Goal: Information Seeking & Learning: Learn about a topic

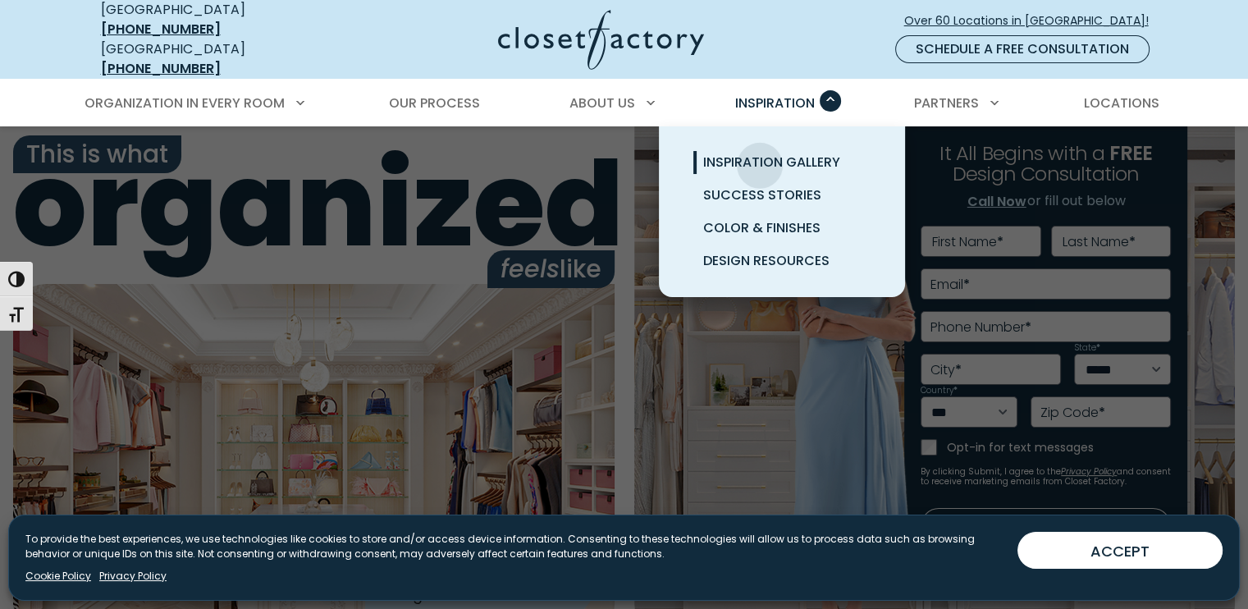
click at [760, 153] on span "Inspiration Gallery" at bounding box center [771, 162] width 137 height 19
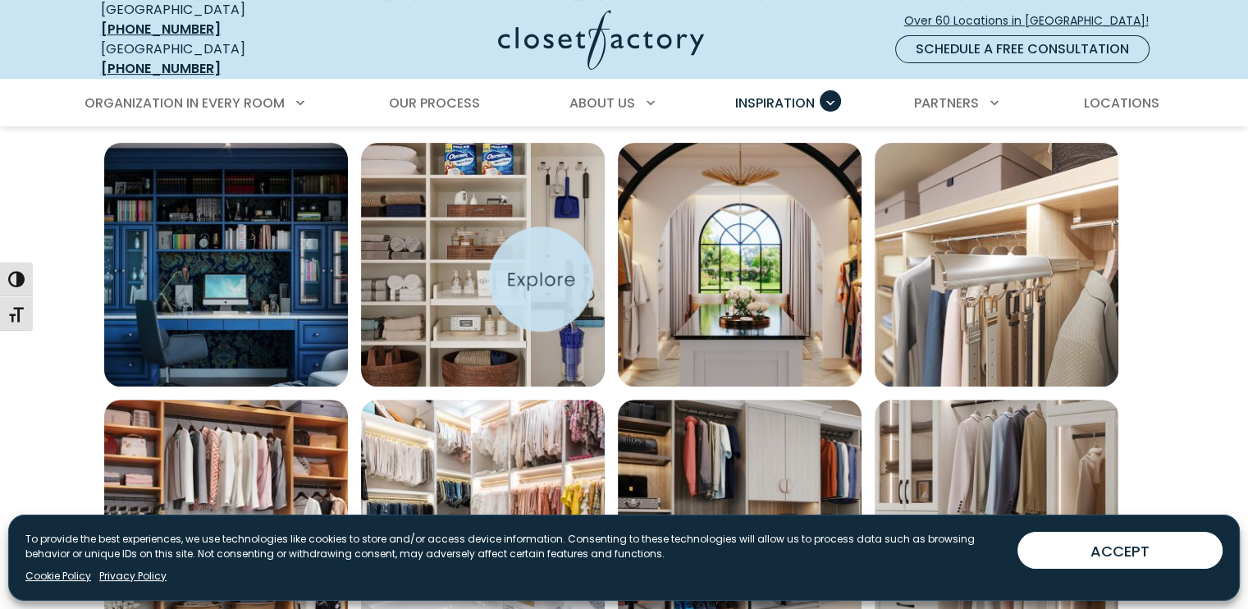
scroll to position [574, 0]
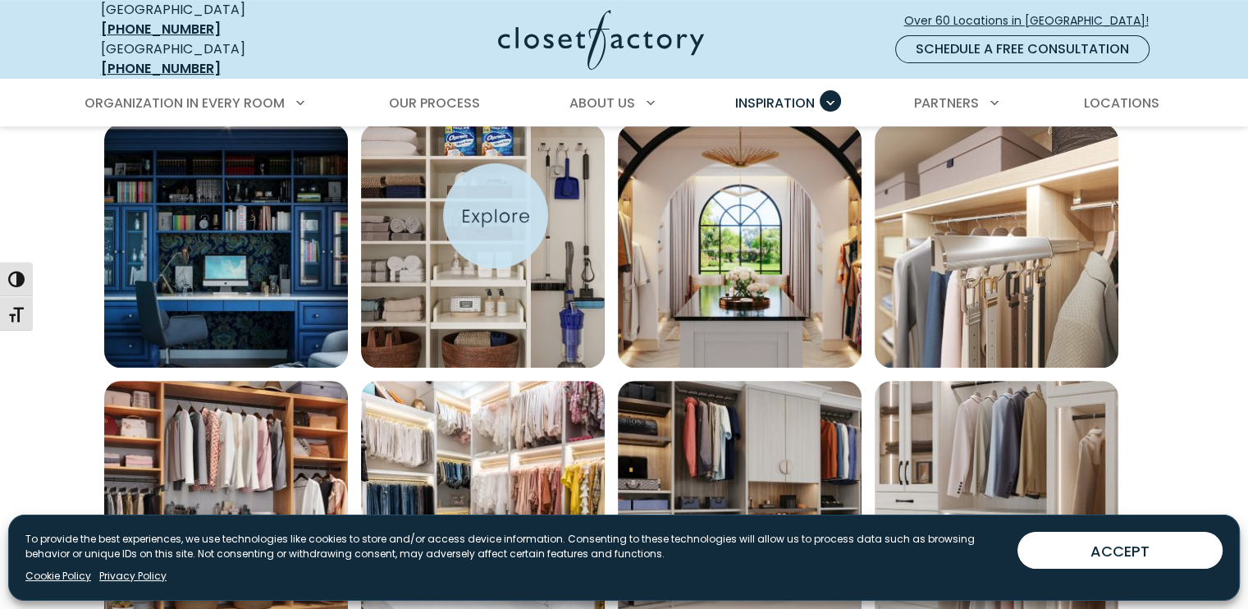
click at [496, 216] on img "Open inspiration gallery to preview enlarged image" at bounding box center [483, 246] width 244 height 244
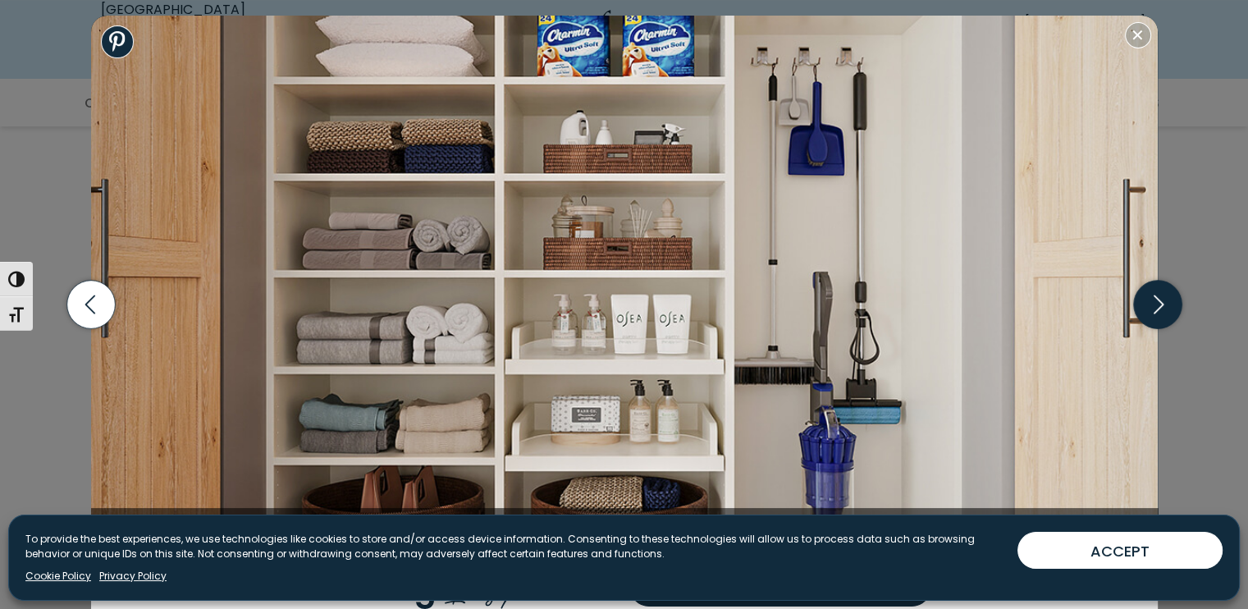
click at [1168, 304] on icon "button" at bounding box center [1157, 305] width 48 height 48
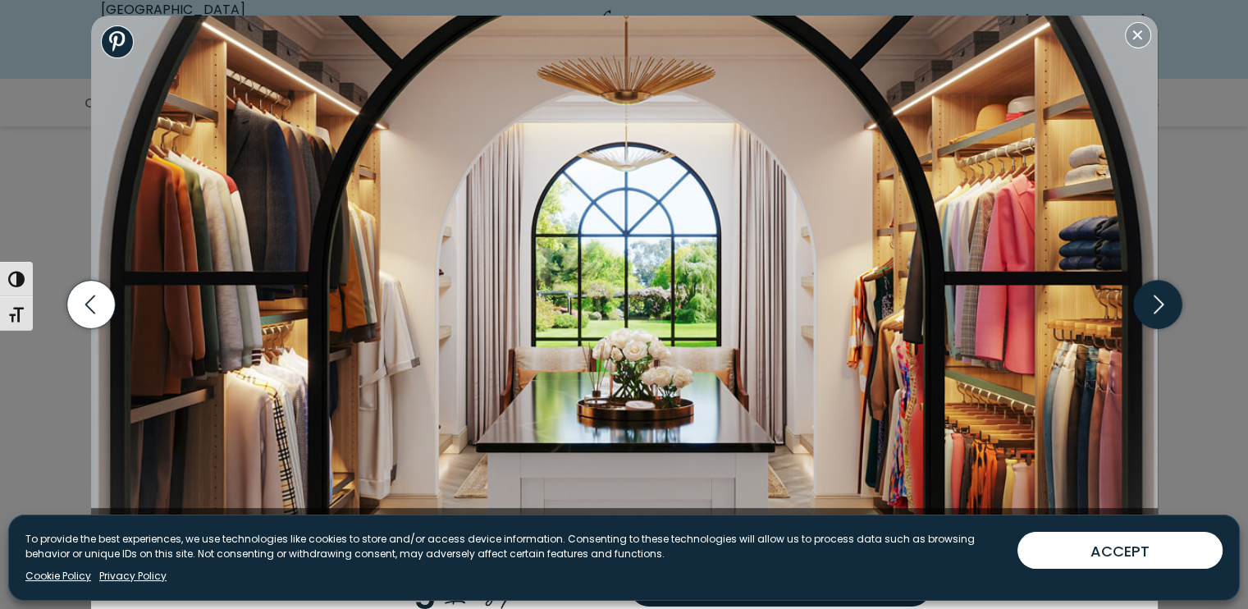
click at [1146, 312] on icon "button" at bounding box center [1157, 305] width 48 height 48
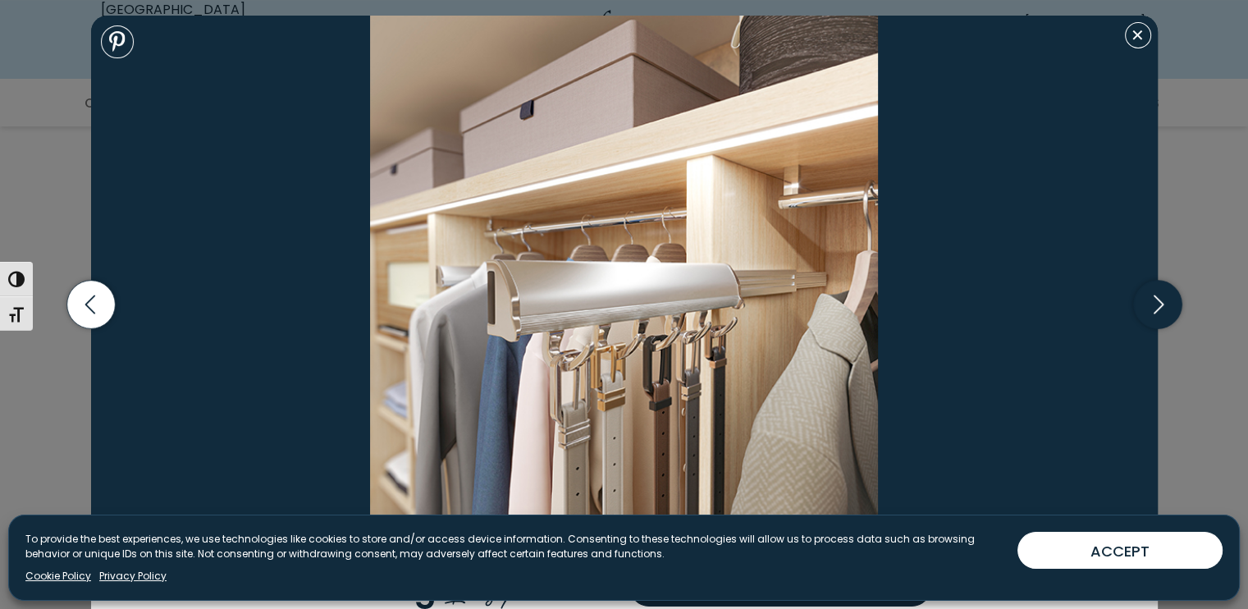
click at [1151, 301] on icon "button" at bounding box center [1157, 305] width 48 height 48
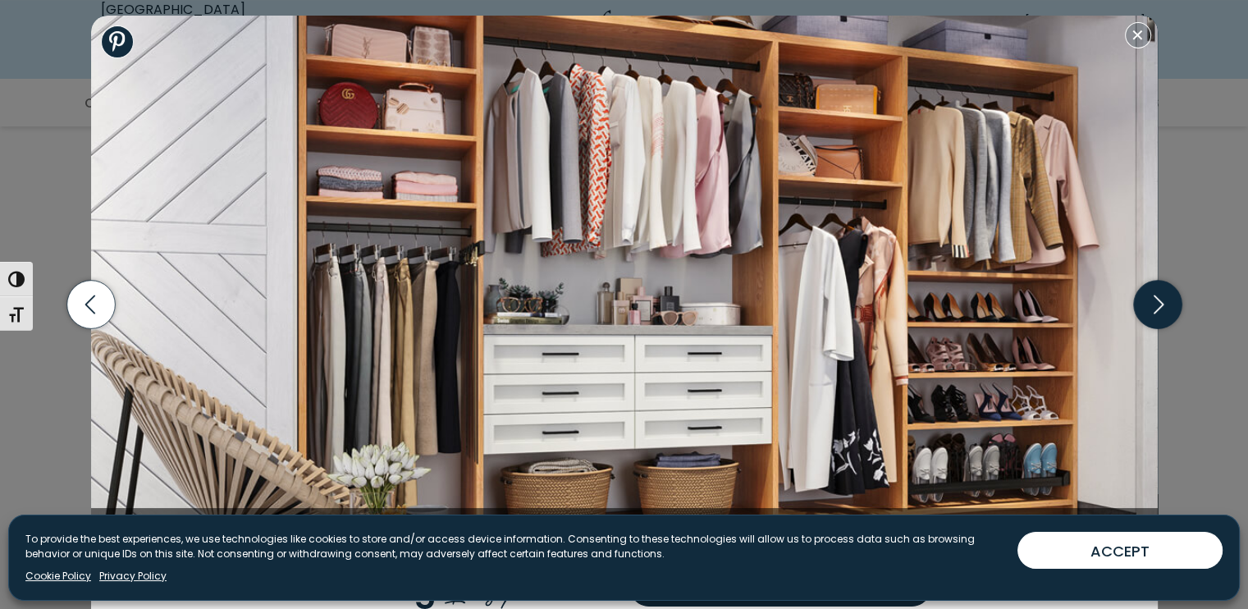
click at [1149, 308] on icon "button" at bounding box center [1157, 305] width 48 height 48
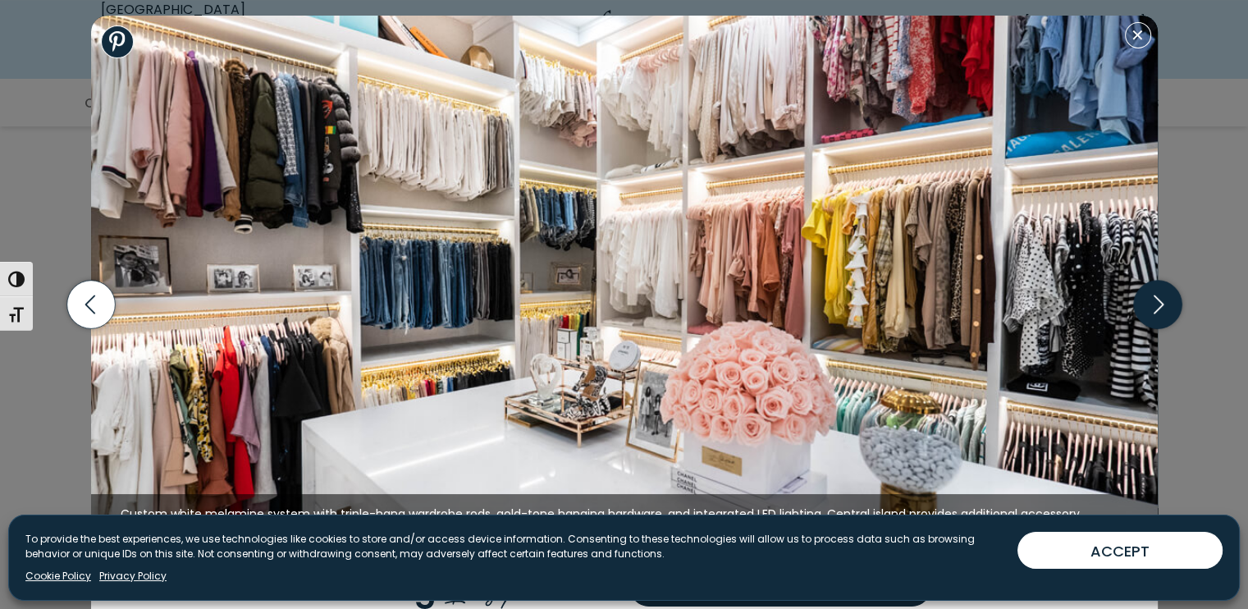
drag, startPoint x: 1169, startPoint y: 309, endPoint x: 1159, endPoint y: 318, distance: 14.0
click at [1159, 318] on icon "button" at bounding box center [1157, 305] width 48 height 48
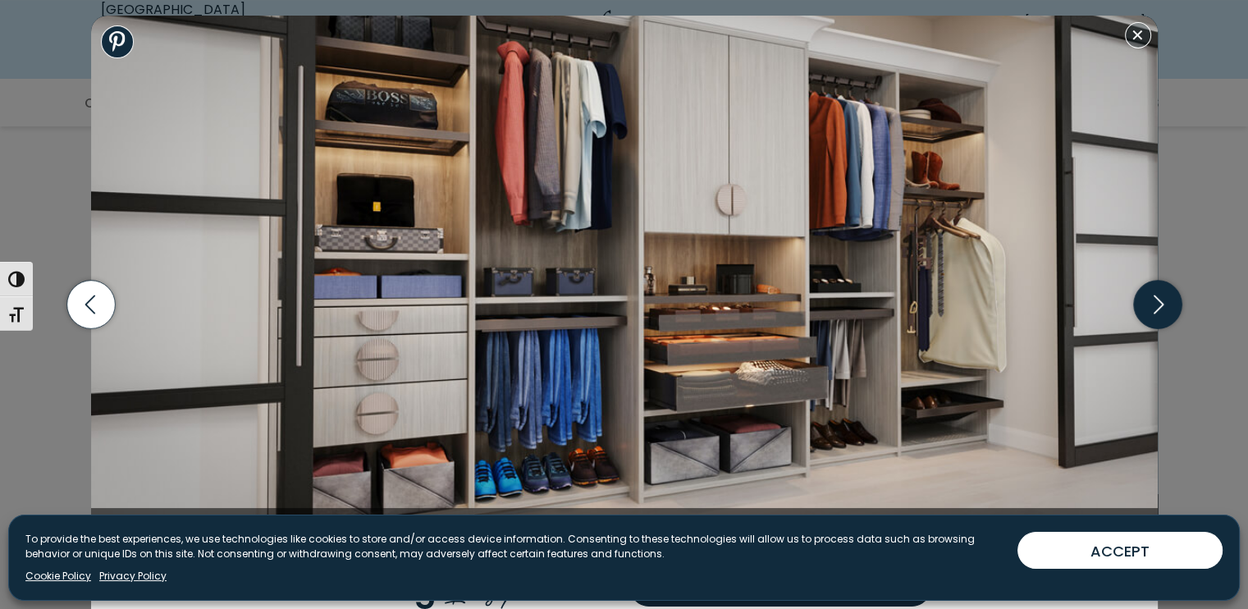
click at [1174, 303] on icon "button" at bounding box center [1157, 305] width 48 height 48
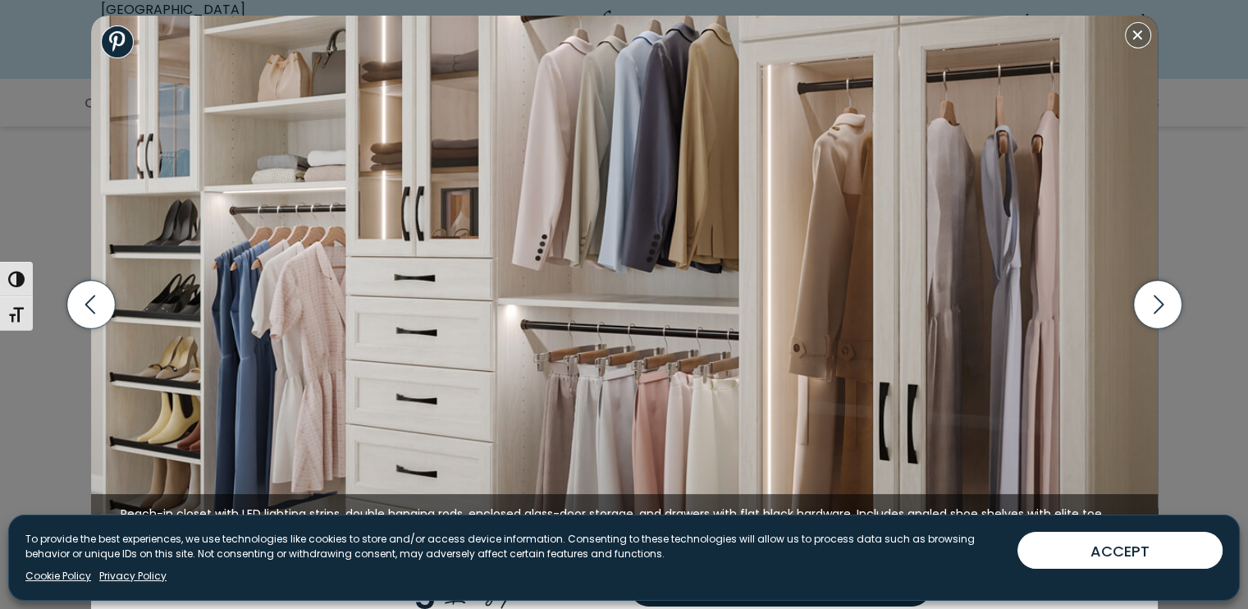
click at [1206, 303] on div "Wall bed built into shaker cabinetry in office, includes crown molding and goos…" at bounding box center [624, 304] width 1248 height 609
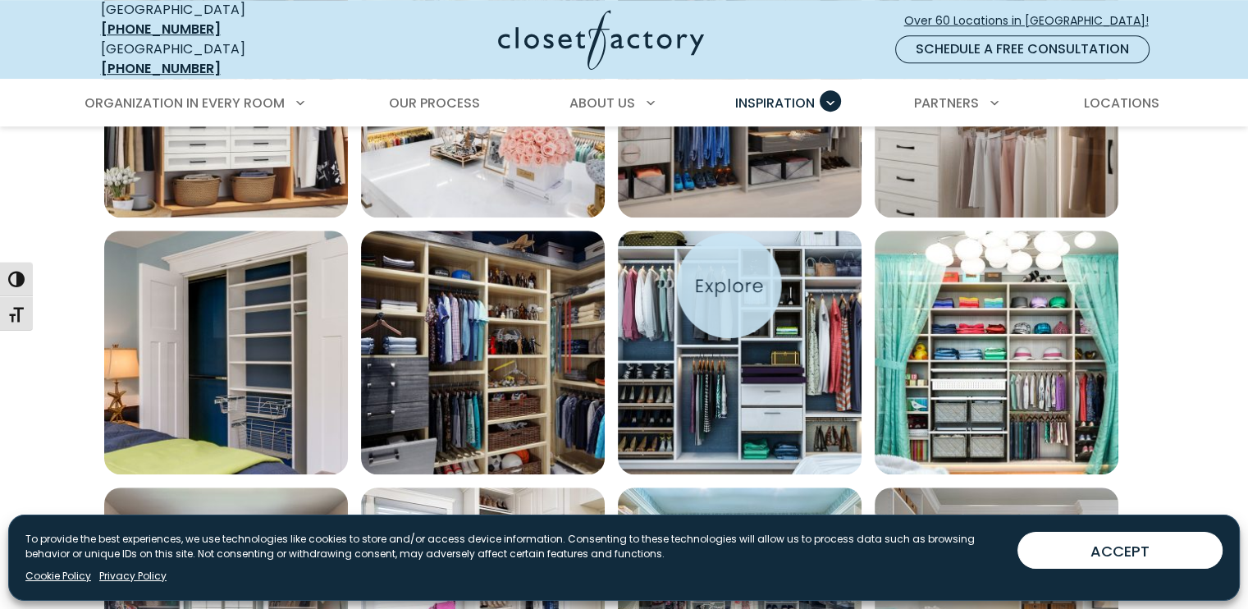
scroll to position [985, 0]
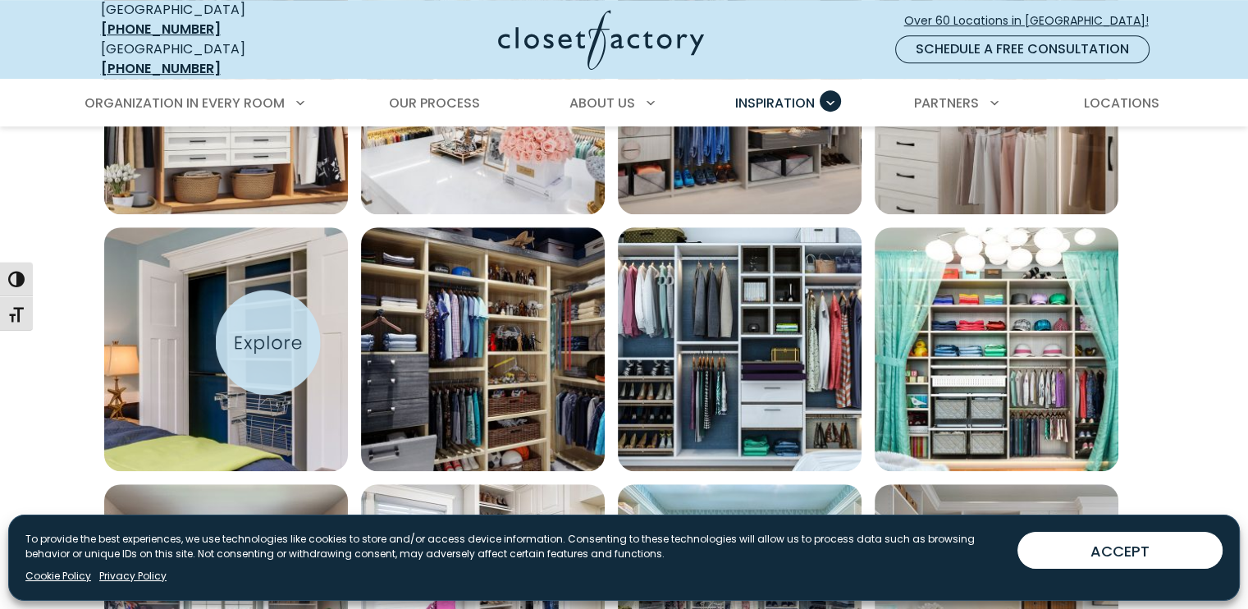
click at [268, 343] on img "Open inspiration gallery to preview enlarged image" at bounding box center [226, 349] width 244 height 244
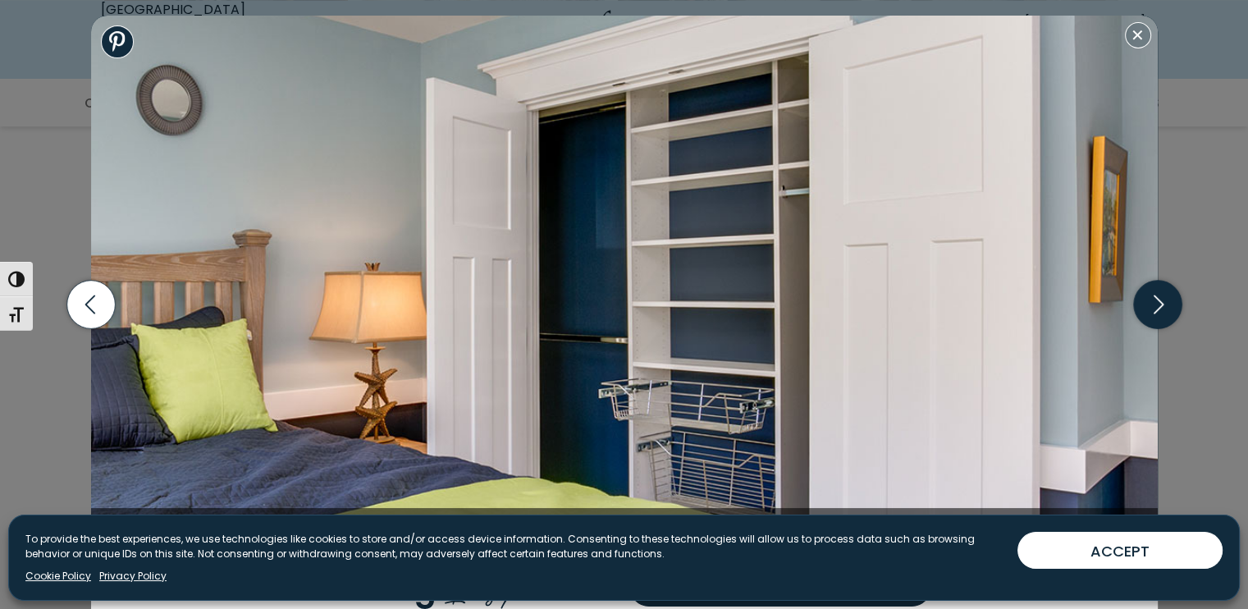
click at [1149, 304] on icon "button" at bounding box center [1157, 305] width 48 height 48
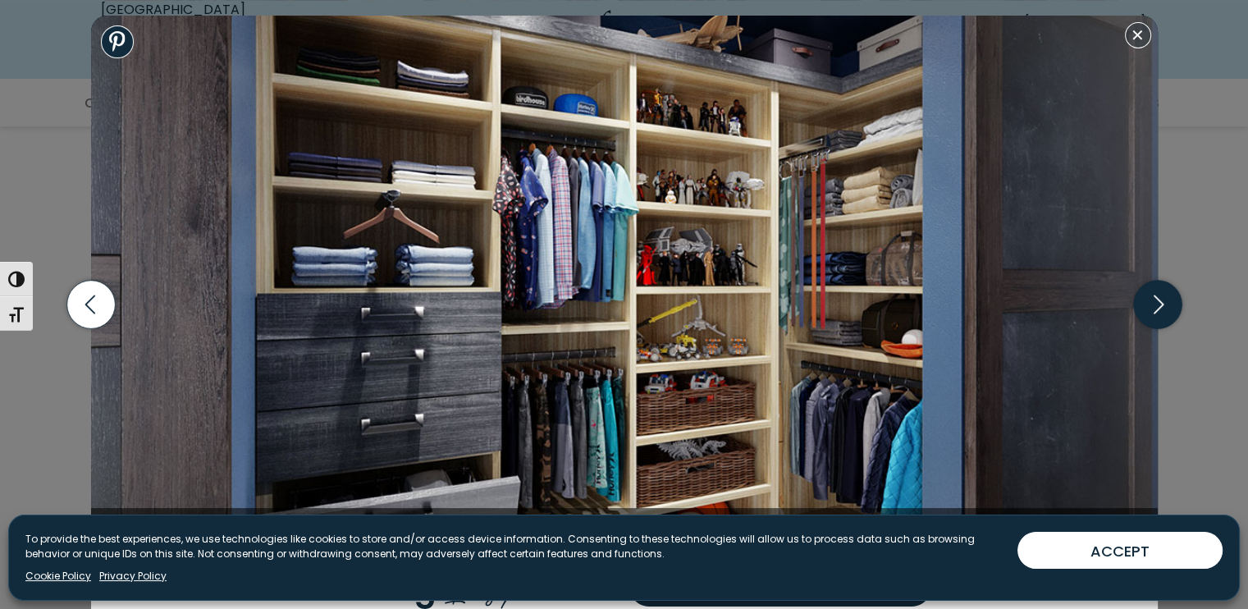
click at [1156, 304] on icon "button" at bounding box center [1157, 305] width 48 height 48
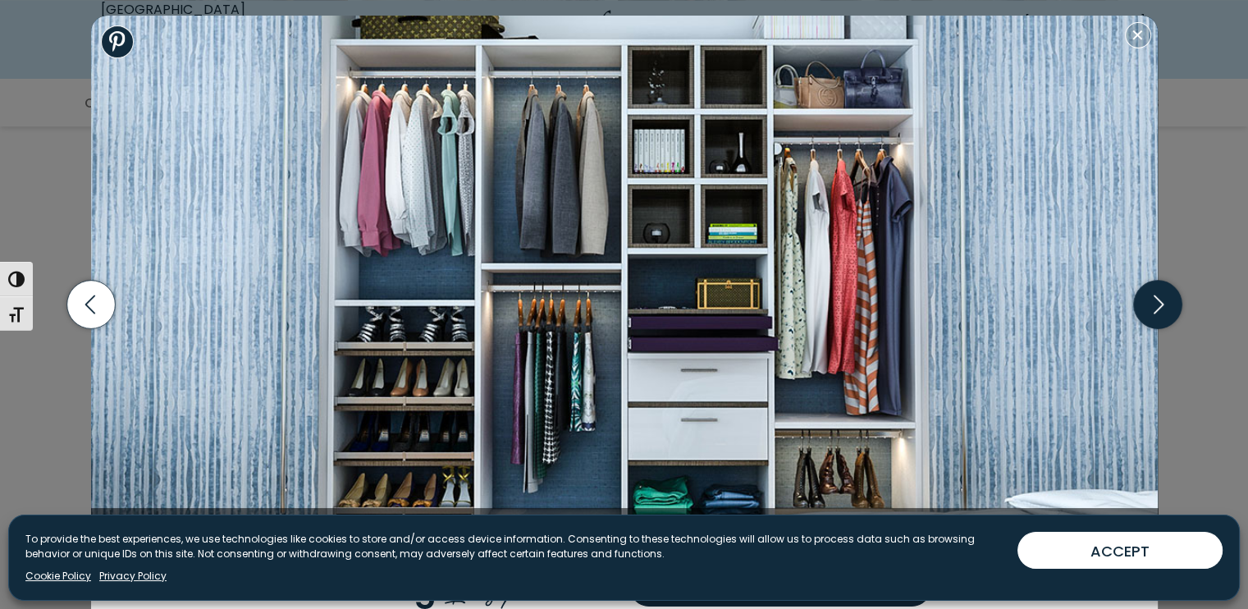
click at [1152, 314] on icon "button" at bounding box center [1157, 305] width 48 height 48
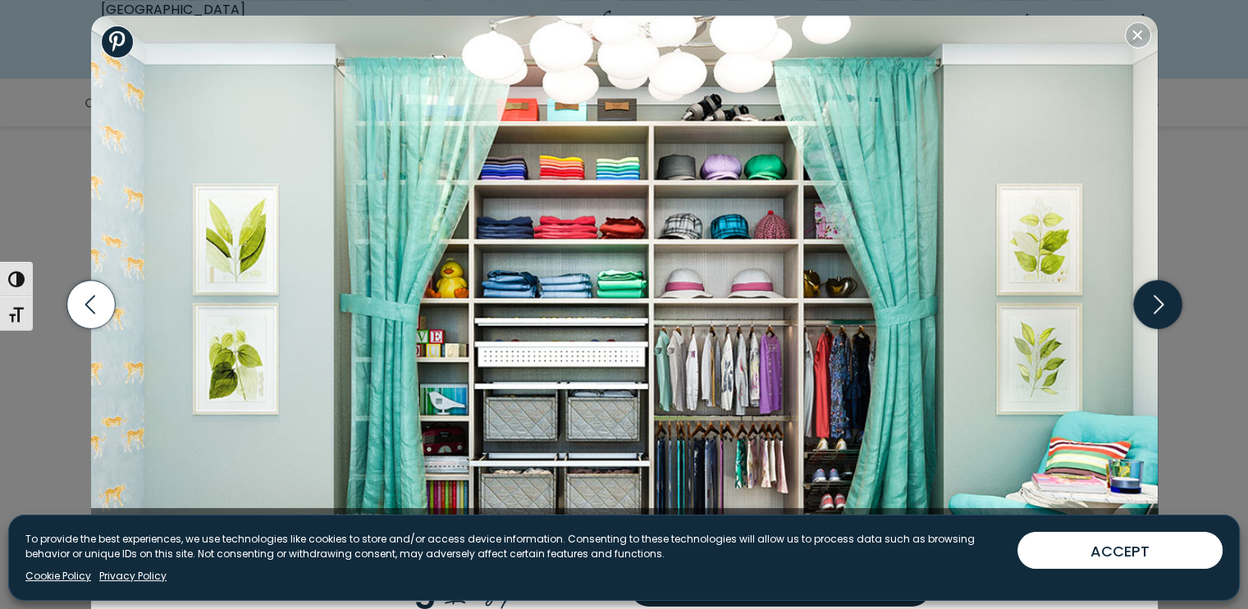
click at [1159, 298] on icon "button" at bounding box center [1157, 305] width 48 height 48
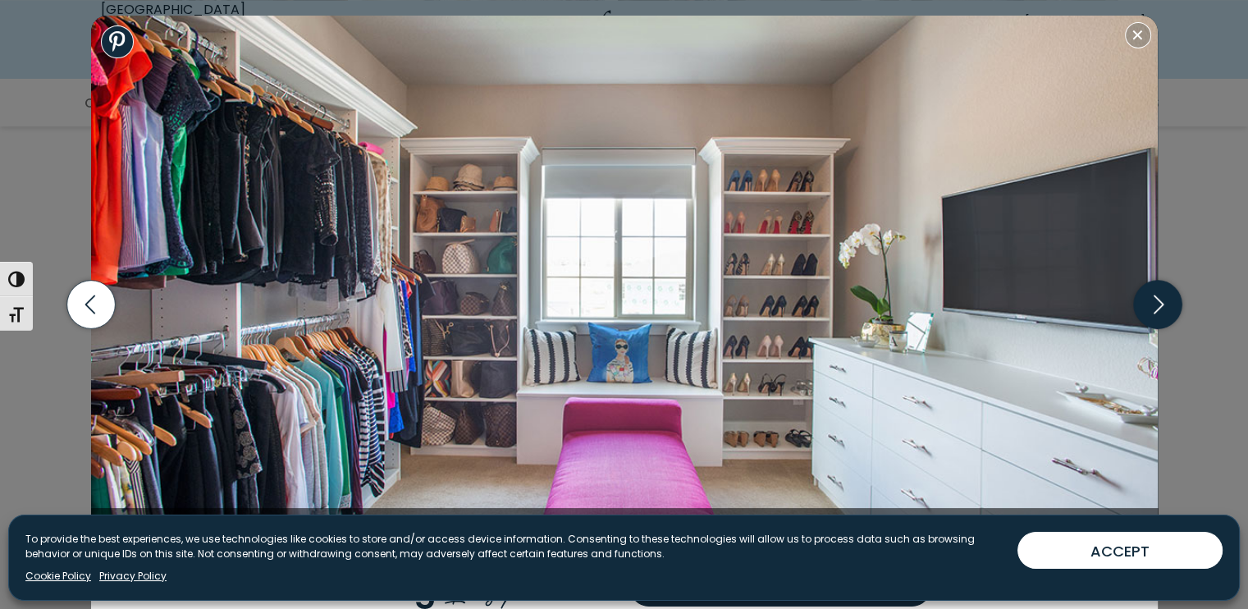
click at [1142, 314] on icon "button" at bounding box center [1157, 305] width 48 height 48
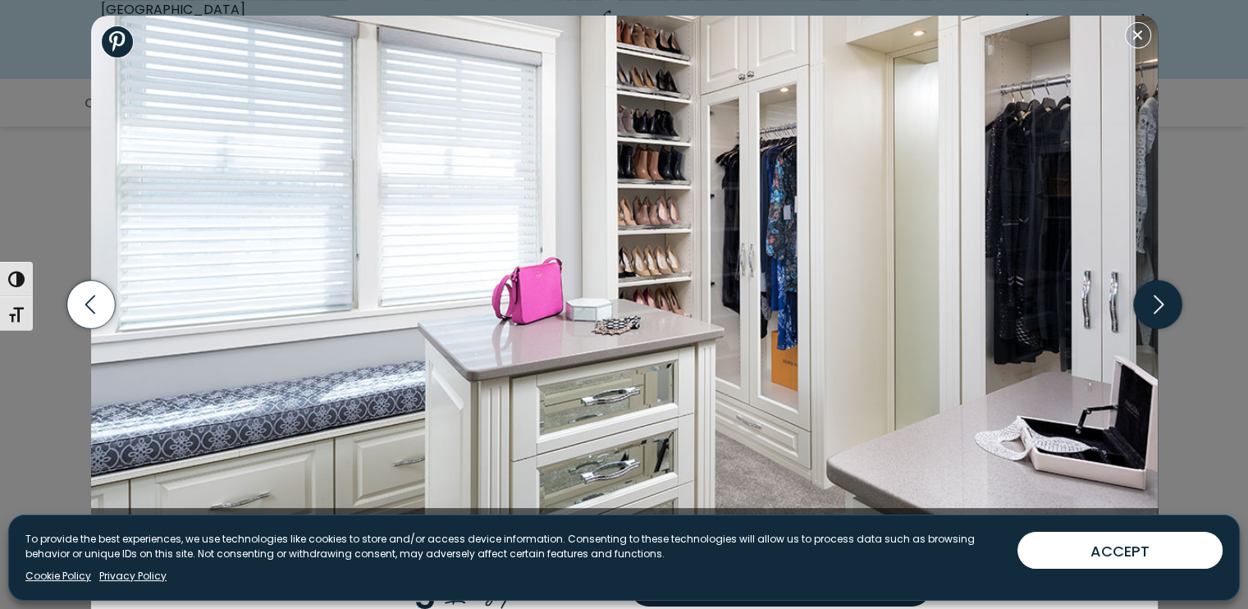
click at [1160, 318] on icon "button" at bounding box center [1157, 305] width 48 height 48
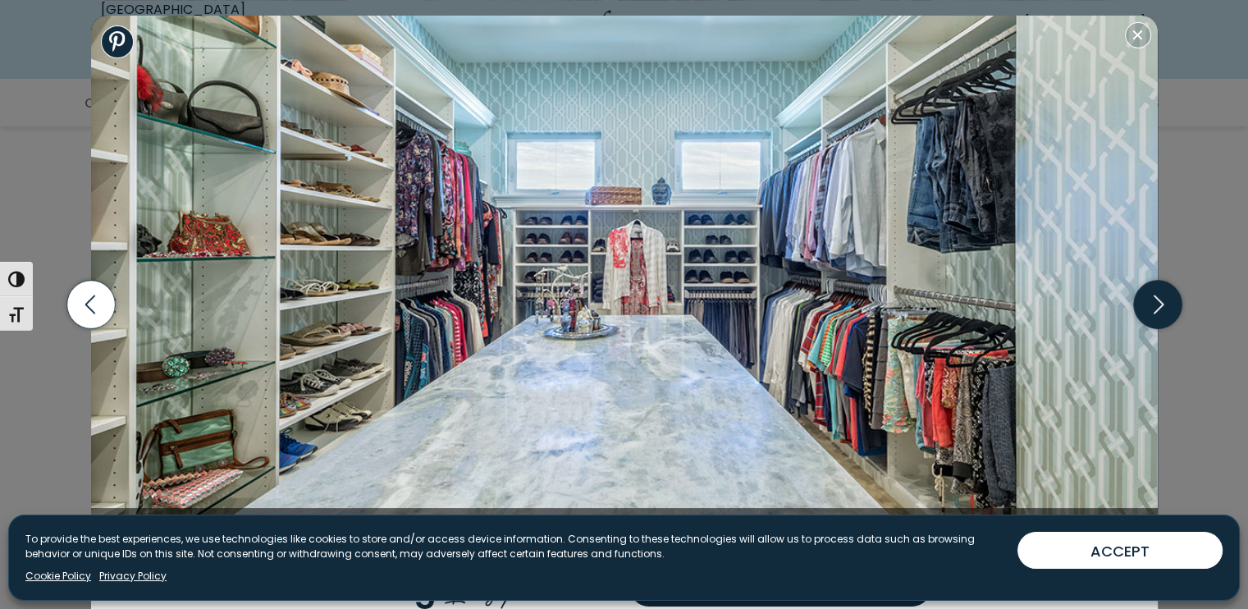
click at [1143, 304] on icon "button" at bounding box center [1157, 305] width 48 height 48
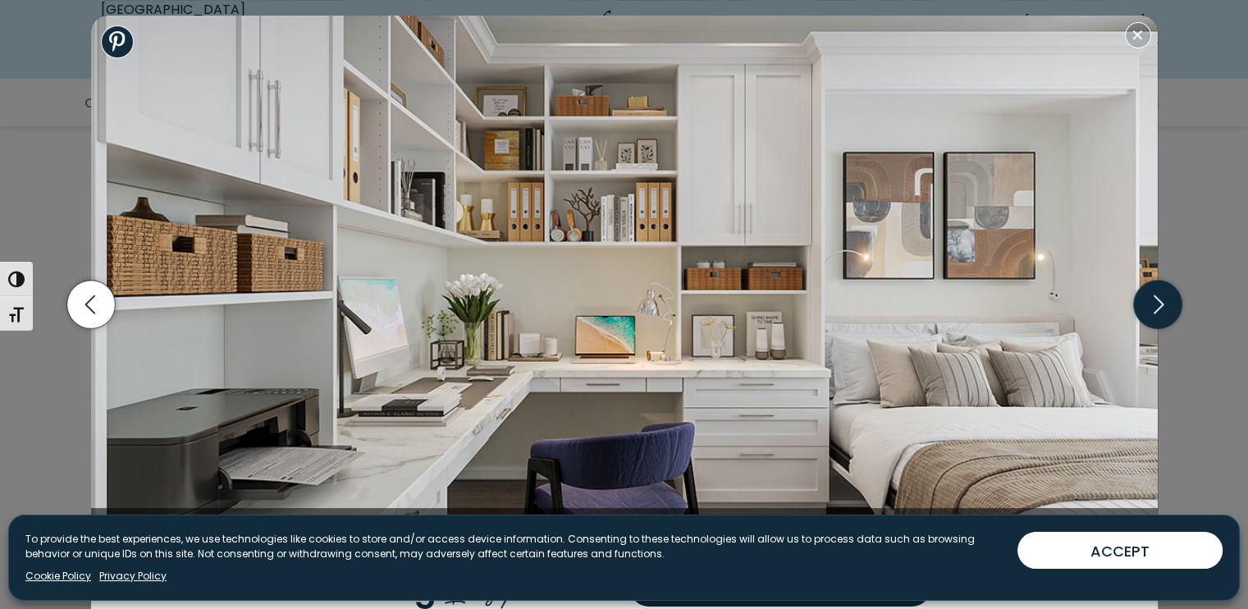
click at [1146, 300] on icon "button" at bounding box center [1157, 305] width 48 height 48
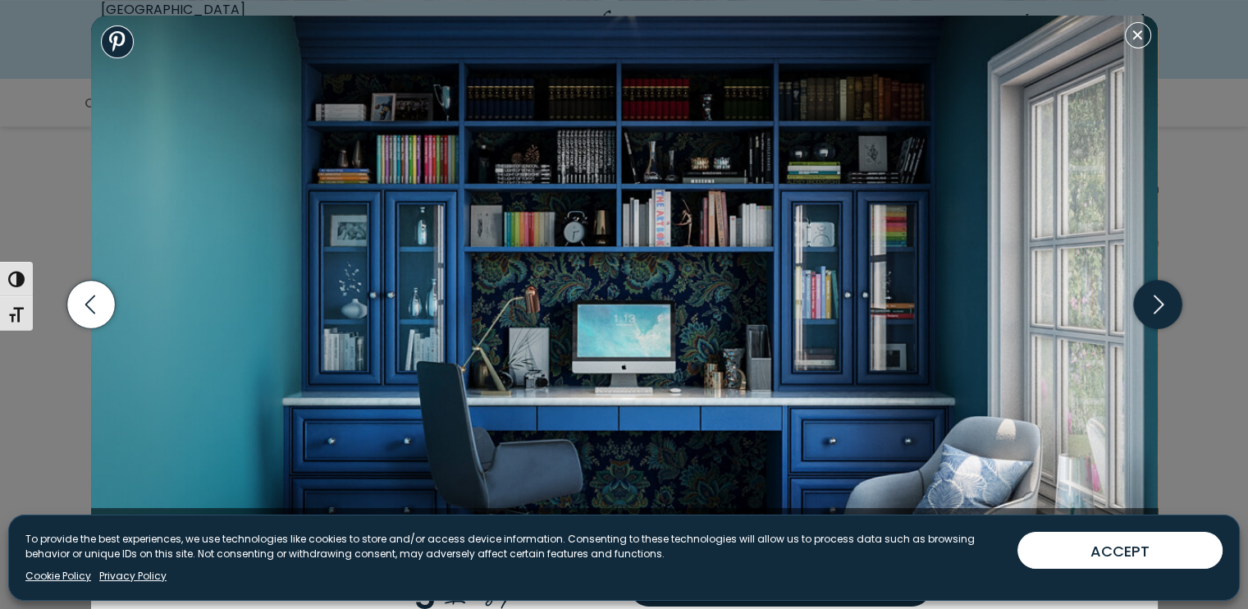
click at [1146, 315] on icon "button" at bounding box center [1157, 305] width 48 height 48
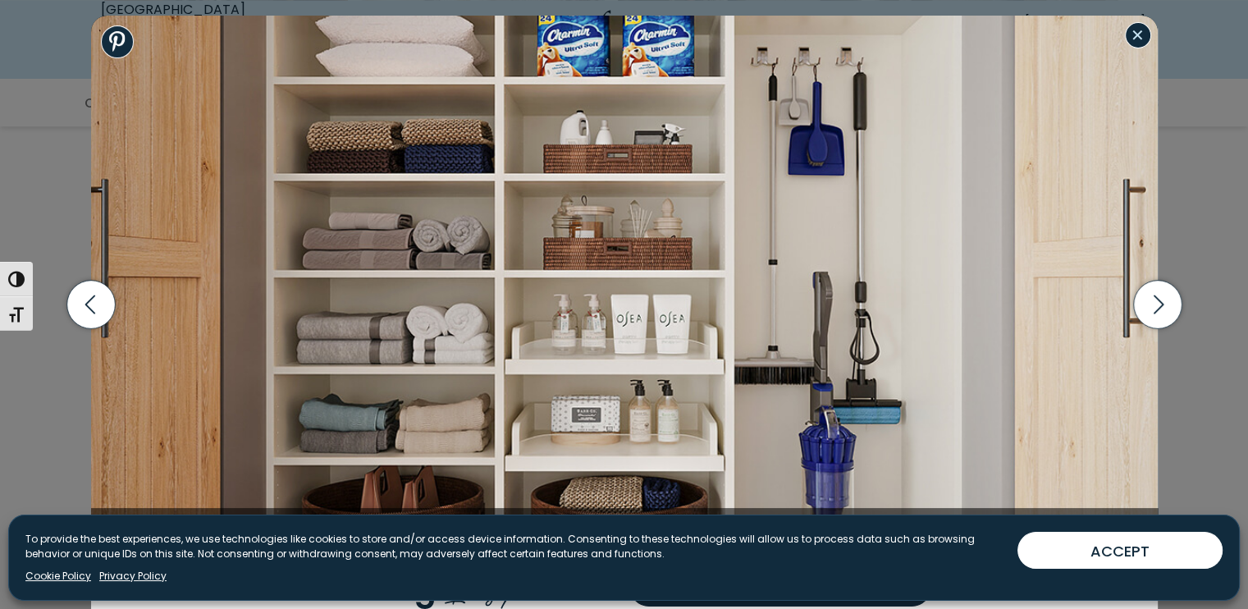
click at [1139, 39] on button "Close modal" at bounding box center [1138, 35] width 26 height 26
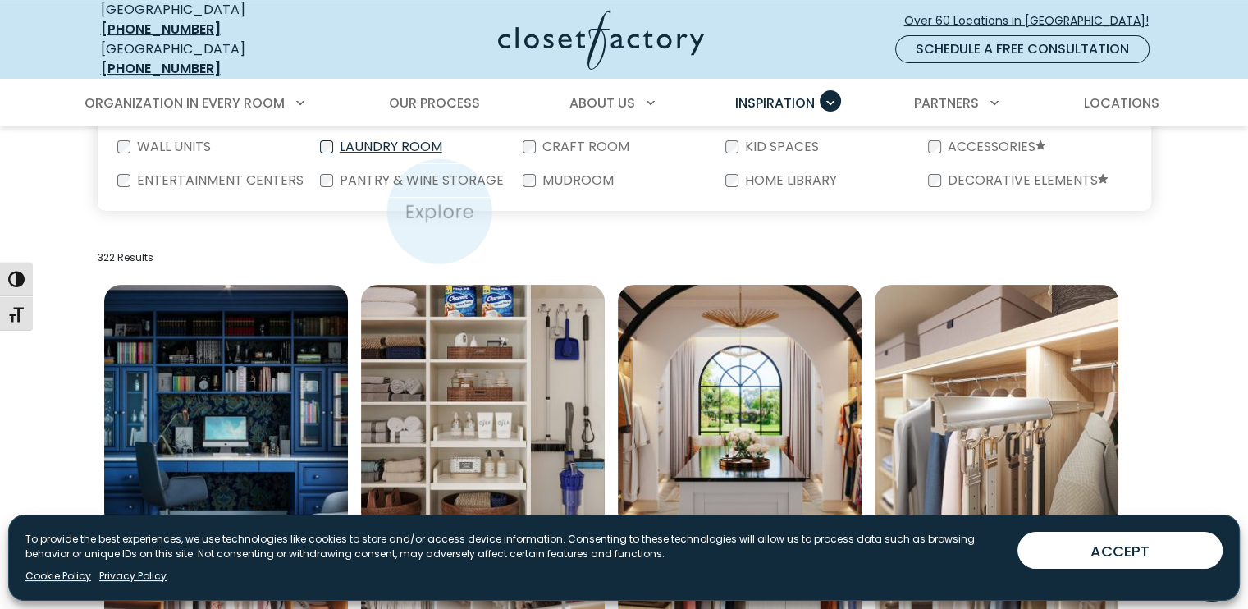
scroll to position [328, 0]
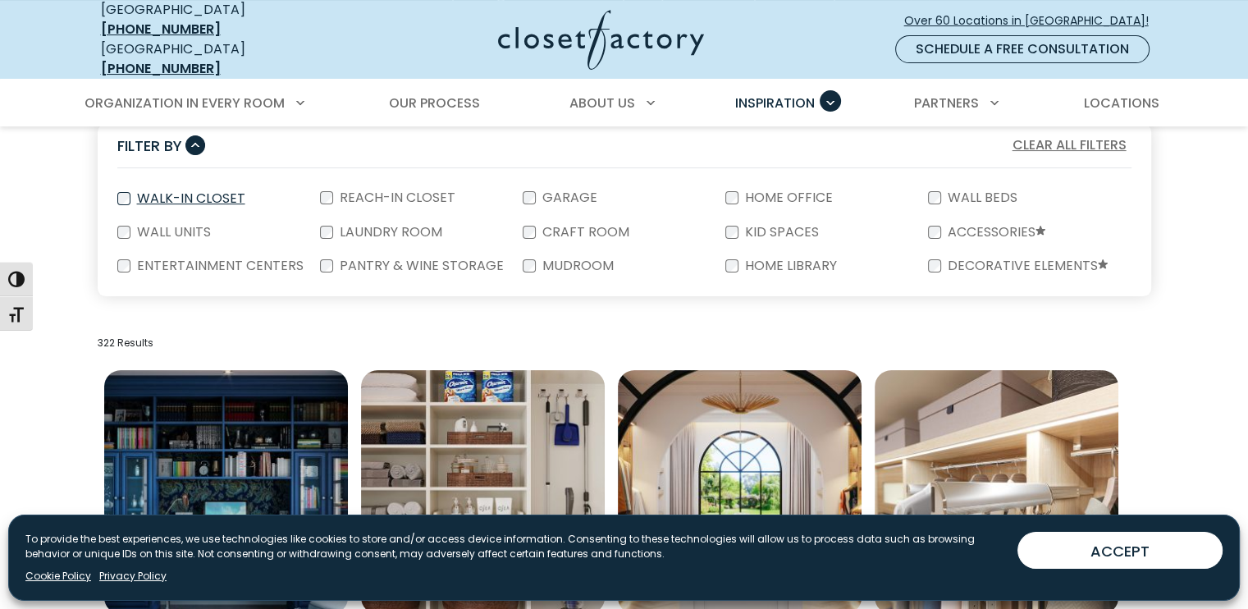
click at [167, 192] on label "Walk-In Closet" at bounding box center [189, 198] width 118 height 13
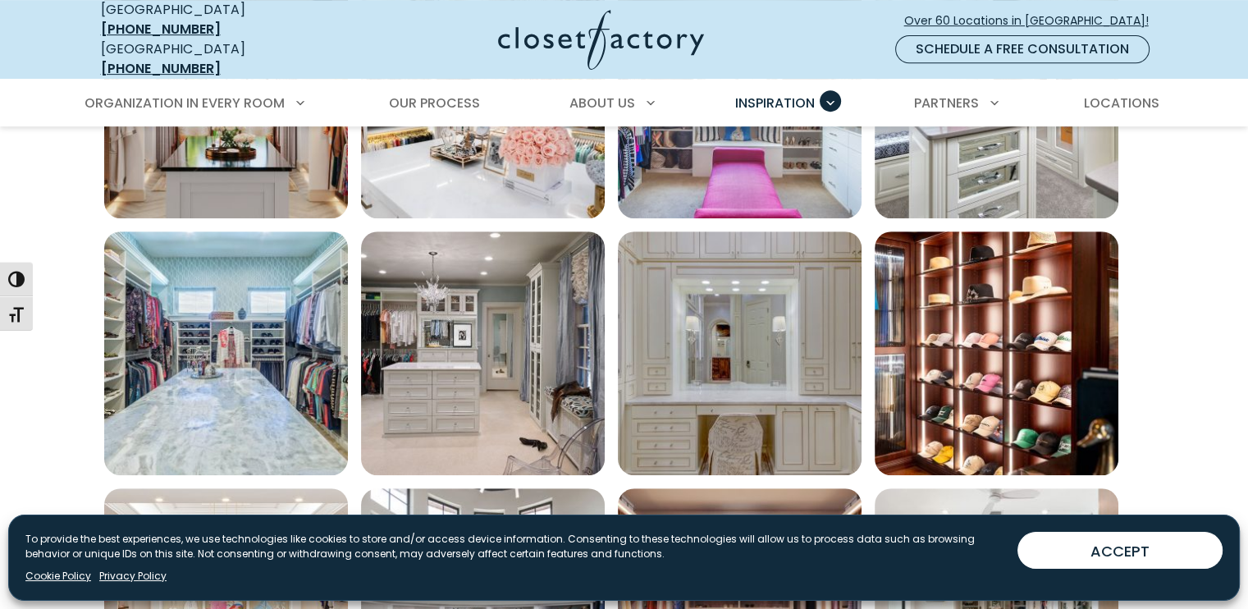
scroll to position [739, 0]
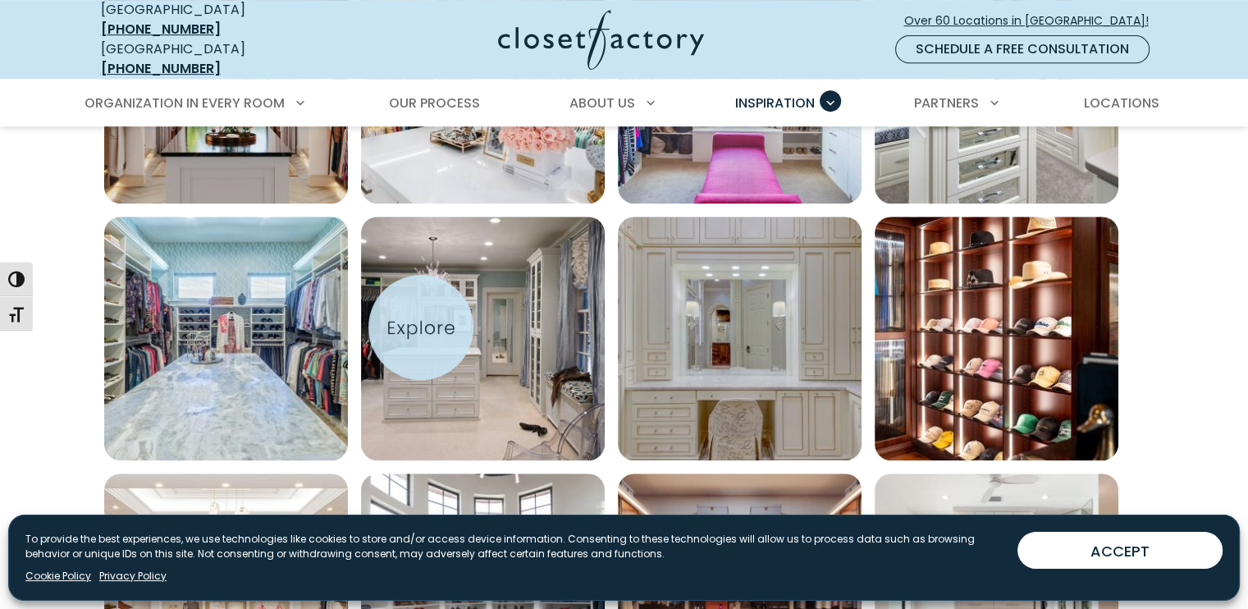
click at [421, 327] on img "Open inspiration gallery to preview enlarged image" at bounding box center [483, 339] width 244 height 244
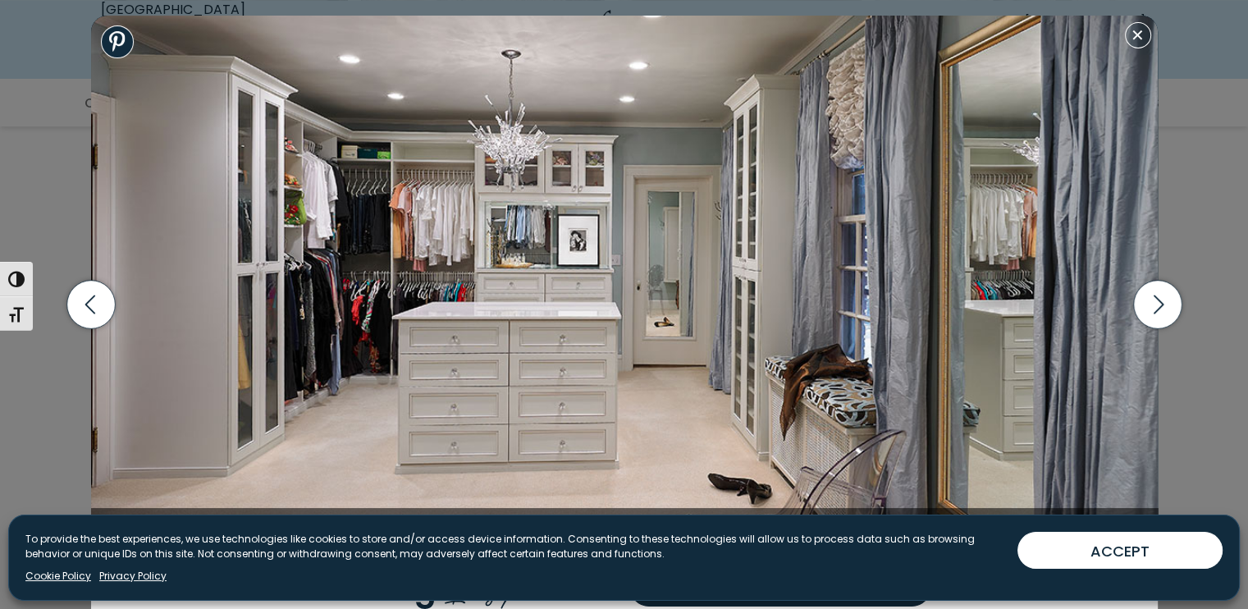
drag, startPoint x: 1149, startPoint y: 304, endPoint x: 1119, endPoint y: 296, distance: 30.7
click at [1149, 305] on icon "button" at bounding box center [1157, 305] width 48 height 48
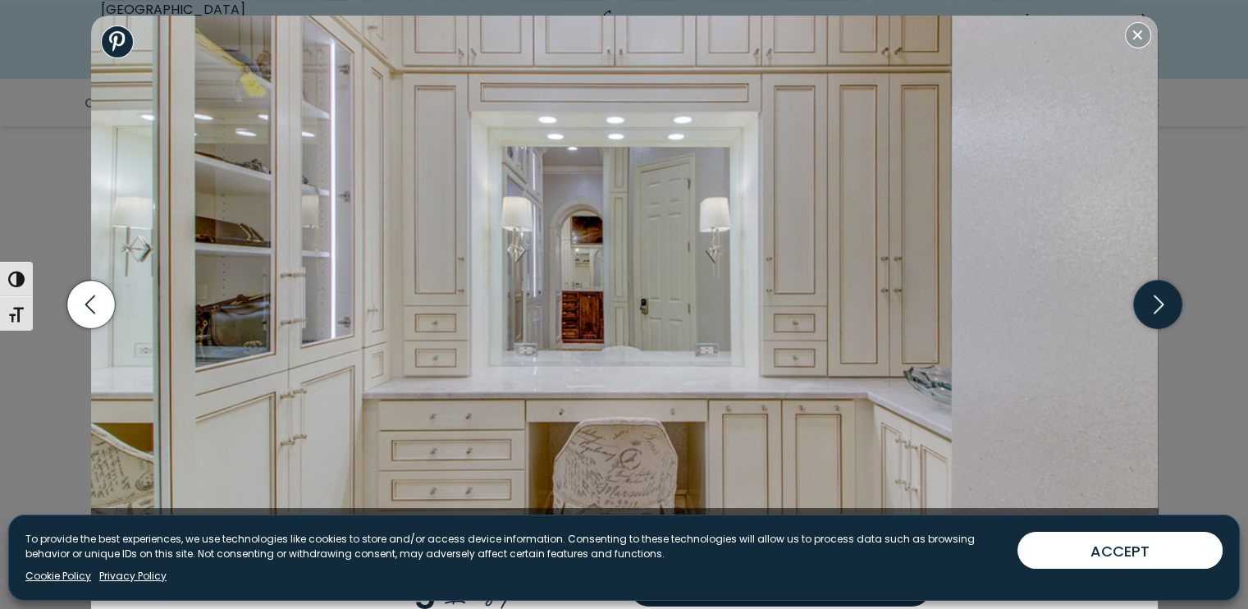
click at [1159, 300] on icon "button" at bounding box center [1158, 304] width 10 height 19
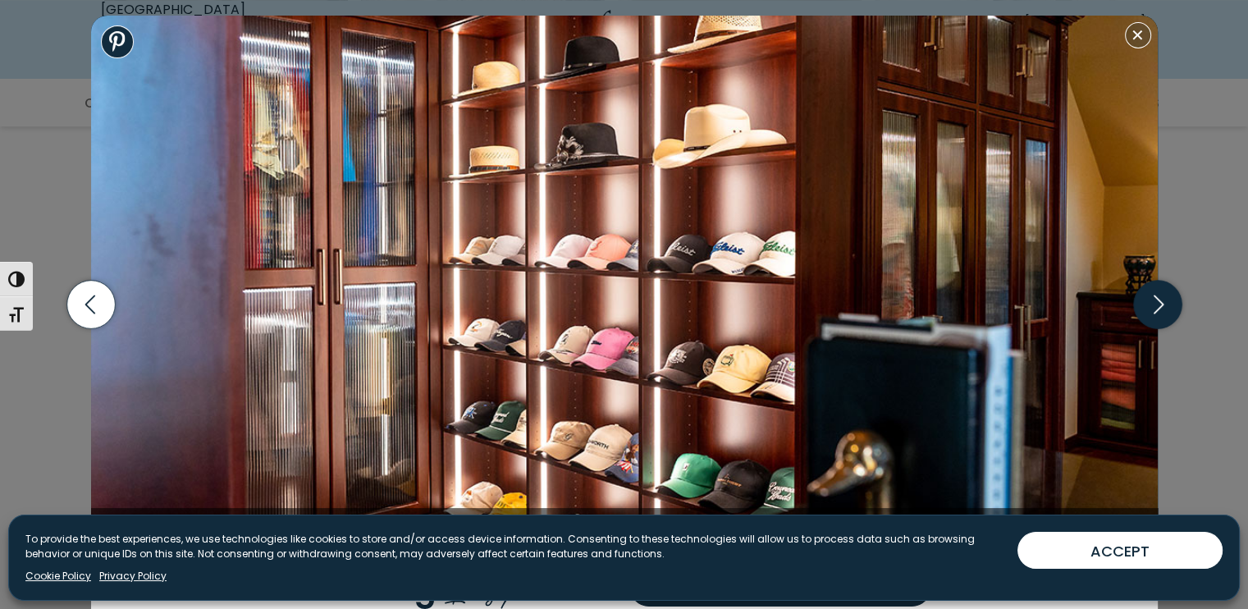
click at [1162, 299] on icon "button" at bounding box center [1157, 305] width 48 height 48
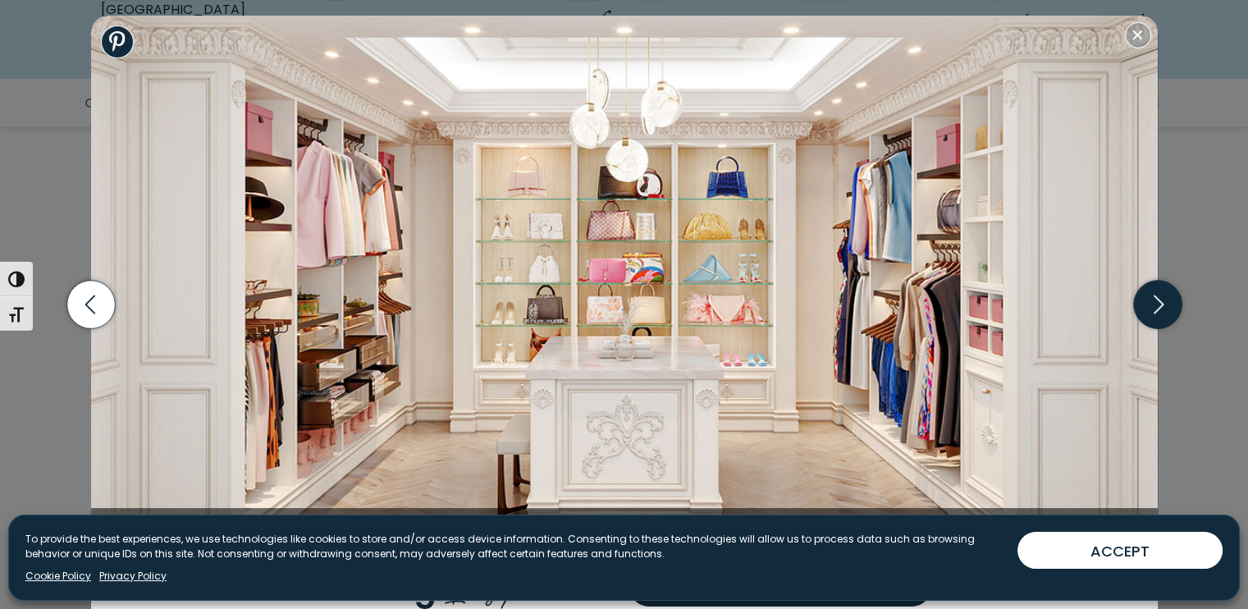
drag, startPoint x: 666, startPoint y: 192, endPoint x: 1163, endPoint y: 314, distance: 511.4
click at [1163, 314] on icon "button" at bounding box center [1157, 305] width 48 height 48
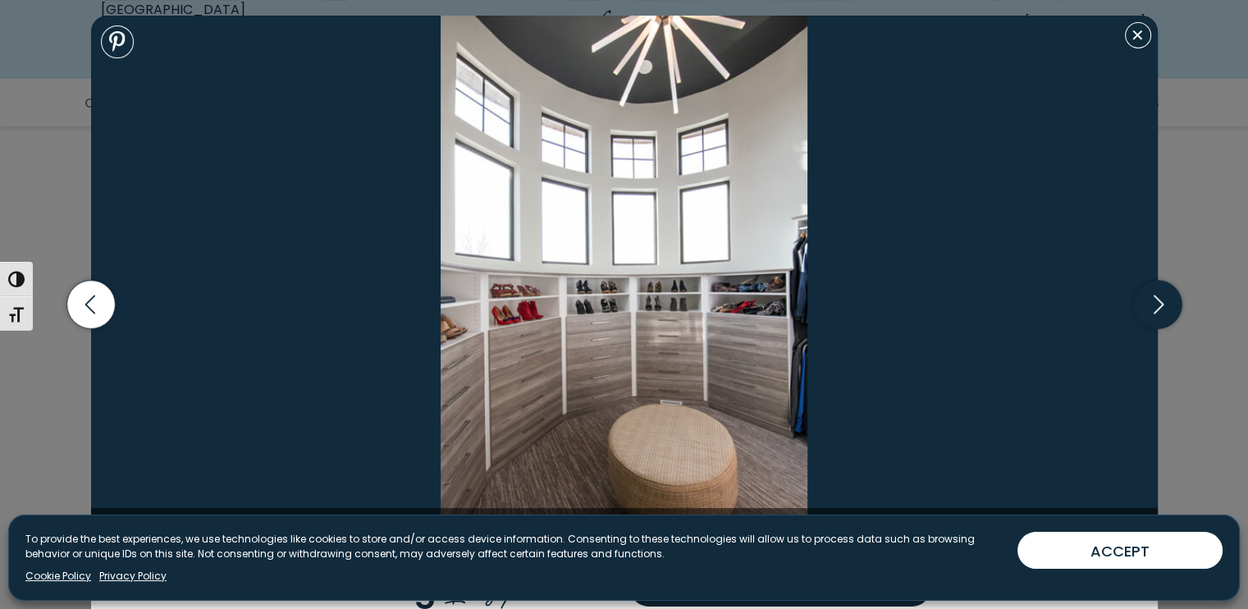
click at [1160, 309] on icon "button" at bounding box center [1157, 305] width 48 height 48
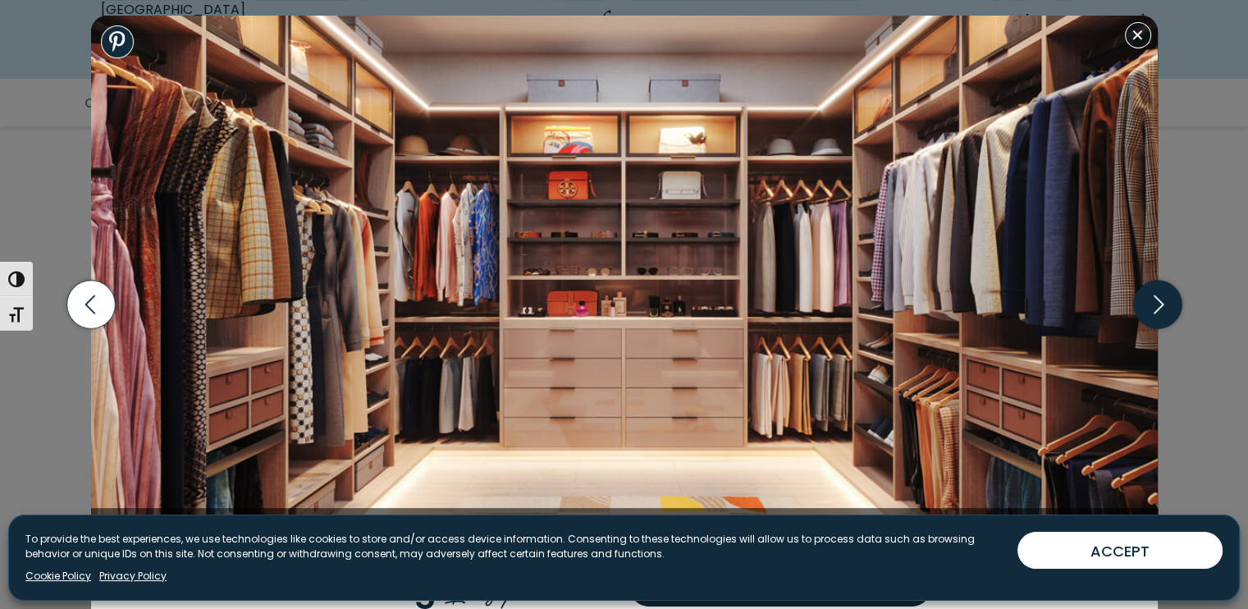
click at [1174, 300] on icon "button" at bounding box center [1157, 305] width 48 height 48
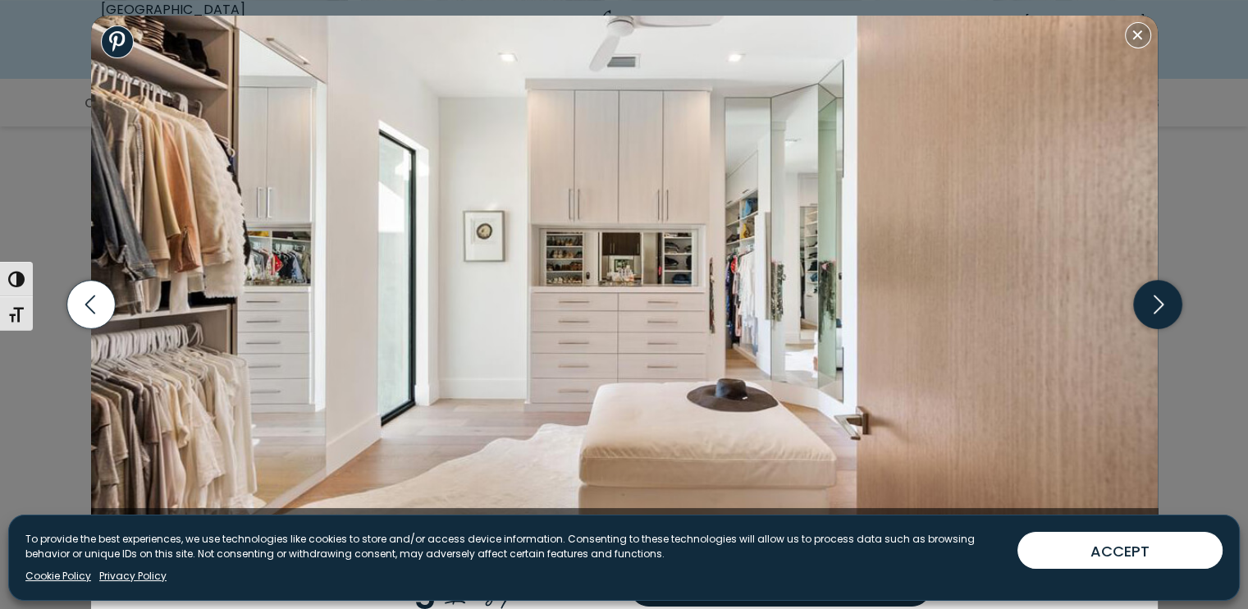
click at [1149, 300] on icon "button" at bounding box center [1157, 305] width 48 height 48
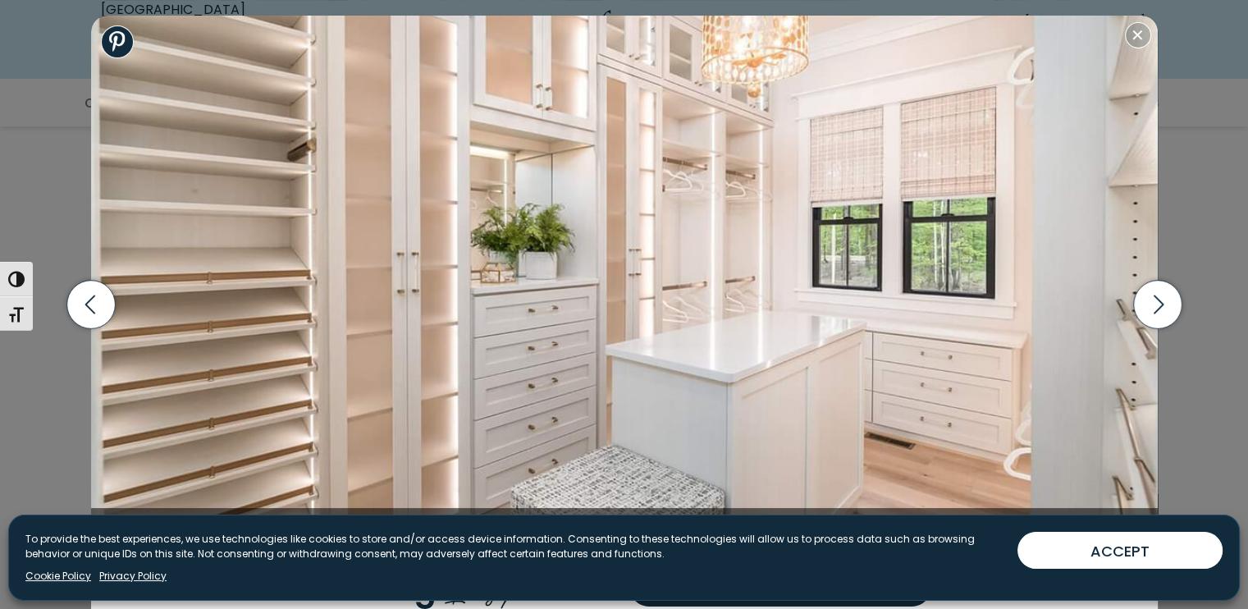
drag, startPoint x: 1156, startPoint y: 297, endPoint x: 1118, endPoint y: 289, distance: 38.6
click at [1156, 297] on icon "button" at bounding box center [1158, 304] width 10 height 19
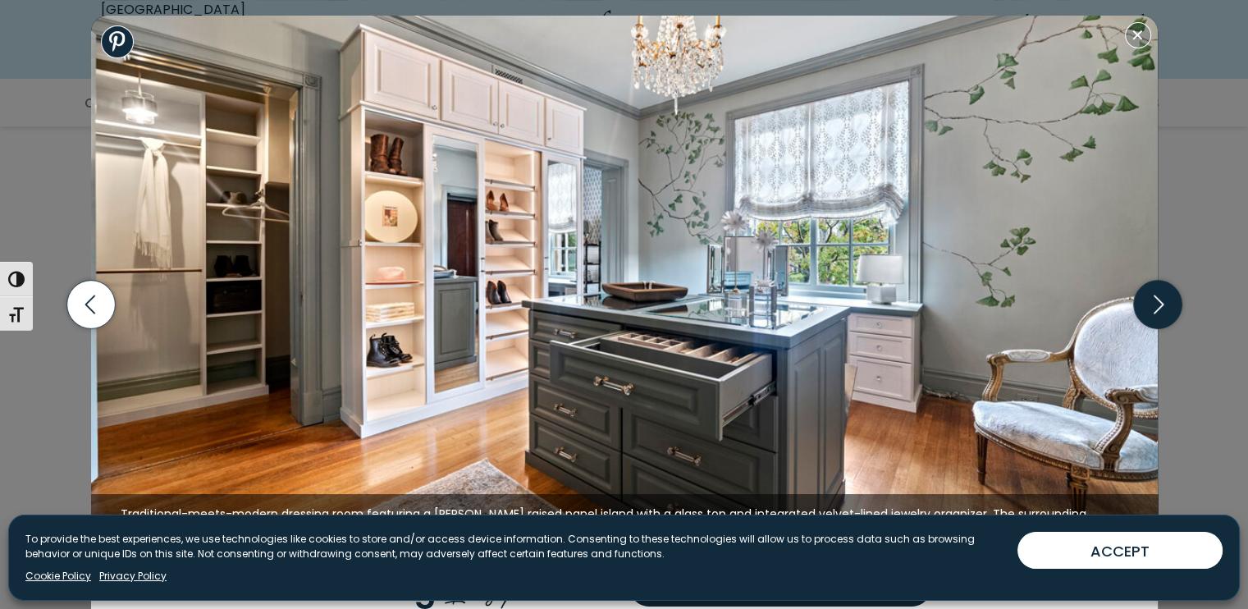
click at [1151, 310] on icon "button" at bounding box center [1157, 305] width 48 height 48
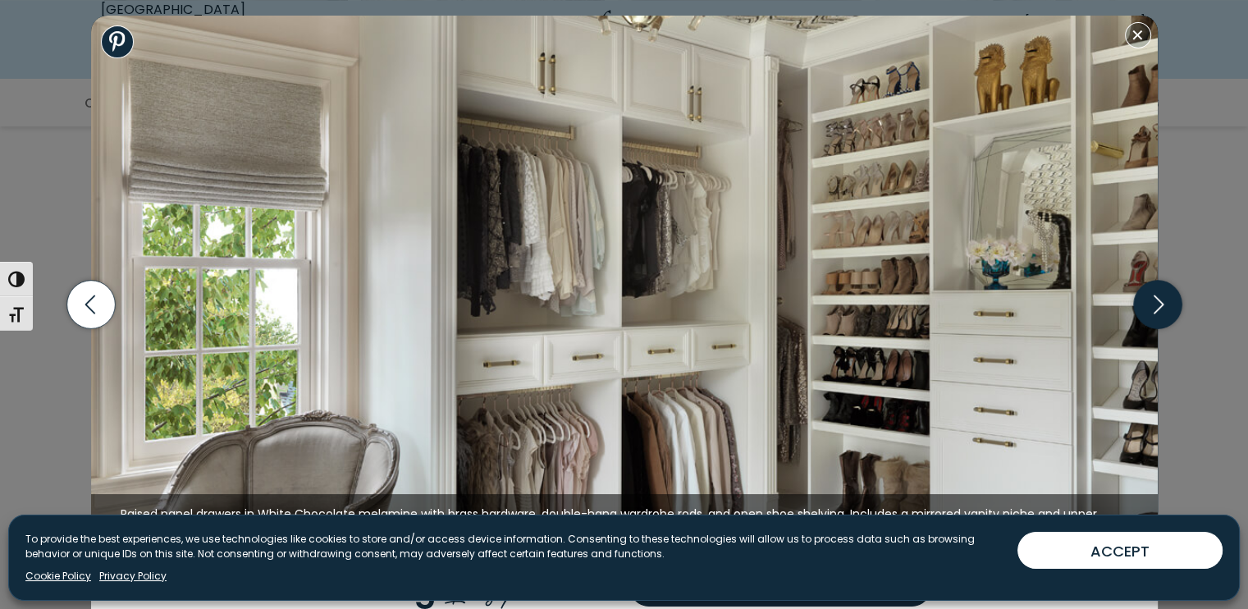
click at [1161, 315] on icon "button" at bounding box center [1157, 305] width 48 height 48
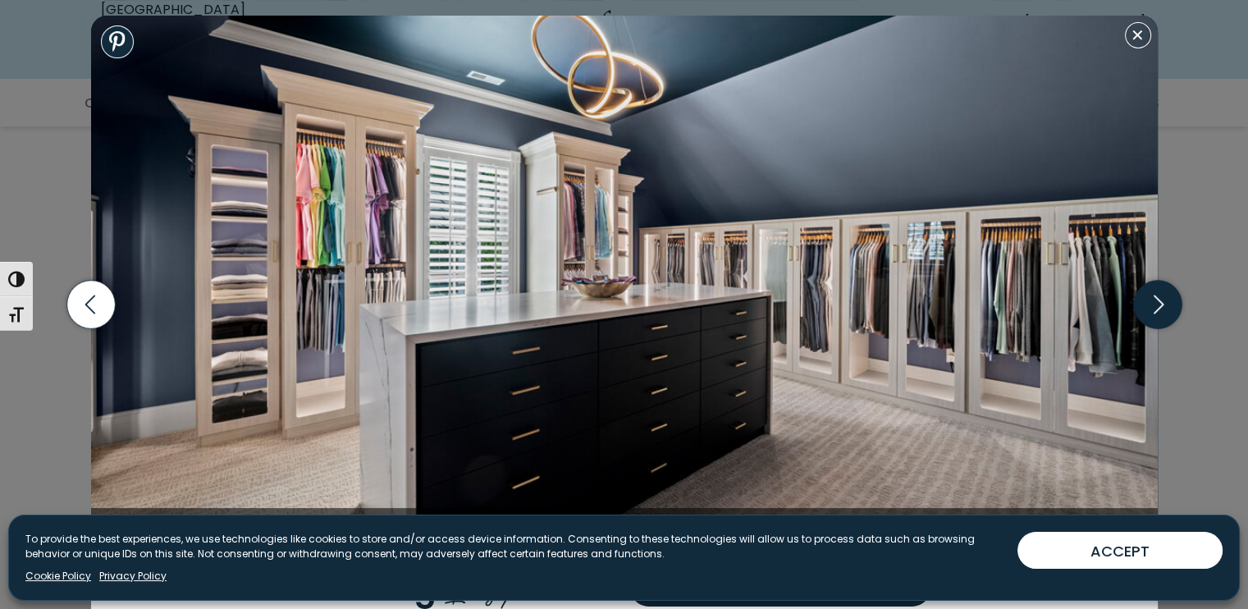
click at [1168, 313] on icon "button" at bounding box center [1157, 305] width 48 height 48
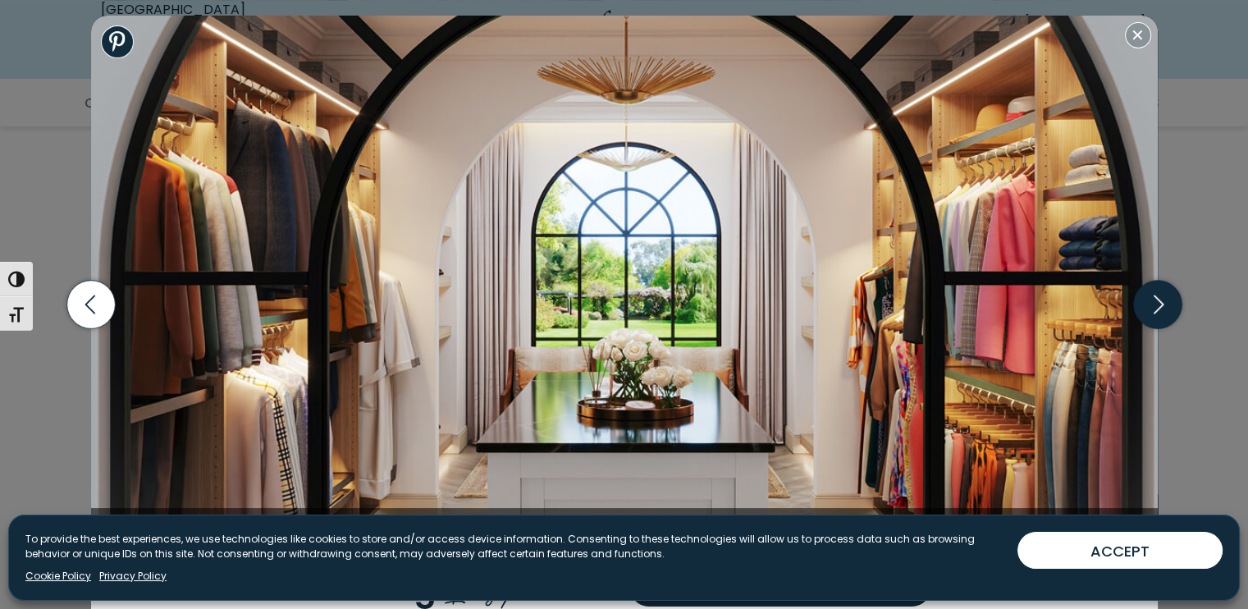
click at [1150, 308] on icon "button" at bounding box center [1157, 305] width 48 height 48
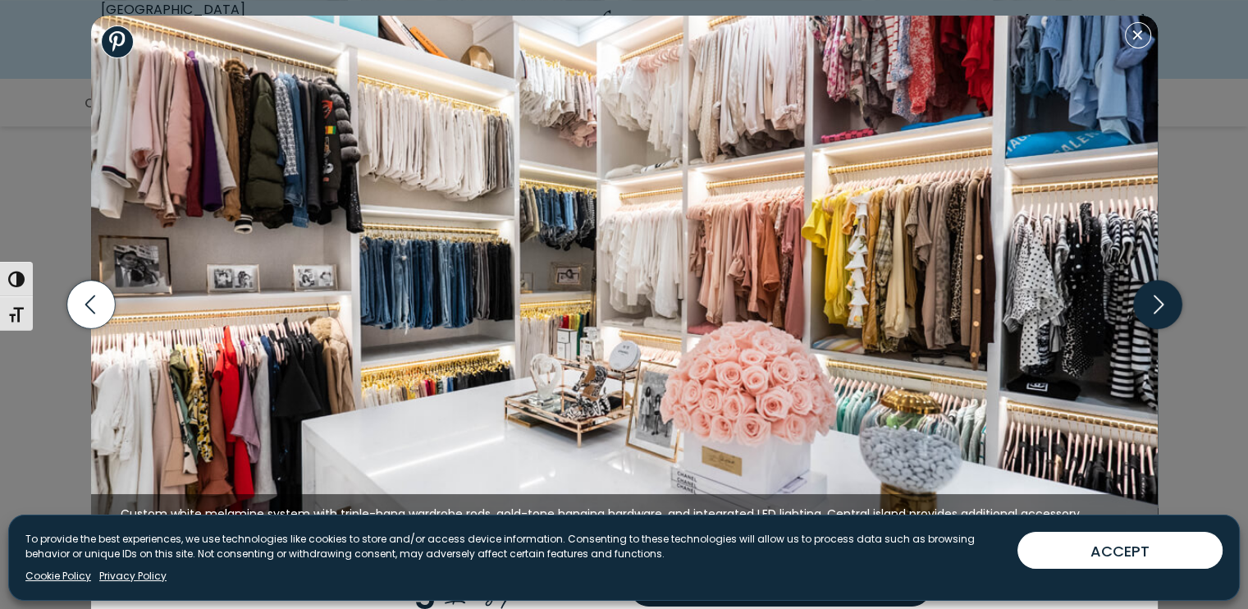
click at [1151, 309] on icon "button" at bounding box center [1157, 305] width 48 height 48
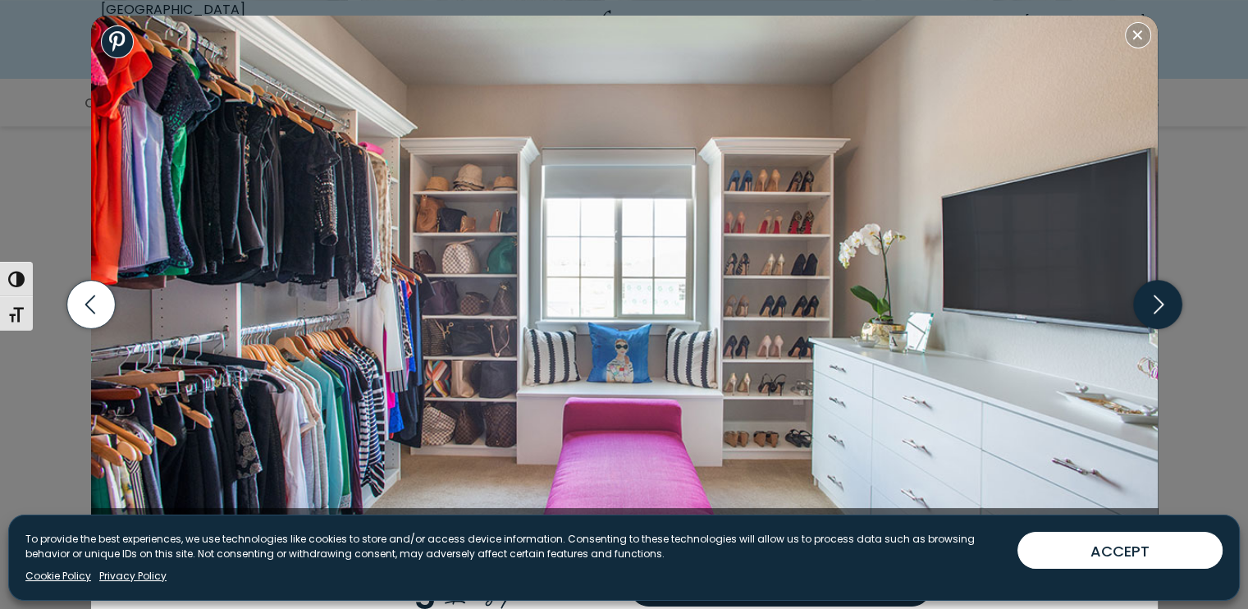
click at [1151, 309] on icon "button" at bounding box center [1157, 305] width 48 height 48
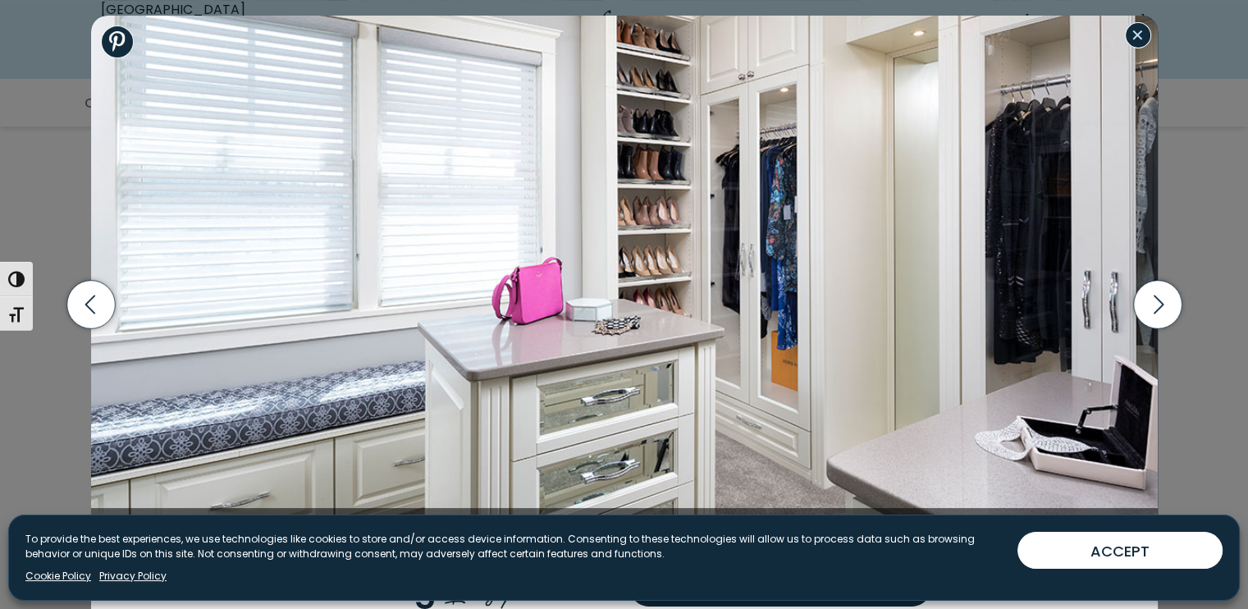
click at [1146, 36] on button "Close modal" at bounding box center [1138, 35] width 26 height 26
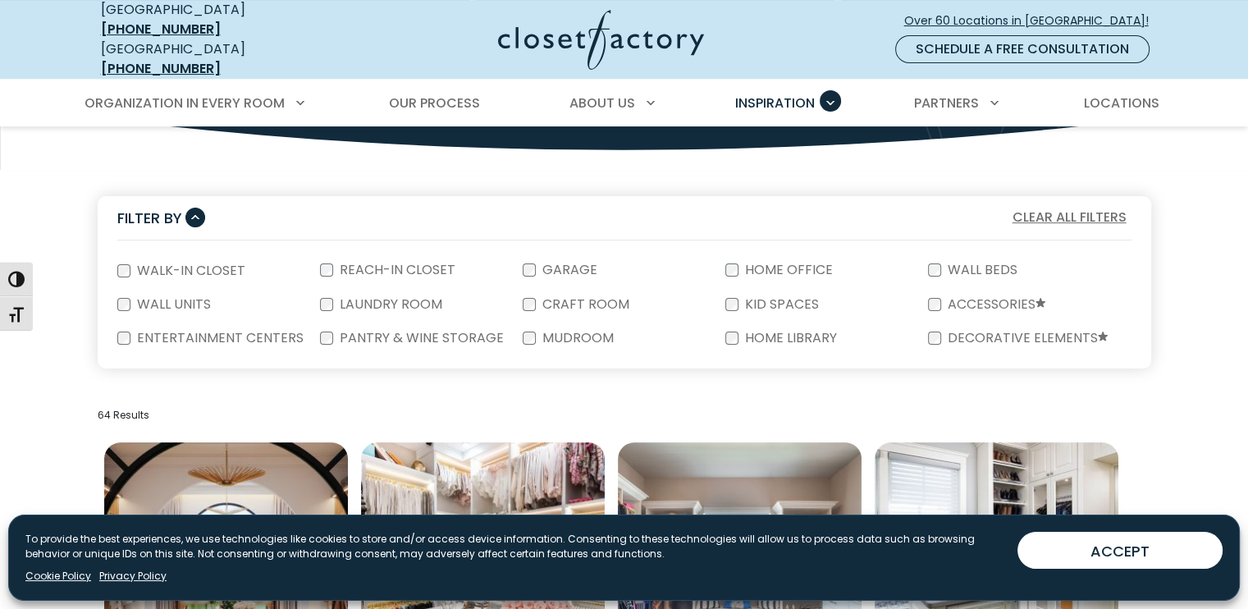
scroll to position [246, 0]
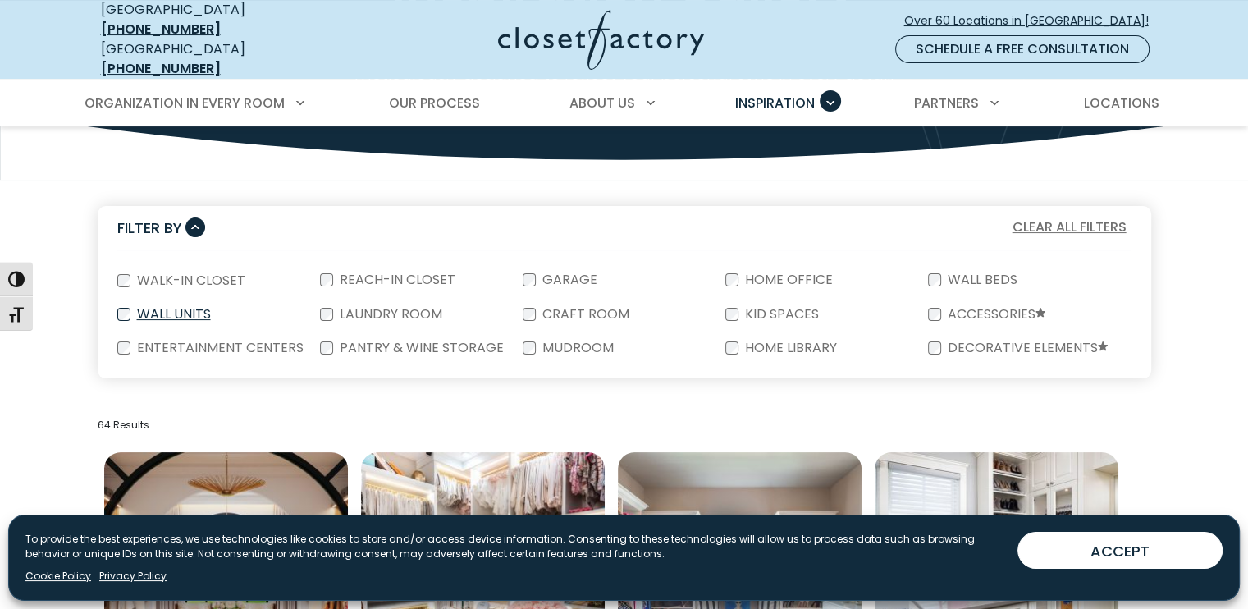
click at [181, 308] on label "Wall Units" at bounding box center [172, 314] width 84 height 13
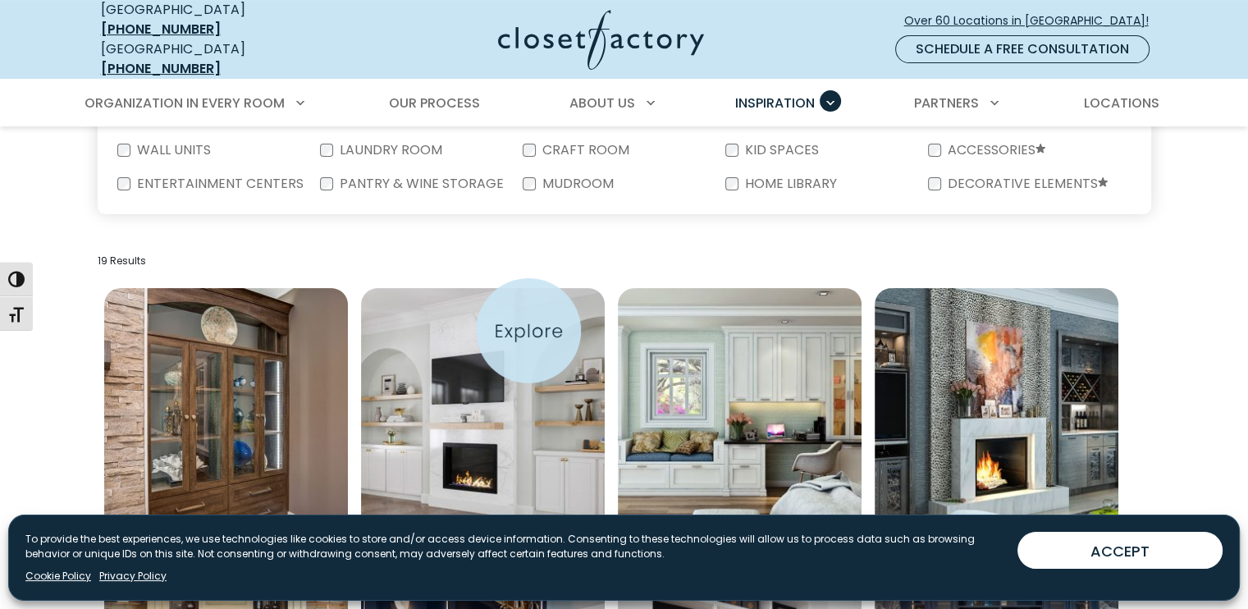
scroll to position [492, 0]
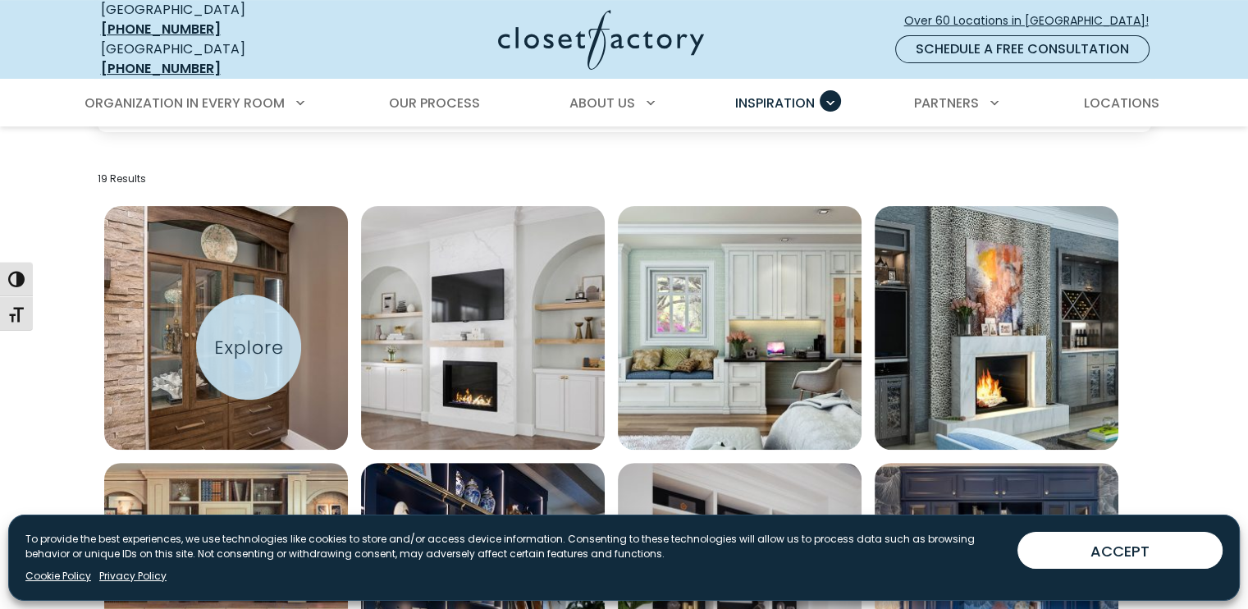
click at [249, 347] on img "Open inspiration gallery to preview enlarged image" at bounding box center [226, 328] width 244 height 244
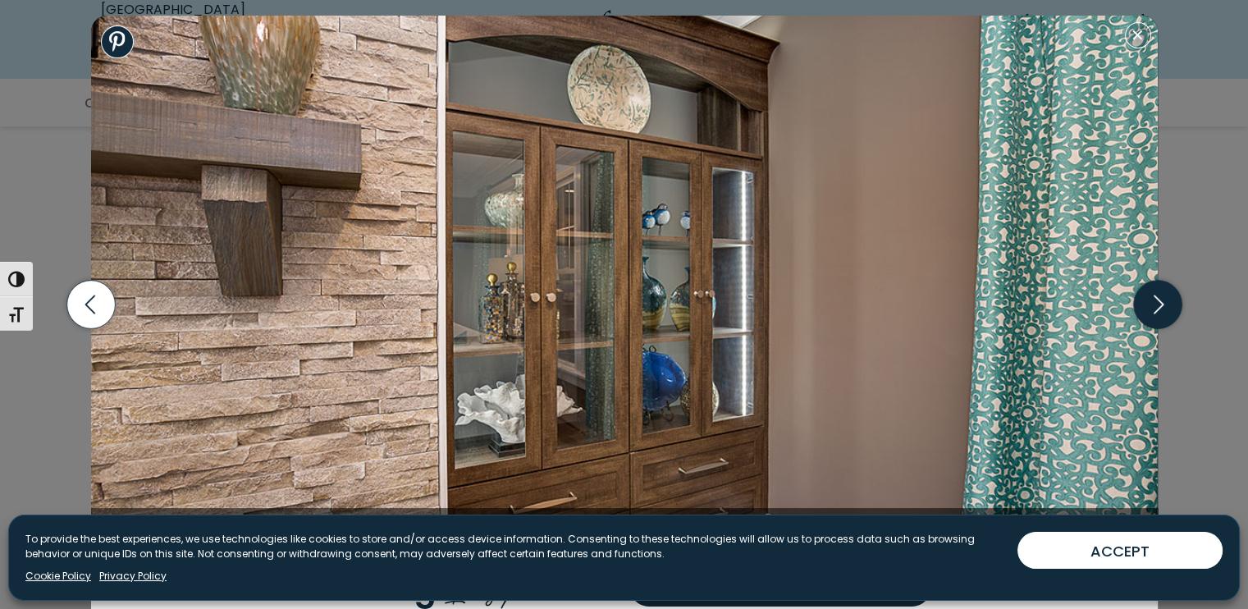
click at [1159, 307] on icon "button" at bounding box center [1157, 305] width 48 height 48
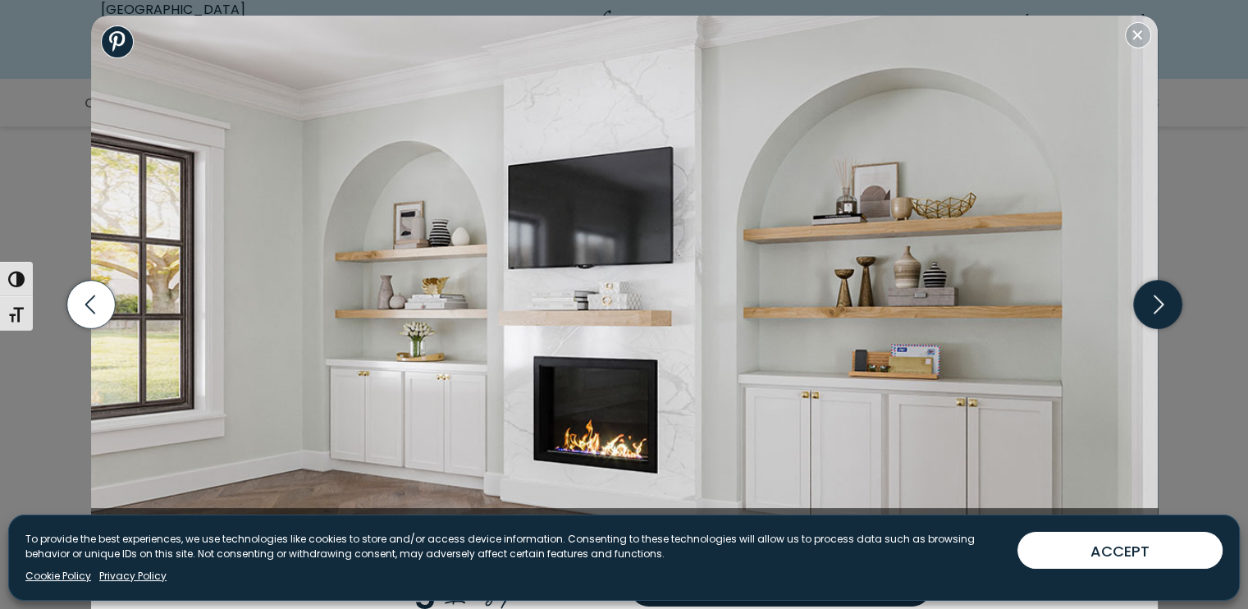
click at [1162, 311] on icon "button" at bounding box center [1157, 305] width 48 height 48
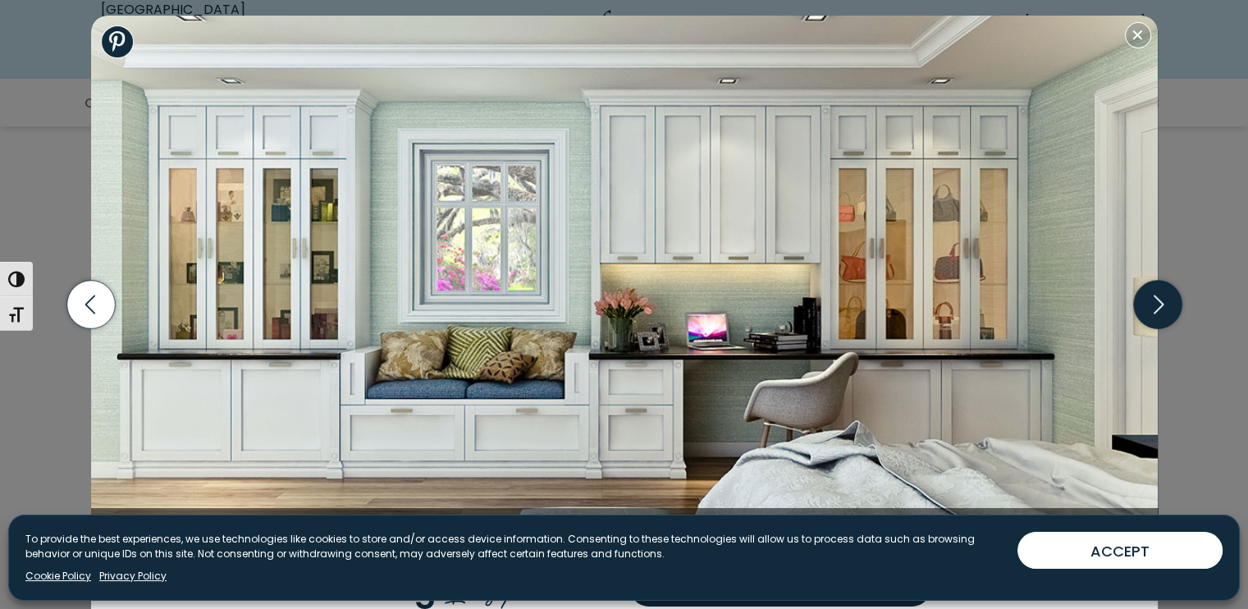
click at [1137, 297] on icon "button" at bounding box center [1157, 305] width 48 height 48
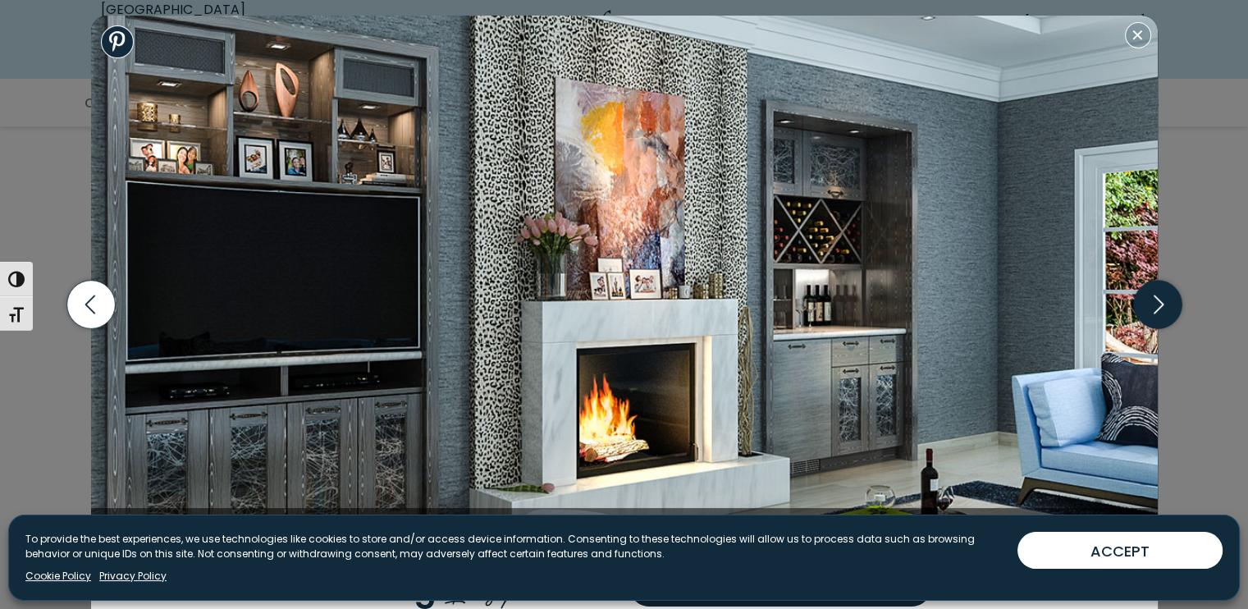
click at [1162, 298] on icon "button" at bounding box center [1157, 305] width 48 height 48
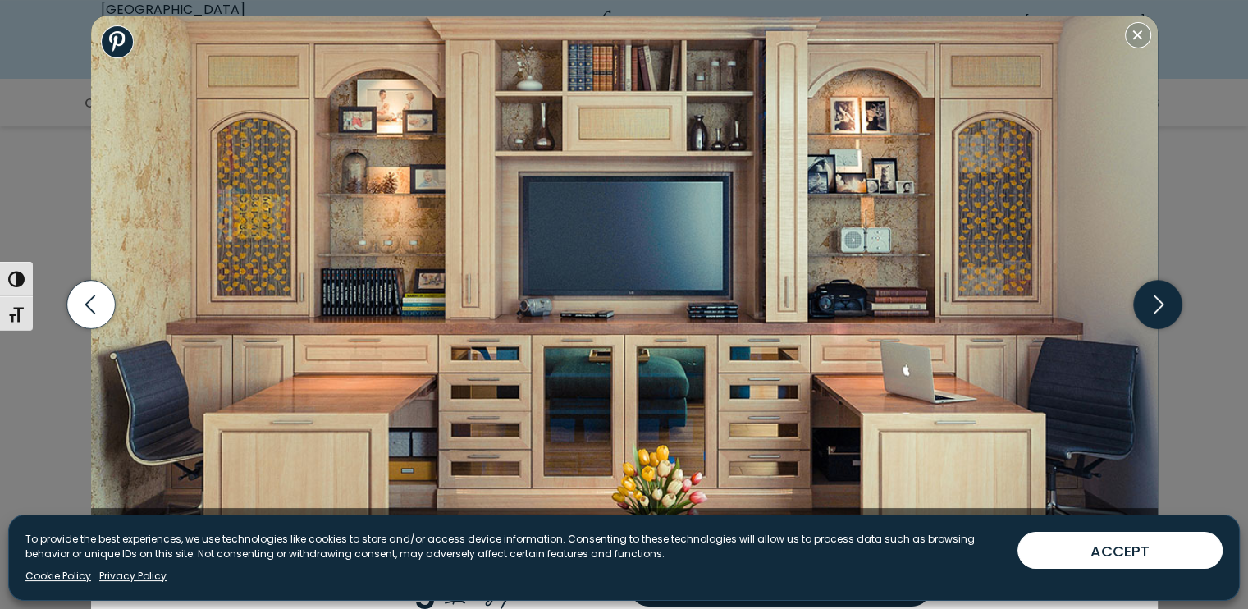
click at [1149, 296] on icon "button" at bounding box center [1157, 305] width 48 height 48
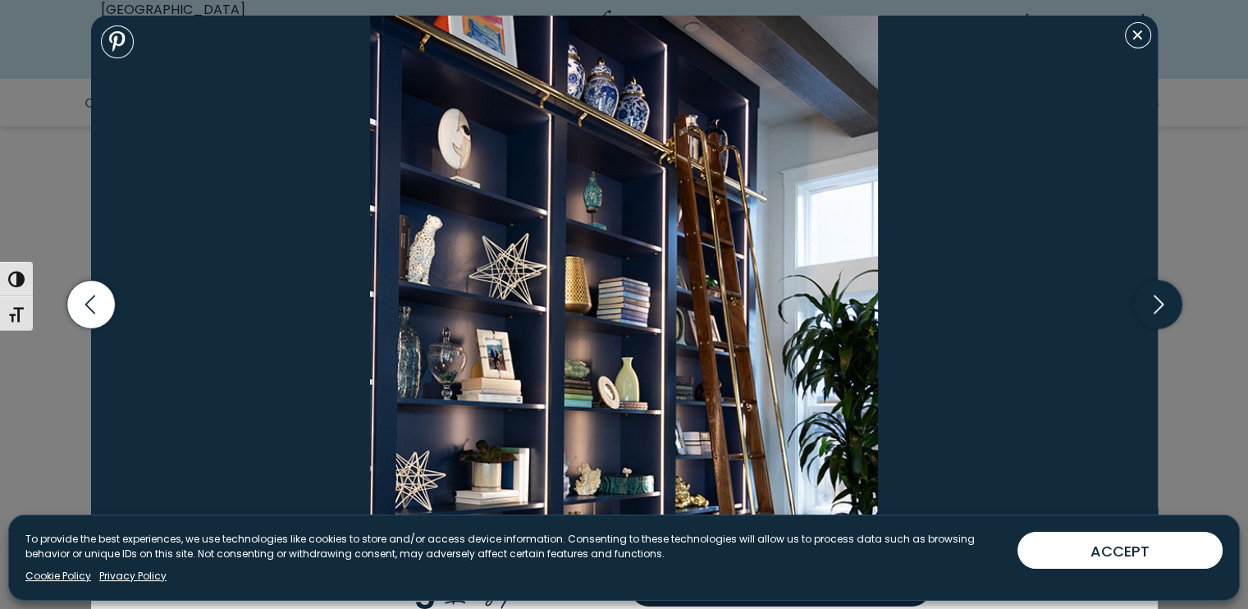
click at [1158, 311] on icon "button" at bounding box center [1157, 305] width 48 height 48
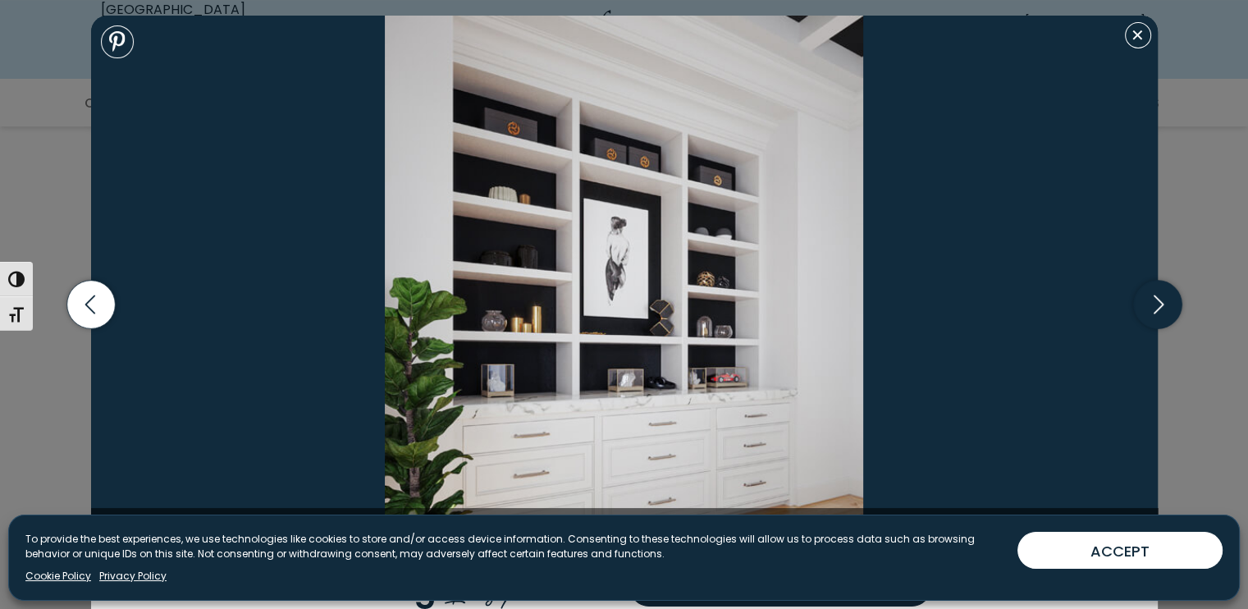
click at [1160, 310] on icon "button" at bounding box center [1157, 305] width 48 height 48
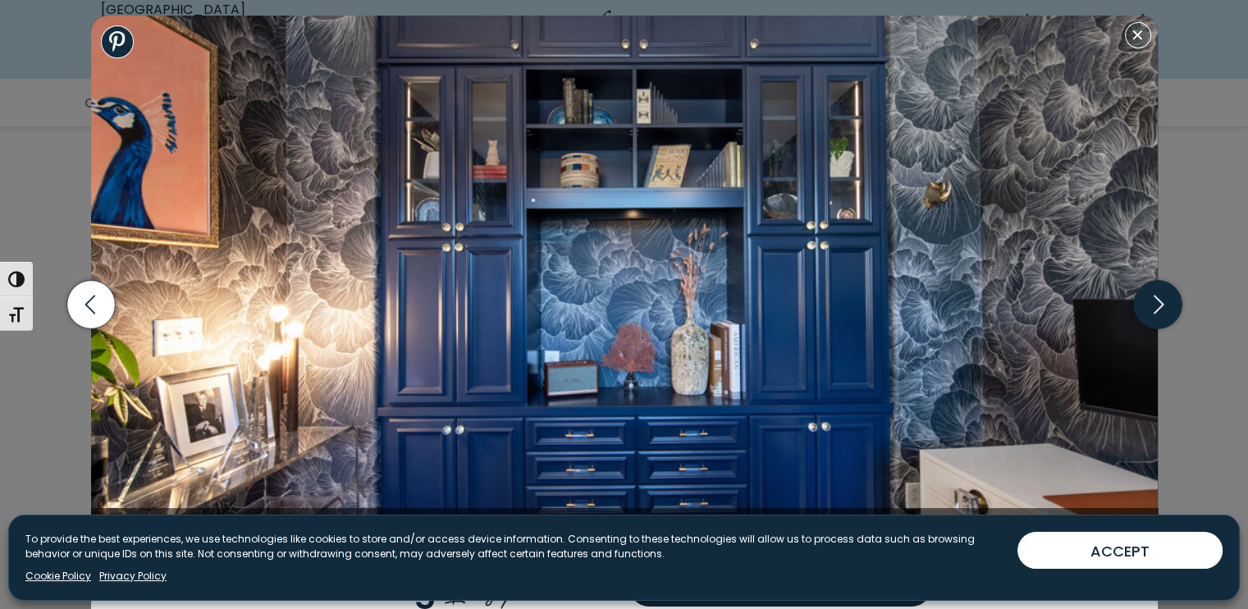
click at [1151, 309] on icon "button" at bounding box center [1157, 305] width 48 height 48
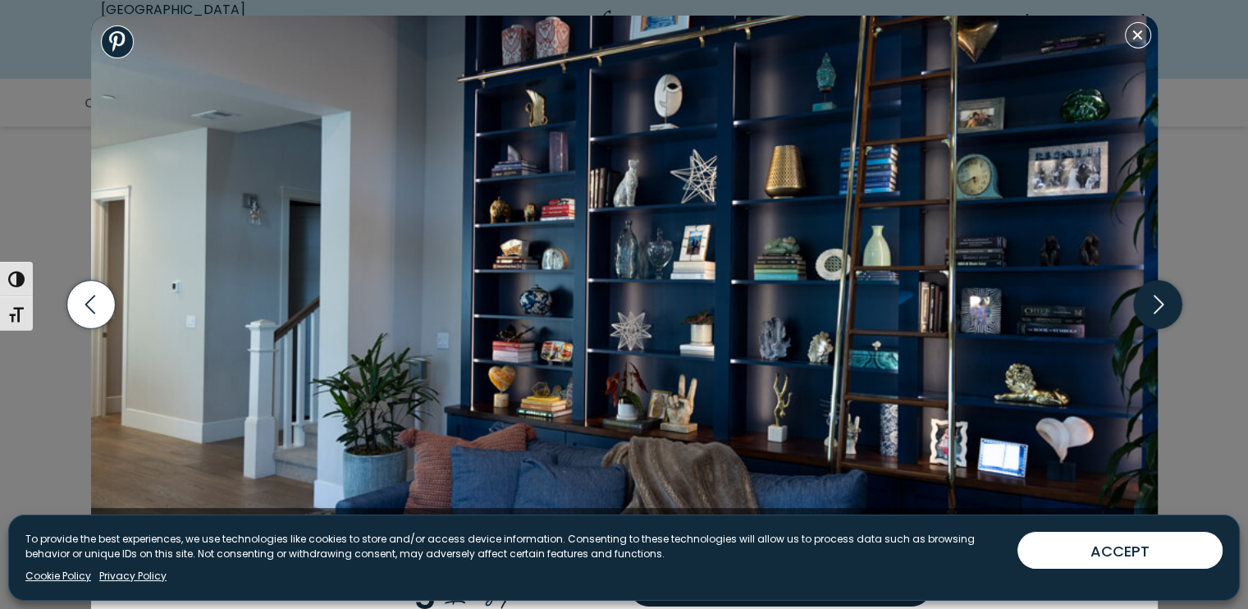
click at [1143, 309] on icon "button" at bounding box center [1157, 305] width 48 height 48
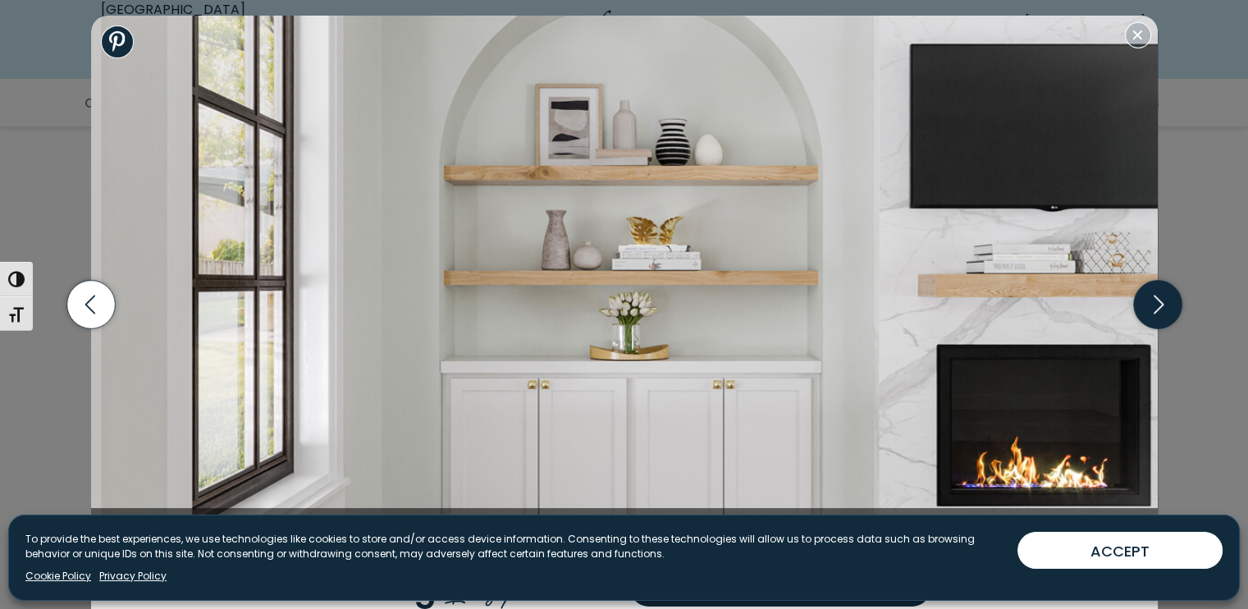
click at [1143, 308] on icon "button" at bounding box center [1157, 305] width 48 height 48
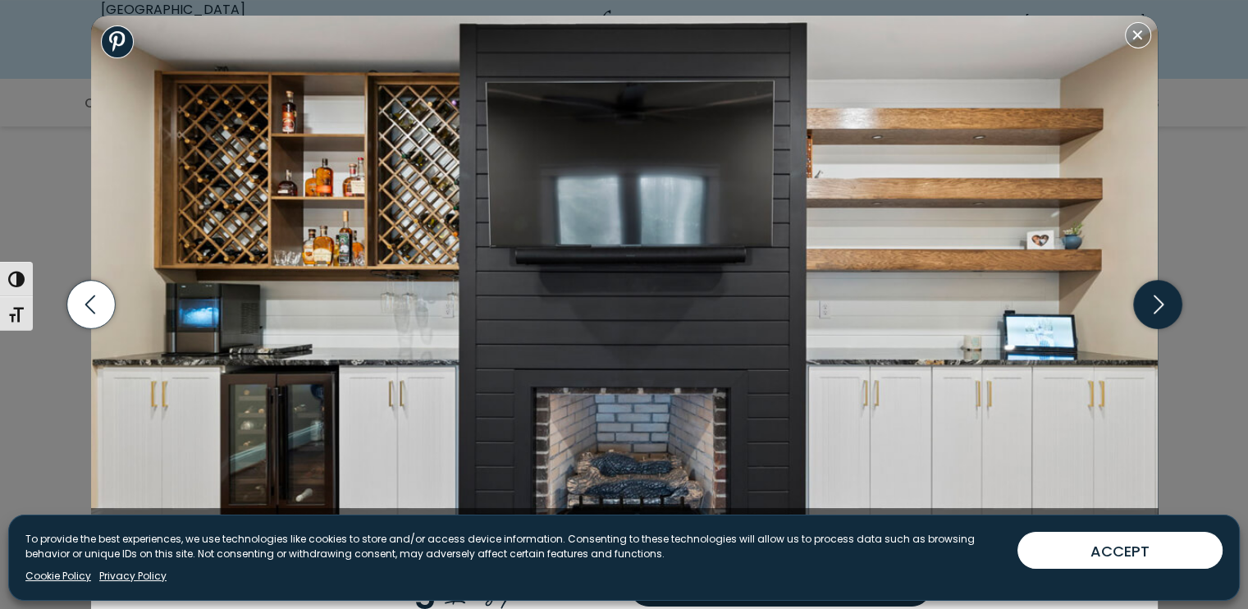
click at [1145, 317] on icon "button" at bounding box center [1157, 305] width 48 height 48
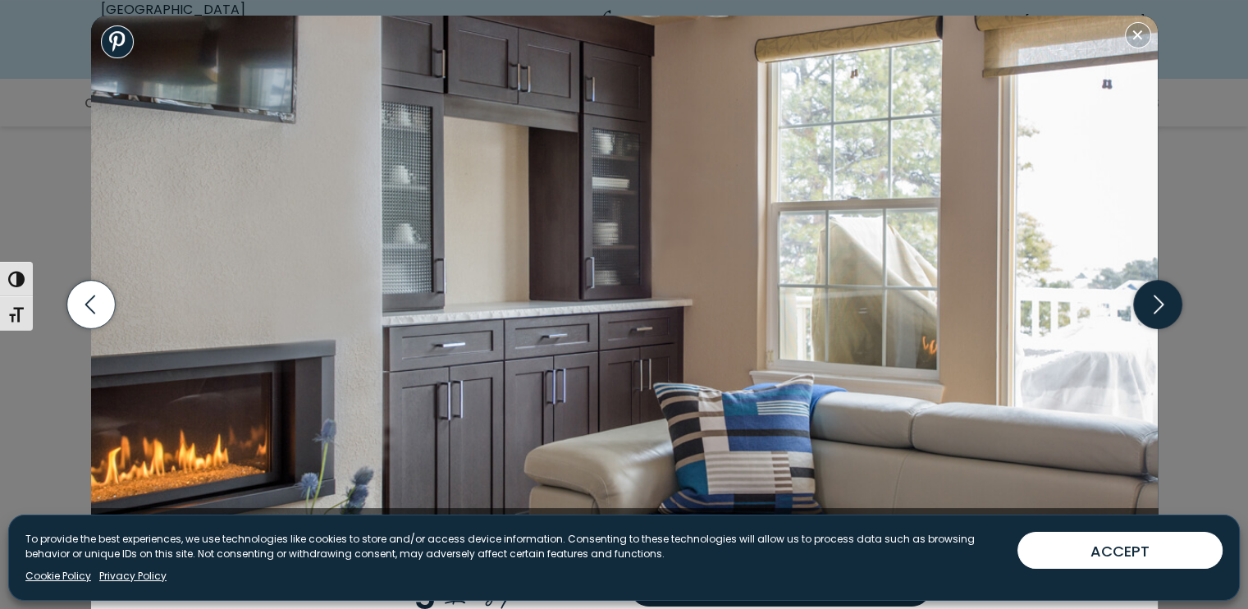
click at [1145, 317] on icon "button" at bounding box center [1157, 305] width 48 height 48
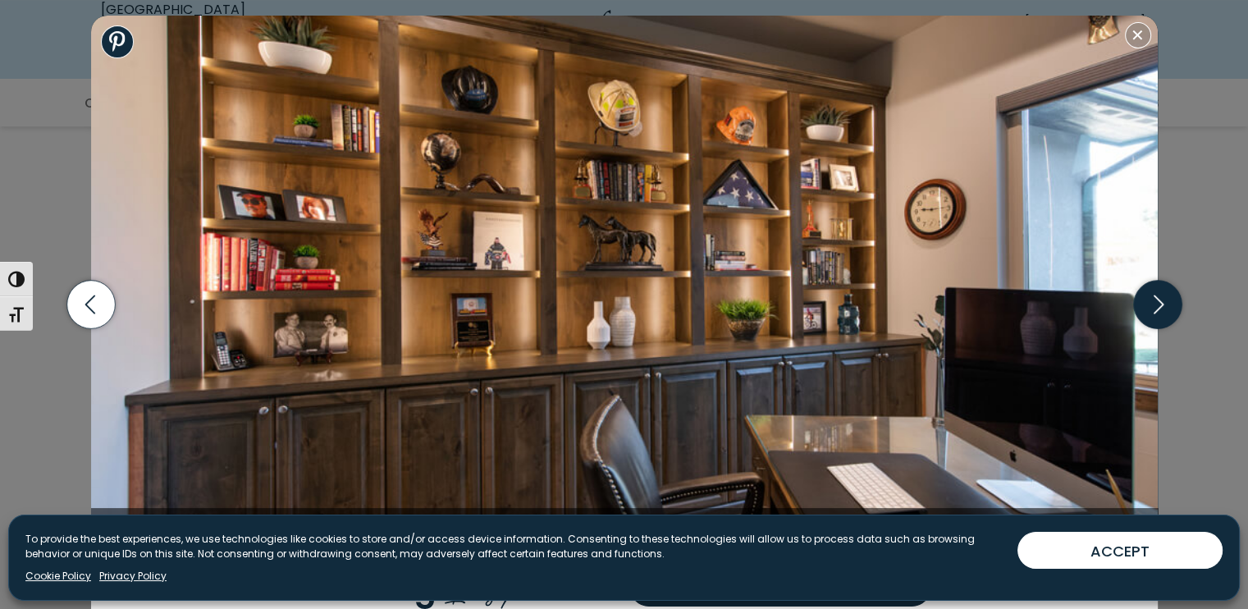
click at [1147, 304] on icon "button" at bounding box center [1157, 305] width 48 height 48
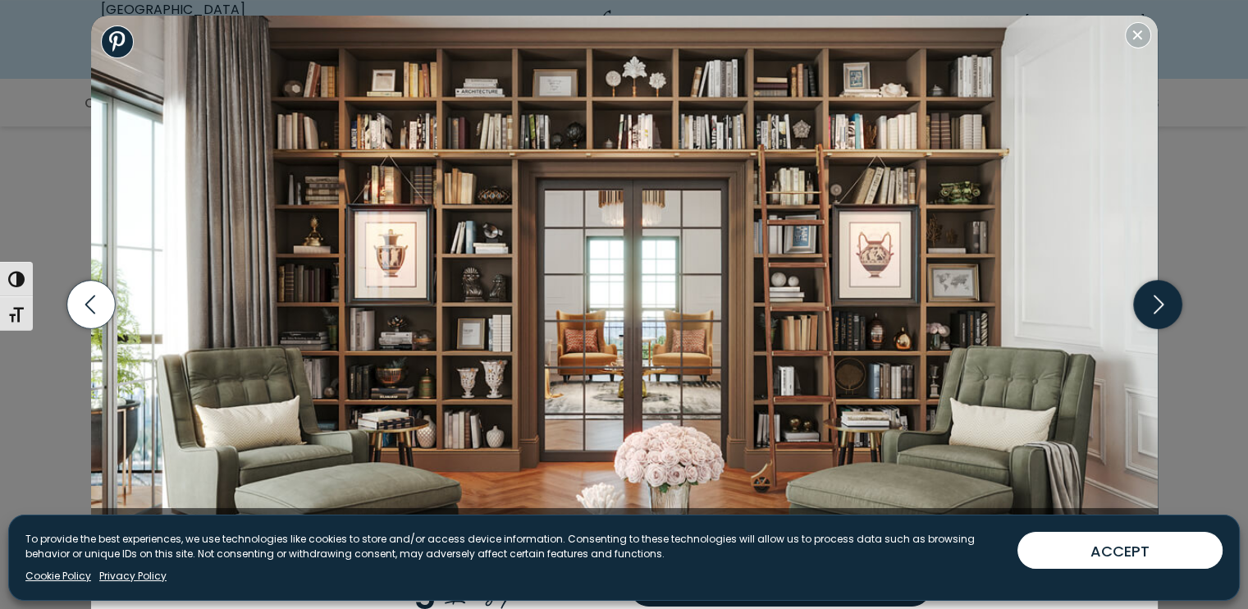
click at [1153, 309] on icon "button" at bounding box center [1157, 305] width 48 height 48
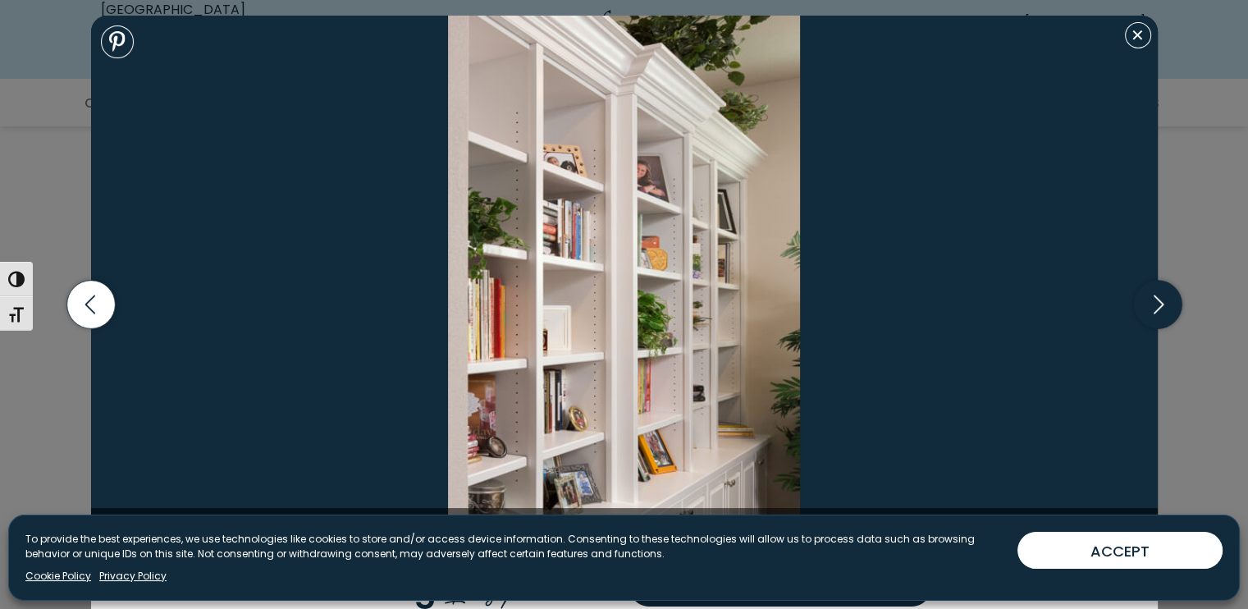
click at [1153, 312] on icon "button" at bounding box center [1157, 305] width 48 height 48
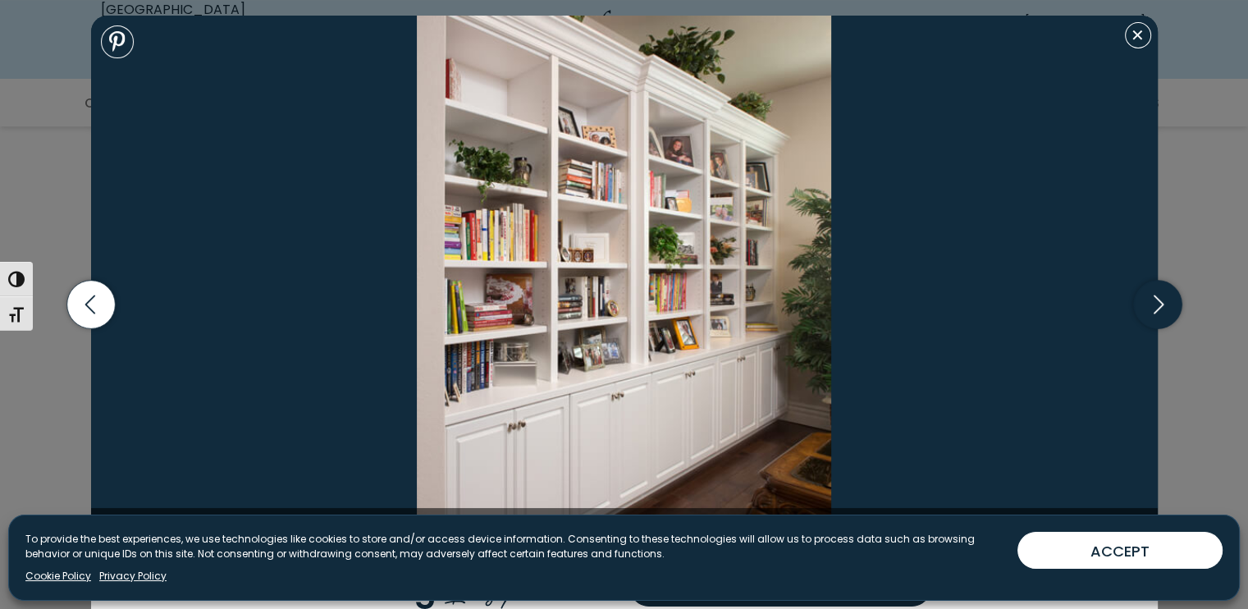
click at [1146, 310] on icon "button" at bounding box center [1157, 305] width 48 height 48
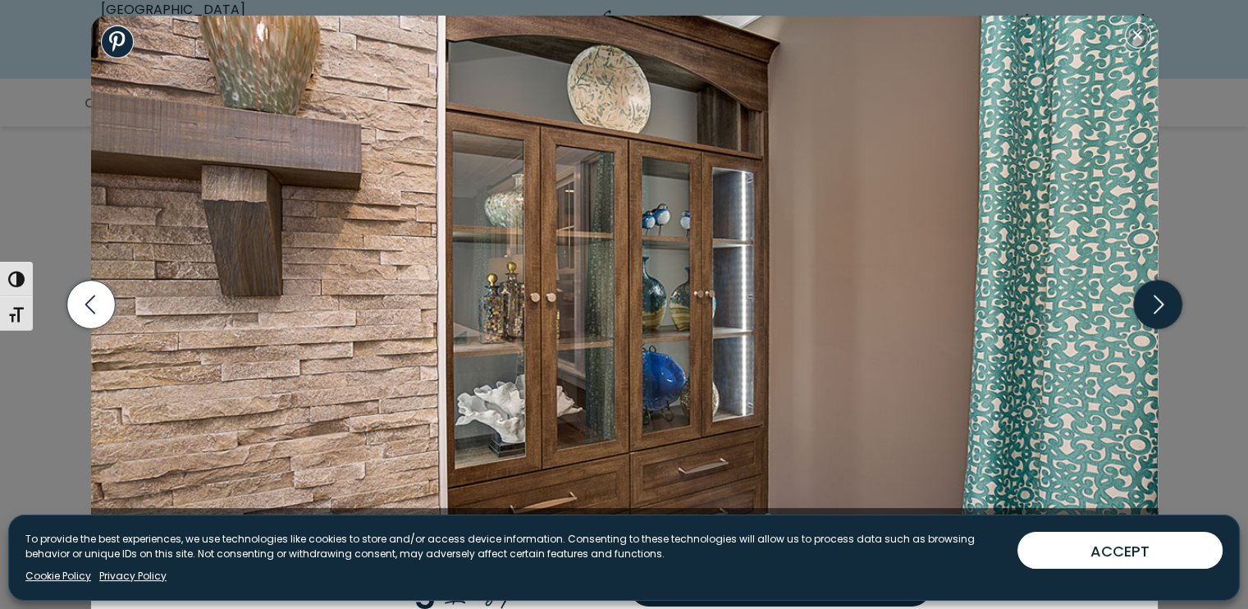
click at [1146, 310] on icon "button" at bounding box center [1157, 305] width 48 height 48
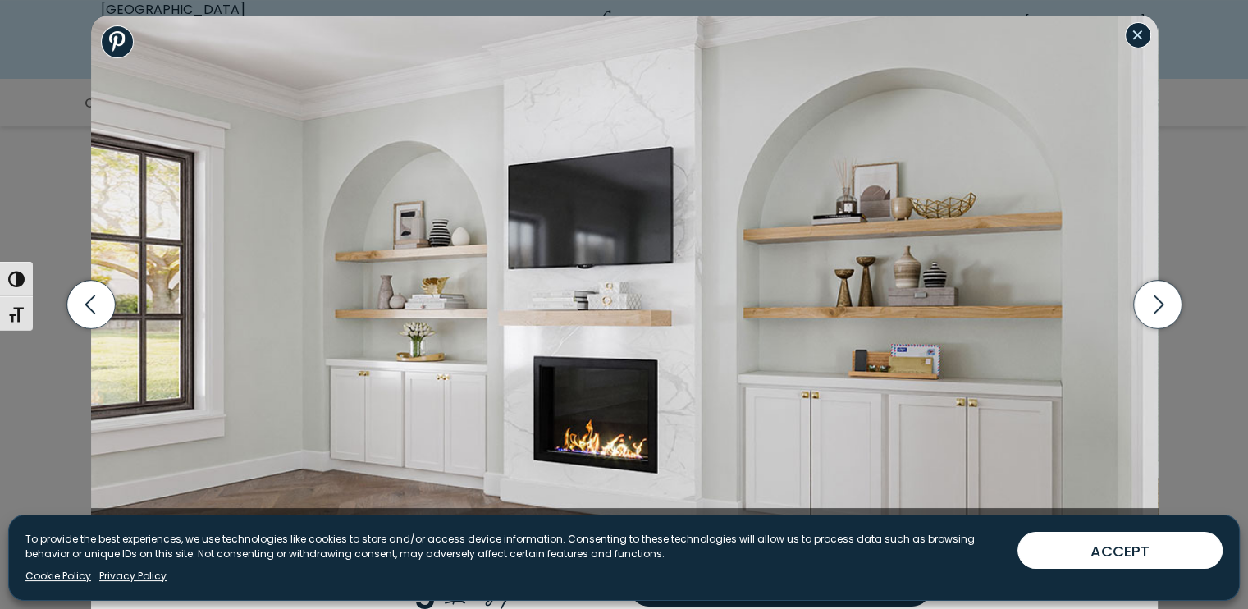
click at [1137, 32] on button "Close modal" at bounding box center [1138, 35] width 26 height 26
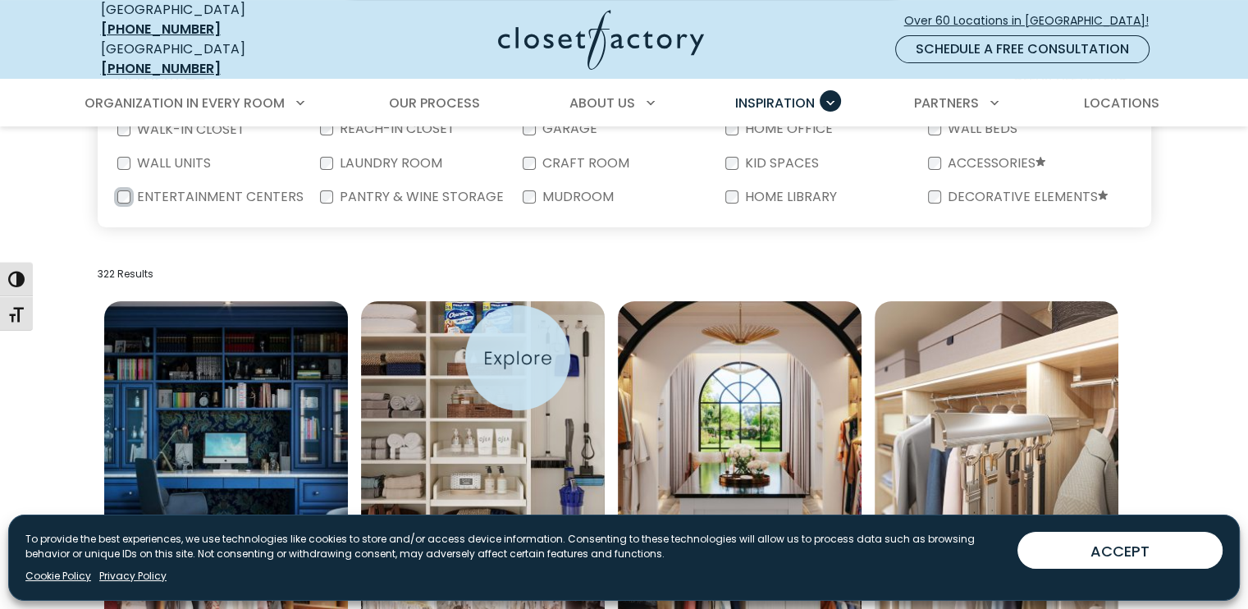
scroll to position [164, 0]
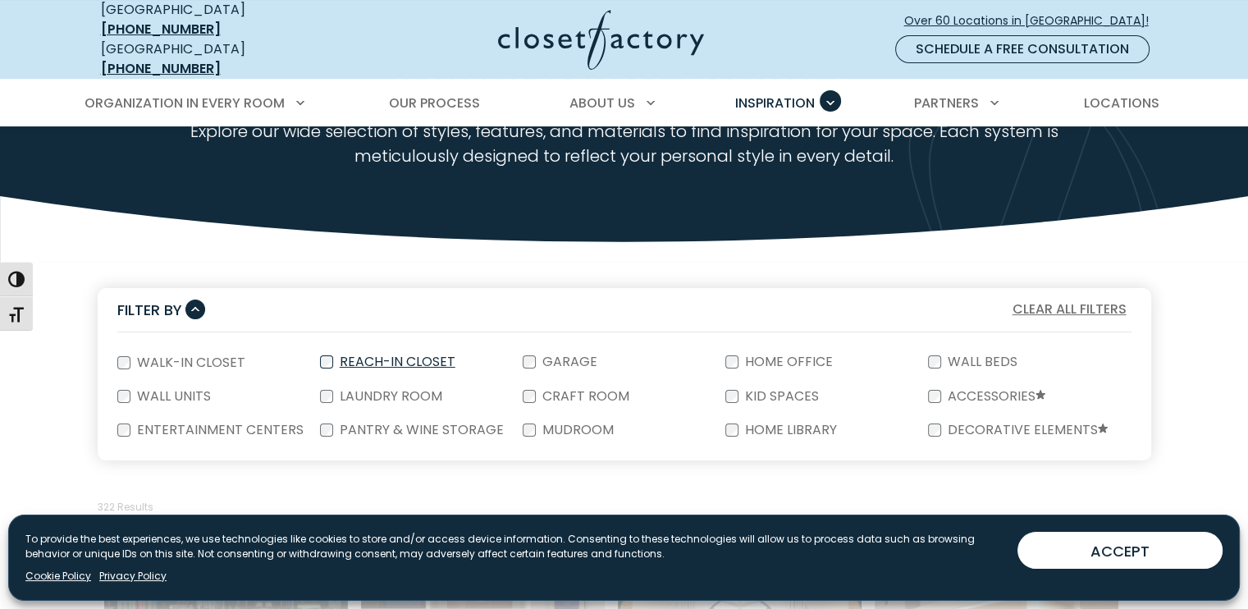
click at [335, 355] on label "Reach-In Closet" at bounding box center [396, 361] width 126 height 13
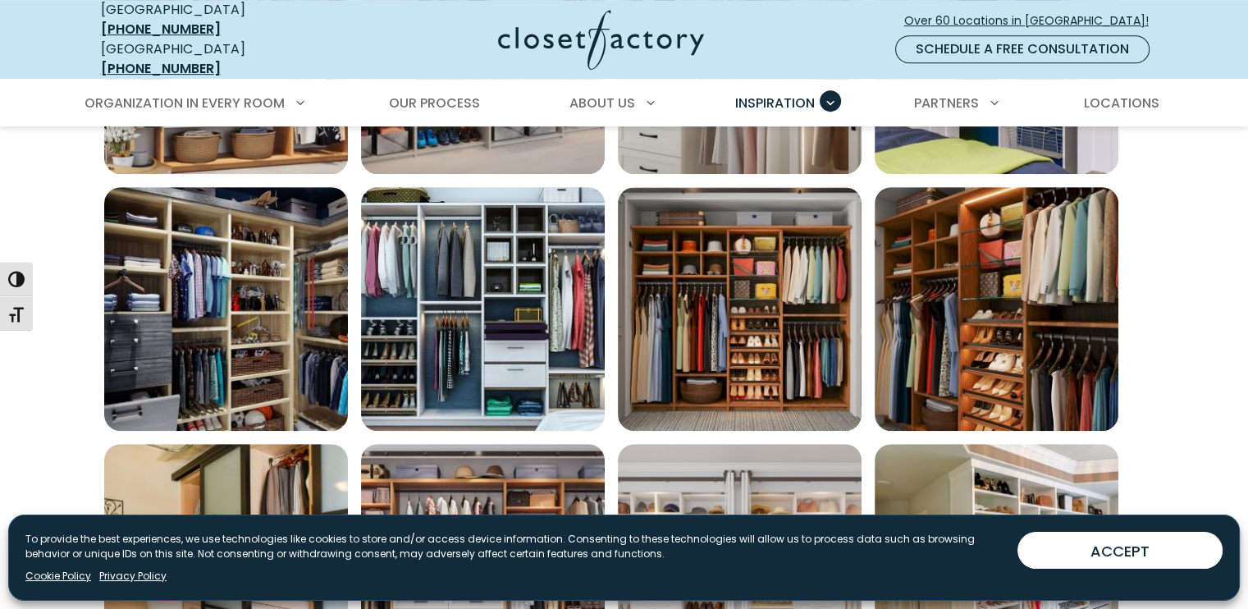
scroll to position [903, 0]
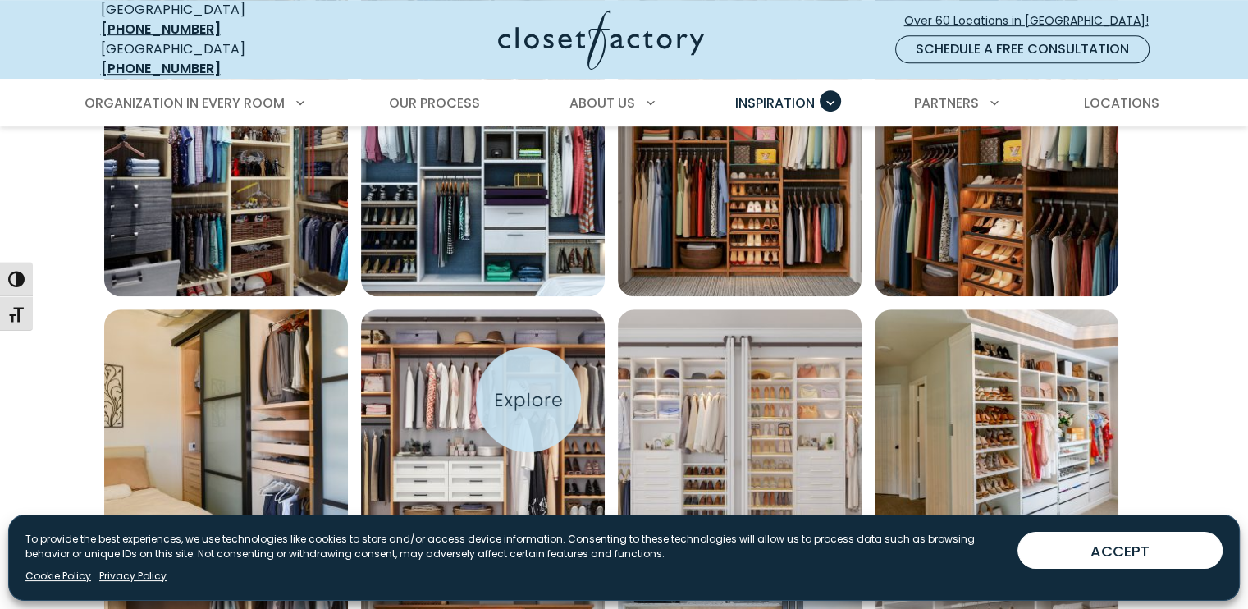
click at [529, 400] on img "Open inspiration gallery to preview enlarged image" at bounding box center [483, 431] width 244 height 244
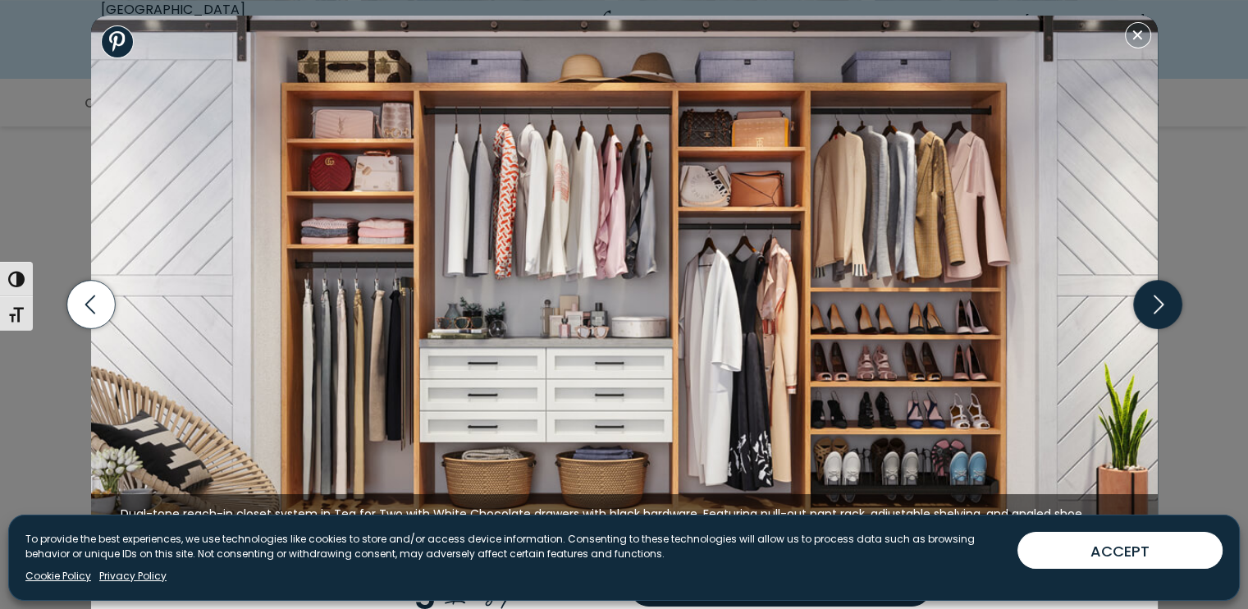
drag, startPoint x: 576, startPoint y: 322, endPoint x: 1156, endPoint y: 303, distance: 579.7
click at [1155, 302] on icon "button" at bounding box center [1157, 305] width 48 height 48
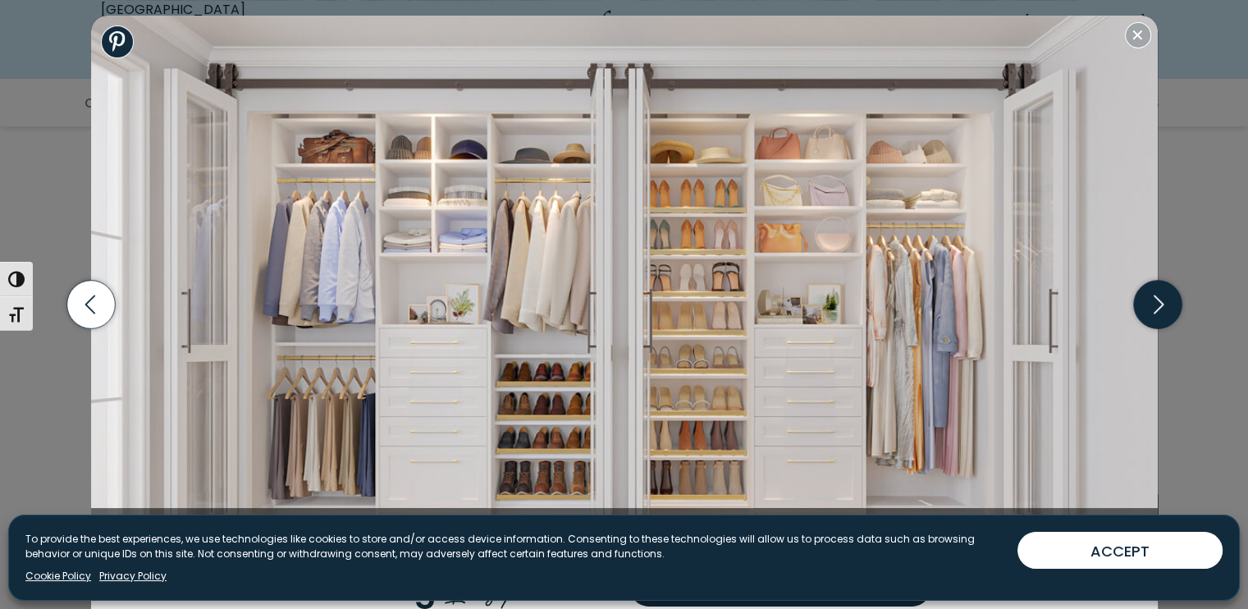
click at [1165, 305] on icon "button" at bounding box center [1157, 305] width 48 height 48
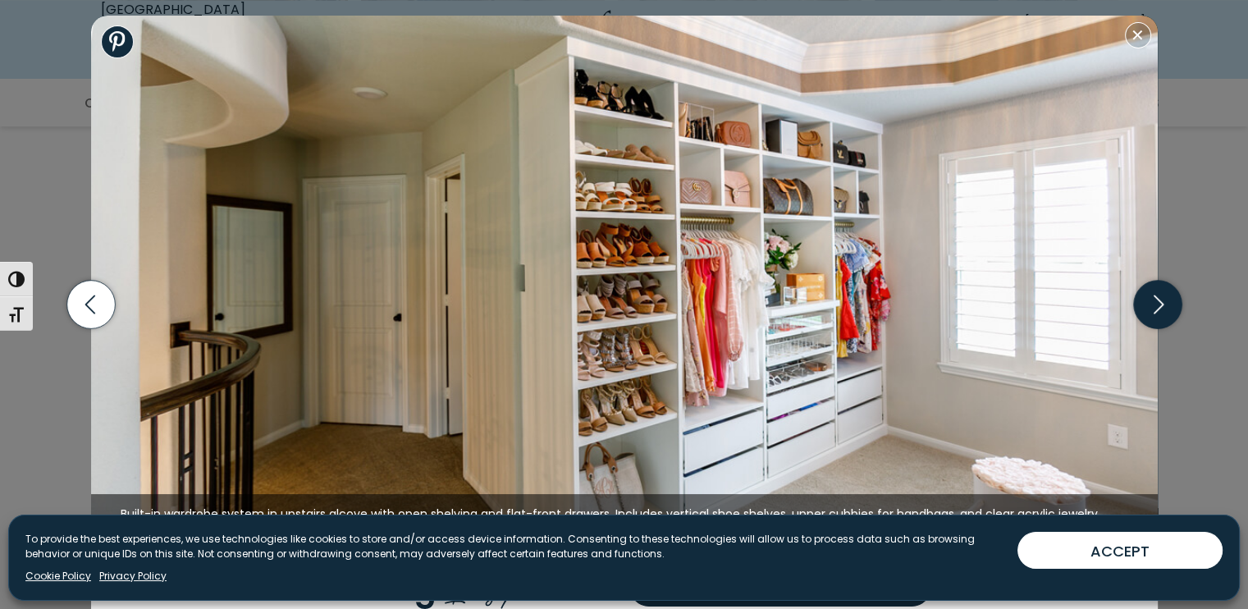
click at [1156, 314] on icon "button" at bounding box center [1157, 305] width 48 height 48
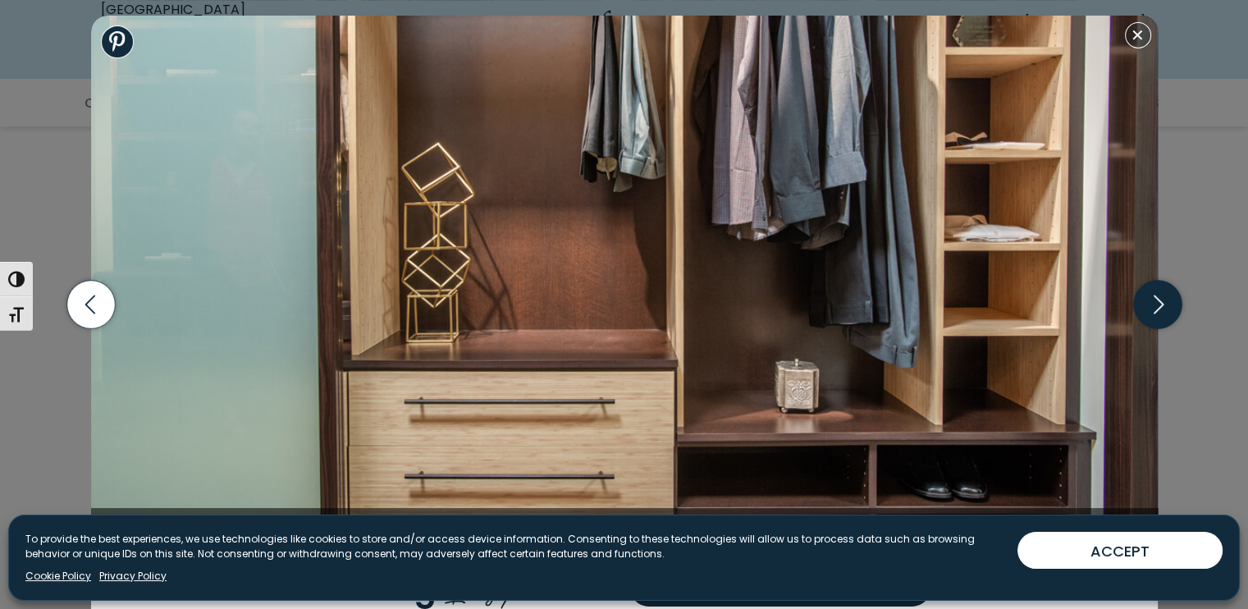
click at [1156, 300] on icon "button" at bounding box center [1157, 305] width 48 height 48
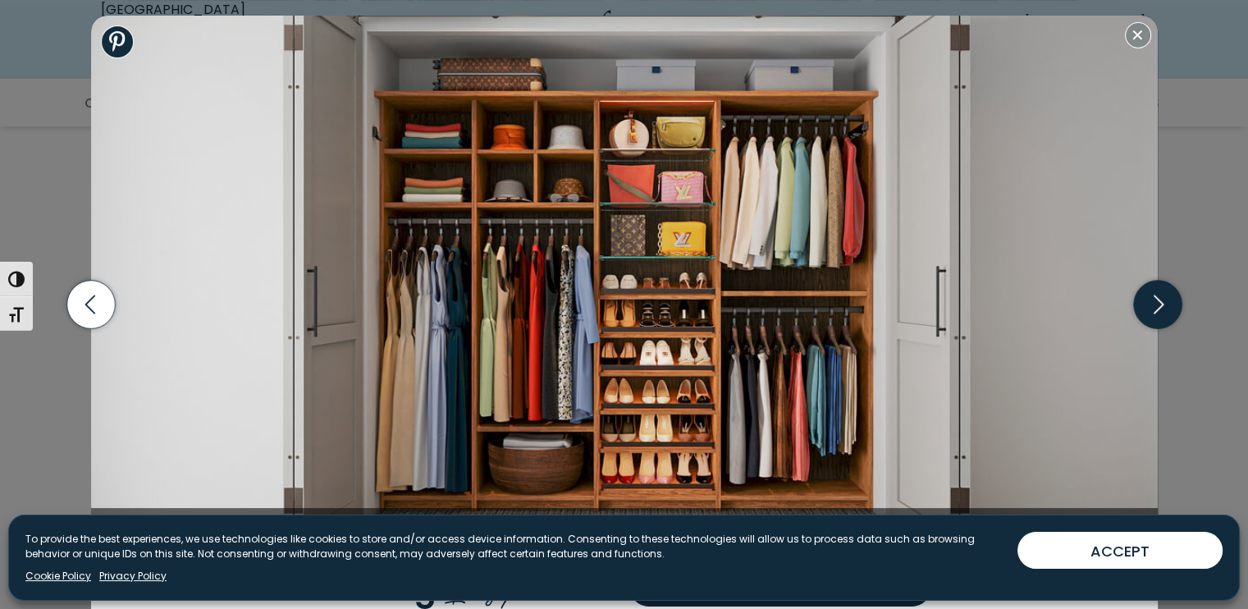
click at [1146, 300] on icon "button" at bounding box center [1157, 305] width 48 height 48
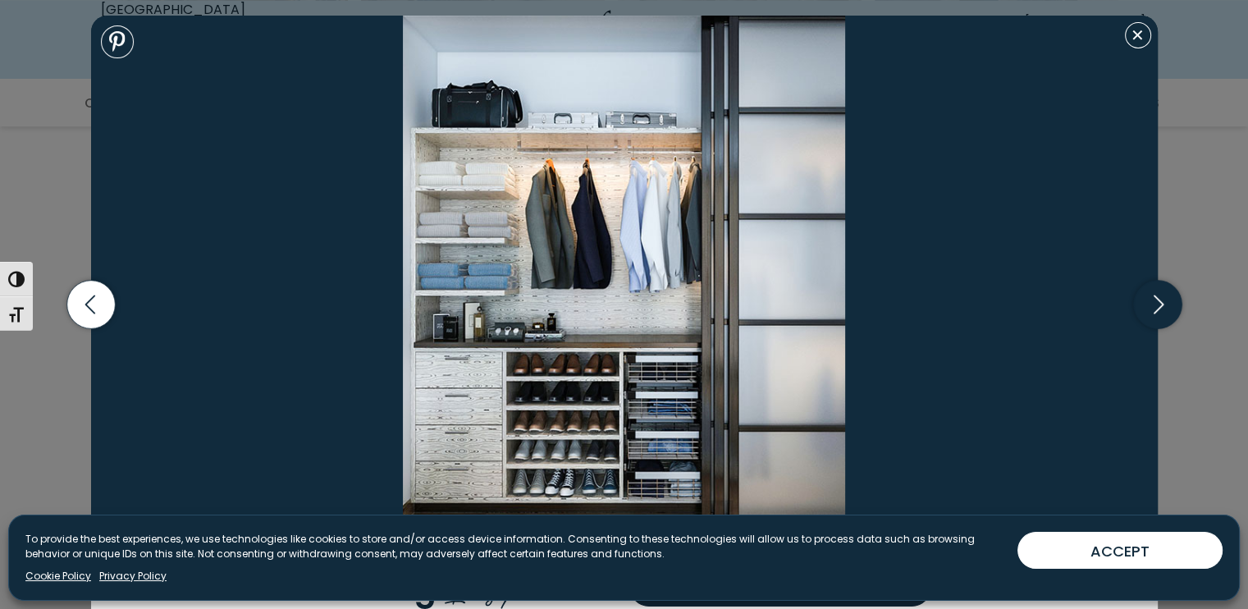
click at [1139, 300] on icon "button" at bounding box center [1157, 305] width 48 height 48
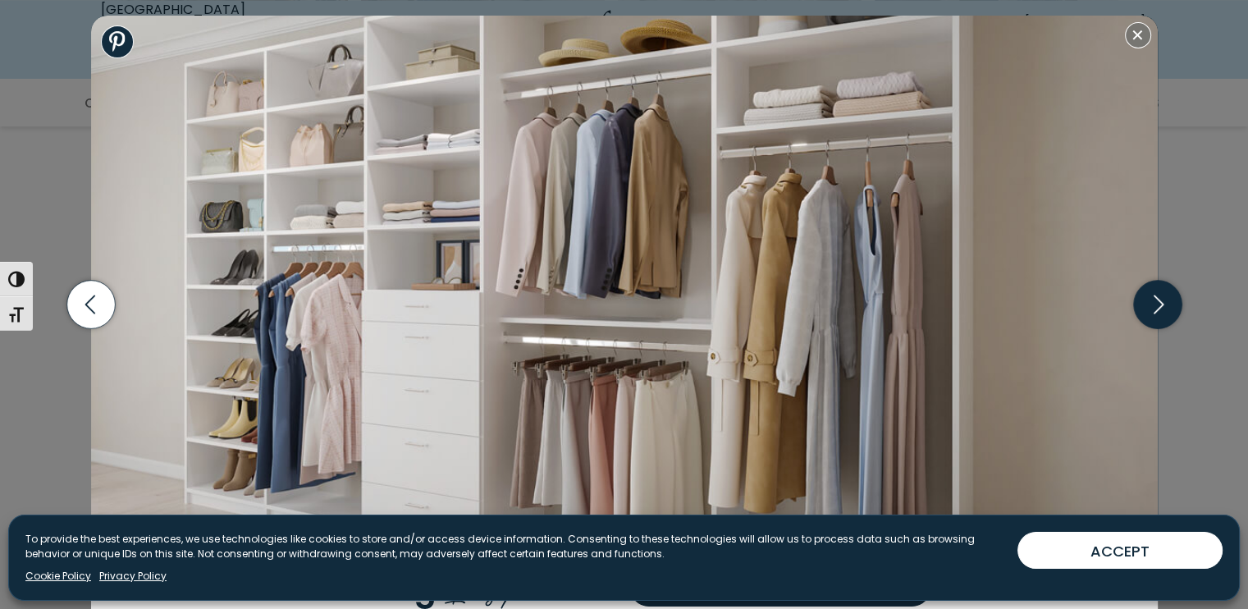
click at [1161, 312] on icon "button" at bounding box center [1157, 305] width 48 height 48
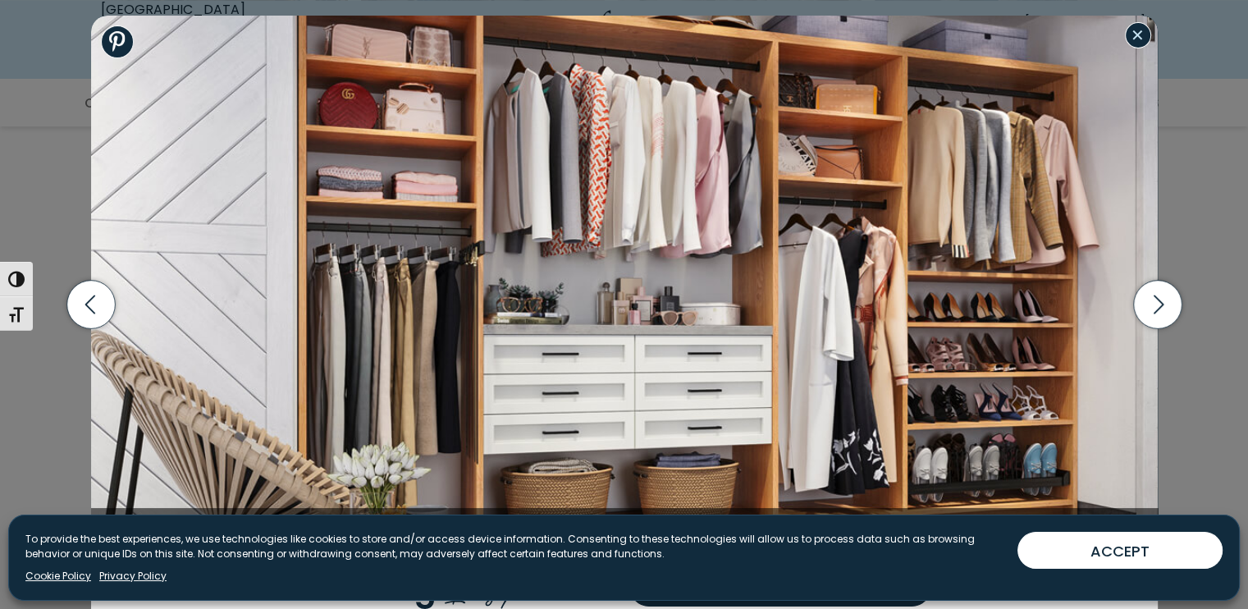
click at [1137, 39] on button "Close modal" at bounding box center [1138, 35] width 26 height 26
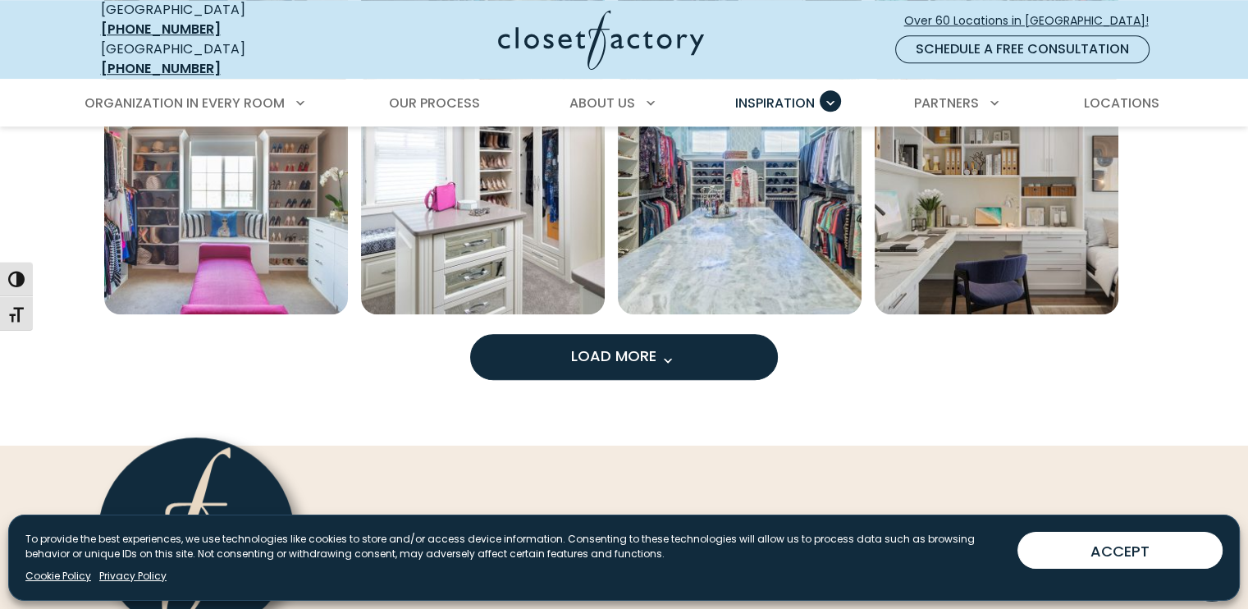
scroll to position [1395, 0]
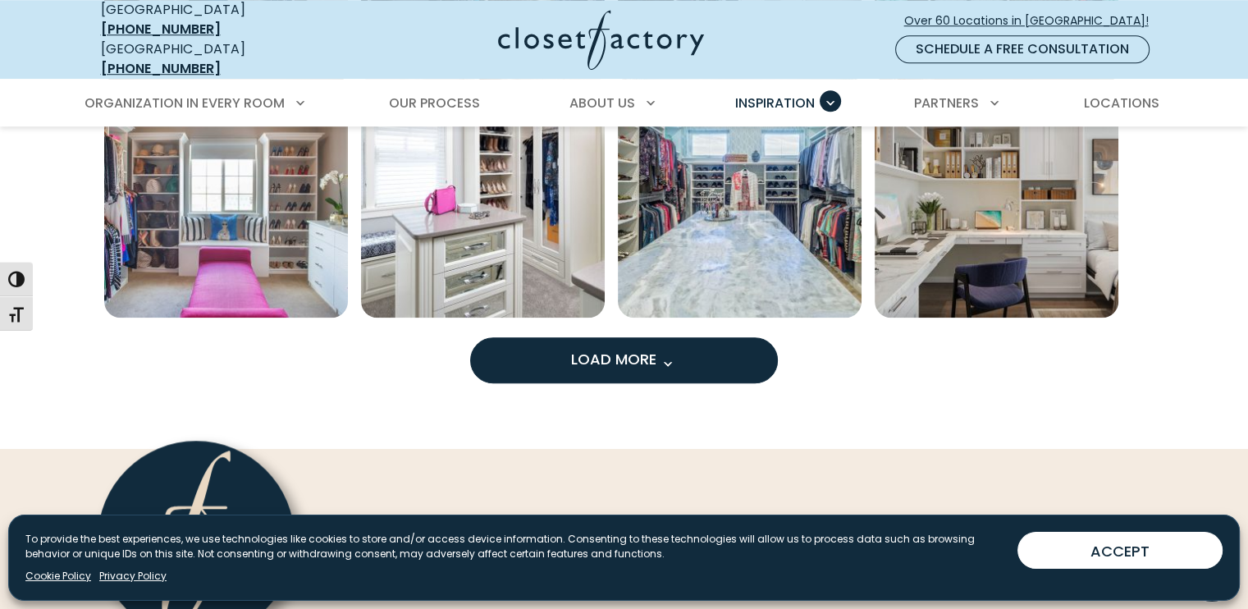
click at [596, 356] on button "Load More" at bounding box center [624, 360] width 308 height 46
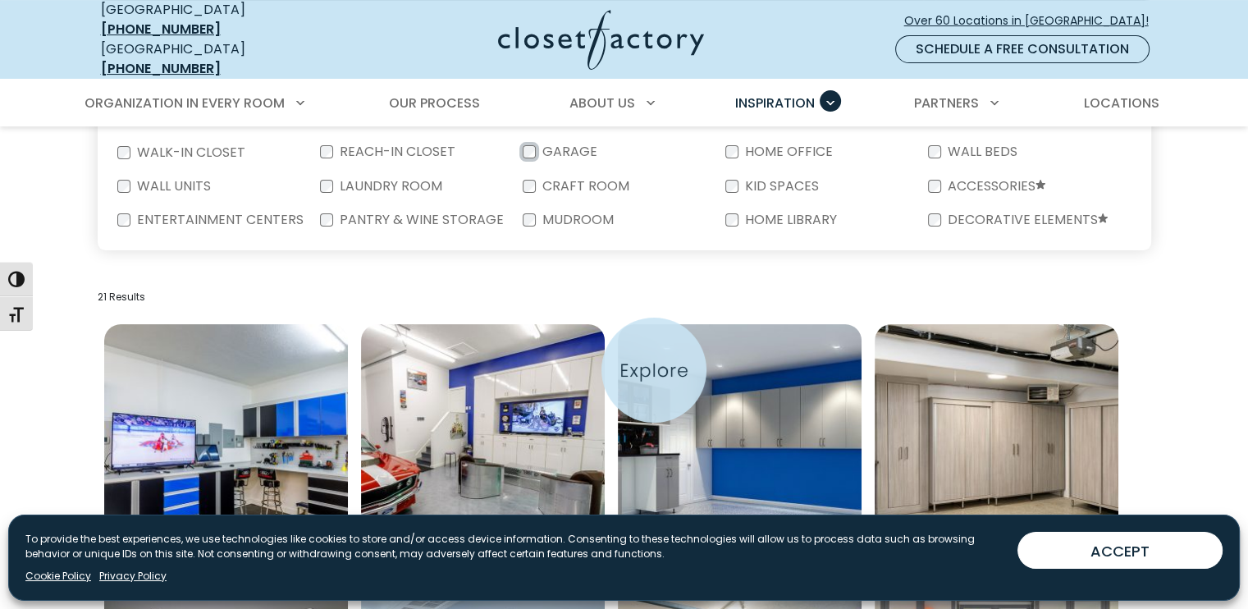
scroll to position [492, 0]
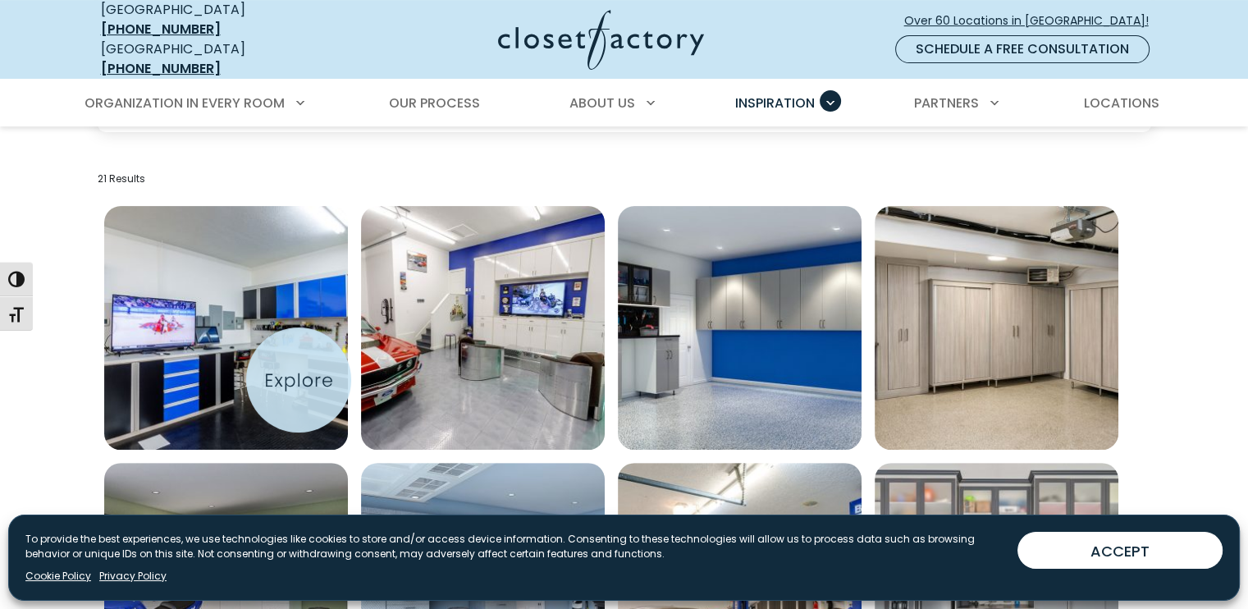
click at [299, 380] on img "Open inspiration gallery to preview enlarged image" at bounding box center [226, 328] width 244 height 244
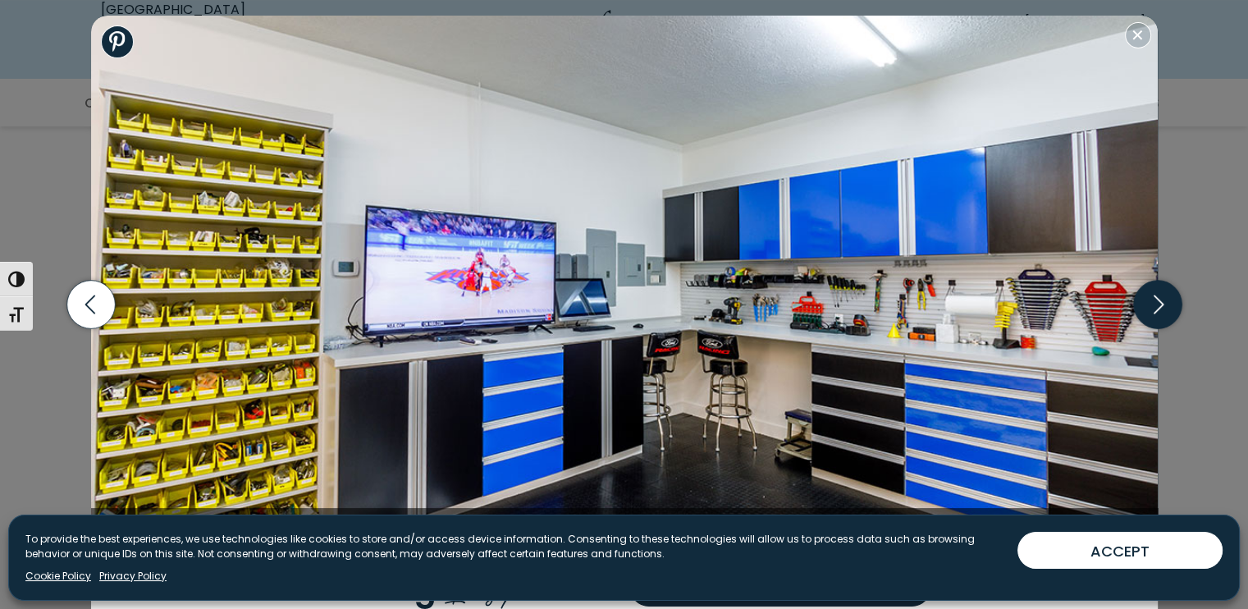
click at [1152, 314] on icon "button" at bounding box center [1157, 305] width 48 height 48
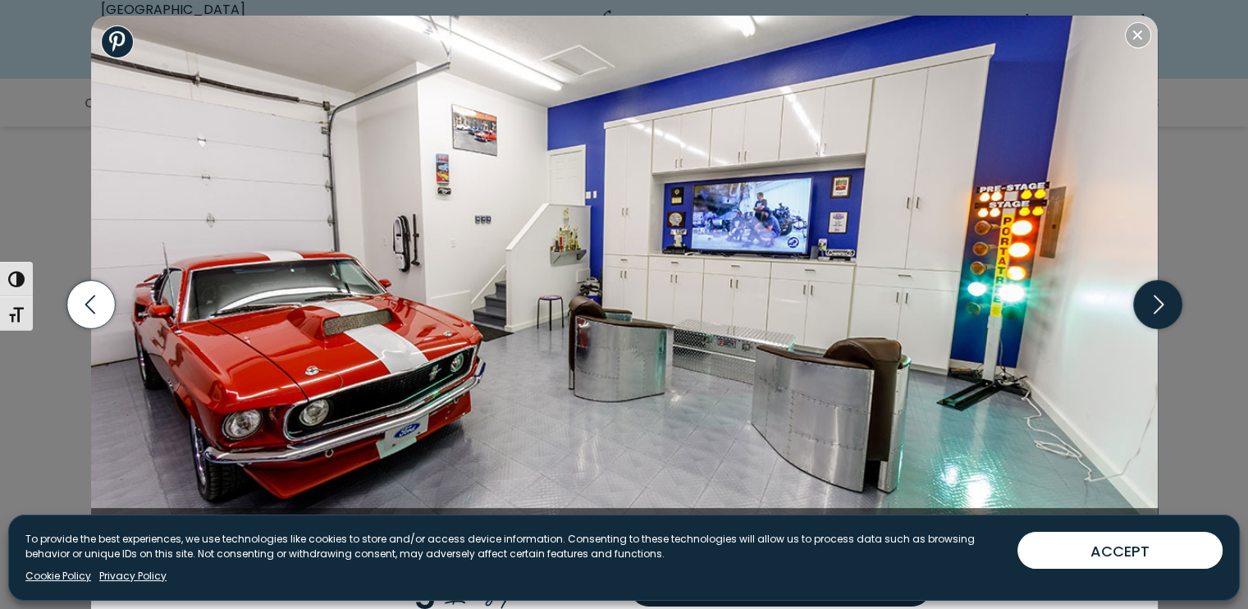
click at [1169, 304] on icon "button" at bounding box center [1157, 305] width 48 height 48
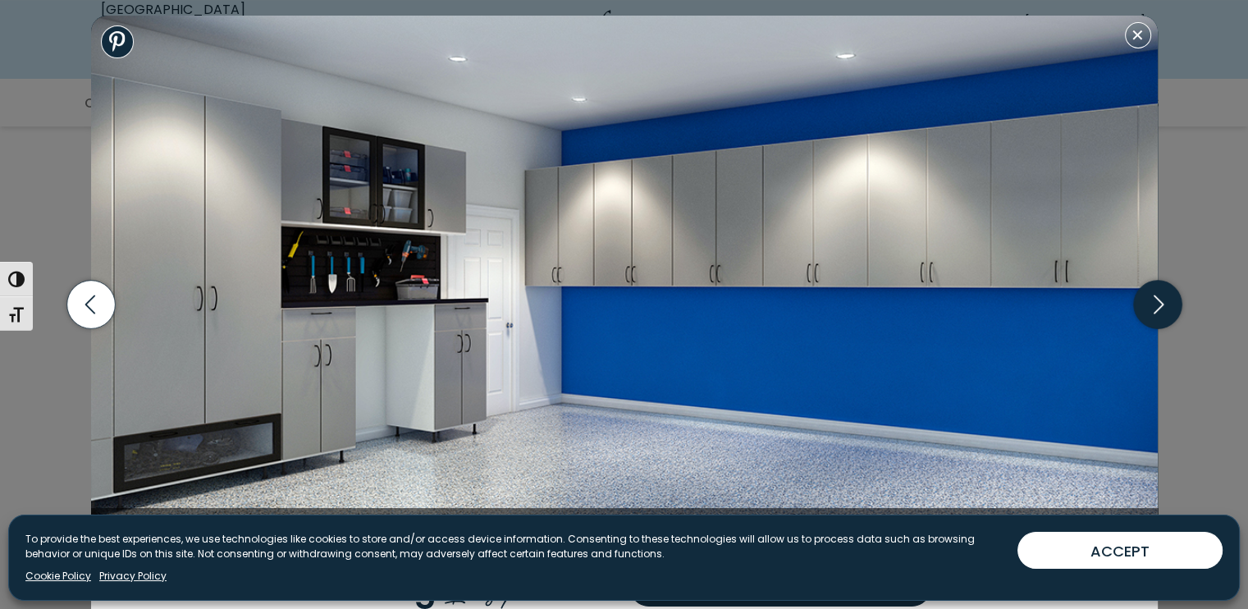
click at [1164, 300] on icon "button" at bounding box center [1157, 305] width 48 height 48
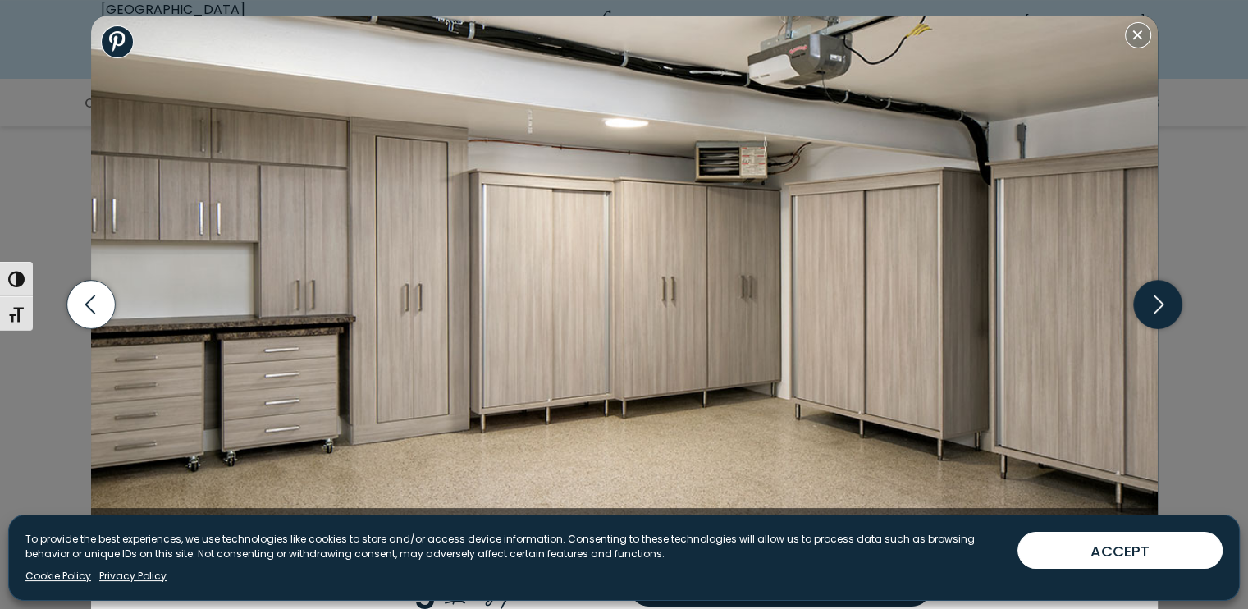
click at [1158, 304] on icon "button" at bounding box center [1157, 305] width 48 height 48
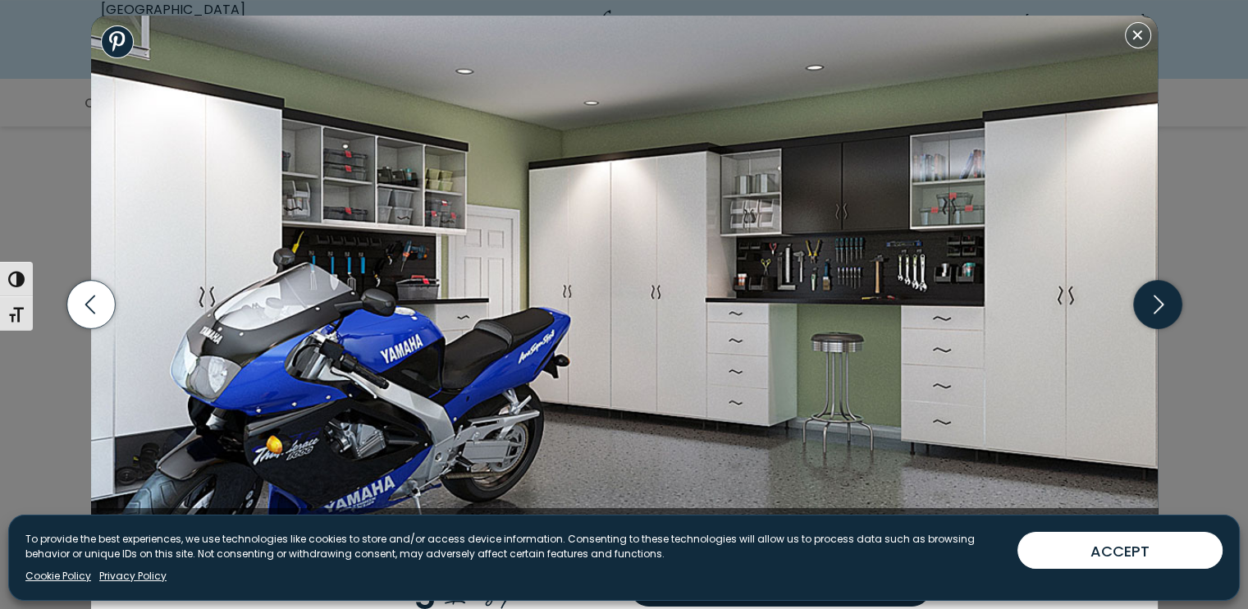
drag, startPoint x: 1162, startPoint y: 305, endPoint x: 1147, endPoint y: 305, distance: 15.6
click at [1162, 305] on icon "button" at bounding box center [1157, 305] width 48 height 48
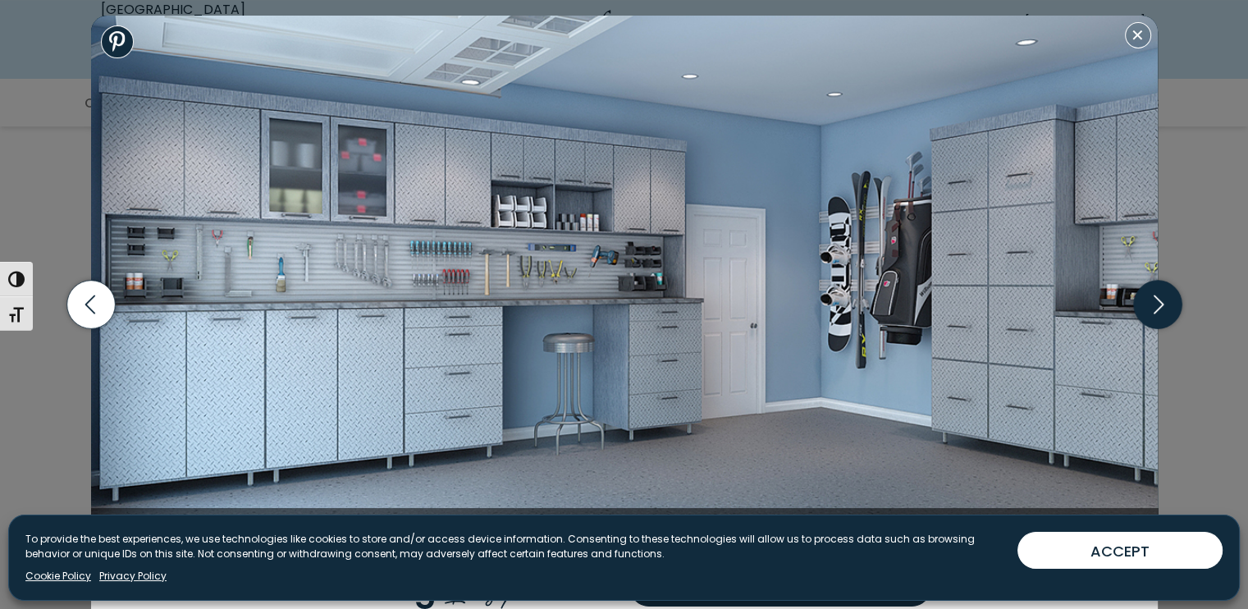
drag, startPoint x: 685, startPoint y: 248, endPoint x: 1152, endPoint y: 308, distance: 470.8
click at [1152, 308] on icon "button" at bounding box center [1157, 305] width 48 height 48
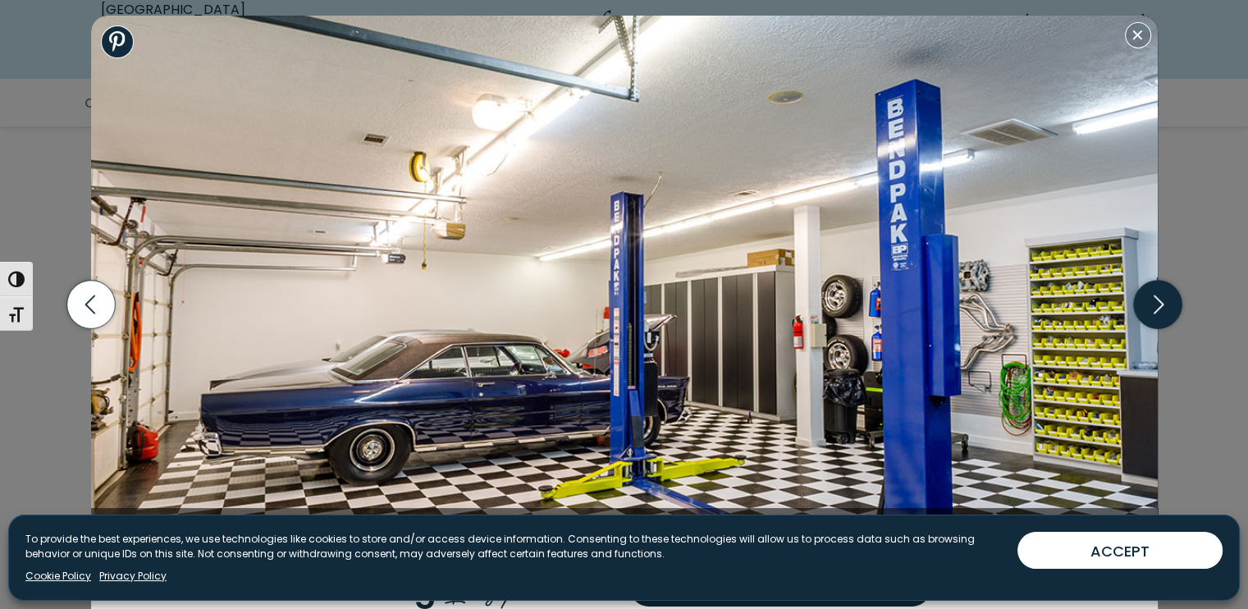
click at [1152, 308] on icon "button" at bounding box center [1157, 305] width 48 height 48
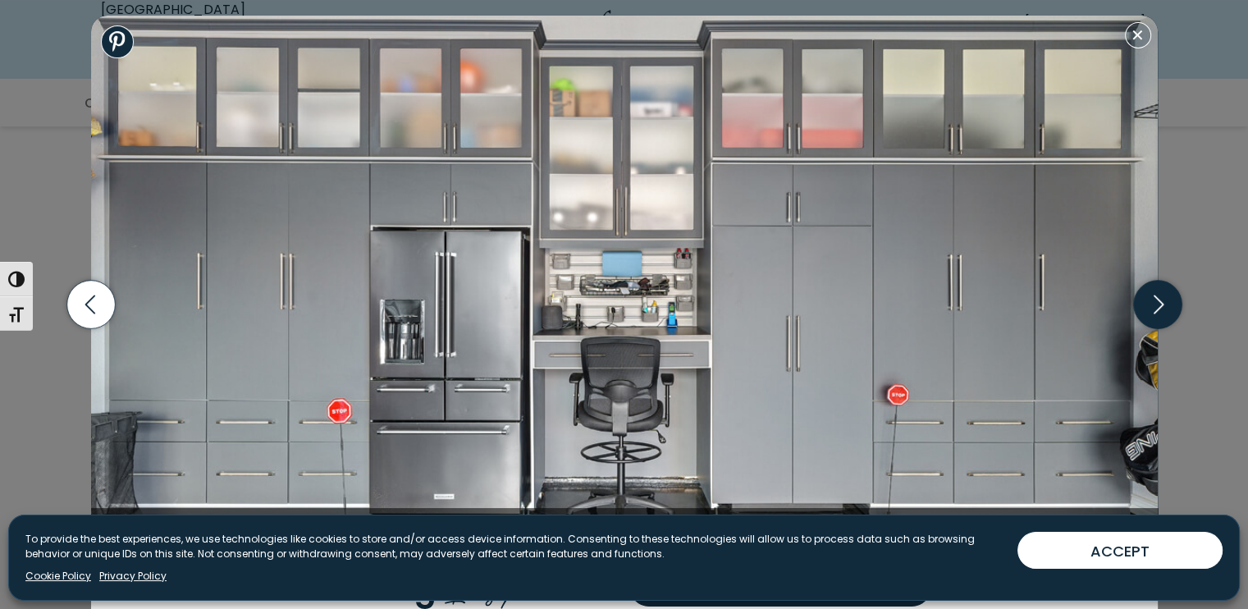
click at [1145, 309] on icon "button" at bounding box center [1157, 305] width 48 height 48
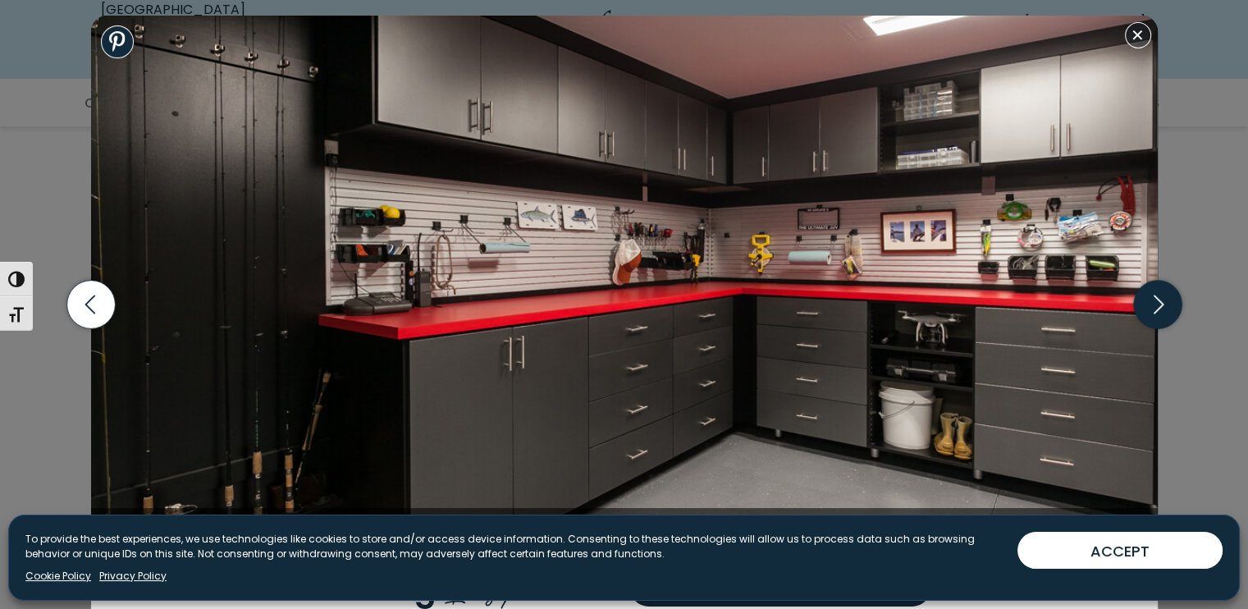
click at [1139, 303] on icon "button" at bounding box center [1157, 305] width 48 height 48
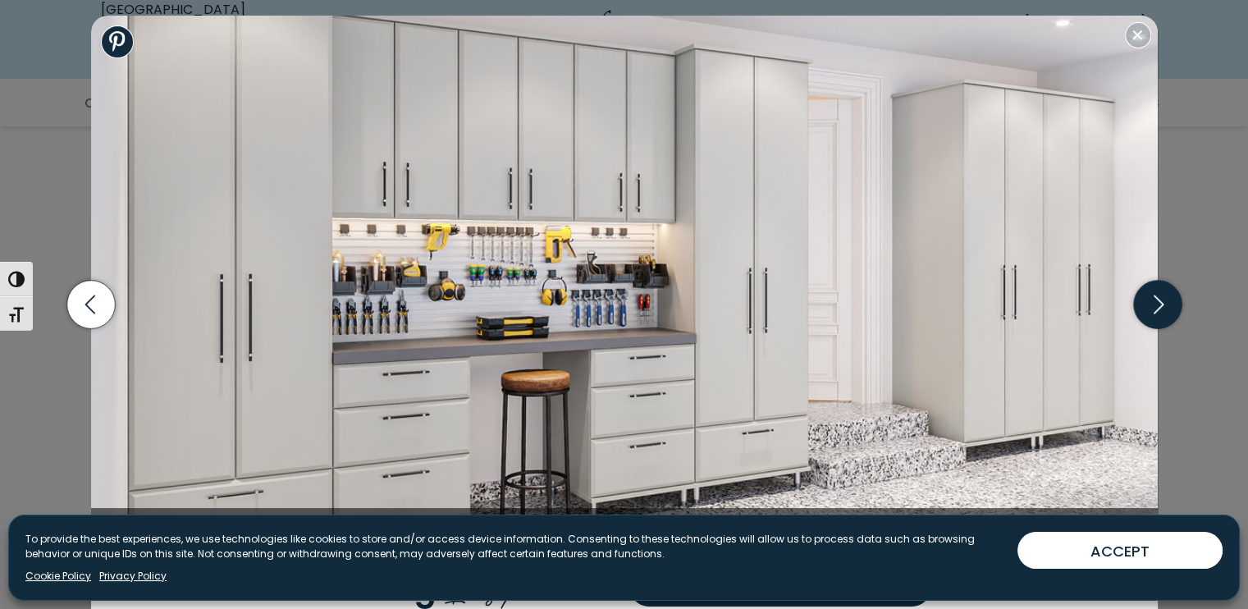
click at [1153, 300] on icon "button" at bounding box center [1157, 305] width 48 height 48
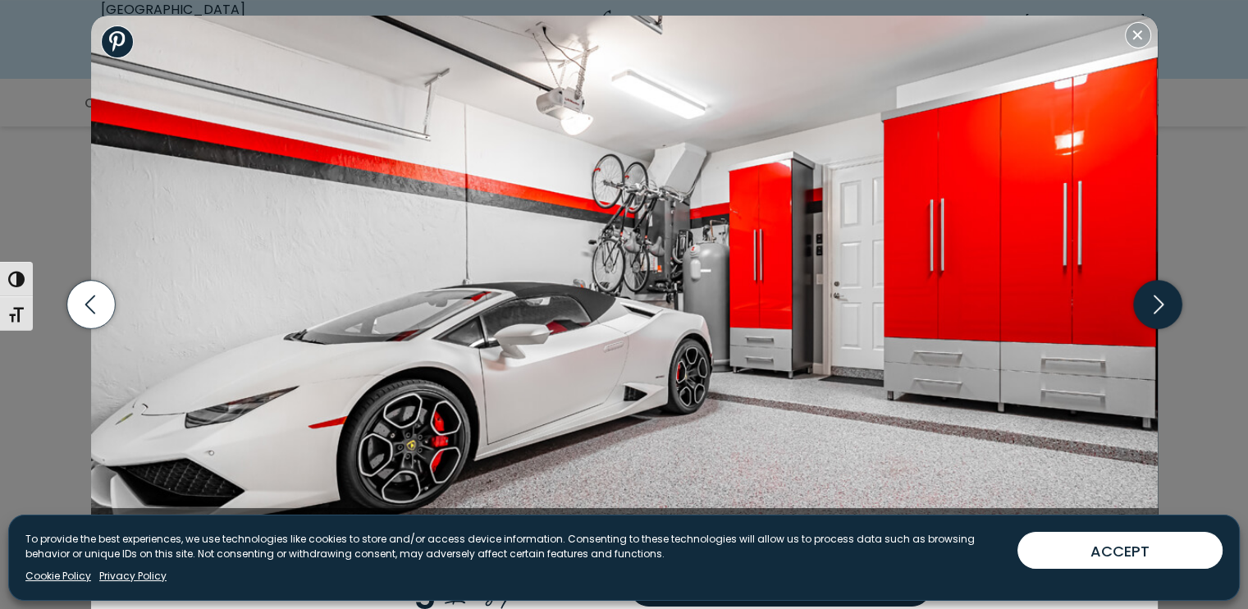
drag, startPoint x: 1153, startPoint y: 301, endPoint x: 1144, endPoint y: 298, distance: 9.6
click at [1154, 301] on icon "button" at bounding box center [1157, 305] width 48 height 48
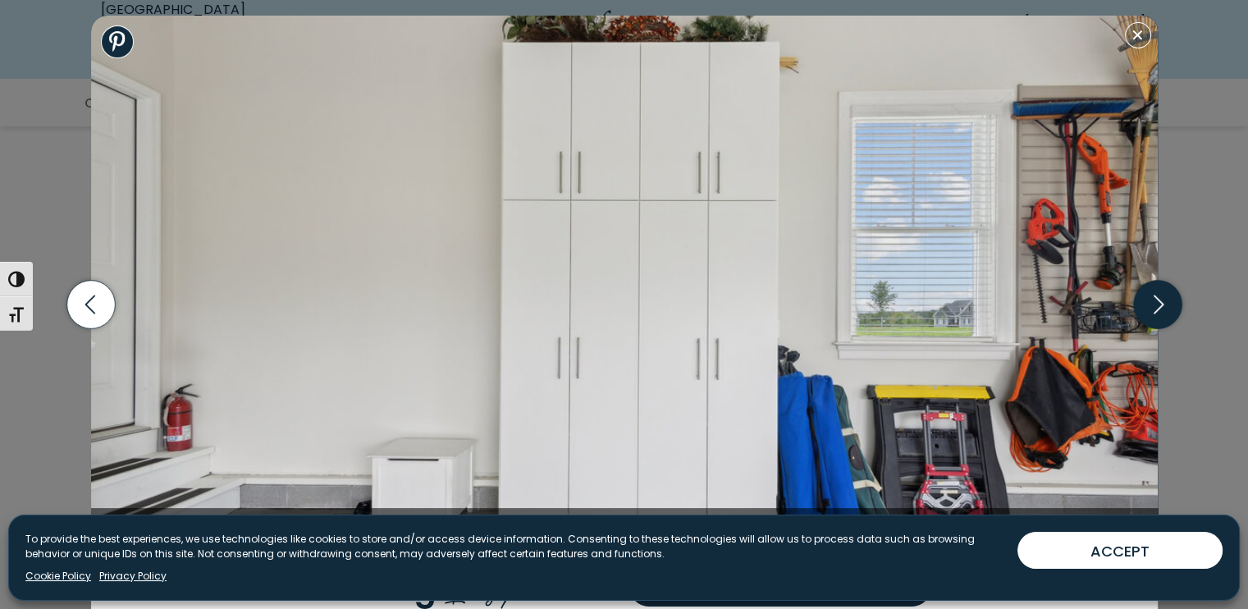
click at [1147, 301] on icon "button" at bounding box center [1157, 305] width 48 height 48
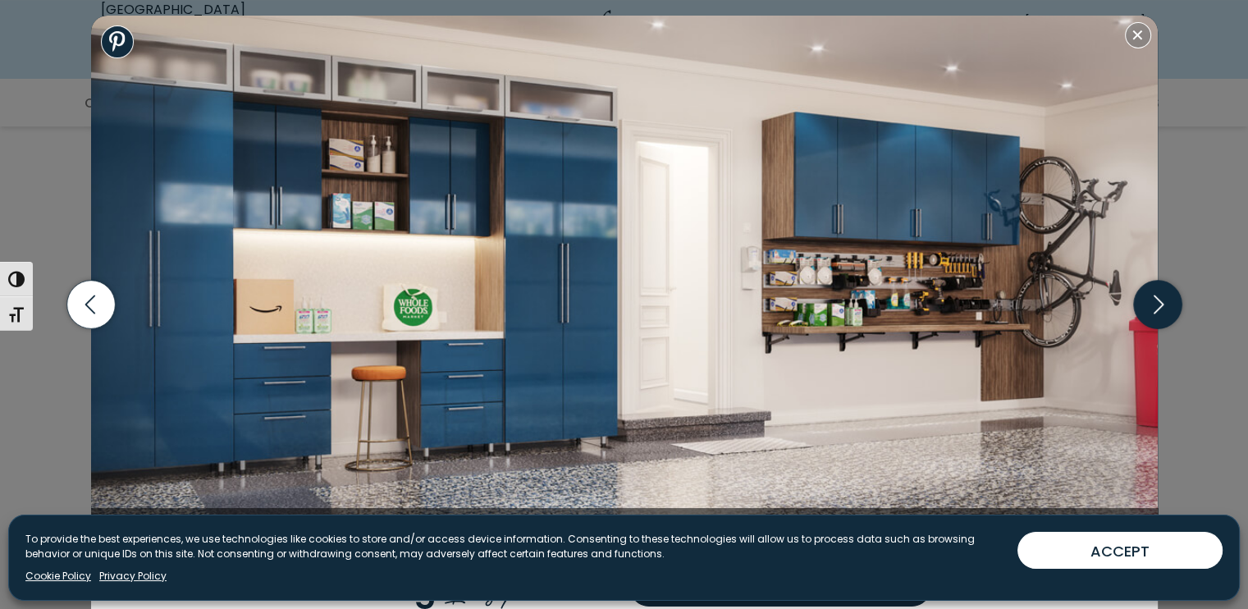
click at [1163, 308] on icon "button" at bounding box center [1157, 305] width 48 height 48
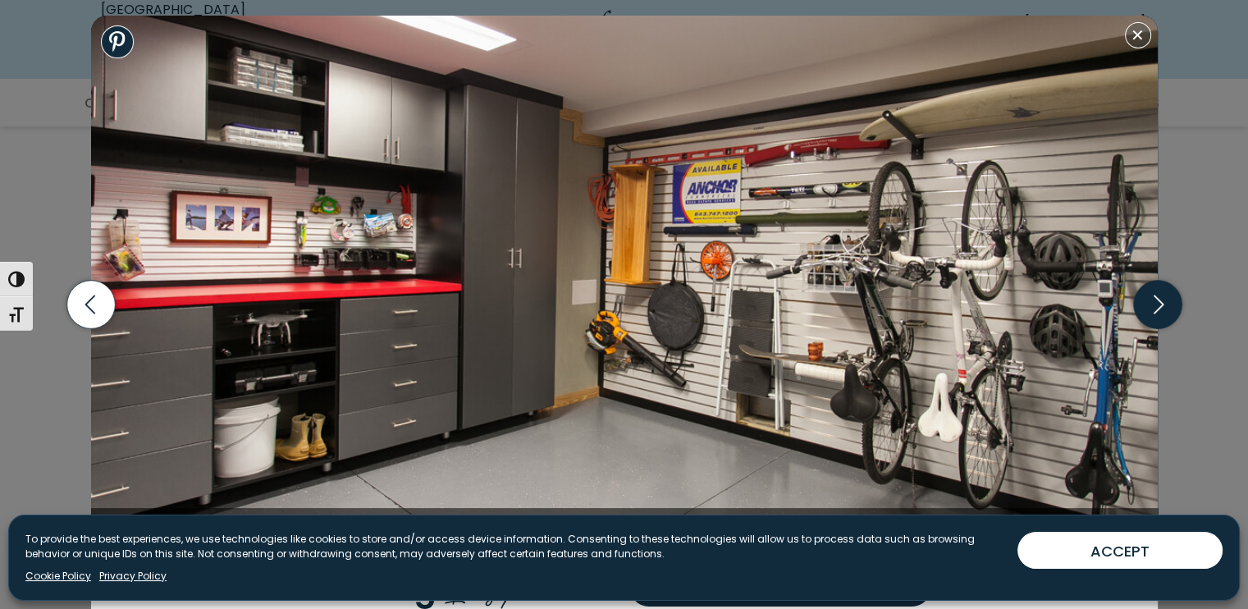
click at [1156, 318] on icon "button" at bounding box center [1157, 305] width 48 height 48
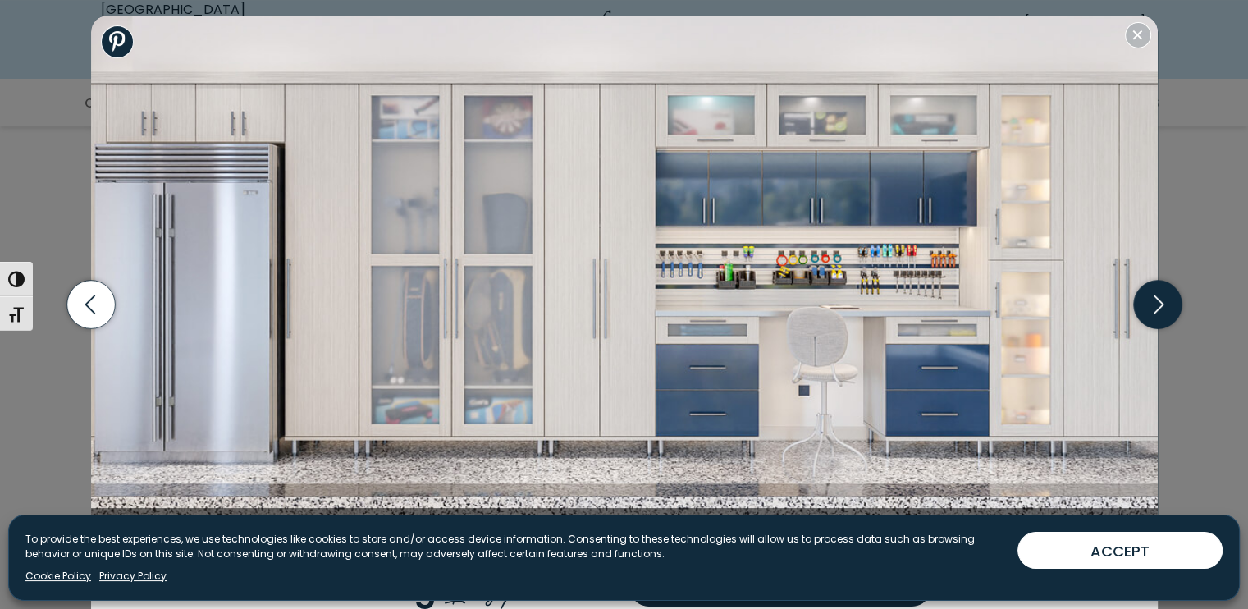
click at [1164, 323] on icon "button" at bounding box center [1157, 305] width 48 height 48
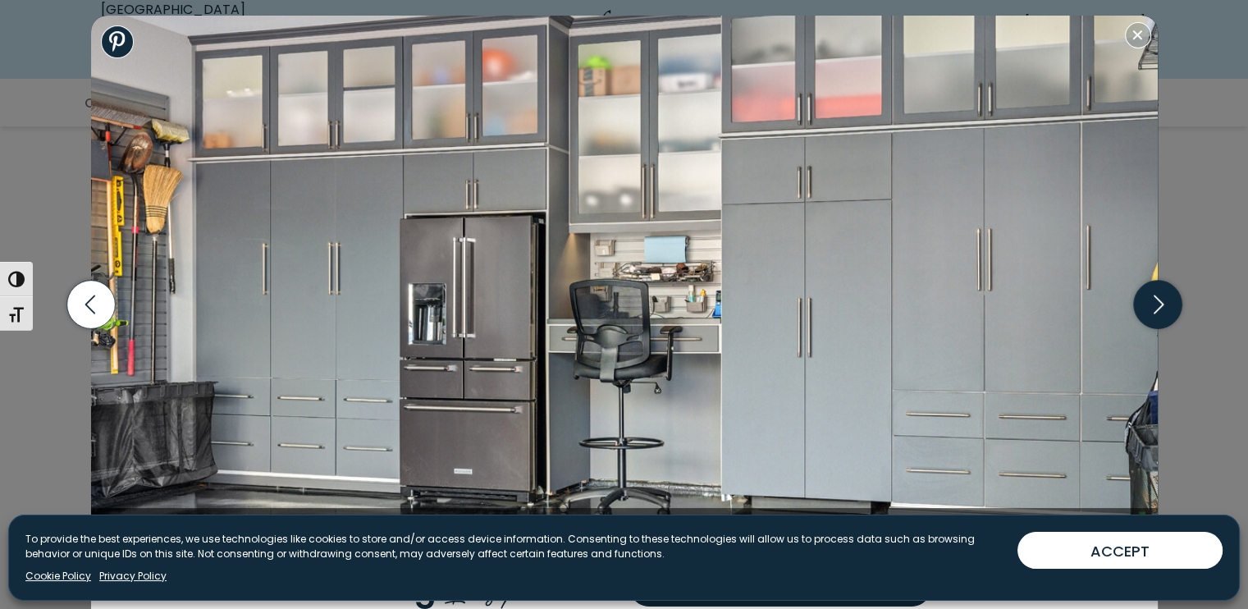
click at [1134, 303] on icon "button" at bounding box center [1157, 305] width 48 height 48
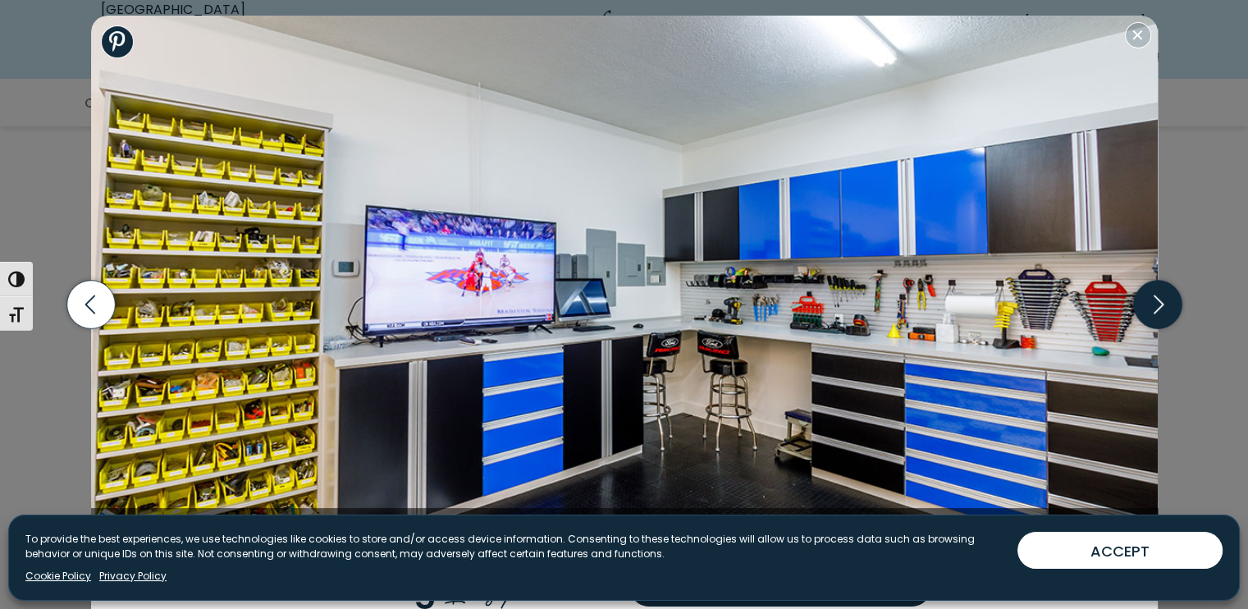
click at [1146, 311] on icon "button" at bounding box center [1157, 305] width 48 height 48
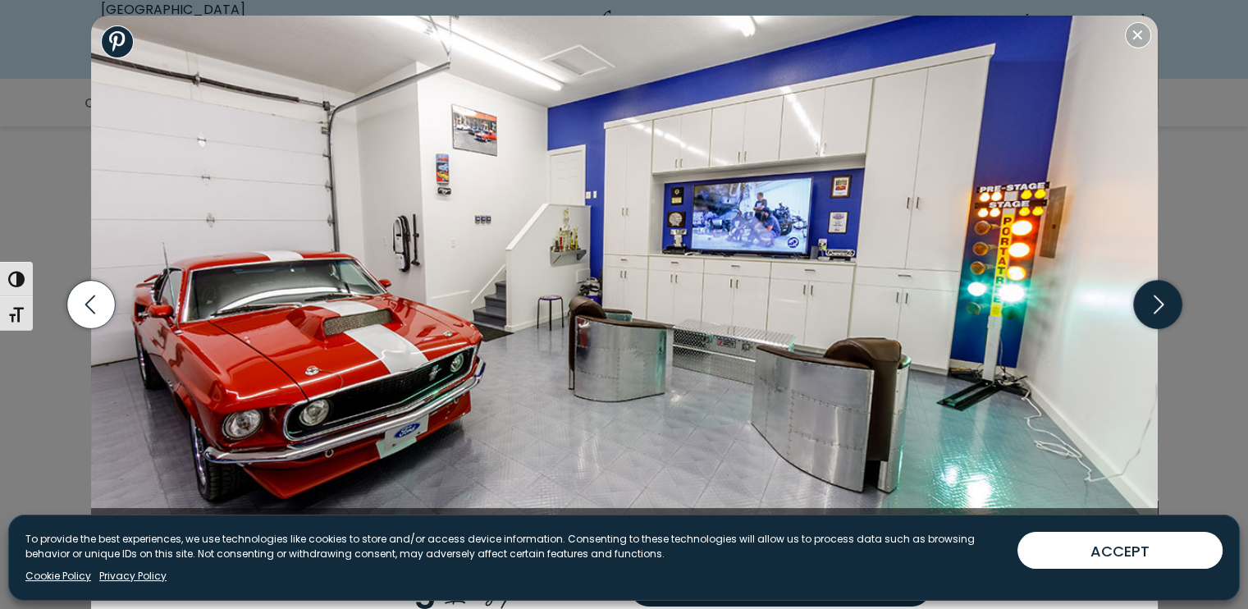
click at [1133, 304] on icon "button" at bounding box center [1157, 305] width 48 height 48
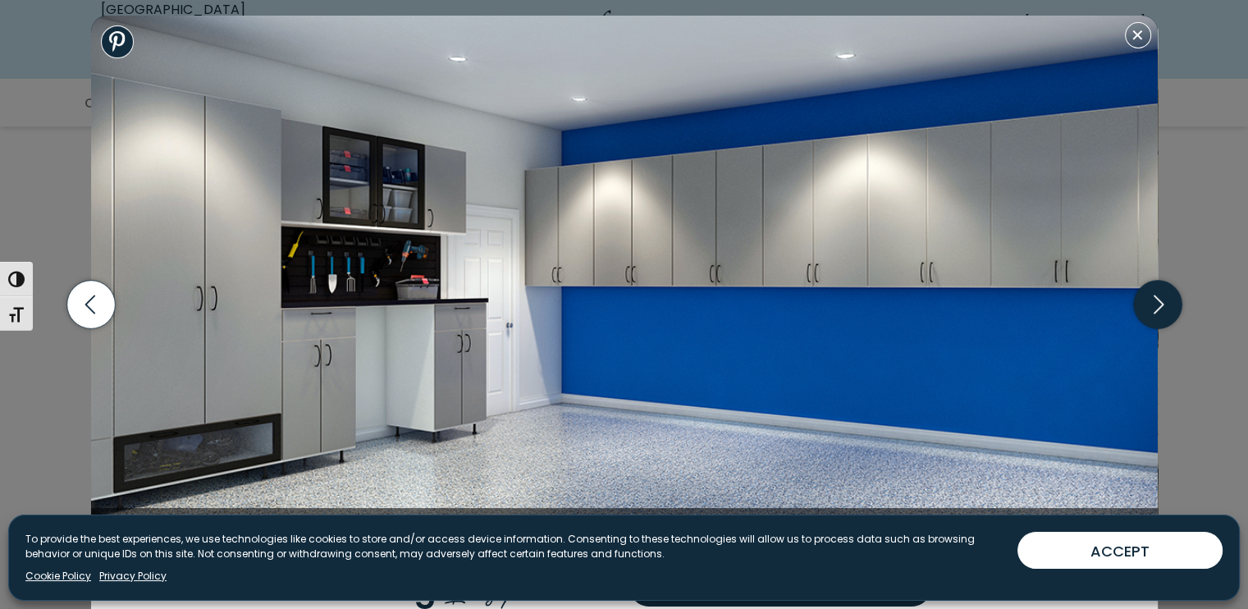
click at [1133, 304] on icon "button" at bounding box center [1157, 305] width 48 height 48
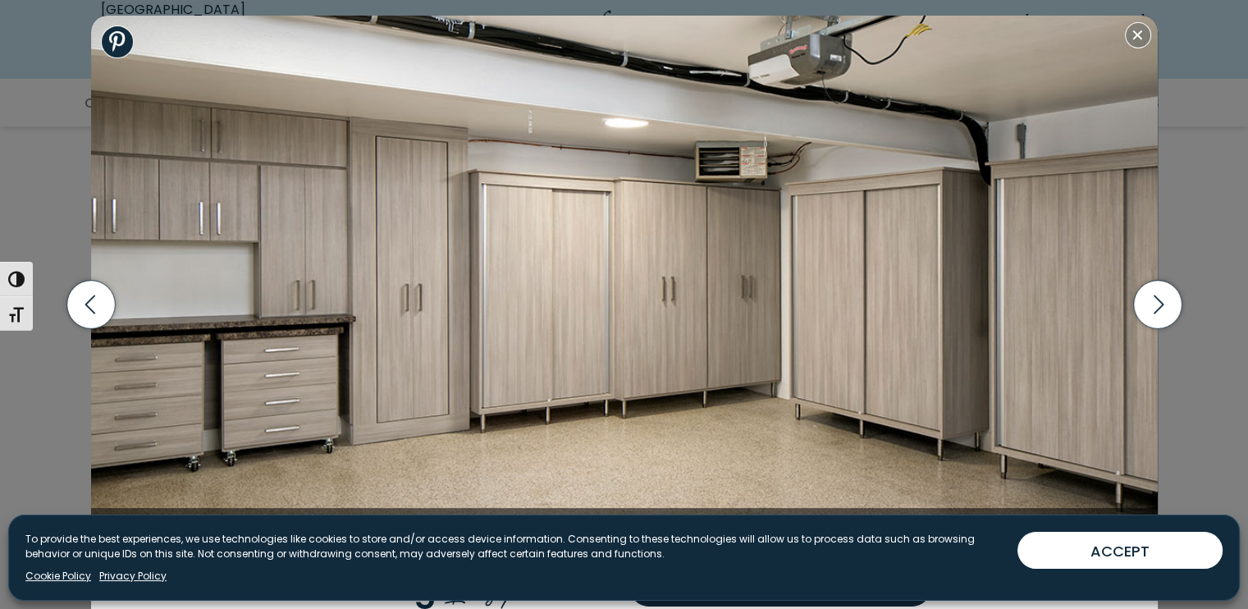
click at [1133, 48] on img at bounding box center [624, 282] width 1067 height 533
click at [1133, 29] on button "Close modal" at bounding box center [1138, 35] width 26 height 26
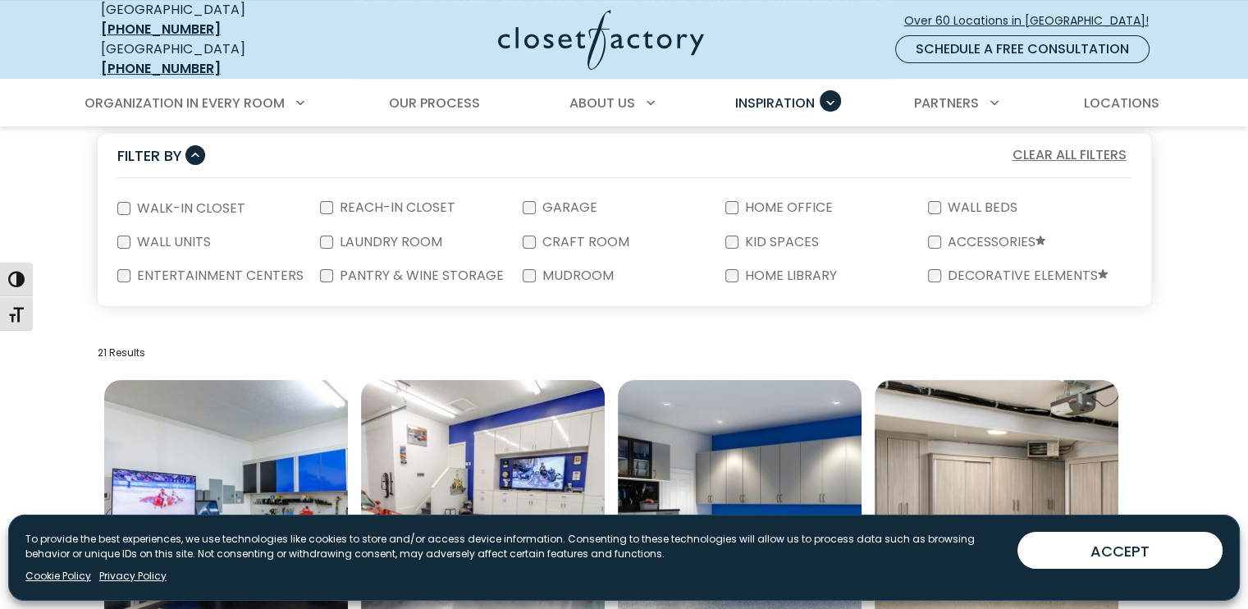
scroll to position [246, 0]
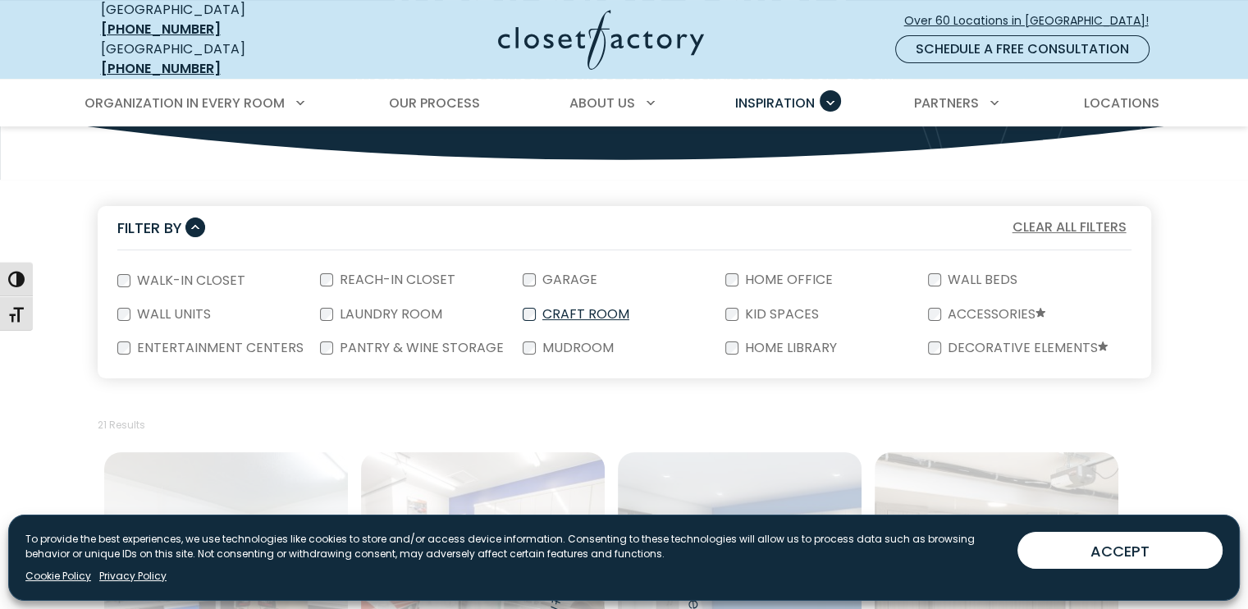
click at [550, 308] on label "Craft Room" at bounding box center [584, 314] width 97 height 13
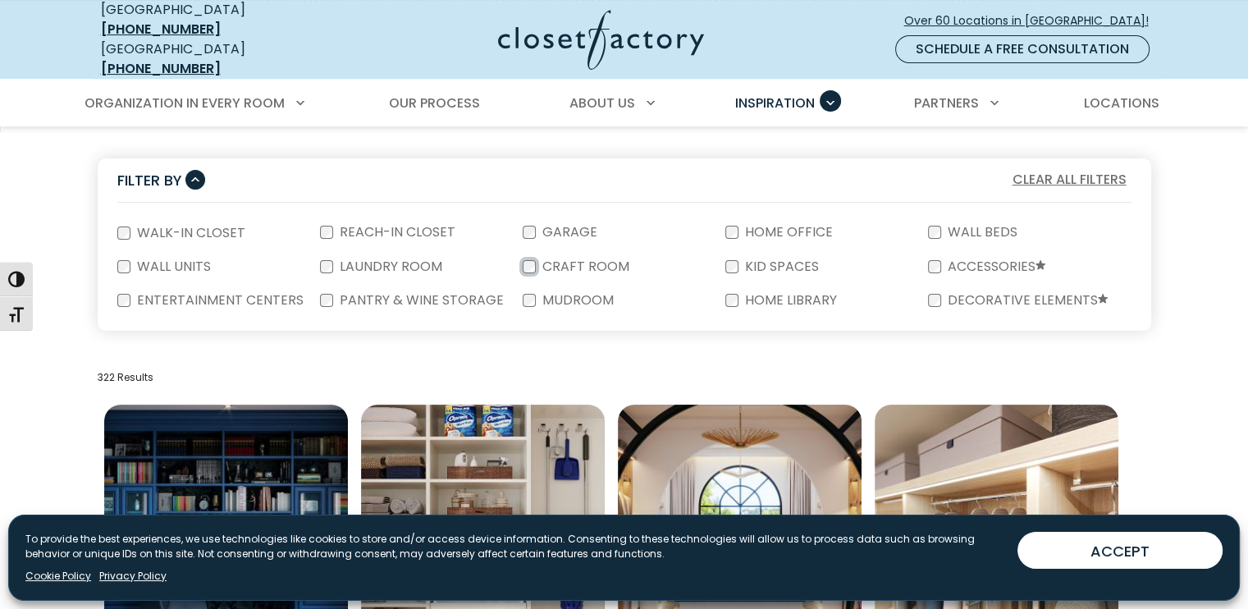
scroll to position [164, 0]
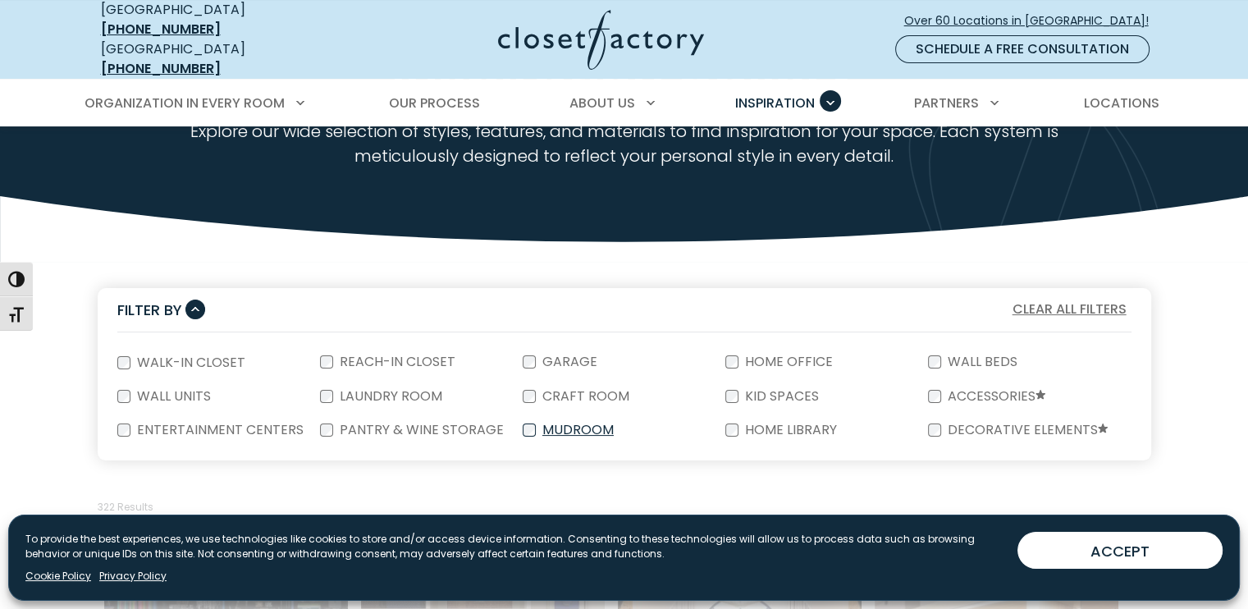
click at [555, 423] on label "Mudroom" at bounding box center [576, 429] width 81 height 13
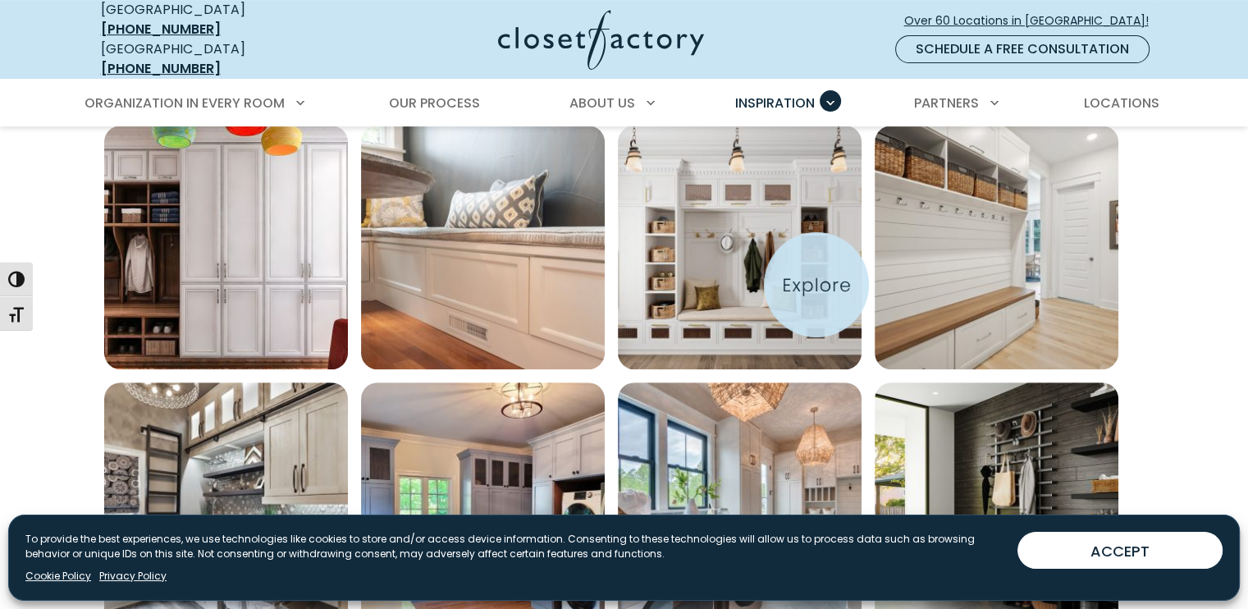
scroll to position [574, 0]
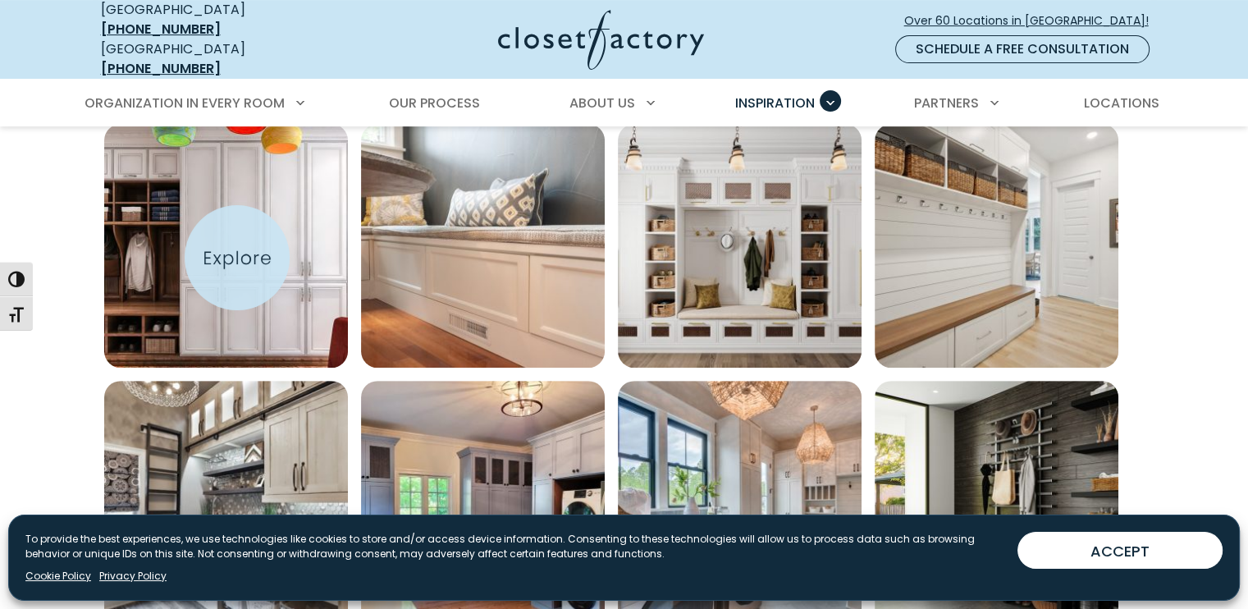
click at [237, 258] on img "Open inspiration gallery to preview enlarged image" at bounding box center [226, 246] width 244 height 244
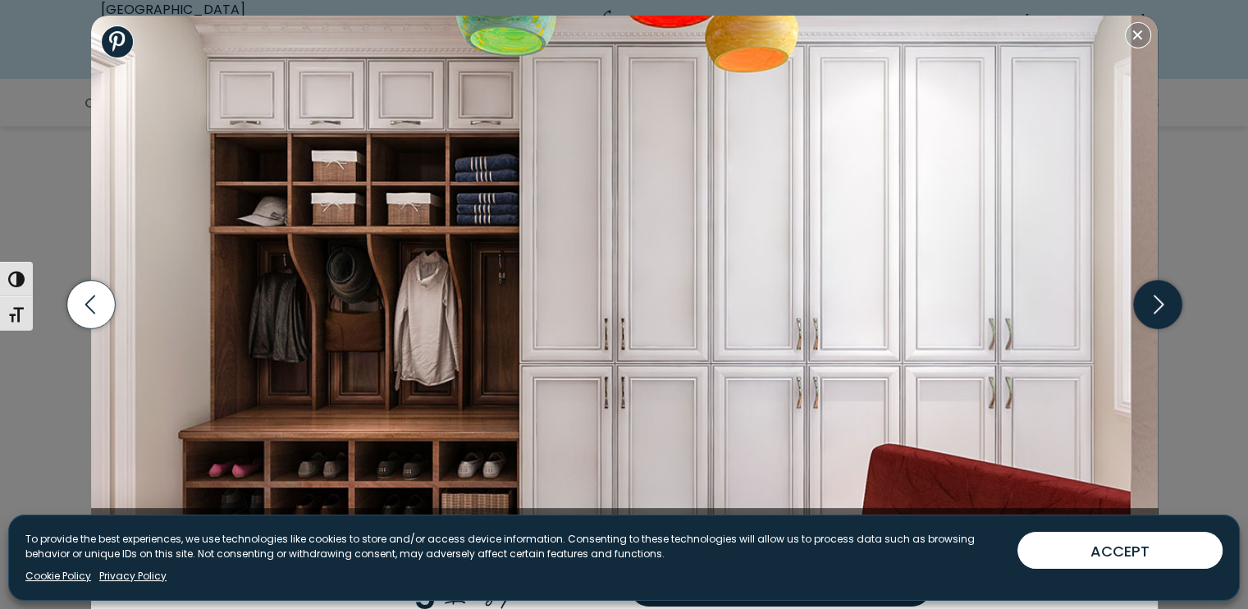
click at [1159, 308] on icon "button" at bounding box center [1158, 304] width 10 height 19
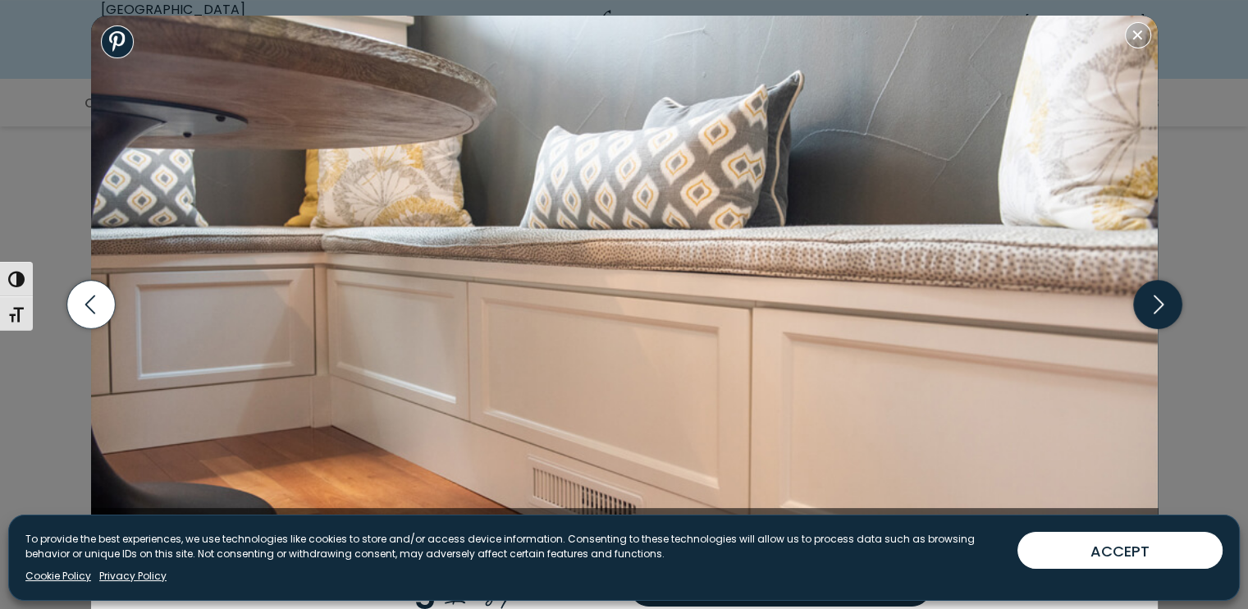
click at [1156, 304] on icon "button" at bounding box center [1157, 305] width 48 height 48
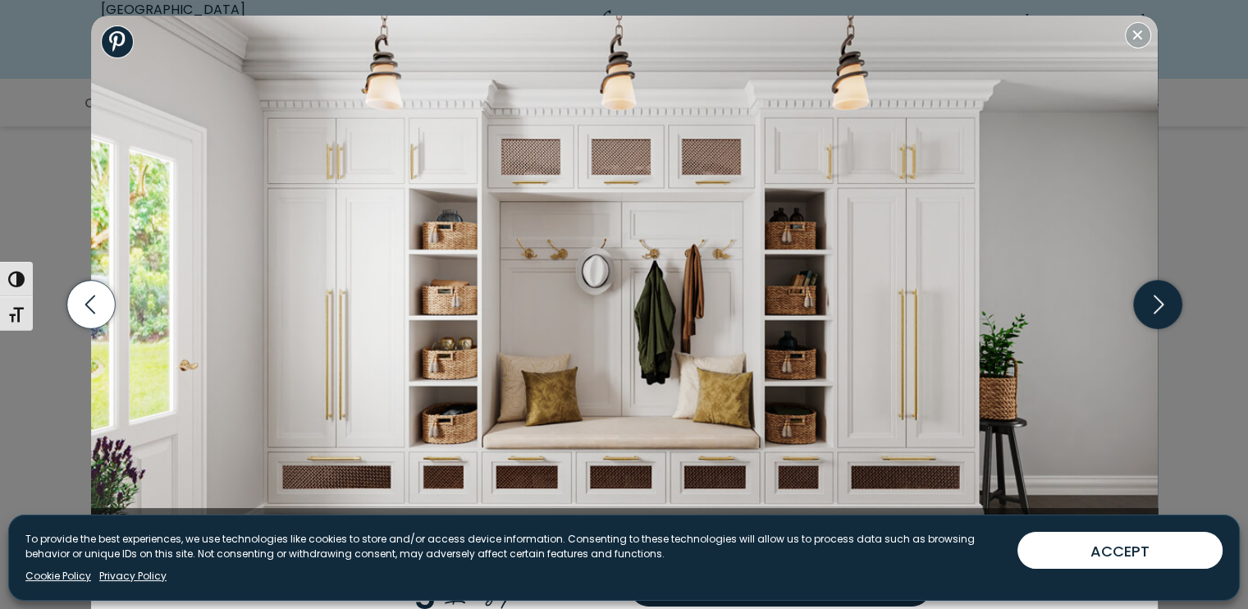
click at [1151, 298] on icon "button" at bounding box center [1157, 305] width 48 height 48
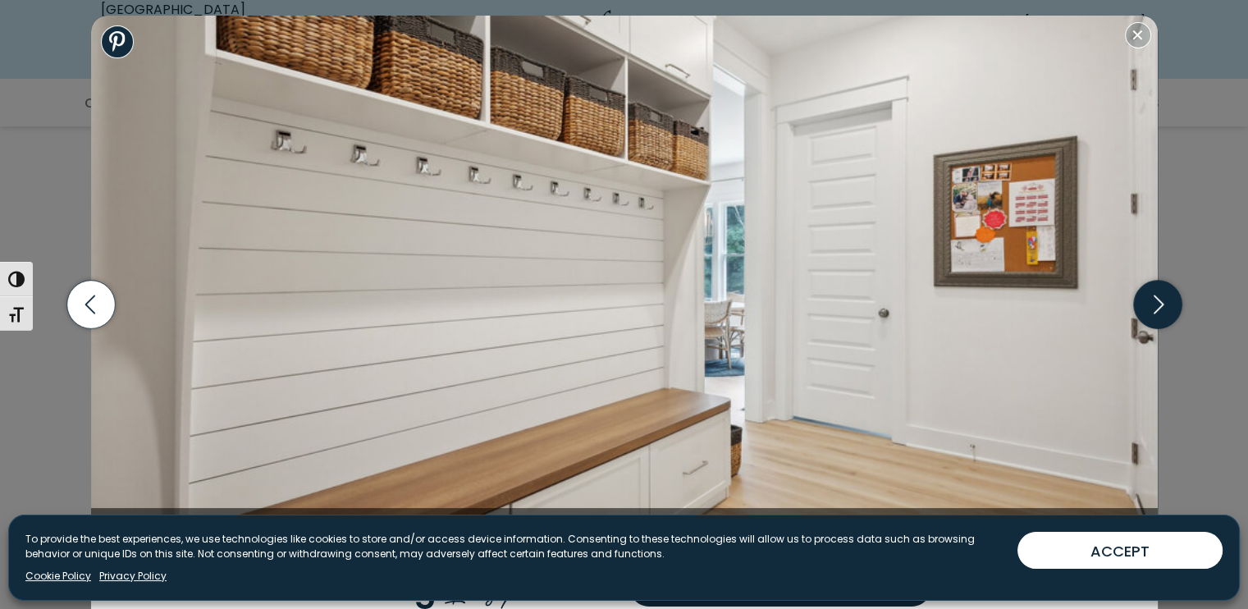
click at [1156, 308] on icon "button" at bounding box center [1157, 305] width 48 height 48
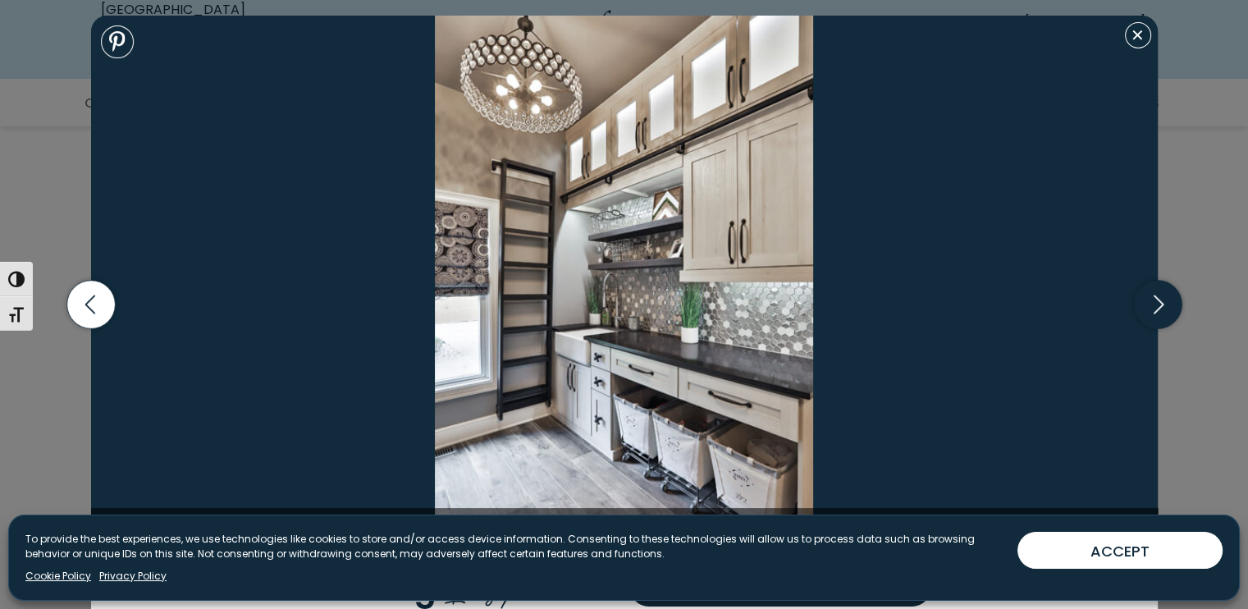
click at [1152, 318] on icon "button" at bounding box center [1157, 305] width 48 height 48
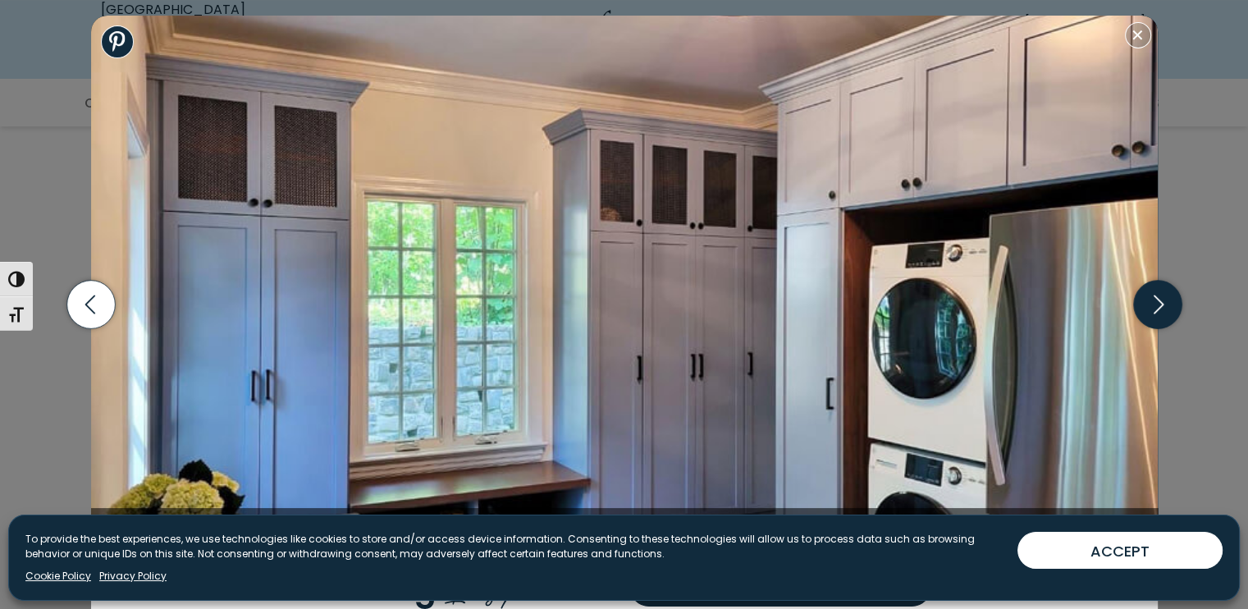
click at [1146, 297] on icon "button" at bounding box center [1157, 305] width 48 height 48
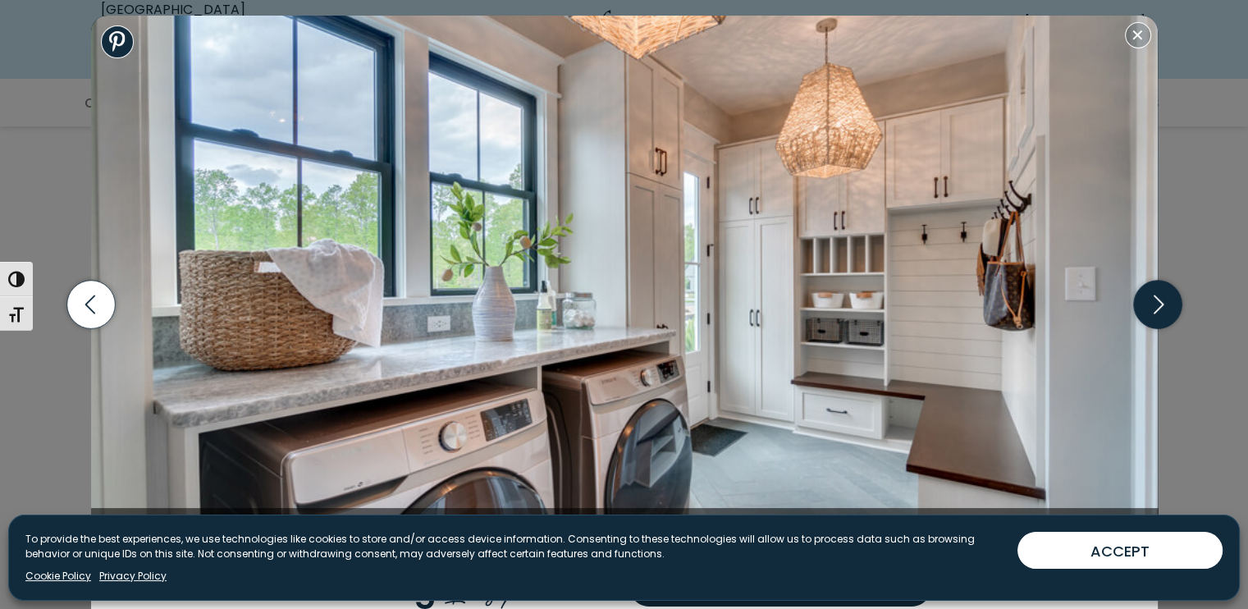
drag, startPoint x: 1159, startPoint y: 309, endPoint x: 1151, endPoint y: 306, distance: 8.6
click at [1159, 309] on icon "button" at bounding box center [1157, 305] width 48 height 48
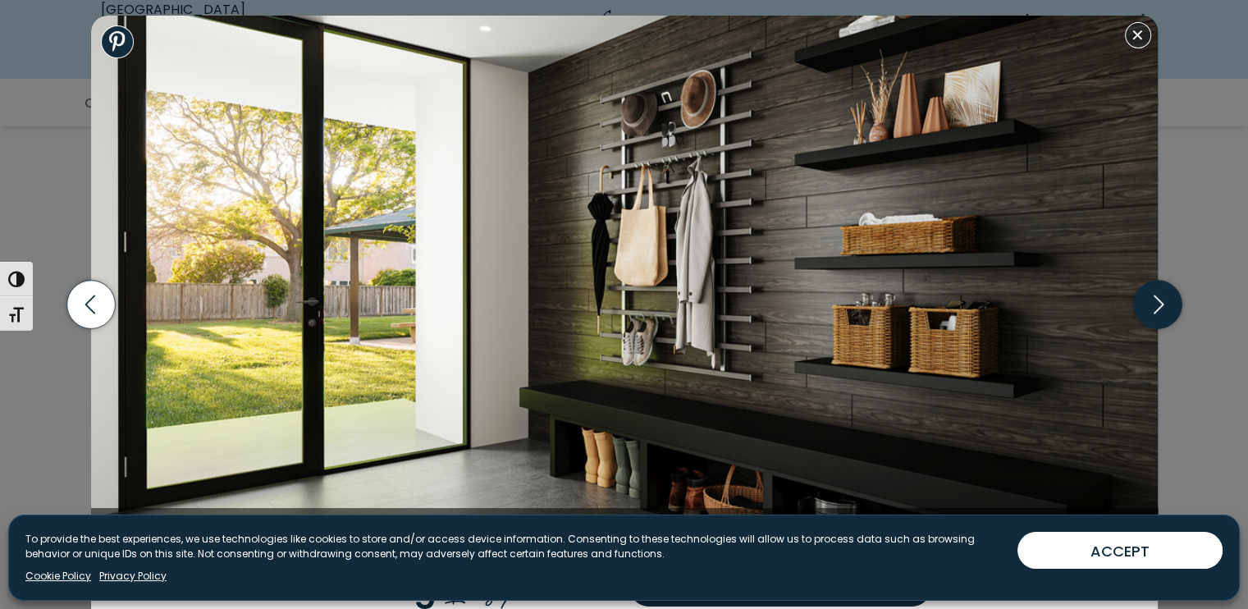
click at [1163, 300] on icon "button" at bounding box center [1157, 305] width 48 height 48
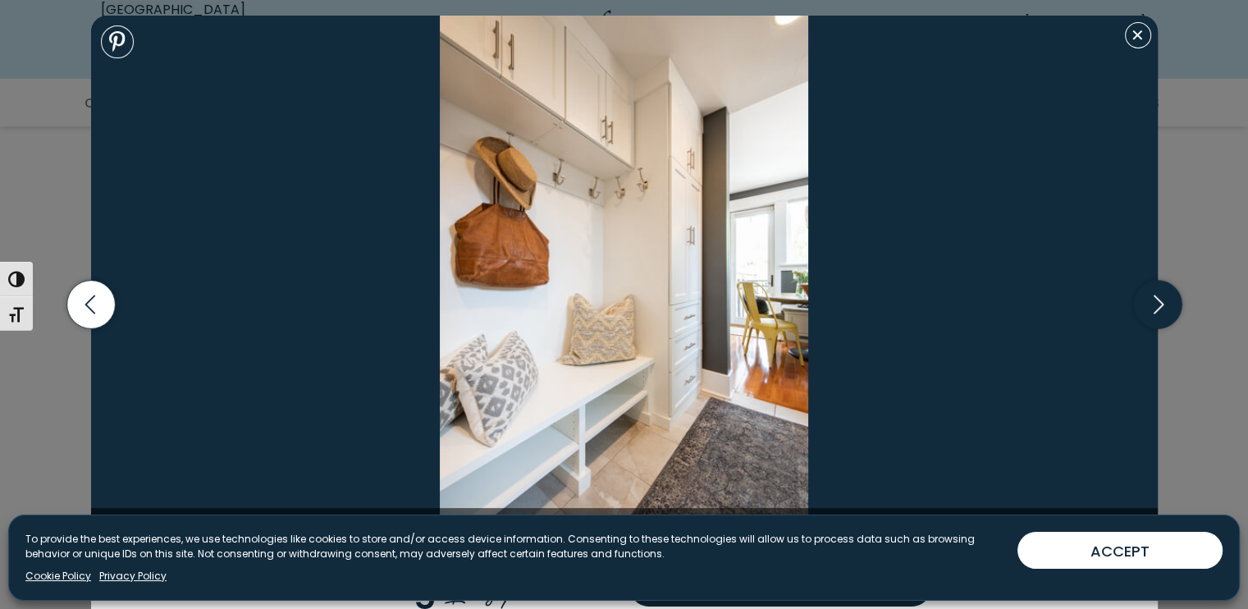
click at [1156, 301] on icon "button" at bounding box center [1157, 305] width 48 height 48
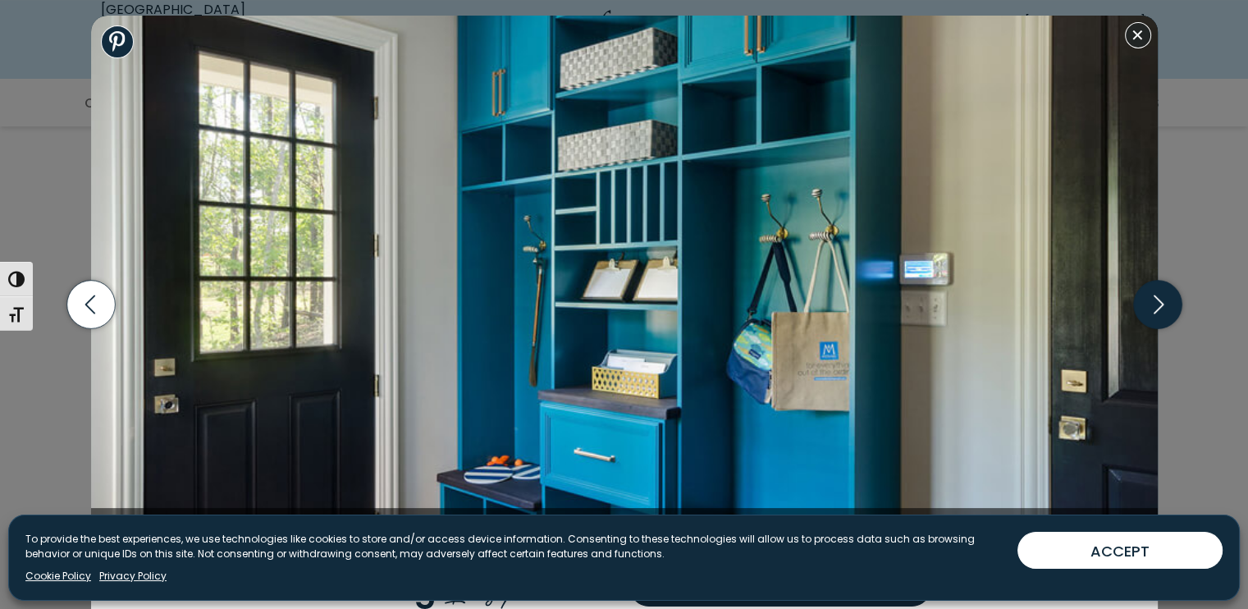
click at [1155, 301] on icon "button" at bounding box center [1157, 305] width 48 height 48
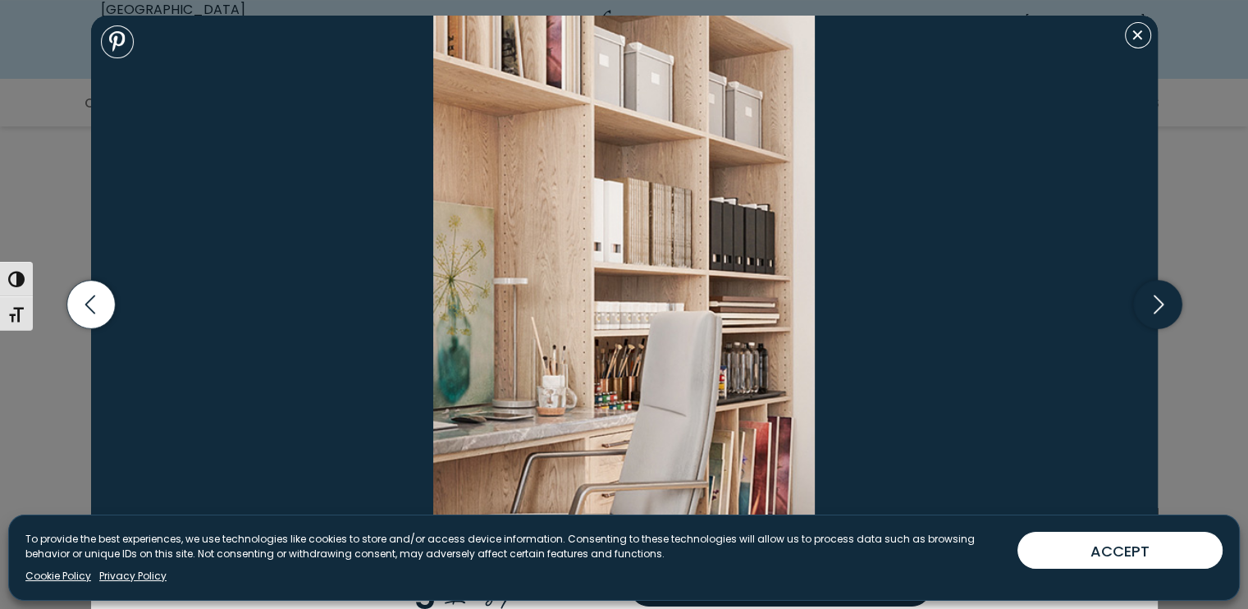
click at [1143, 300] on icon "button" at bounding box center [1157, 305] width 48 height 48
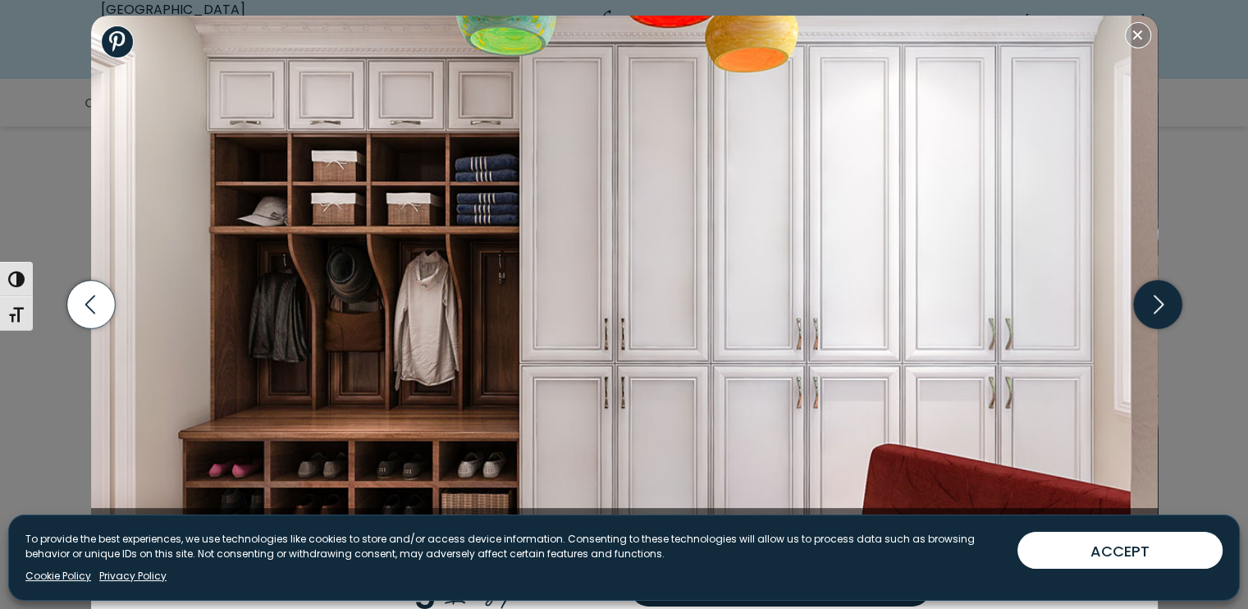
click at [1137, 299] on icon "button" at bounding box center [1157, 305] width 48 height 48
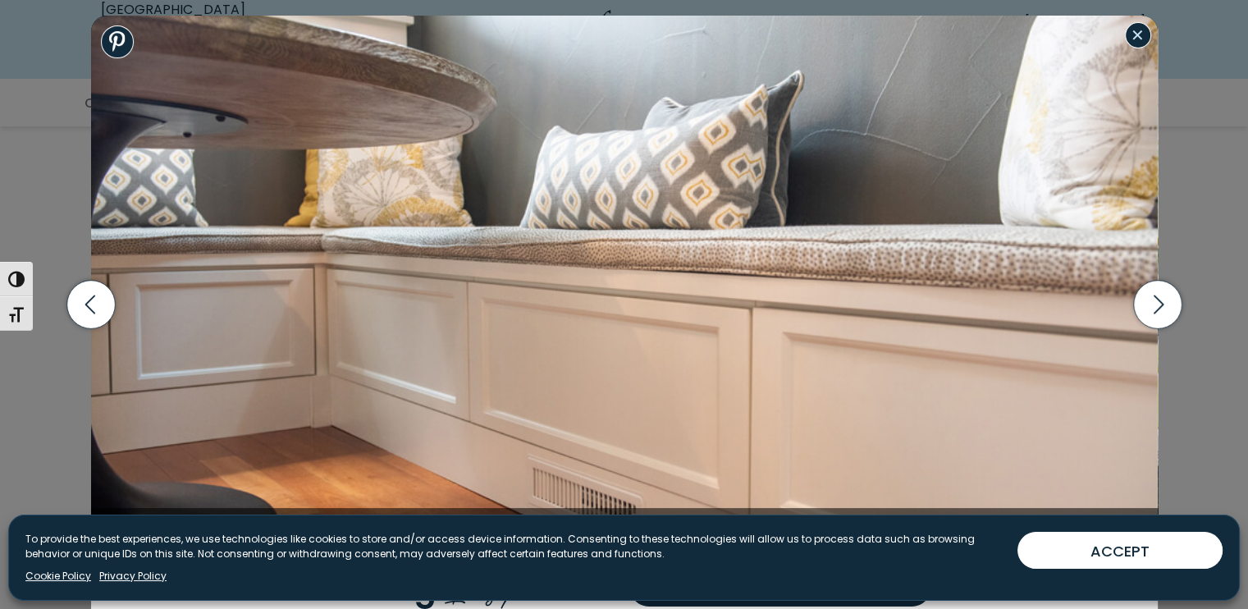
click at [1145, 35] on button "Close modal" at bounding box center [1138, 35] width 26 height 26
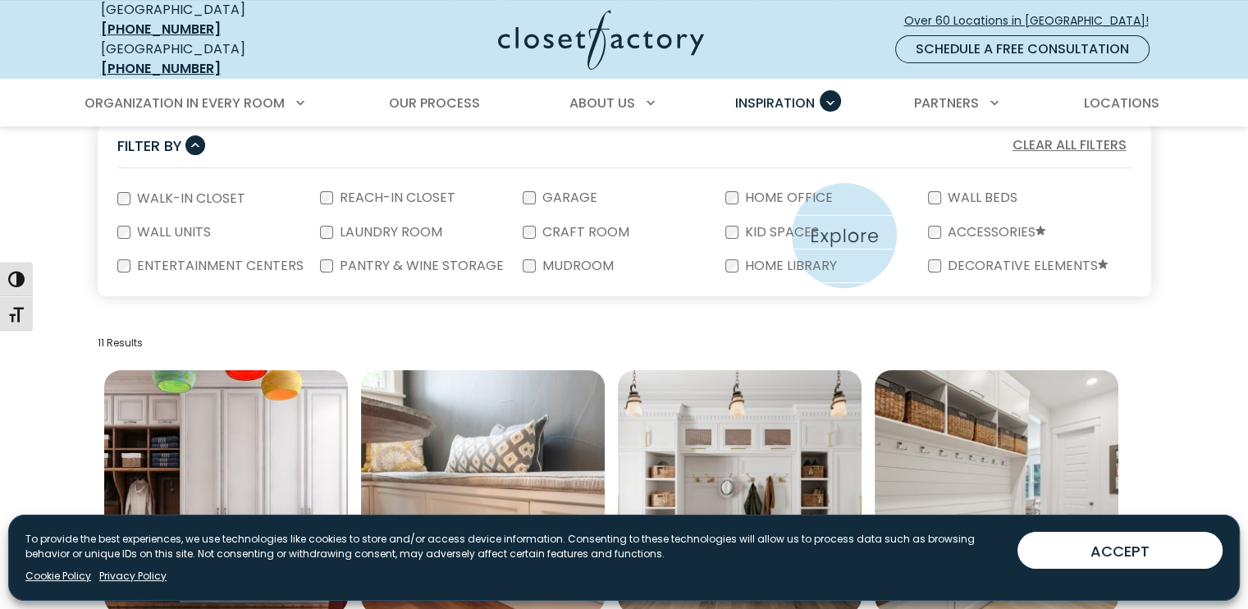
scroll to position [246, 0]
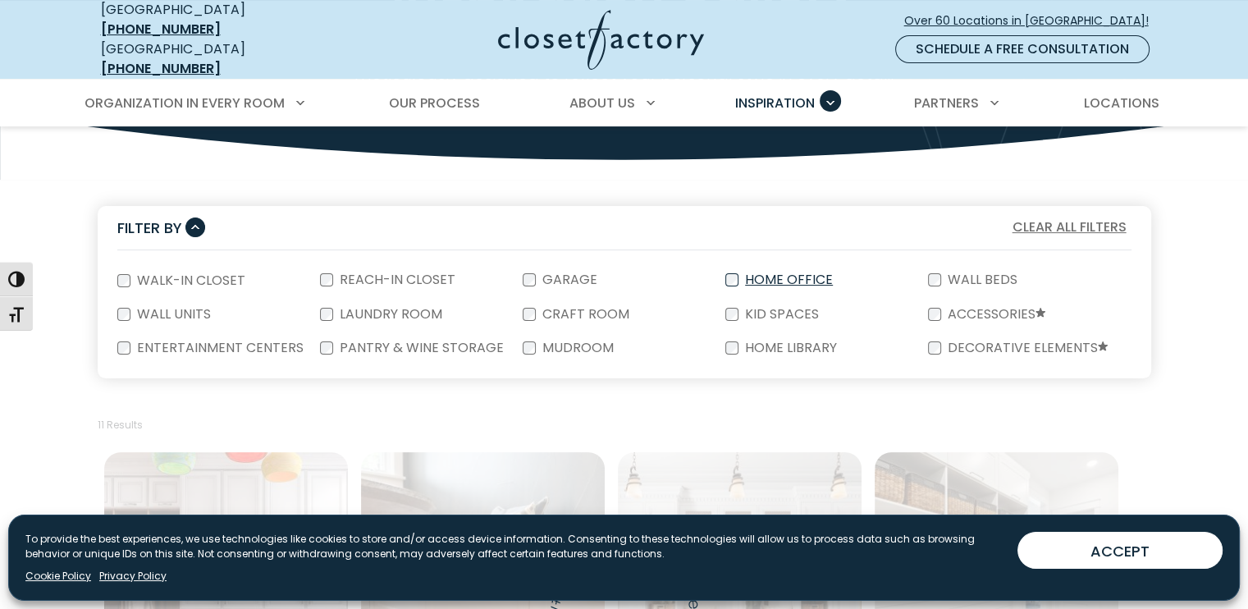
click at [771, 273] on label "Home Office" at bounding box center [788, 279] width 98 height 13
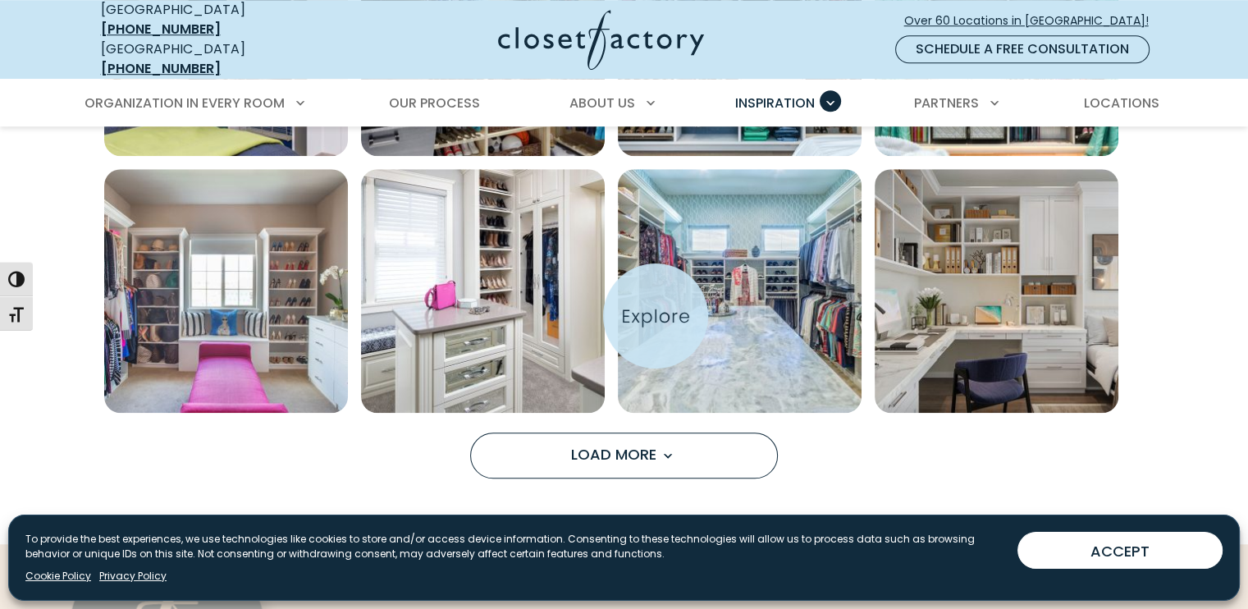
scroll to position [1395, 0]
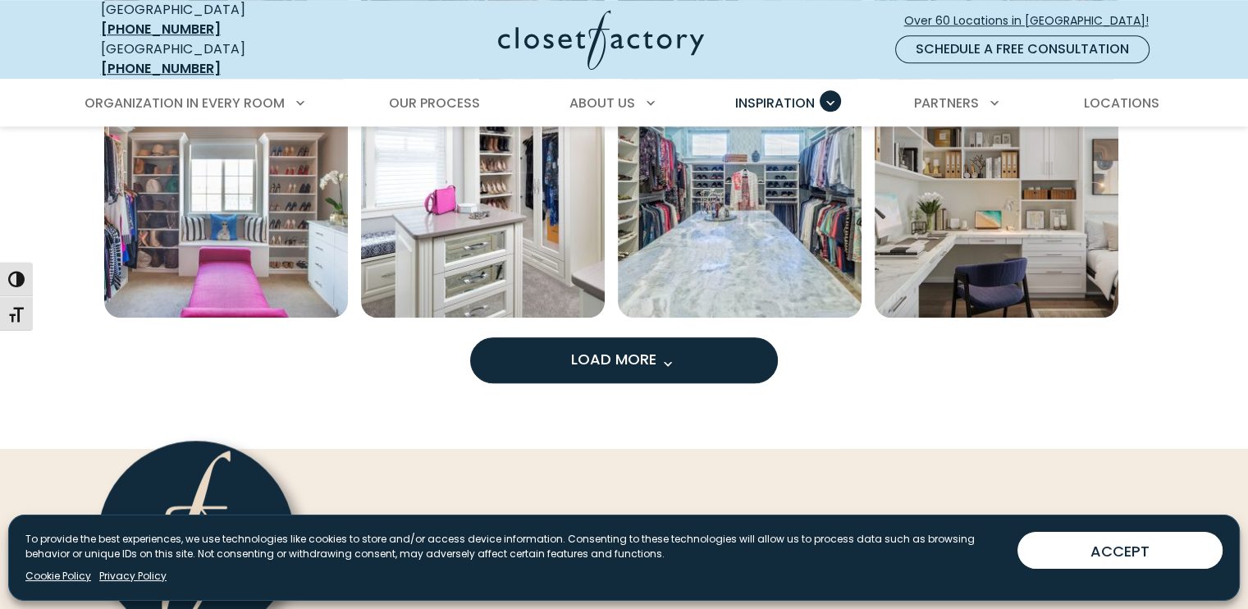
click at [637, 349] on span "Load More" at bounding box center [624, 359] width 107 height 21
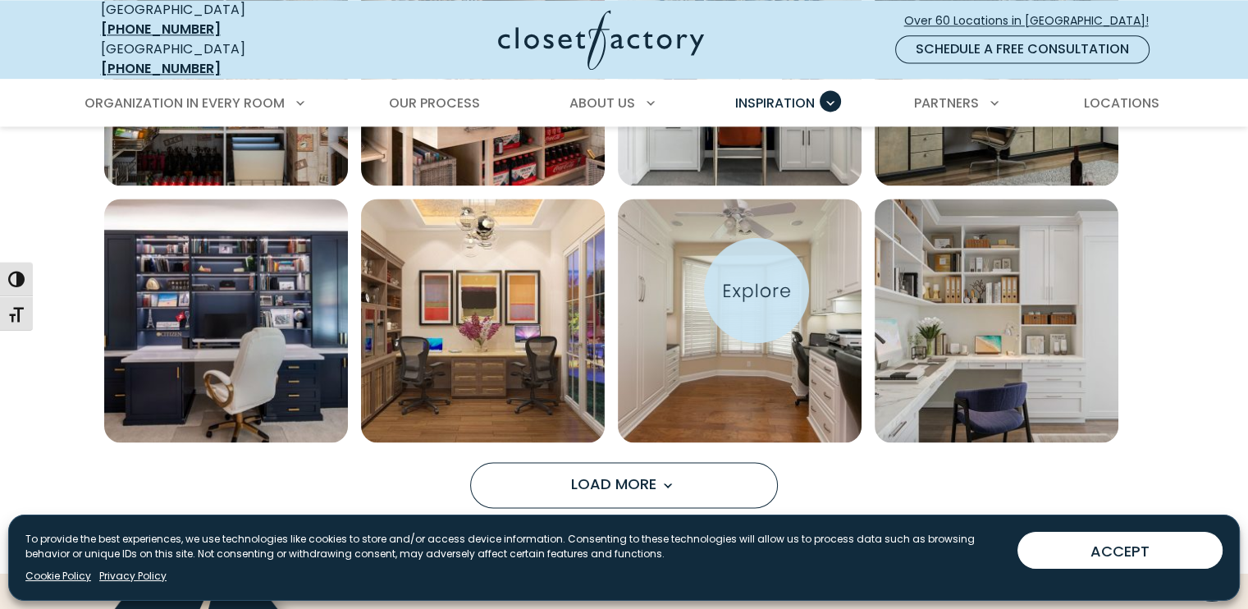
scroll to position [1970, 0]
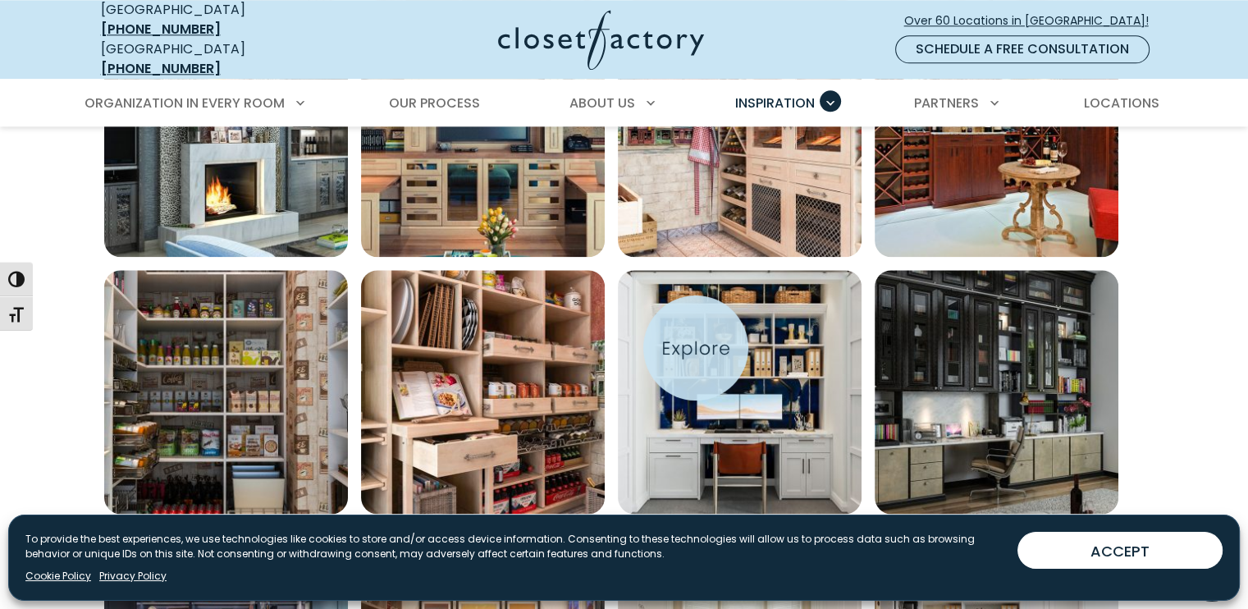
click at [696, 348] on img "Open inspiration gallery to preview enlarged image" at bounding box center [740, 392] width 244 height 244
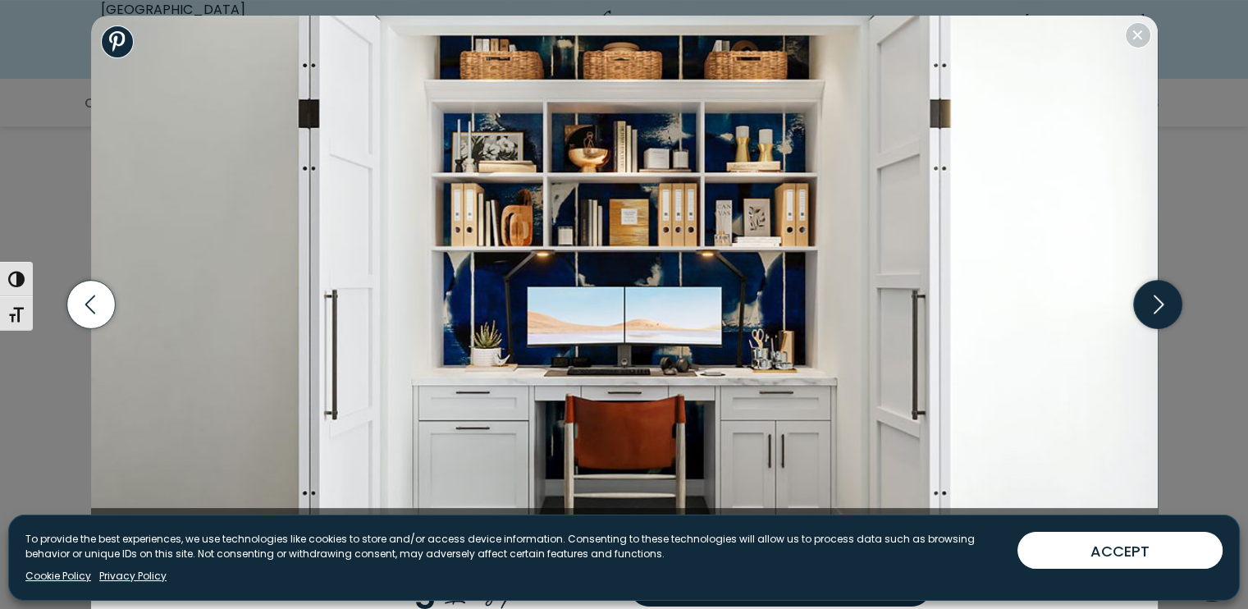
click at [1179, 322] on icon "button" at bounding box center [1157, 304] width 59 height 71
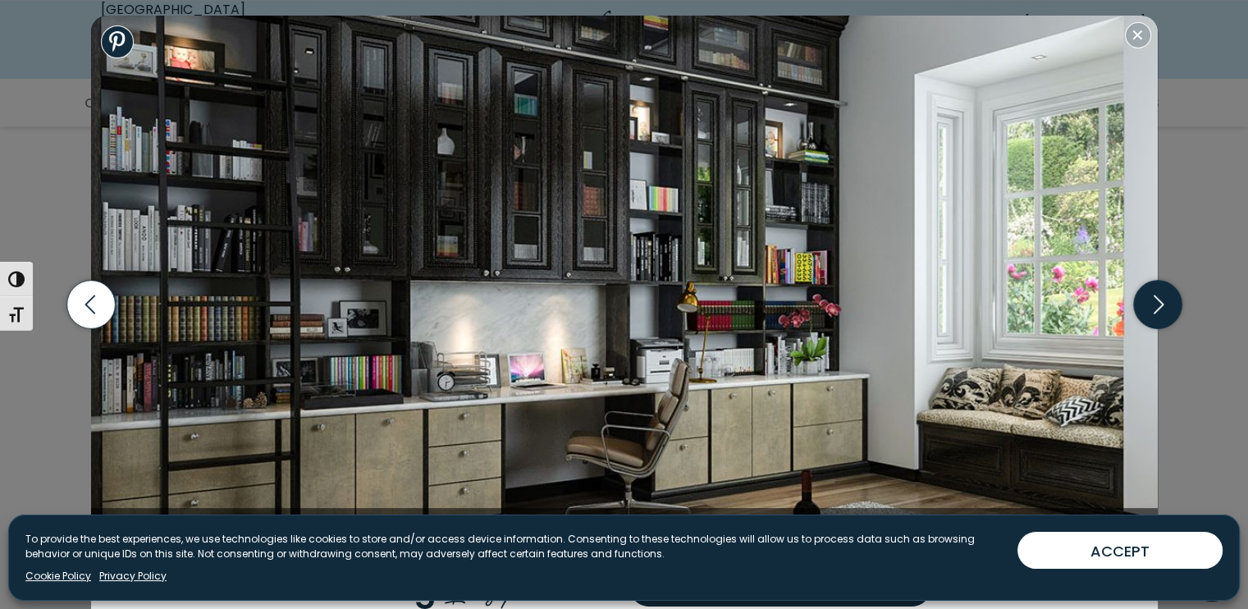
click at [1137, 309] on icon "button" at bounding box center [1157, 305] width 48 height 48
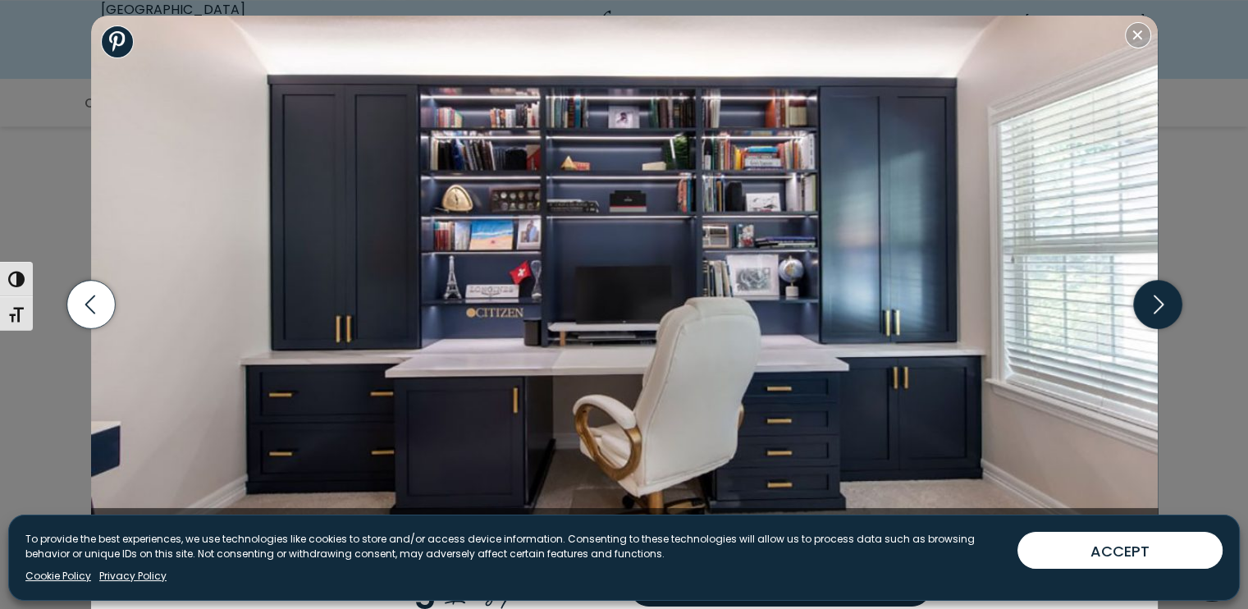
click at [1141, 304] on icon "button" at bounding box center [1157, 305] width 48 height 48
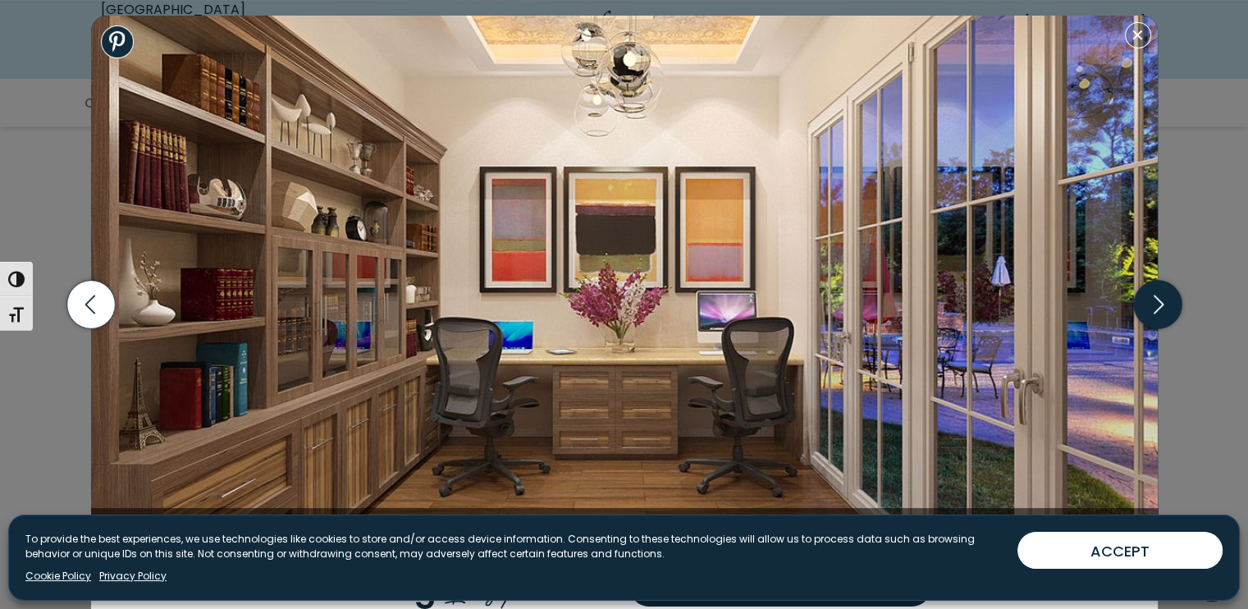
drag, startPoint x: 696, startPoint y: 230, endPoint x: 1152, endPoint y: 288, distance: 460.0
click at [1152, 288] on icon "button" at bounding box center [1157, 305] width 48 height 48
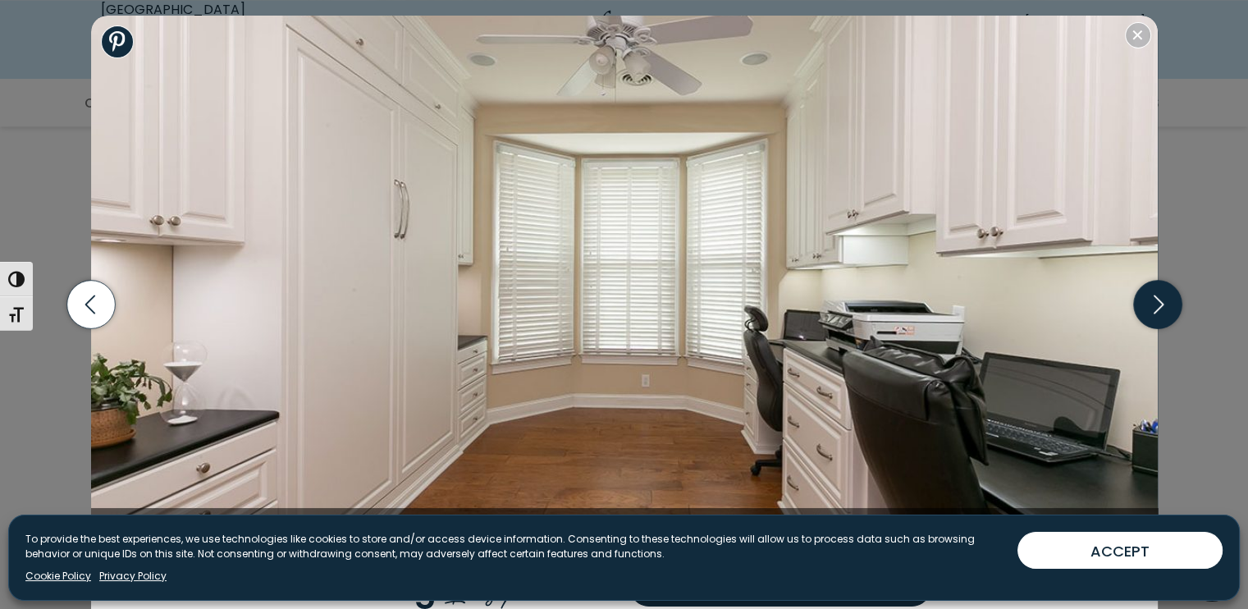
click at [1150, 293] on icon "button" at bounding box center [1157, 305] width 48 height 48
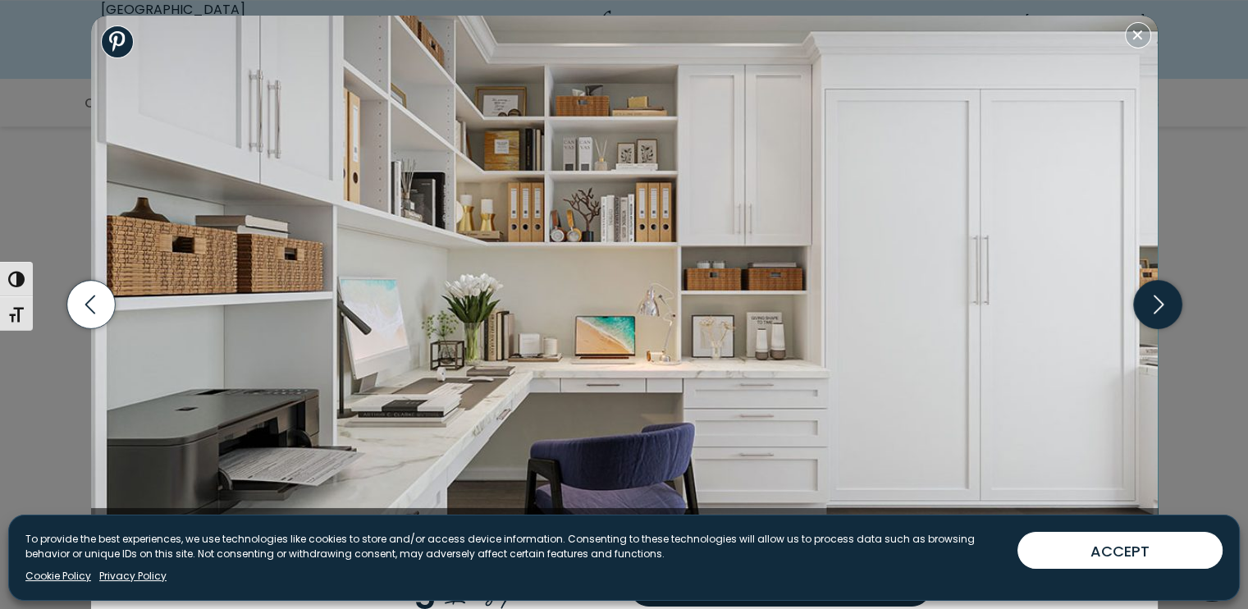
click at [1151, 304] on icon "button" at bounding box center [1157, 305] width 48 height 48
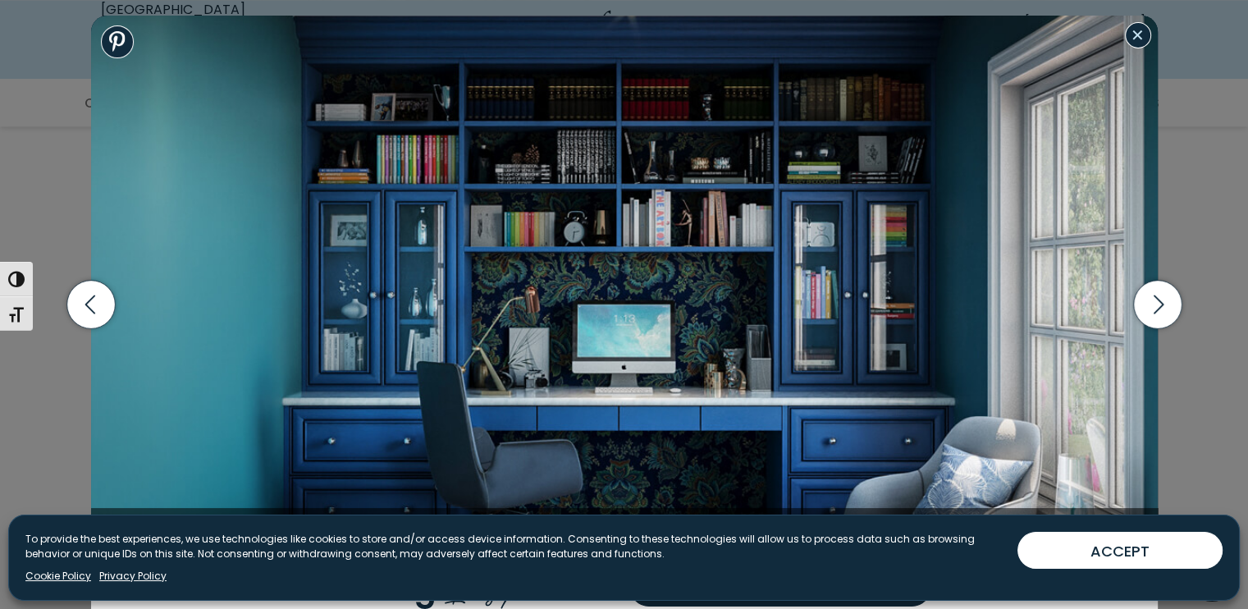
click at [1142, 40] on button "Close modal" at bounding box center [1138, 35] width 26 height 26
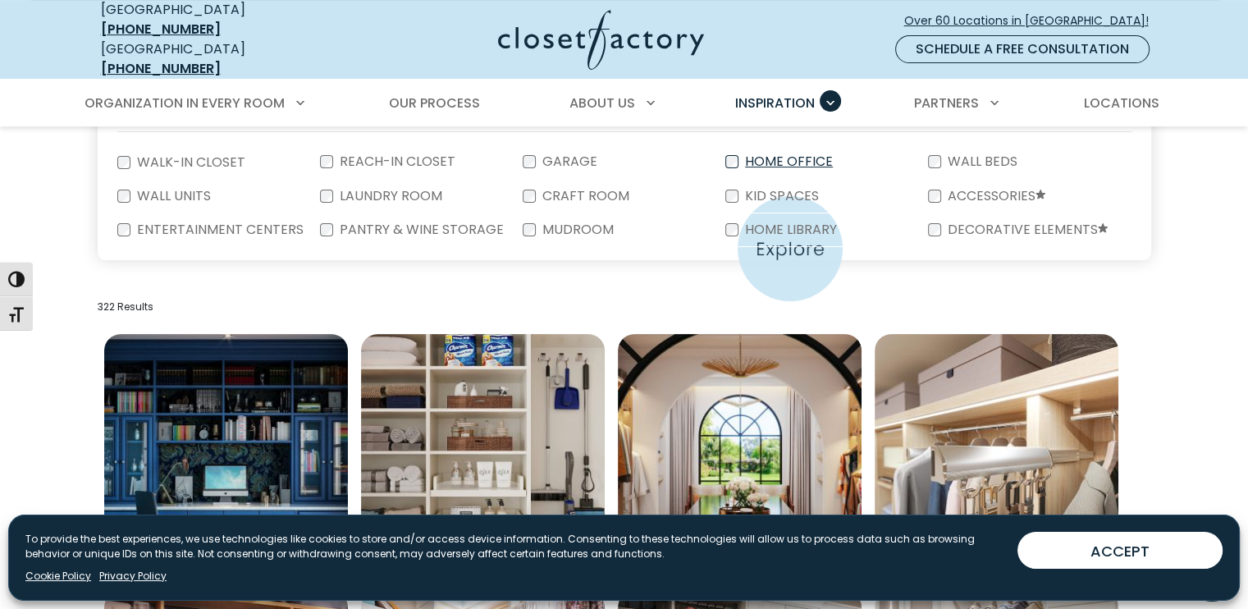
scroll to position [246, 0]
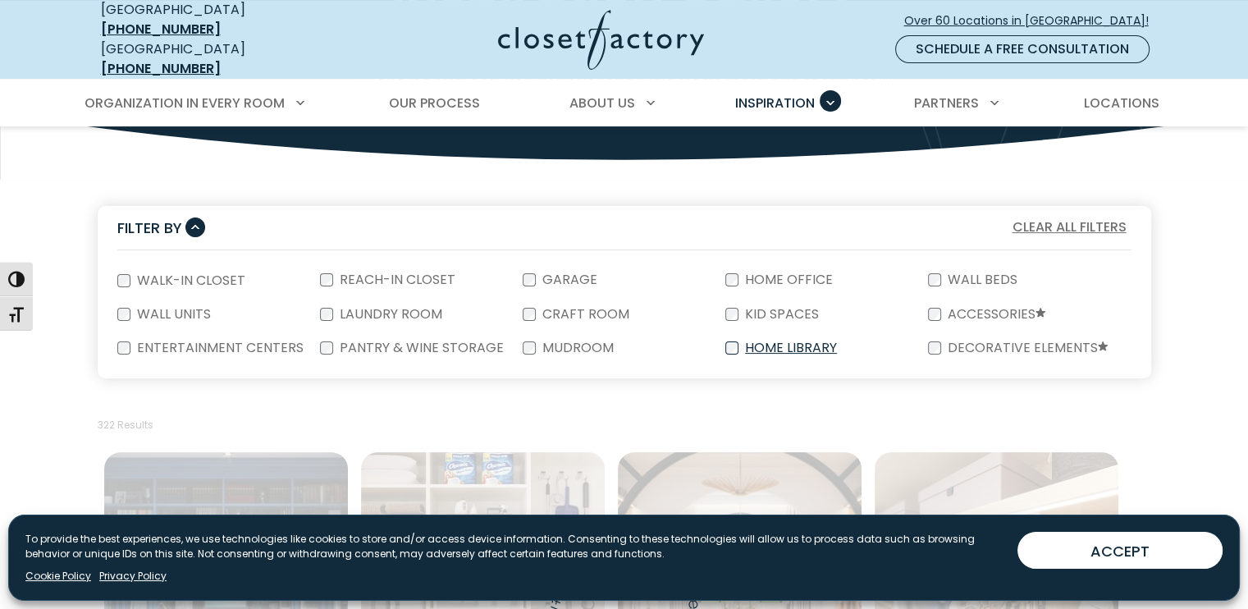
click at [771, 341] on label "Home Library" at bounding box center [790, 347] width 102 height 13
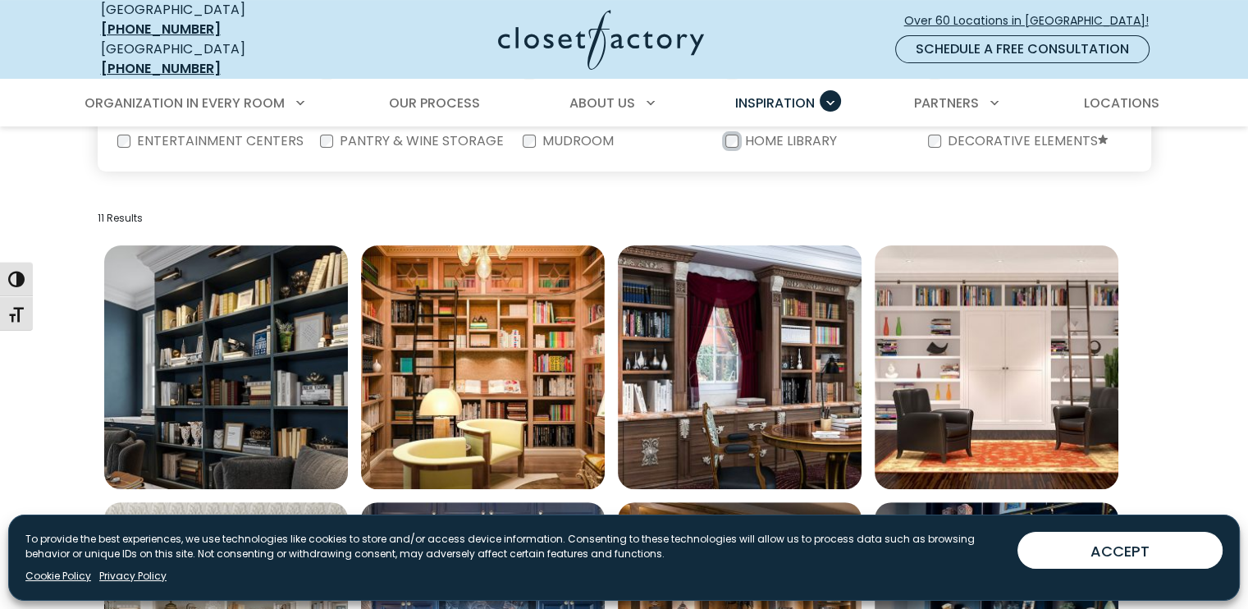
scroll to position [492, 0]
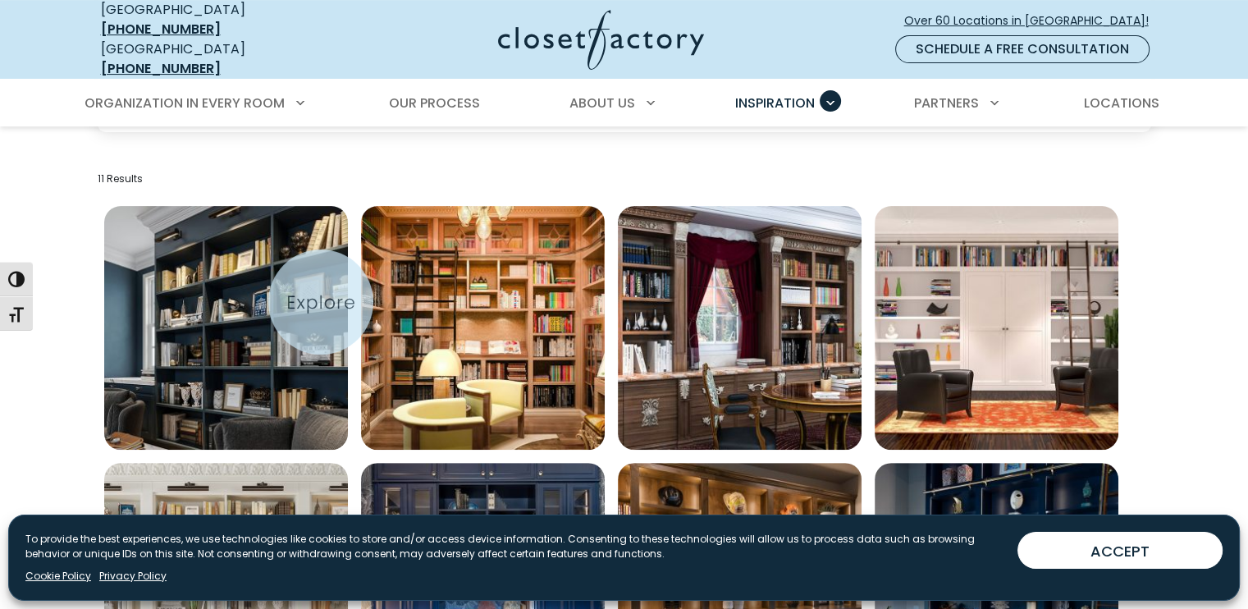
click at [318, 301] on img "Open inspiration gallery to preview enlarged image" at bounding box center [226, 328] width 244 height 244
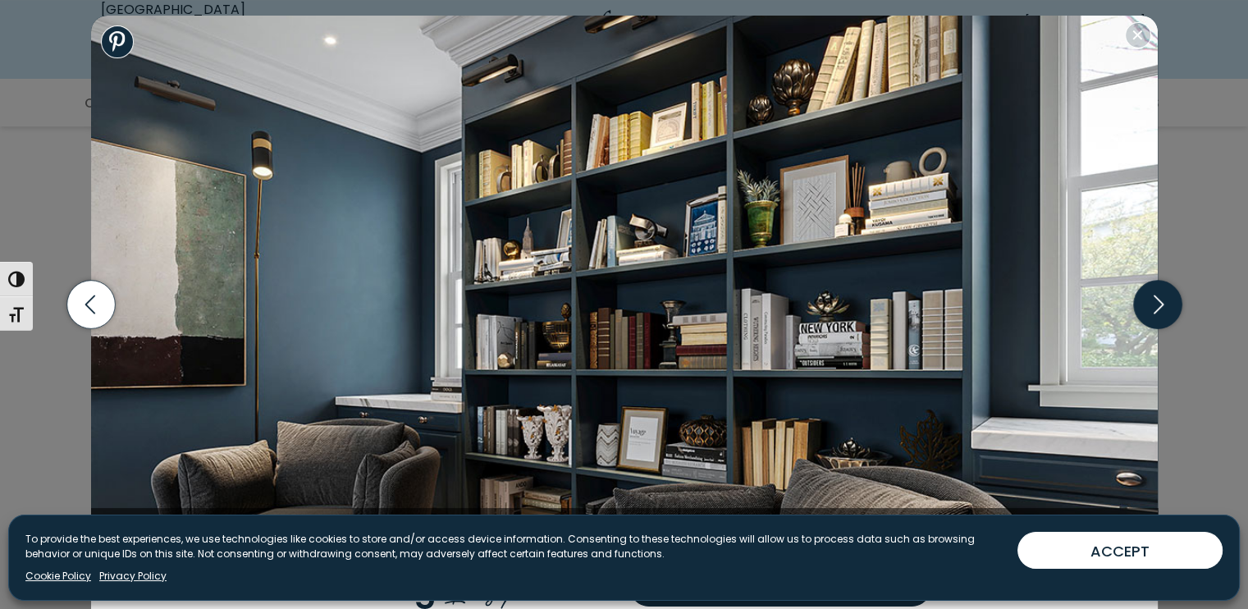
click at [1157, 298] on icon "button" at bounding box center [1157, 305] width 48 height 48
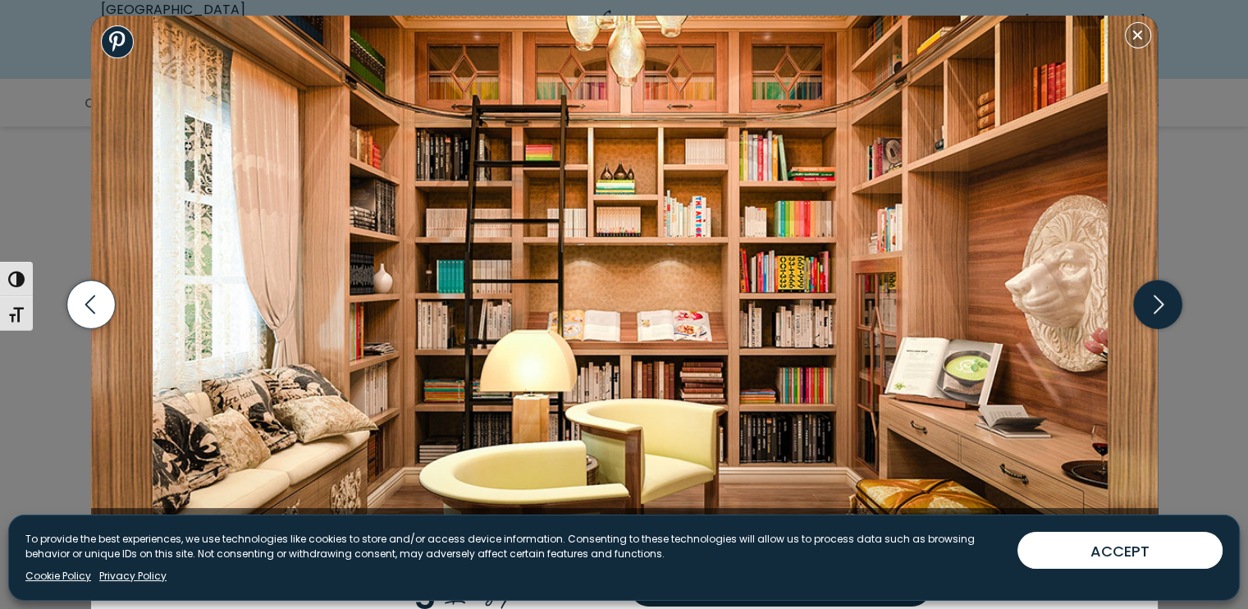
click at [1136, 310] on icon "button" at bounding box center [1157, 305] width 48 height 48
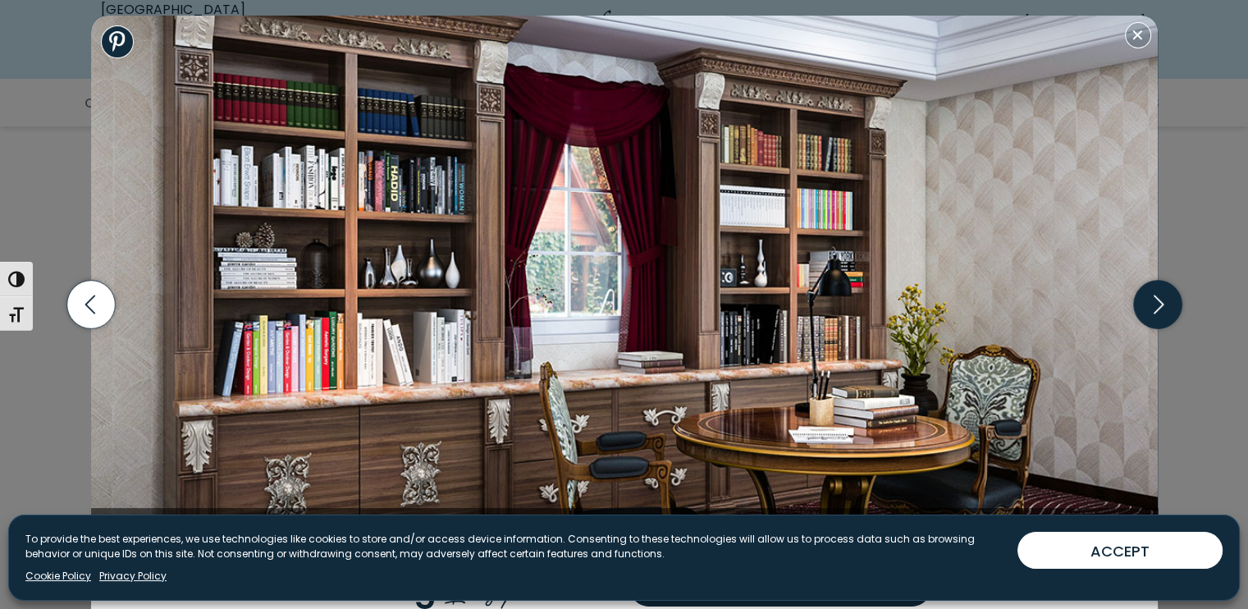
click at [1136, 310] on icon "button" at bounding box center [1157, 305] width 48 height 48
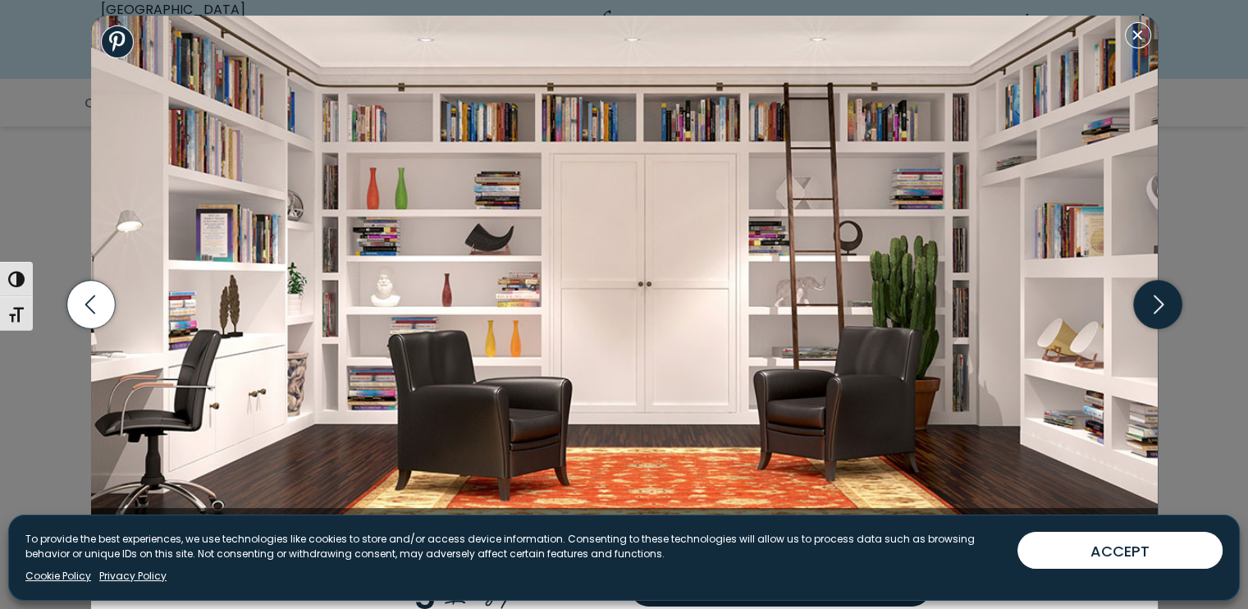
click at [1160, 314] on icon "button" at bounding box center [1157, 305] width 48 height 48
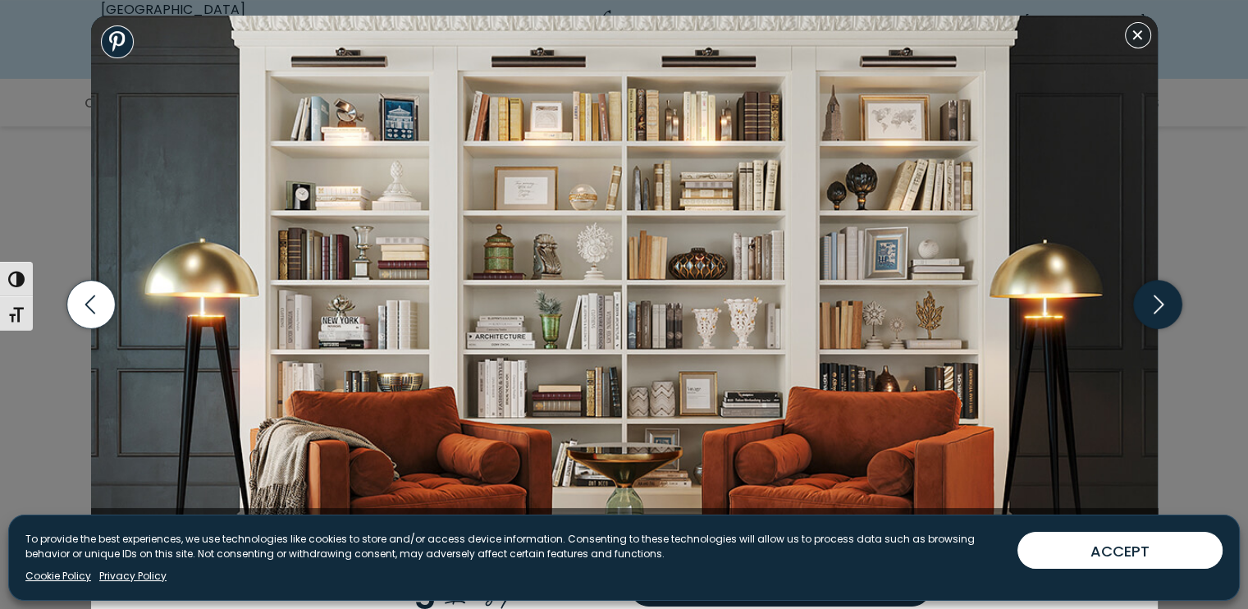
click at [1156, 296] on icon "button" at bounding box center [1158, 304] width 10 height 19
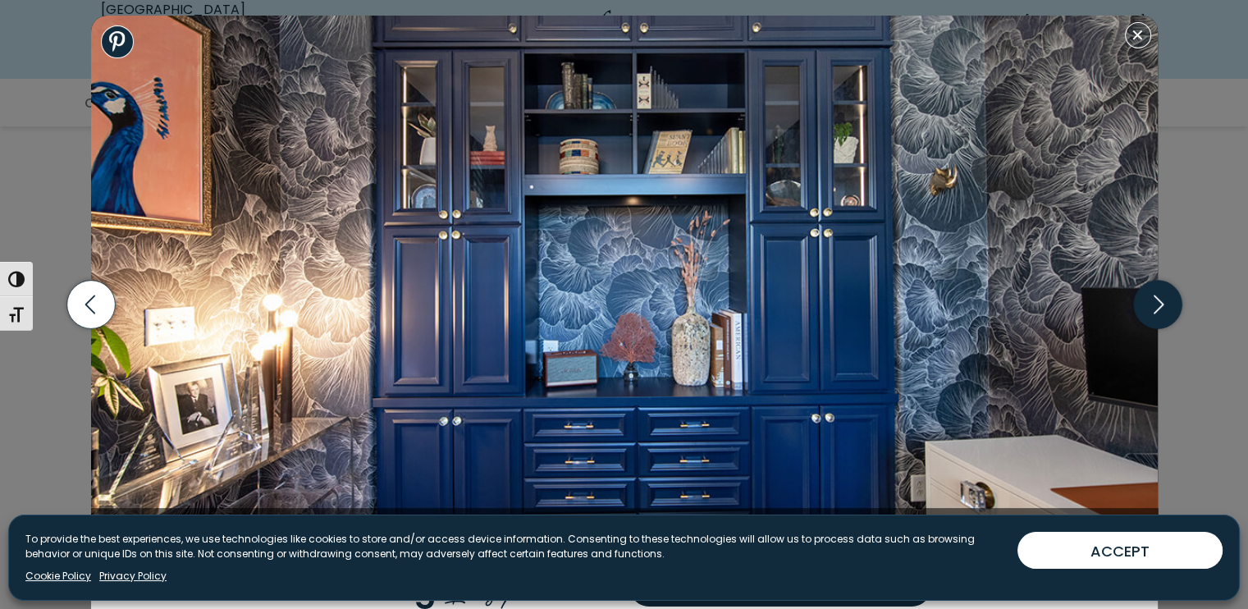
click at [1157, 314] on icon "button" at bounding box center [1157, 305] width 48 height 48
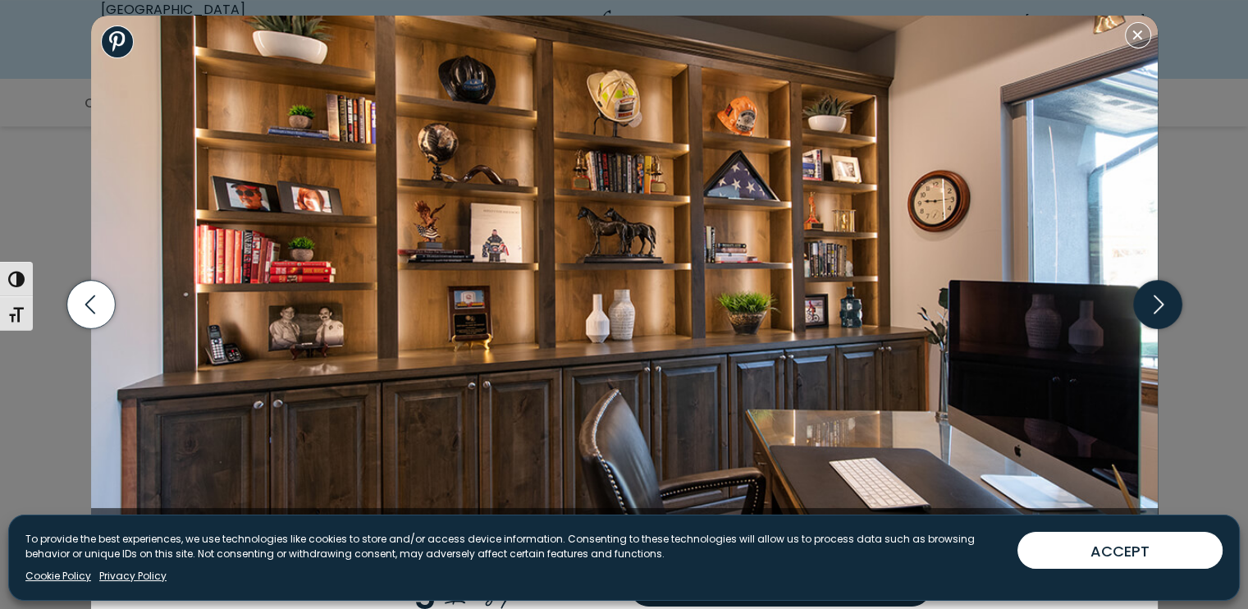
click at [1157, 314] on icon "button" at bounding box center [1157, 305] width 48 height 48
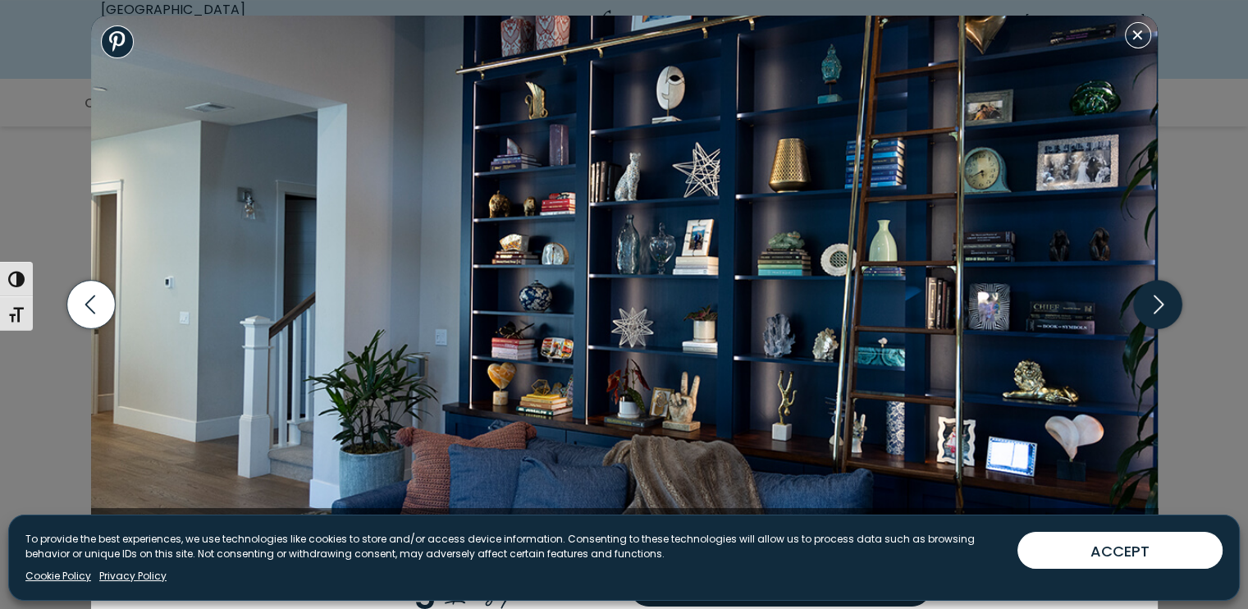
click at [1157, 314] on icon "button" at bounding box center [1157, 305] width 48 height 48
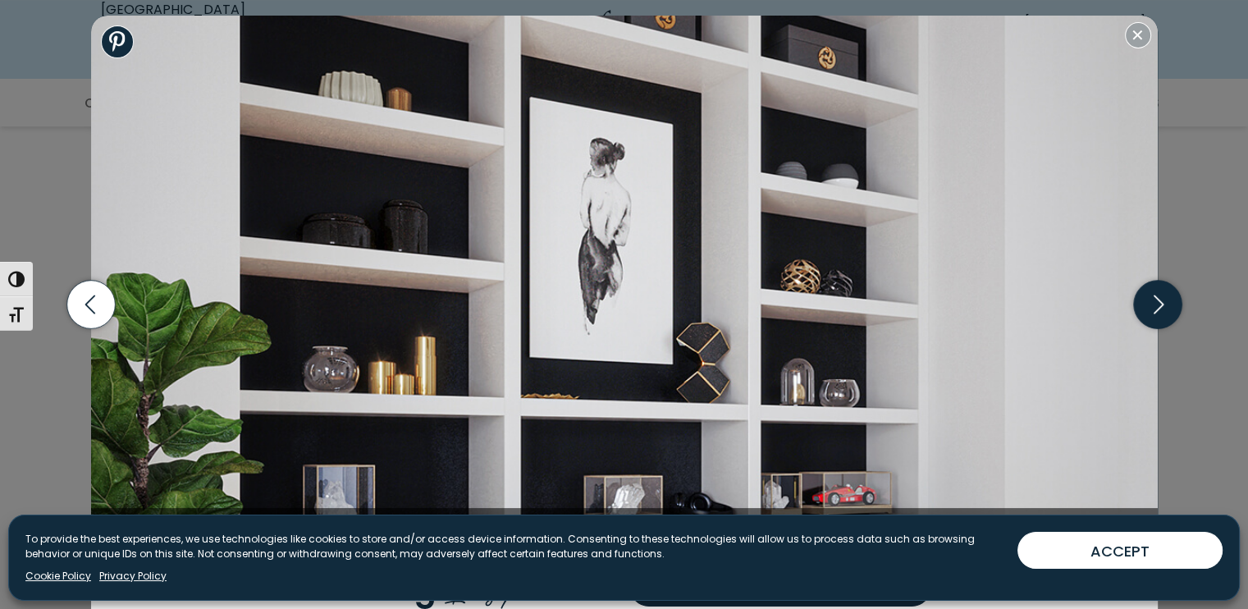
click at [1157, 314] on icon "button" at bounding box center [1157, 305] width 48 height 48
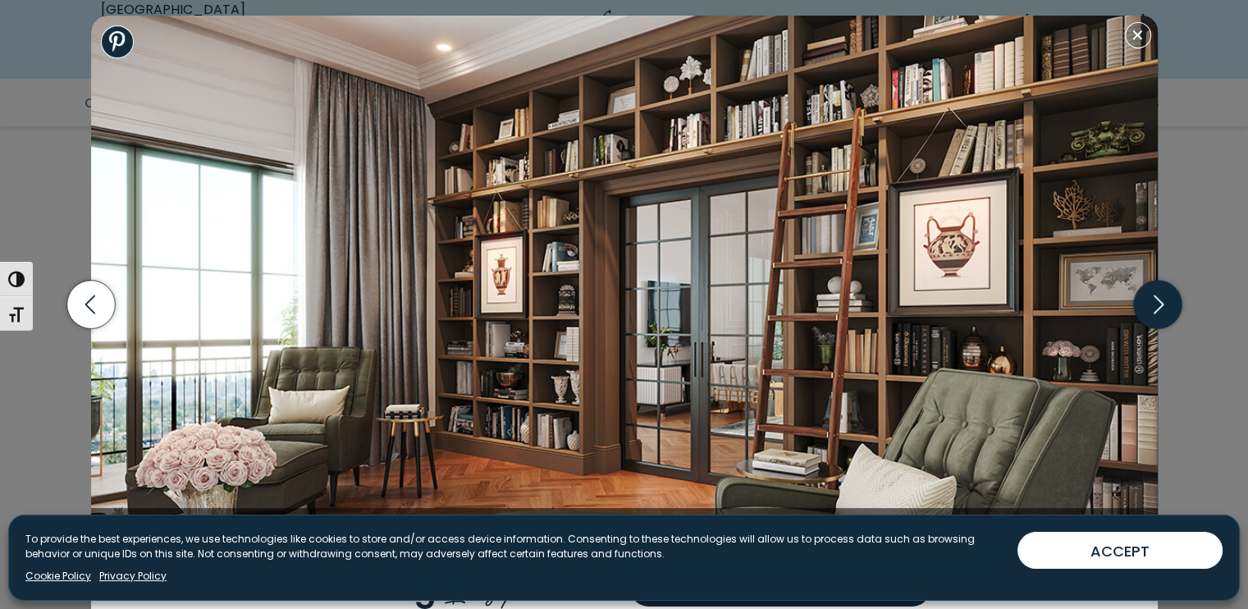
click at [1157, 314] on icon "button" at bounding box center [1157, 305] width 48 height 48
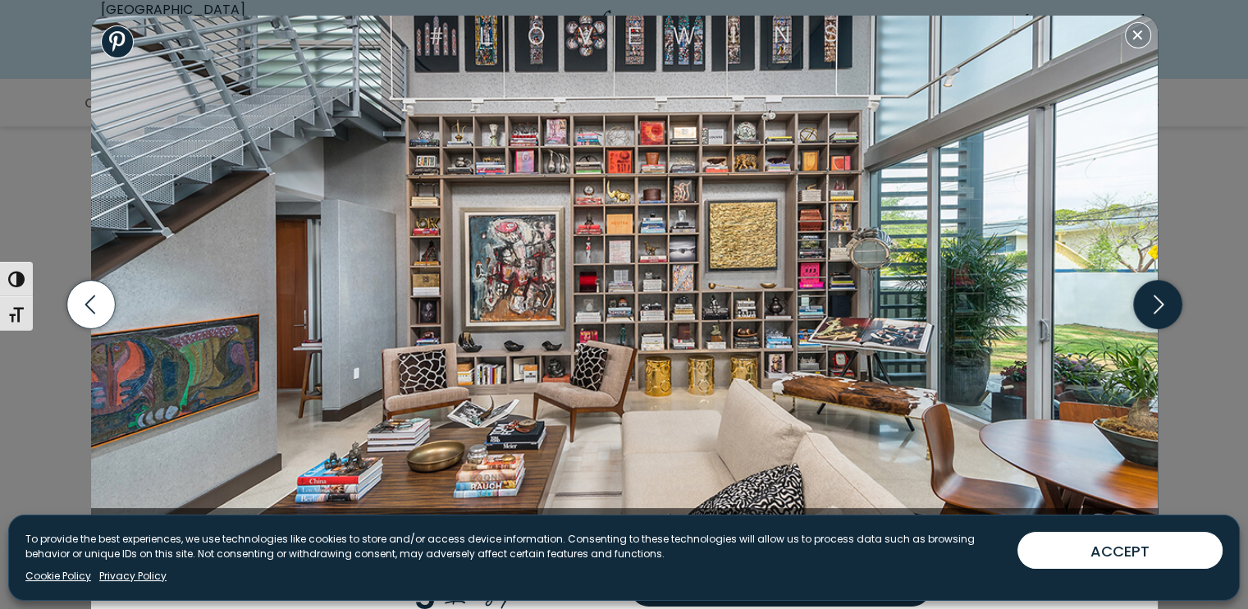
click at [1156, 314] on icon "button" at bounding box center [1157, 305] width 48 height 48
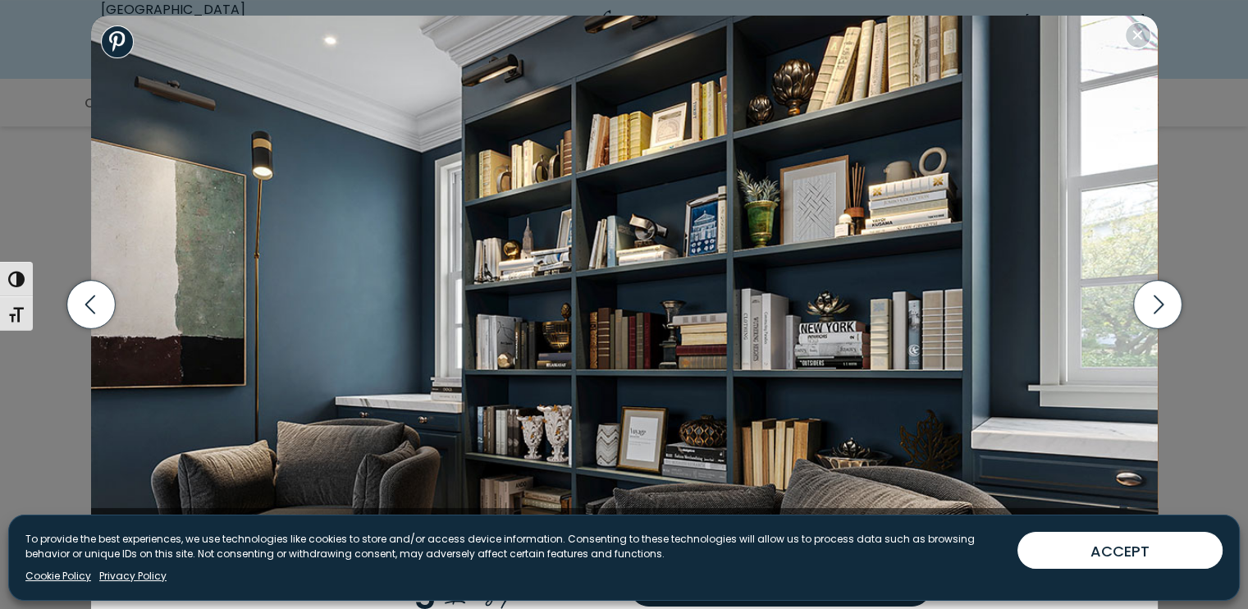
click at [1131, 48] on img at bounding box center [624, 282] width 1067 height 533
click at [1134, 42] on button "Close modal" at bounding box center [1138, 35] width 26 height 26
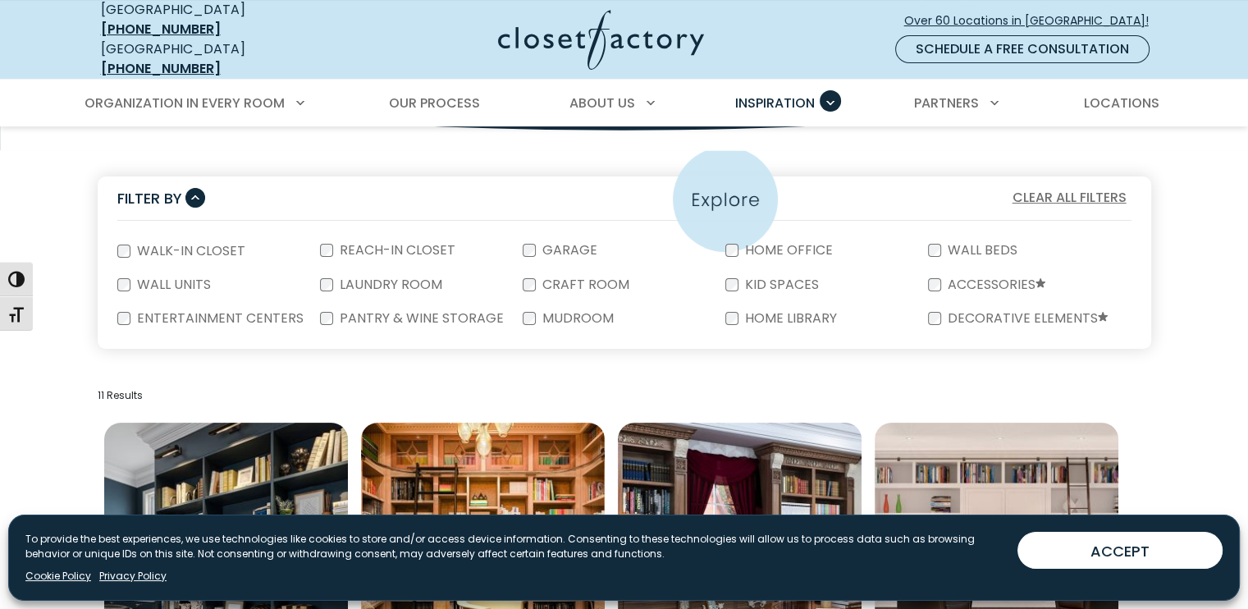
scroll to position [246, 0]
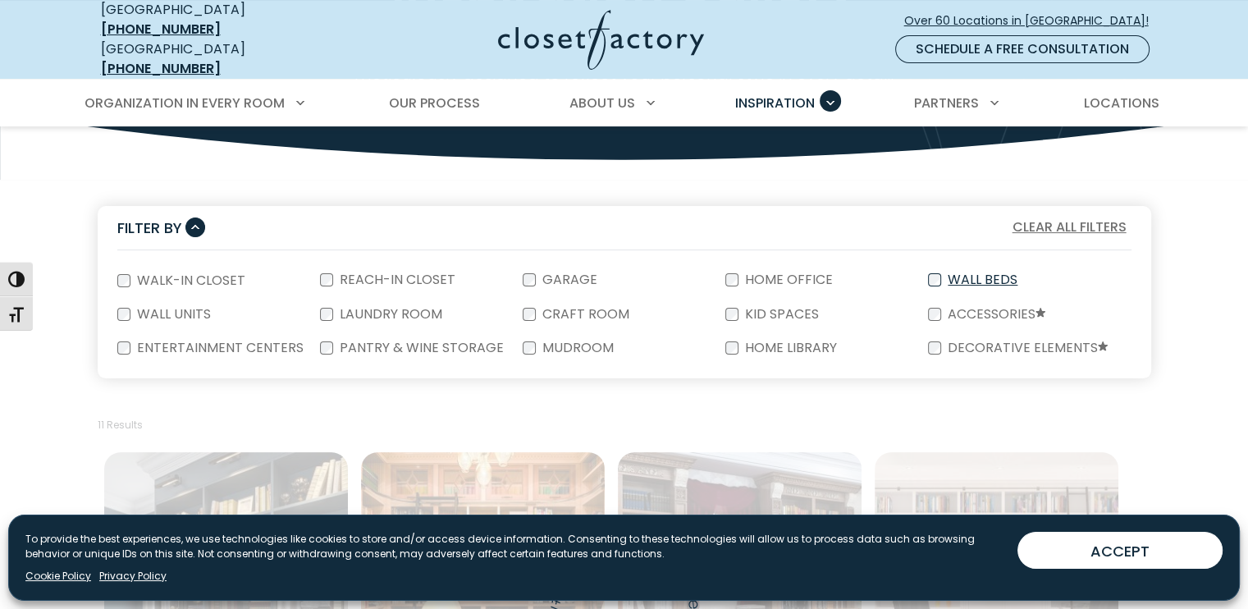
click at [984, 275] on label "Wall Beds" at bounding box center [981, 279] width 80 height 13
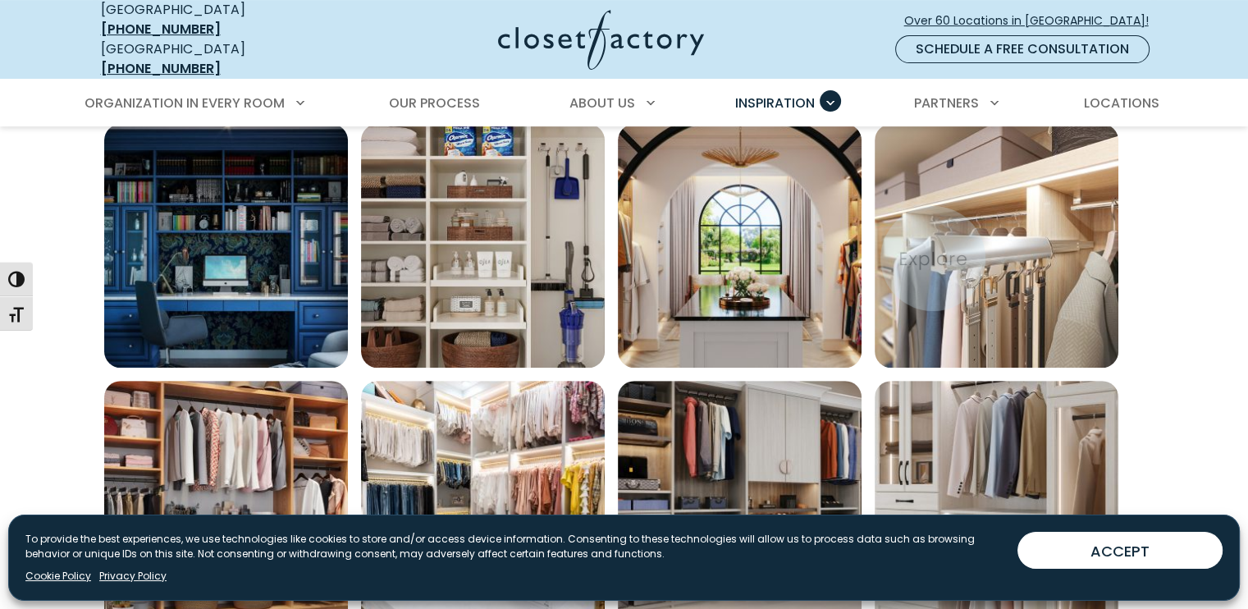
scroll to position [328, 0]
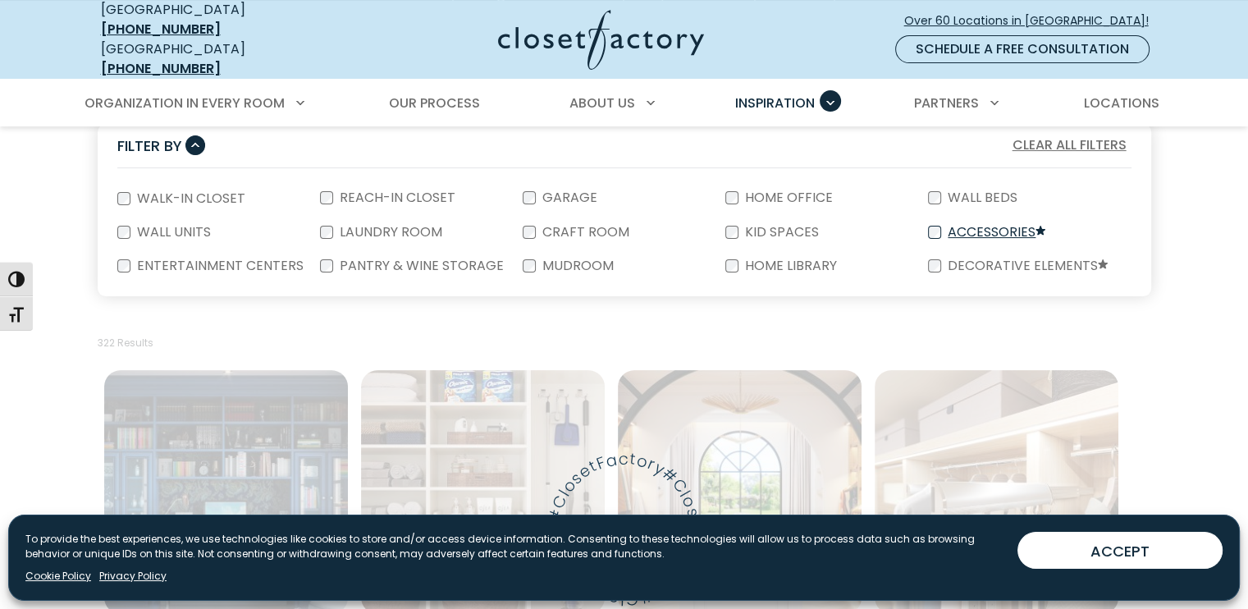
click at [964, 226] on label "Accessories" at bounding box center [995, 233] width 108 height 14
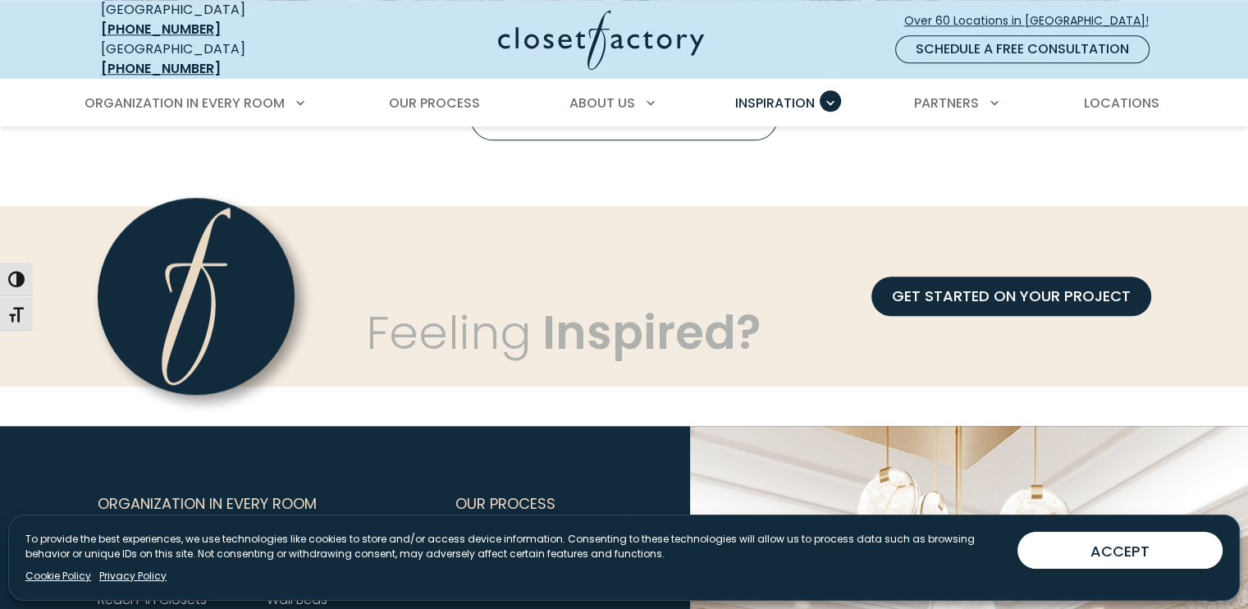
scroll to position [1559, 0]
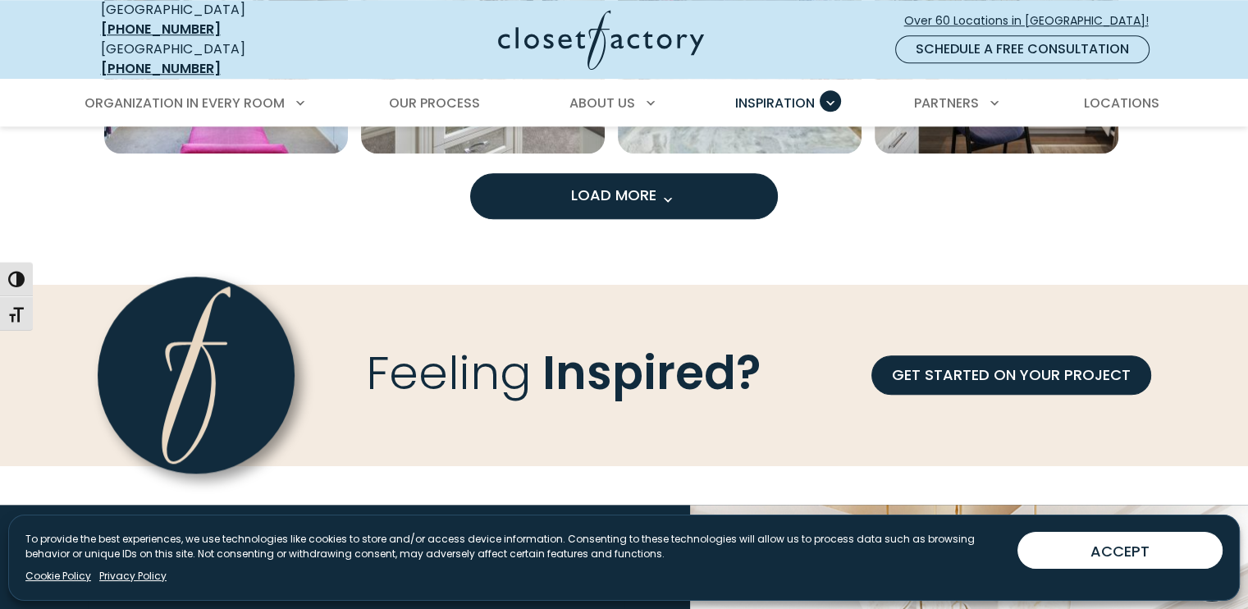
click at [594, 185] on span "Load More" at bounding box center [624, 195] width 107 height 21
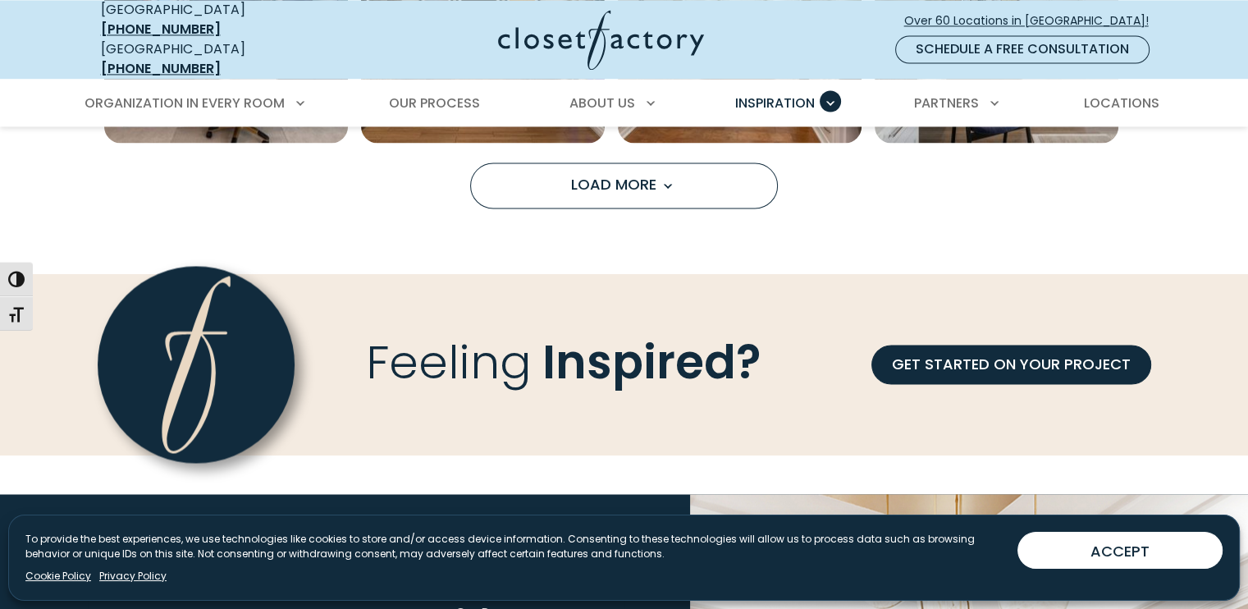
scroll to position [2626, 0]
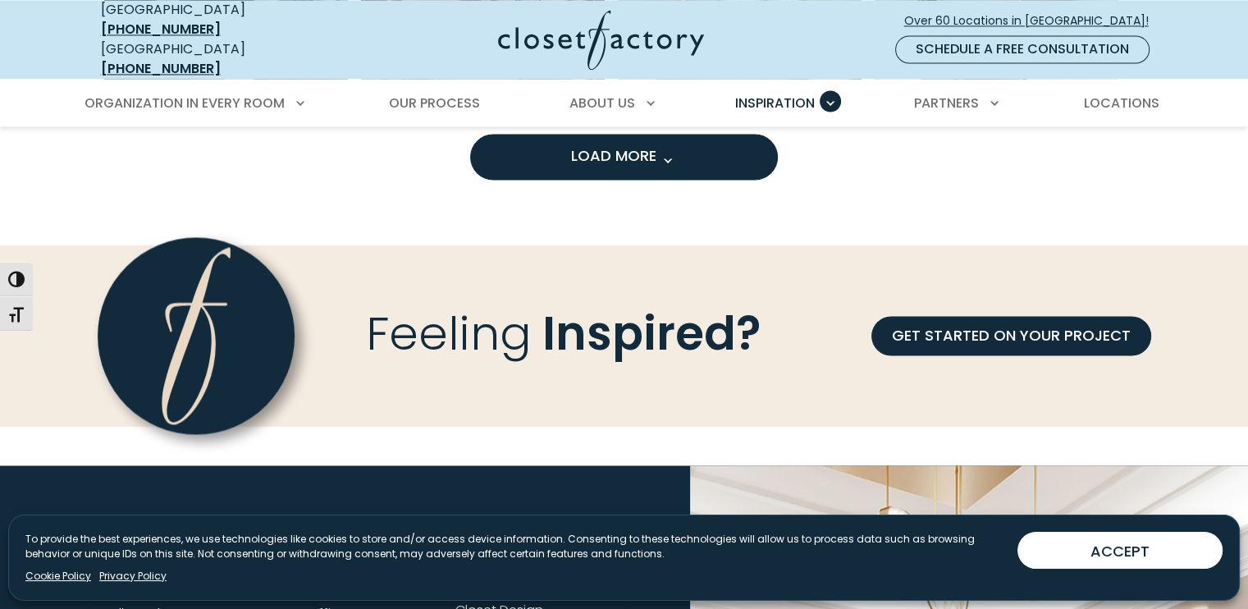
click at [622, 145] on span "Load More" at bounding box center [624, 155] width 107 height 21
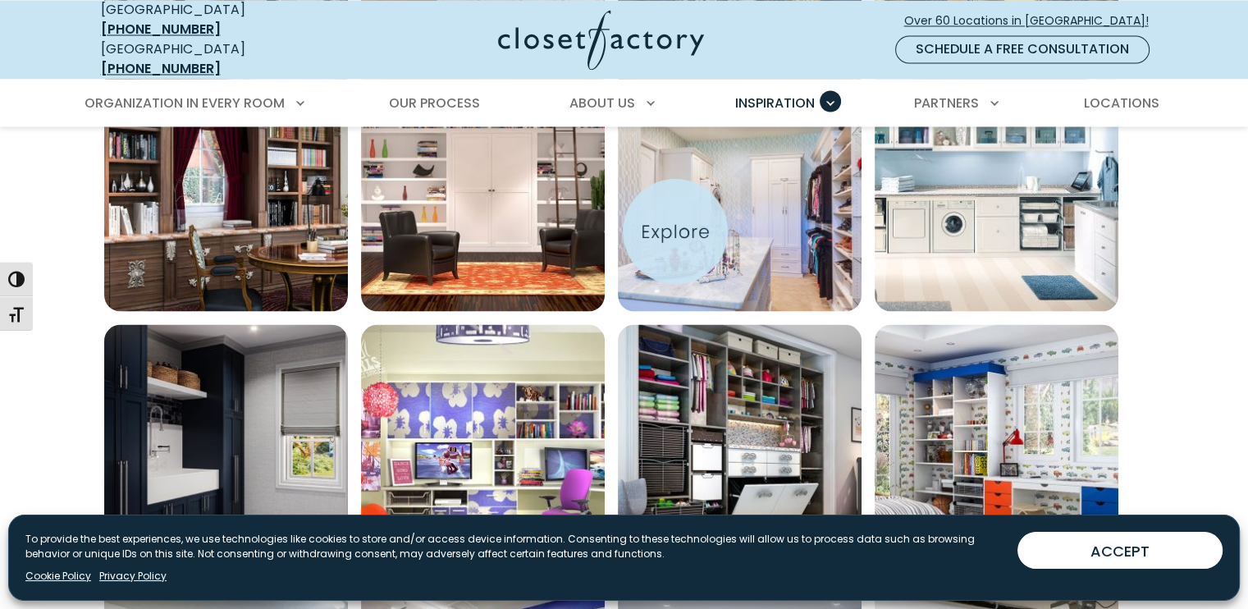
scroll to position [2872, 0]
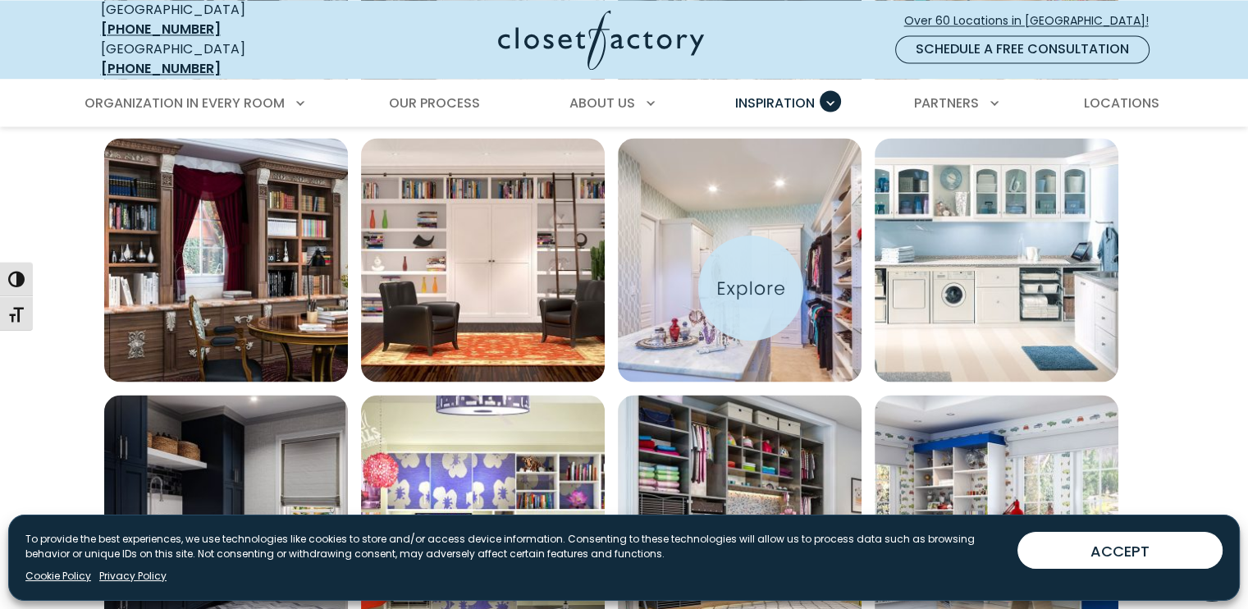
click at [751, 288] on img "Open inspiration gallery to preview enlarged image" at bounding box center [740, 260] width 244 height 244
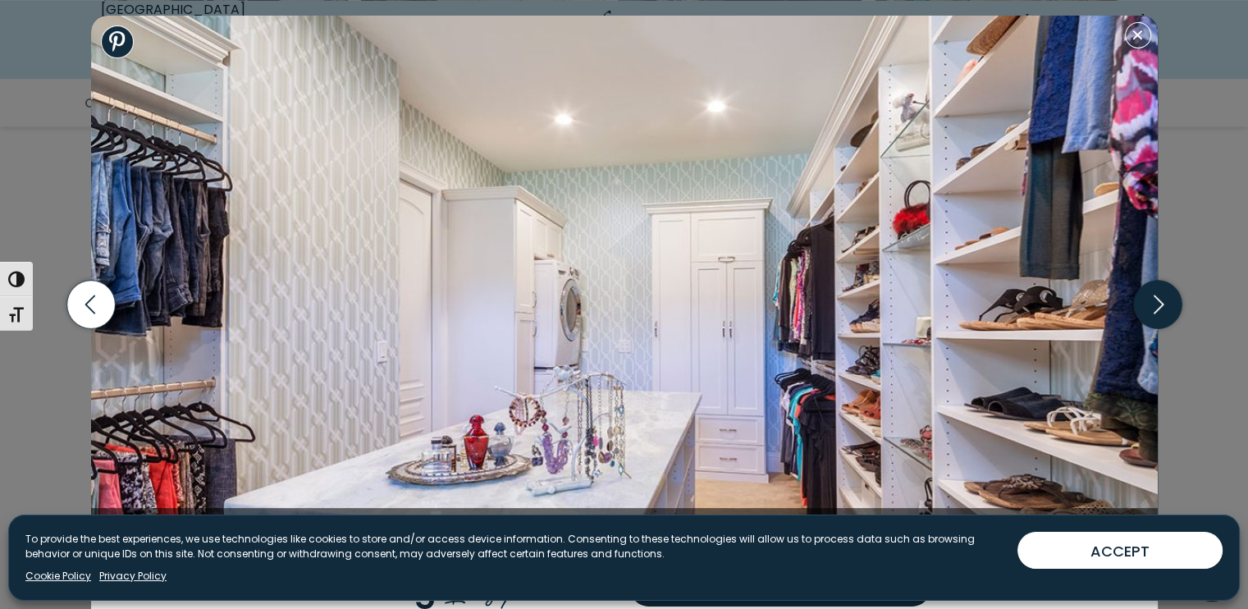
click at [1163, 304] on icon "button" at bounding box center [1157, 305] width 48 height 48
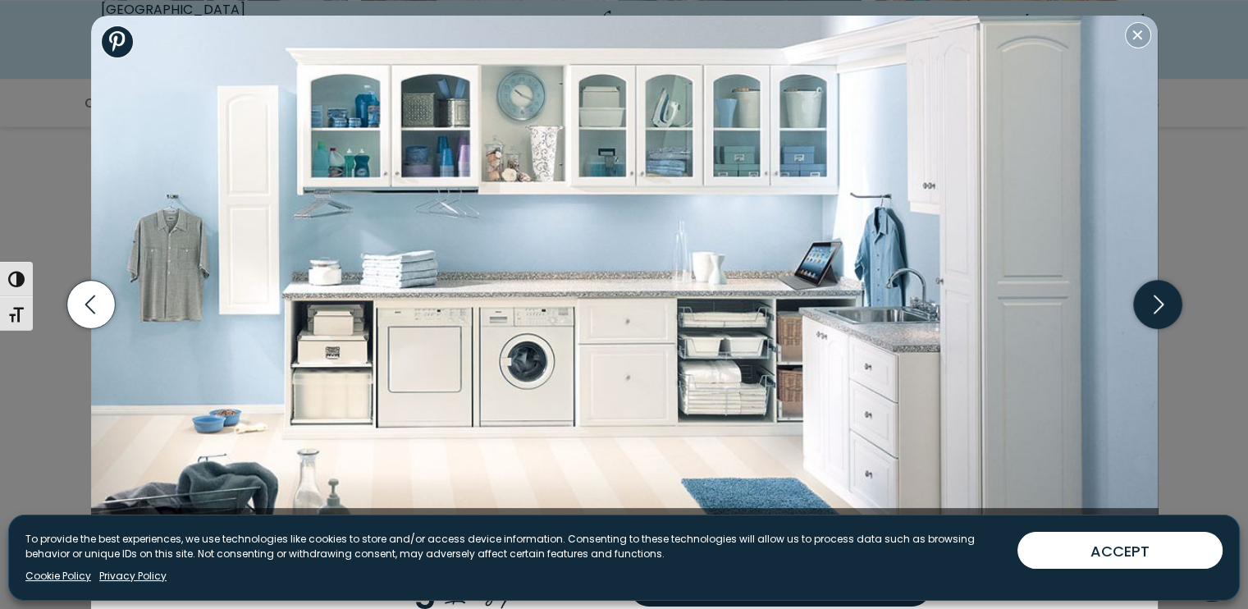
click at [1163, 304] on icon "button" at bounding box center [1157, 305] width 48 height 48
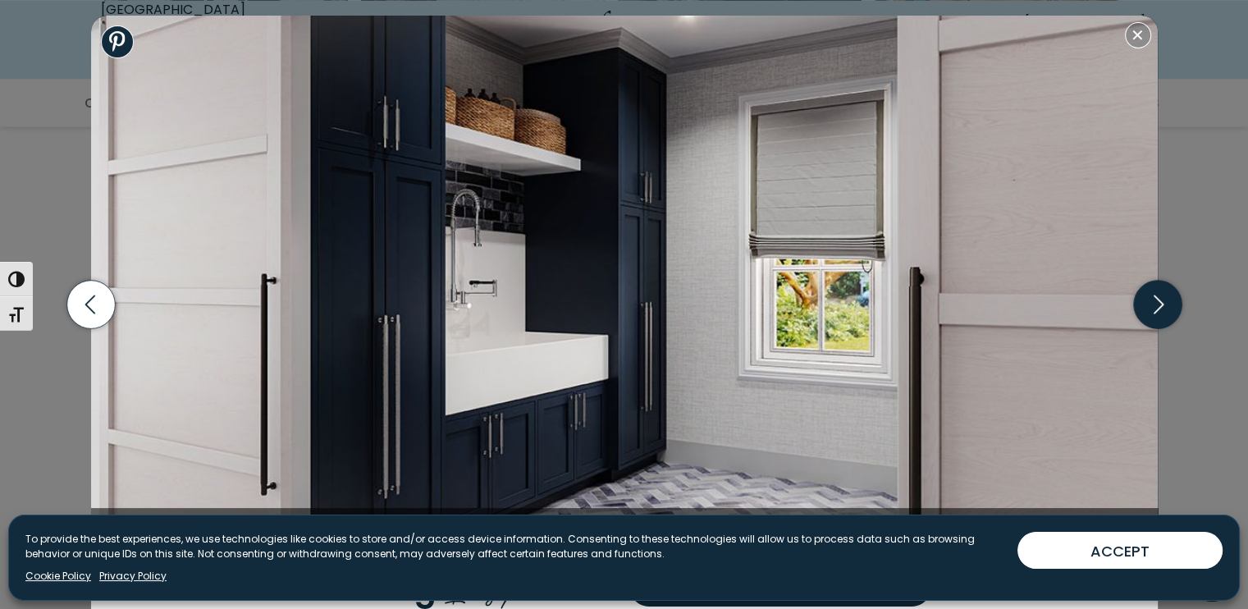
click at [1152, 297] on icon "button" at bounding box center [1157, 305] width 48 height 48
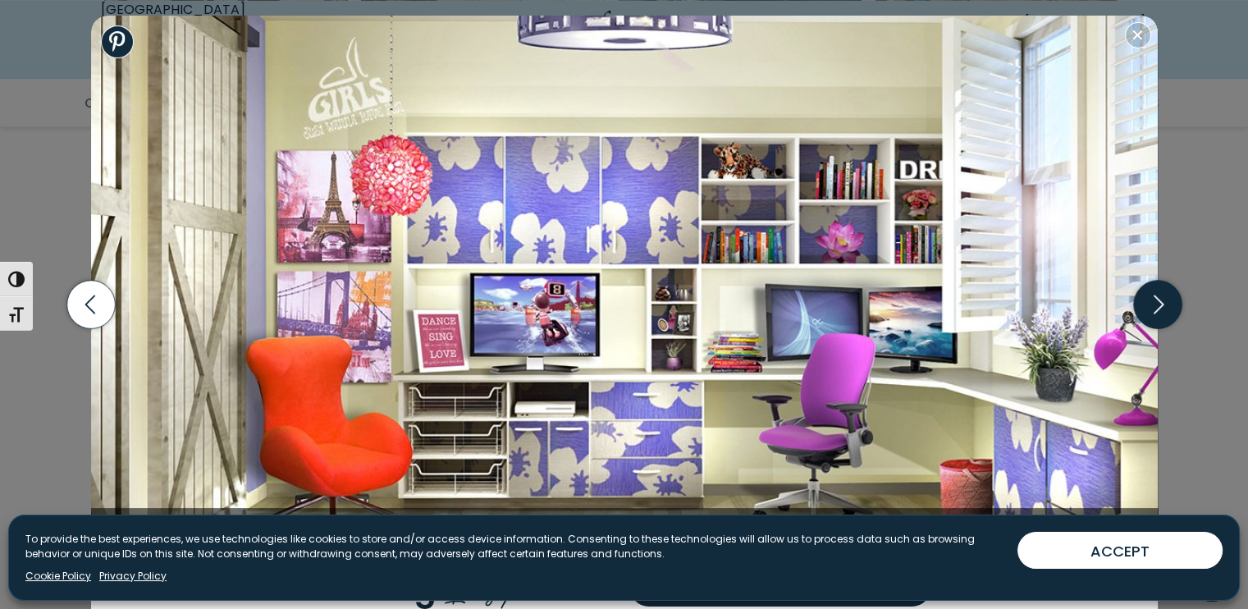
click at [1152, 297] on icon "button" at bounding box center [1157, 305] width 48 height 48
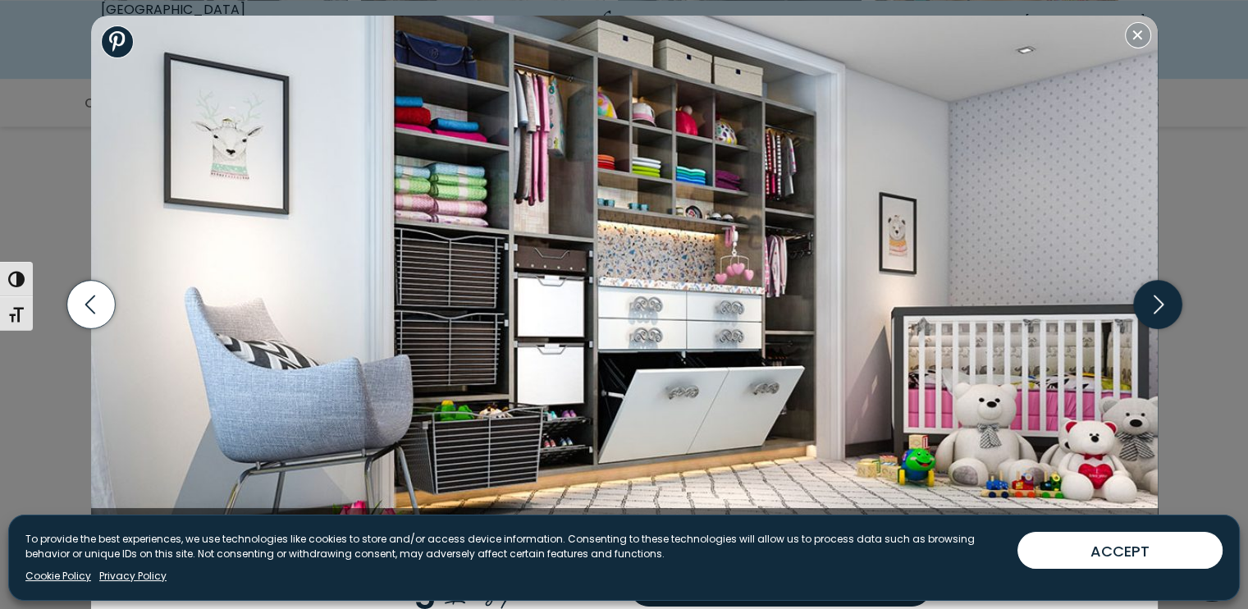
click at [1152, 297] on icon "button" at bounding box center [1157, 305] width 48 height 48
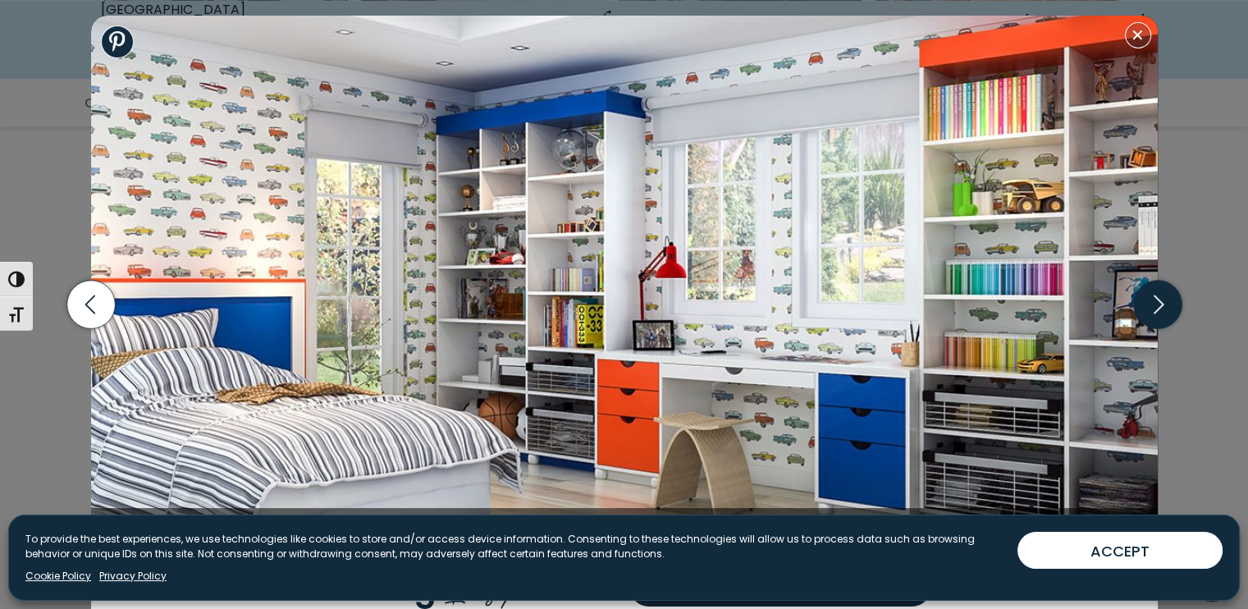
click at [1152, 297] on icon "button" at bounding box center [1157, 305] width 48 height 48
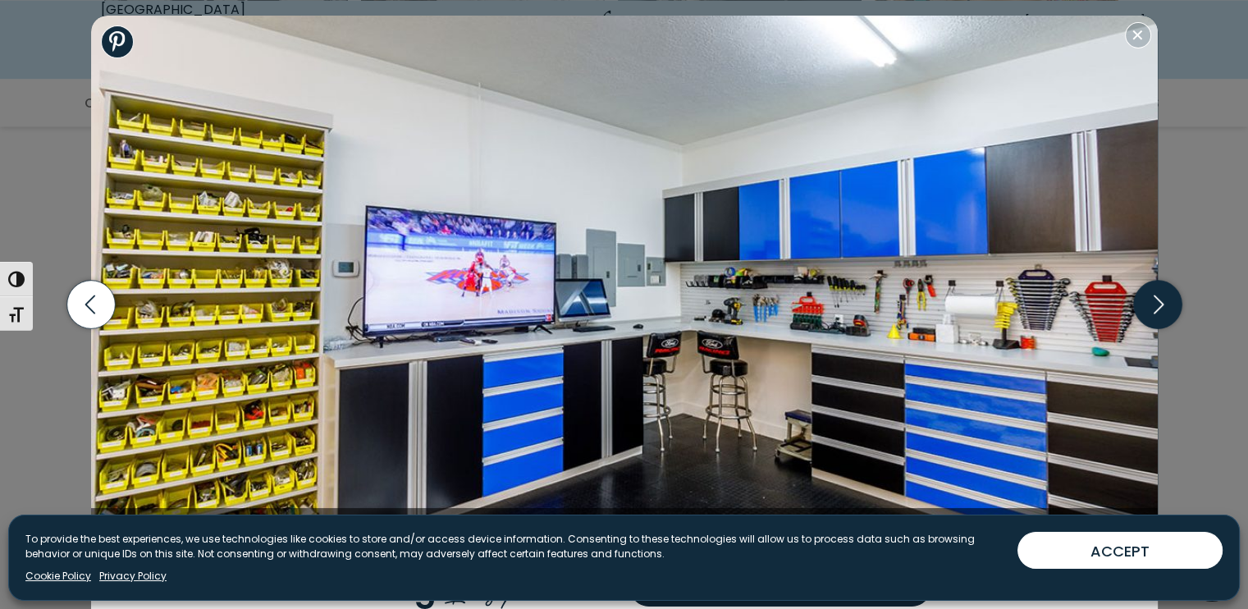
click at [1152, 297] on icon "button" at bounding box center [1157, 305] width 48 height 48
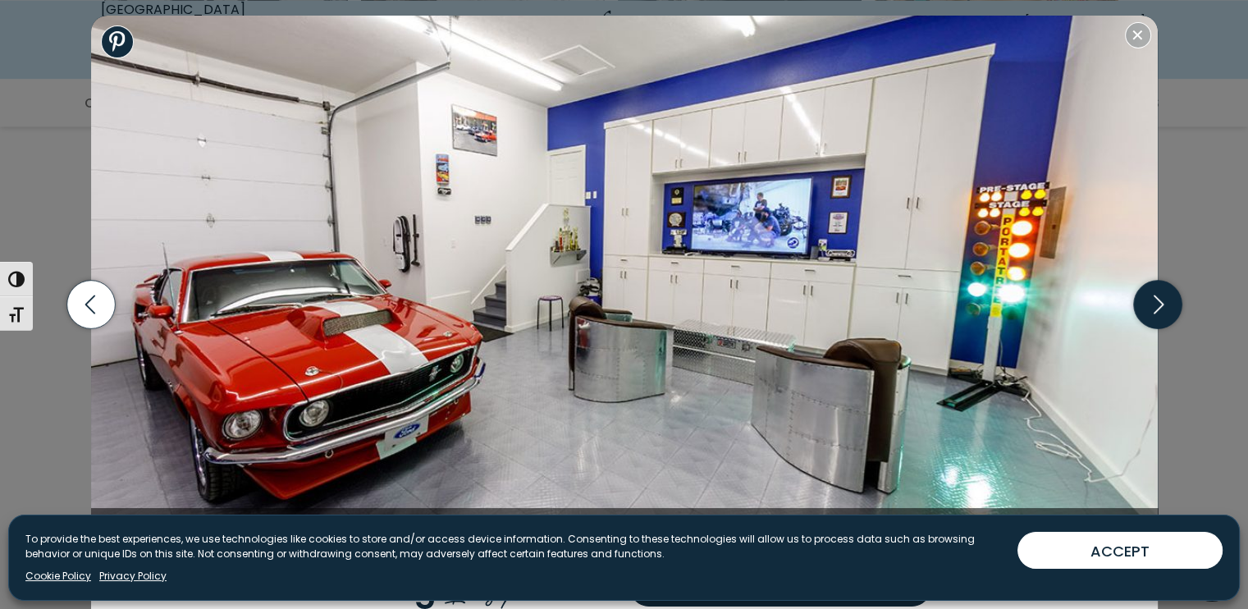
click at [1152, 297] on icon "button" at bounding box center [1157, 305] width 48 height 48
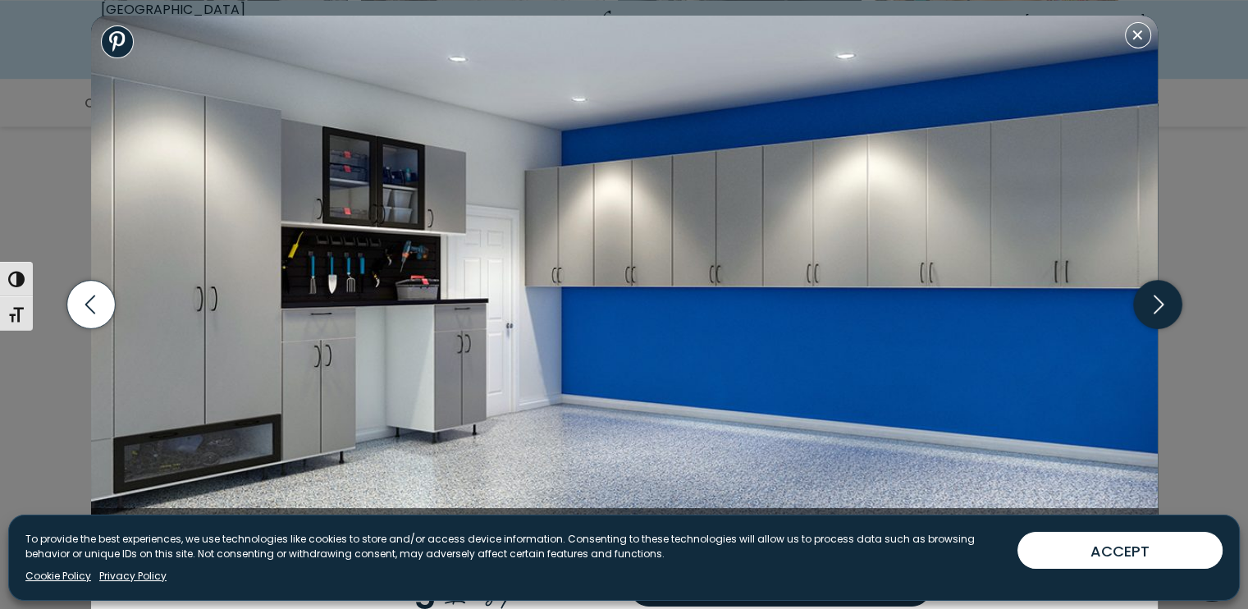
click at [1152, 297] on icon "button" at bounding box center [1157, 305] width 48 height 48
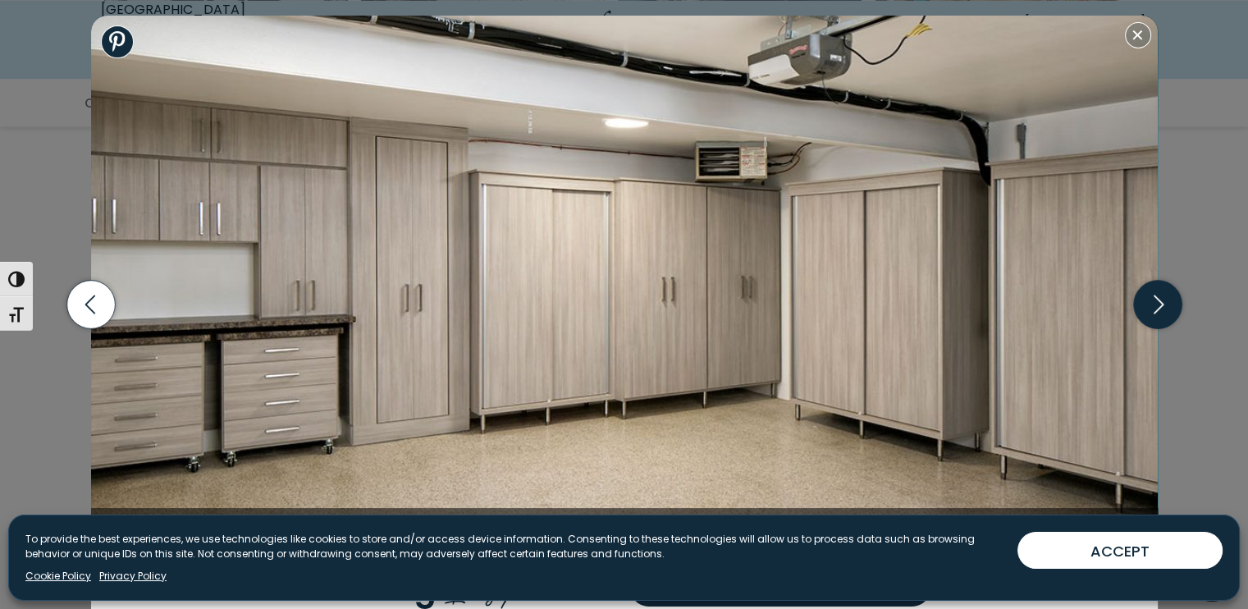
click at [1152, 297] on icon "button" at bounding box center [1157, 305] width 48 height 48
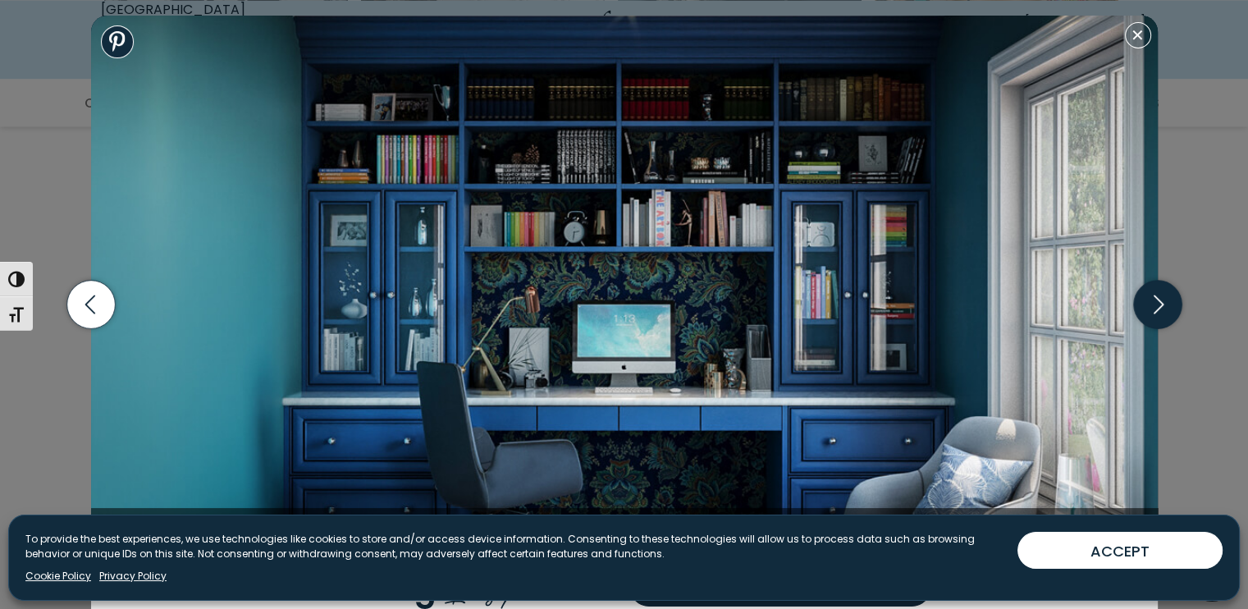
click at [1152, 297] on icon "button" at bounding box center [1157, 305] width 48 height 48
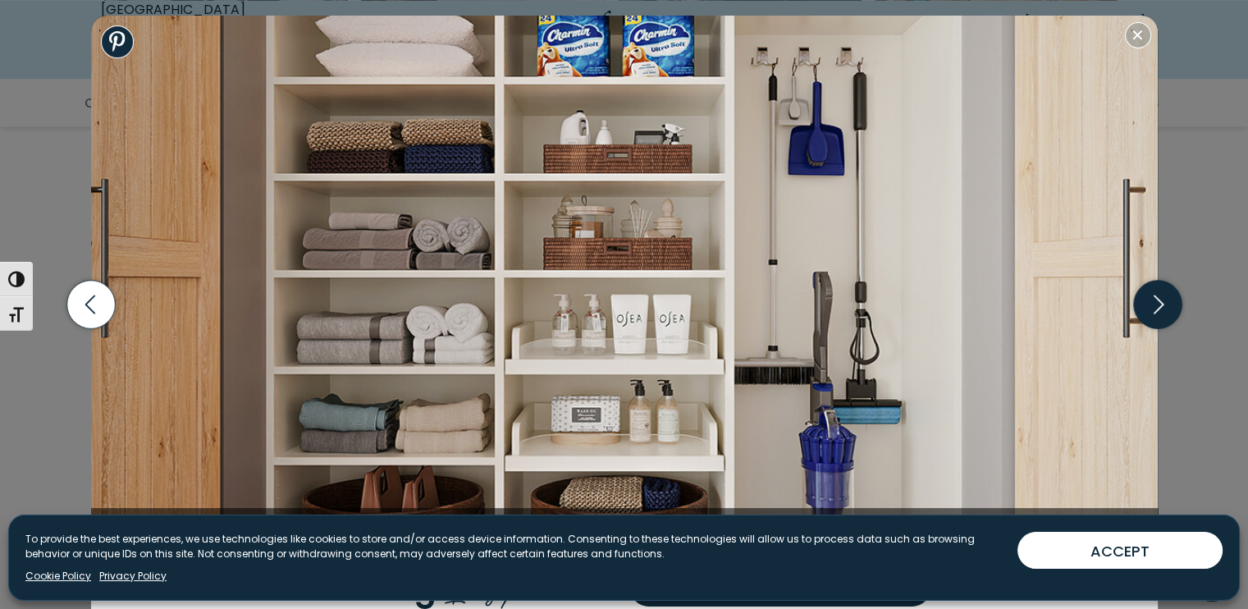
click at [1152, 297] on icon "button" at bounding box center [1157, 305] width 48 height 48
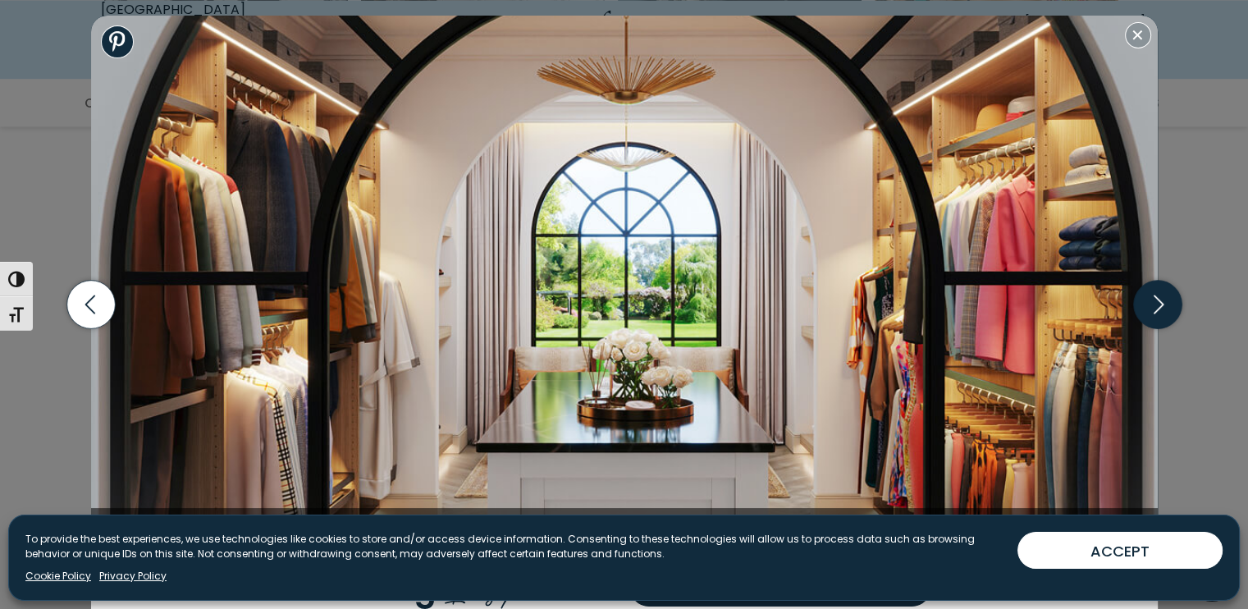
click at [1152, 297] on icon "button" at bounding box center [1157, 305] width 48 height 48
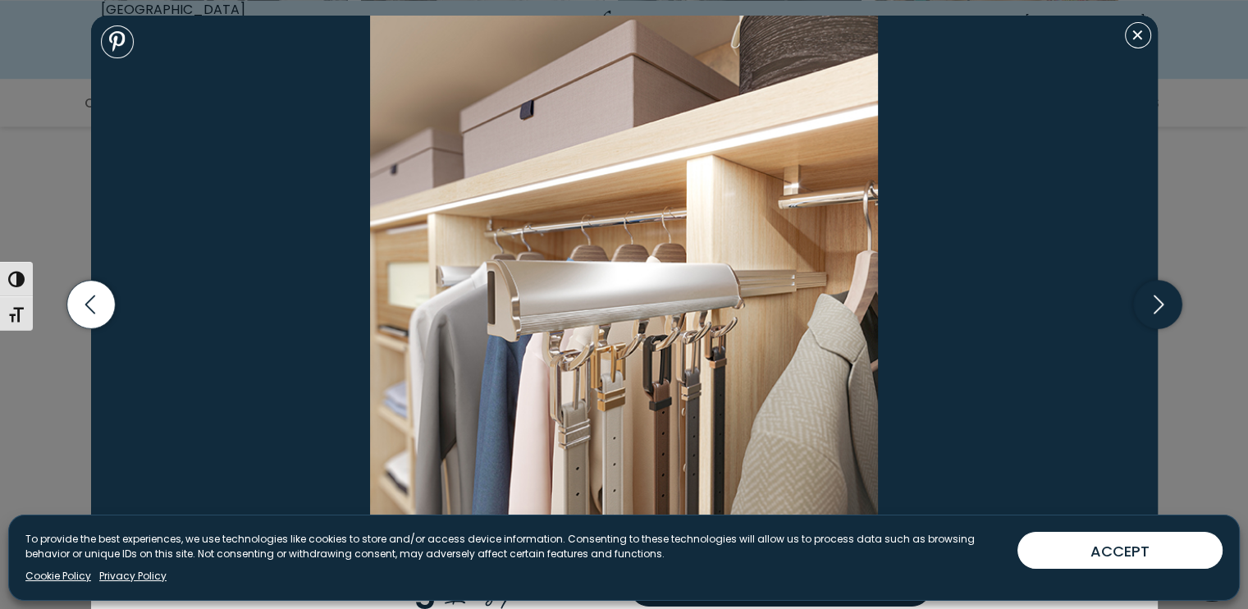
click at [1152, 297] on icon "button" at bounding box center [1157, 305] width 48 height 48
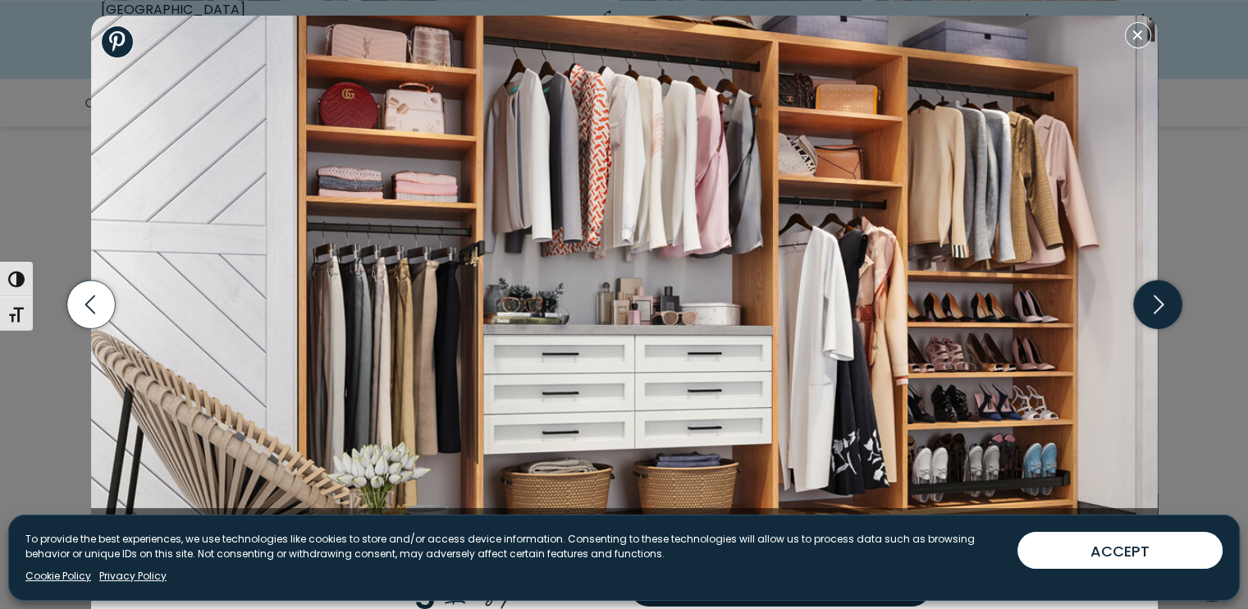
click at [1152, 297] on icon "button" at bounding box center [1157, 305] width 48 height 48
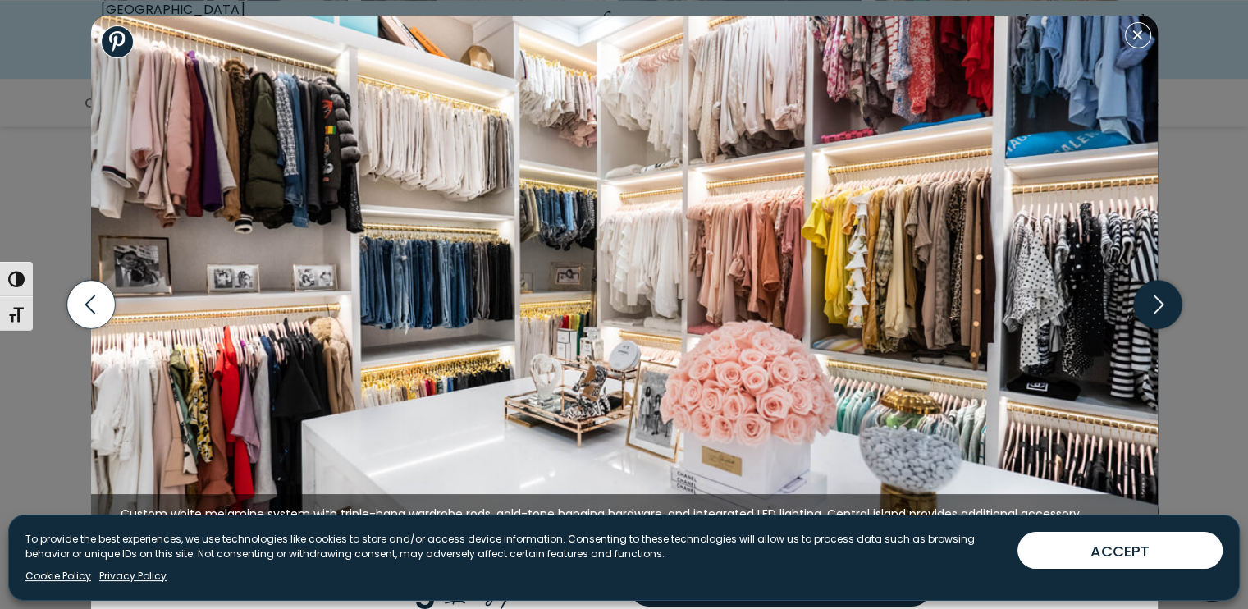
click at [1152, 297] on icon "button" at bounding box center [1157, 305] width 48 height 48
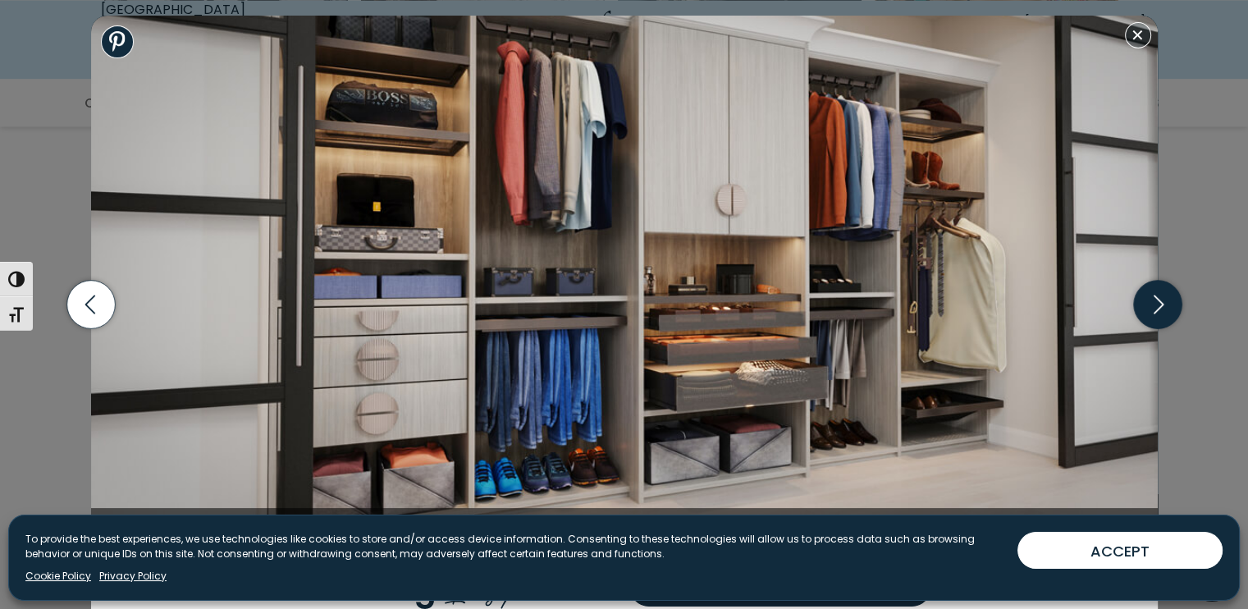
click at [1151, 297] on icon "button" at bounding box center [1157, 305] width 48 height 48
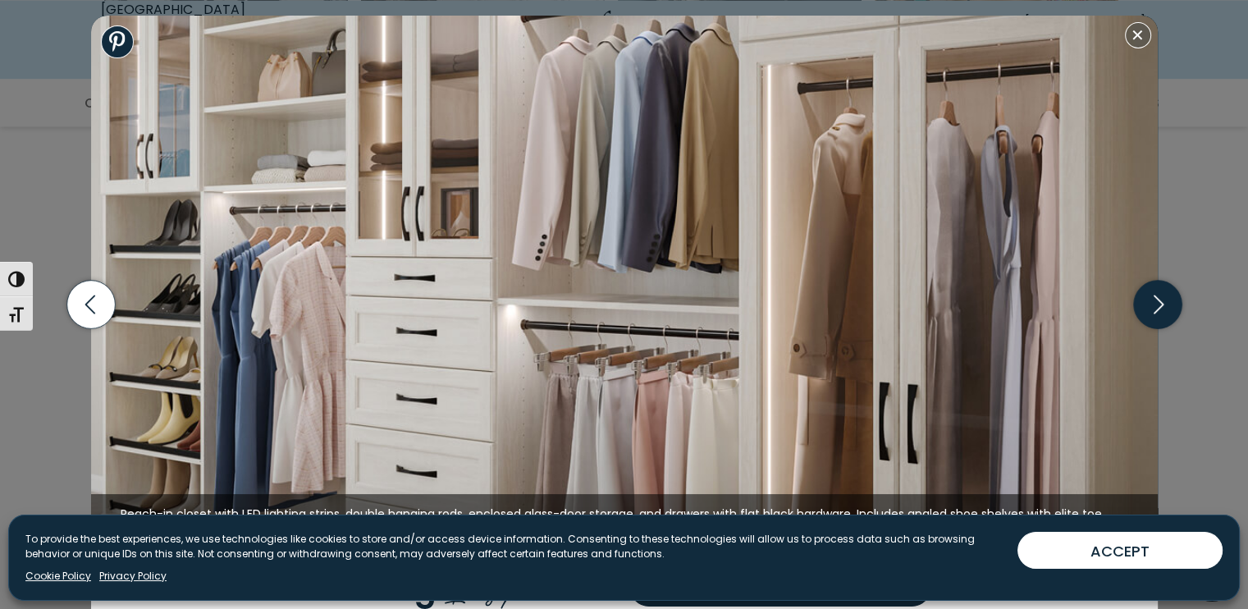
click at [1151, 297] on icon "button" at bounding box center [1157, 305] width 48 height 48
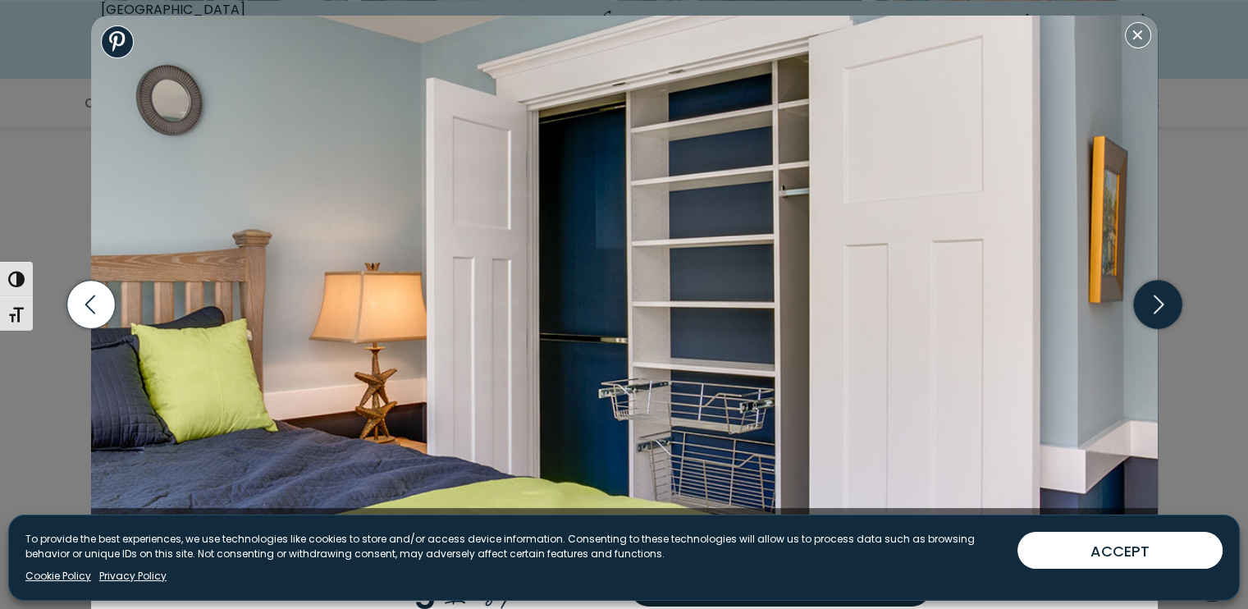
click at [1151, 297] on icon "button" at bounding box center [1157, 305] width 48 height 48
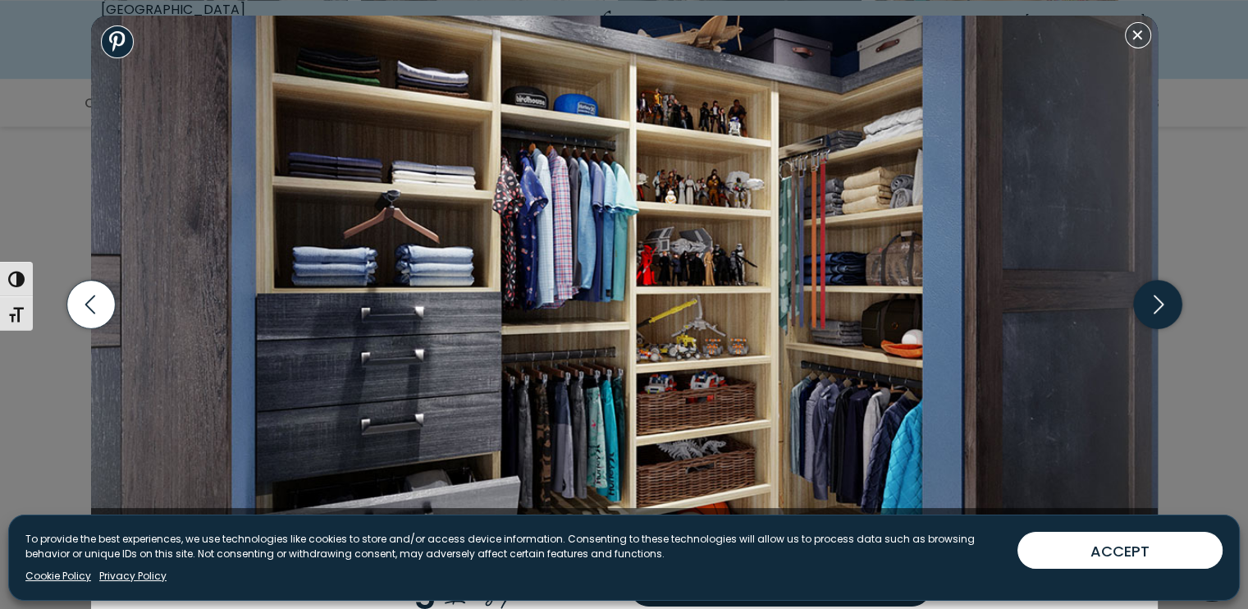
click at [1151, 297] on icon "button" at bounding box center [1157, 305] width 48 height 48
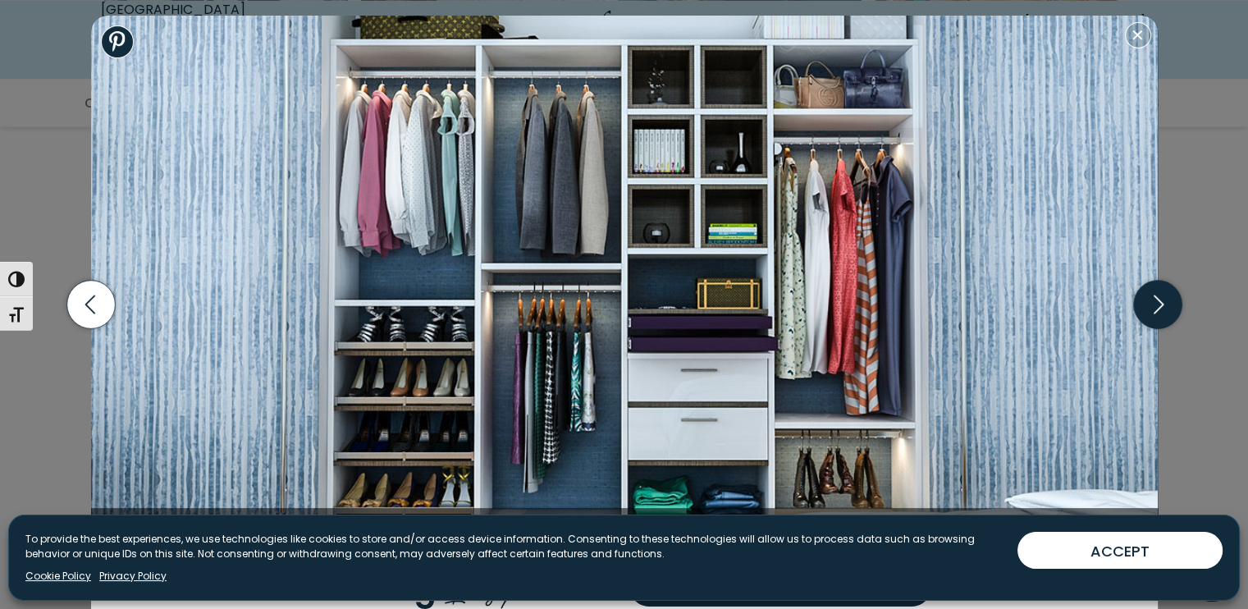
click at [1151, 297] on icon "button" at bounding box center [1157, 305] width 48 height 48
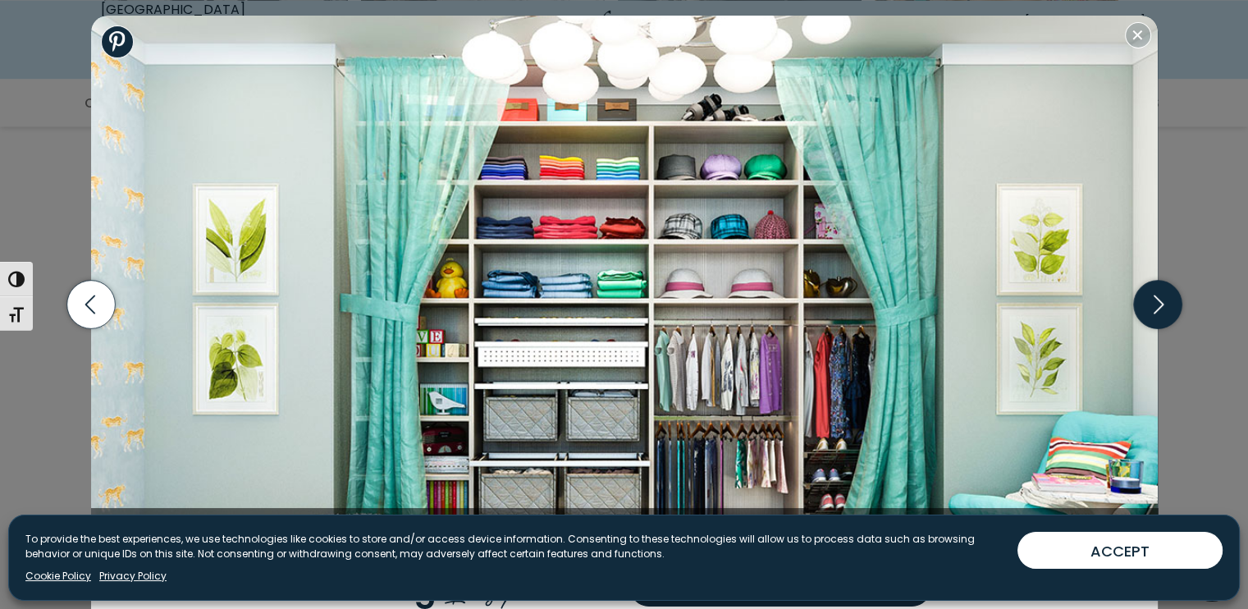
click at [1151, 297] on icon "button" at bounding box center [1157, 305] width 48 height 48
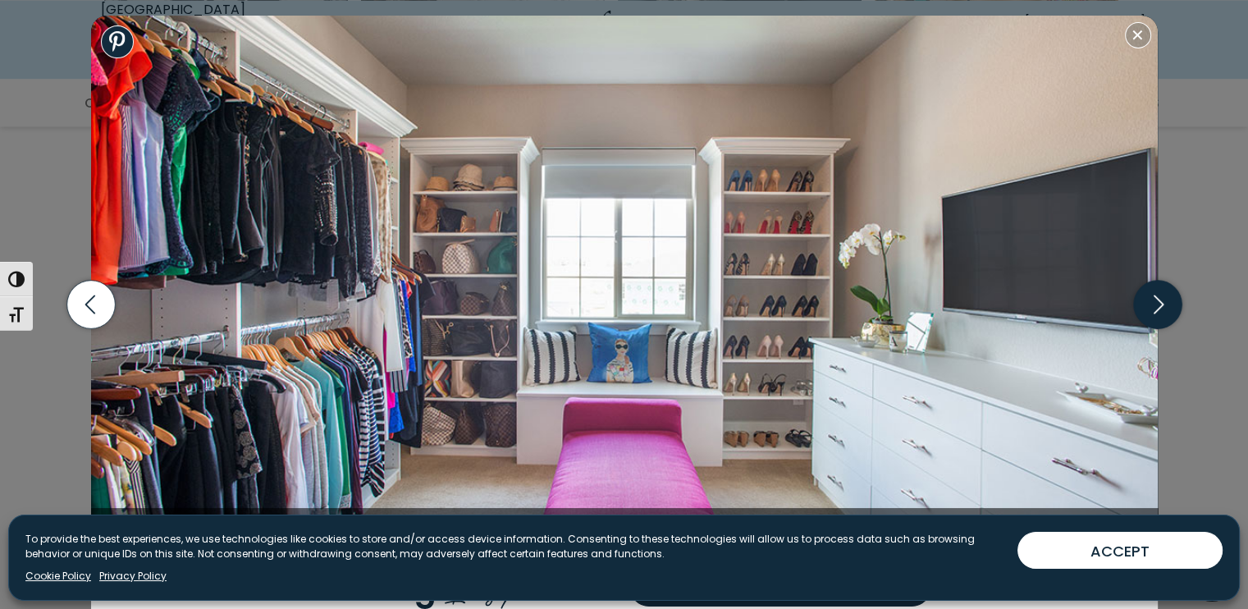
click at [1151, 297] on icon "button" at bounding box center [1157, 305] width 48 height 48
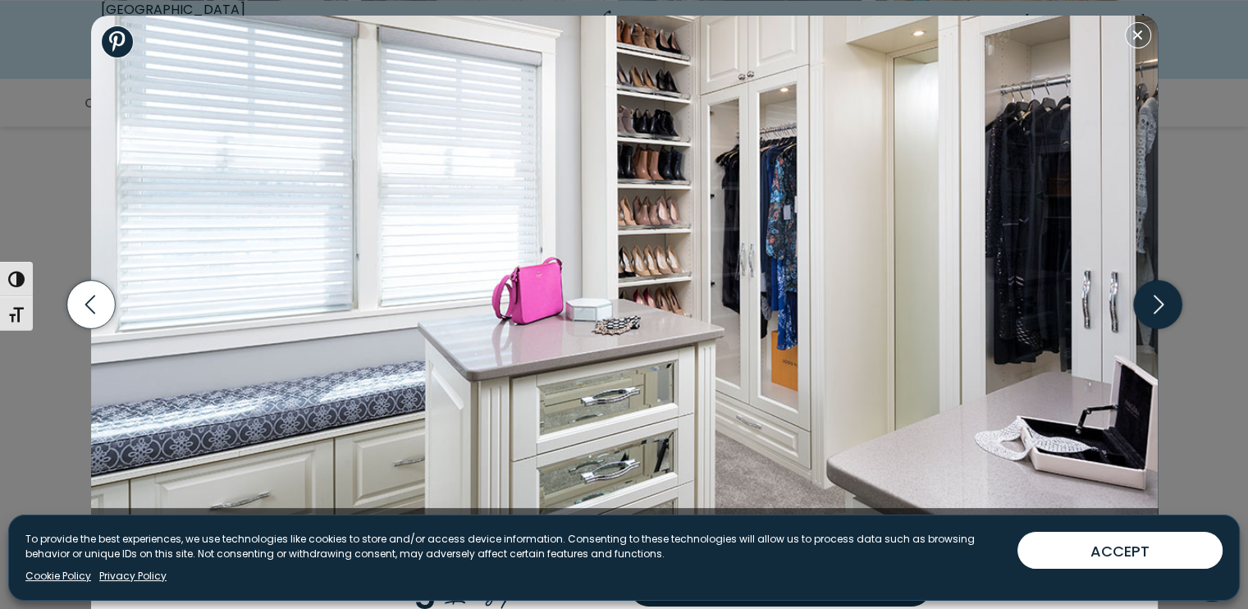
click at [1151, 297] on icon "button" at bounding box center [1157, 305] width 48 height 48
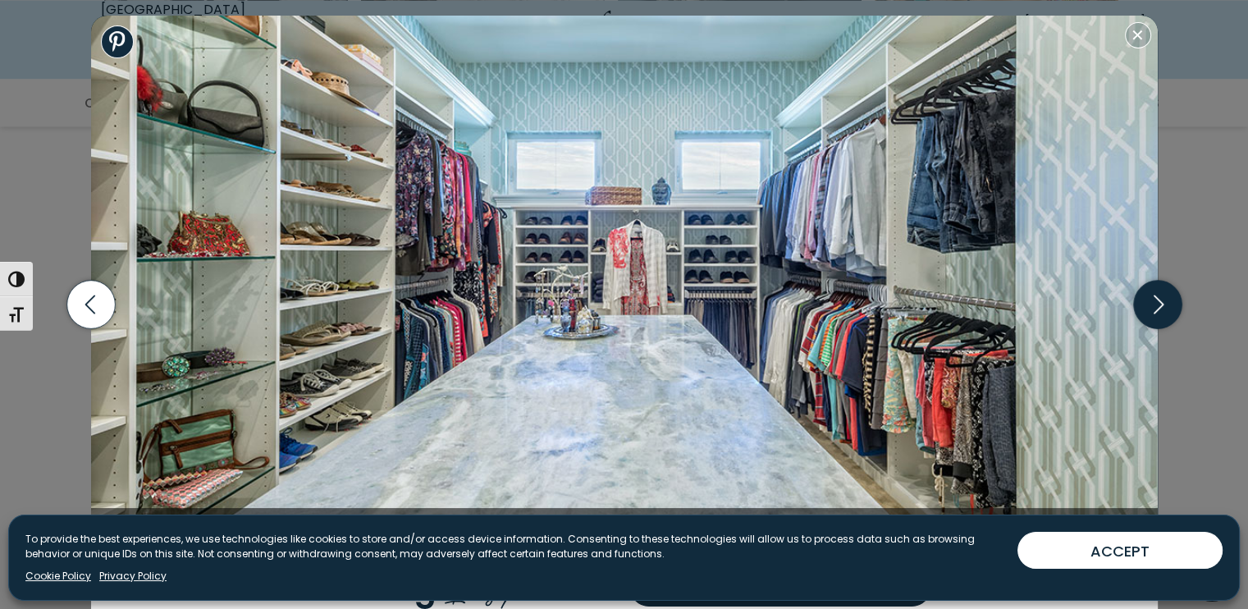
click at [1151, 297] on icon "button" at bounding box center [1157, 305] width 48 height 48
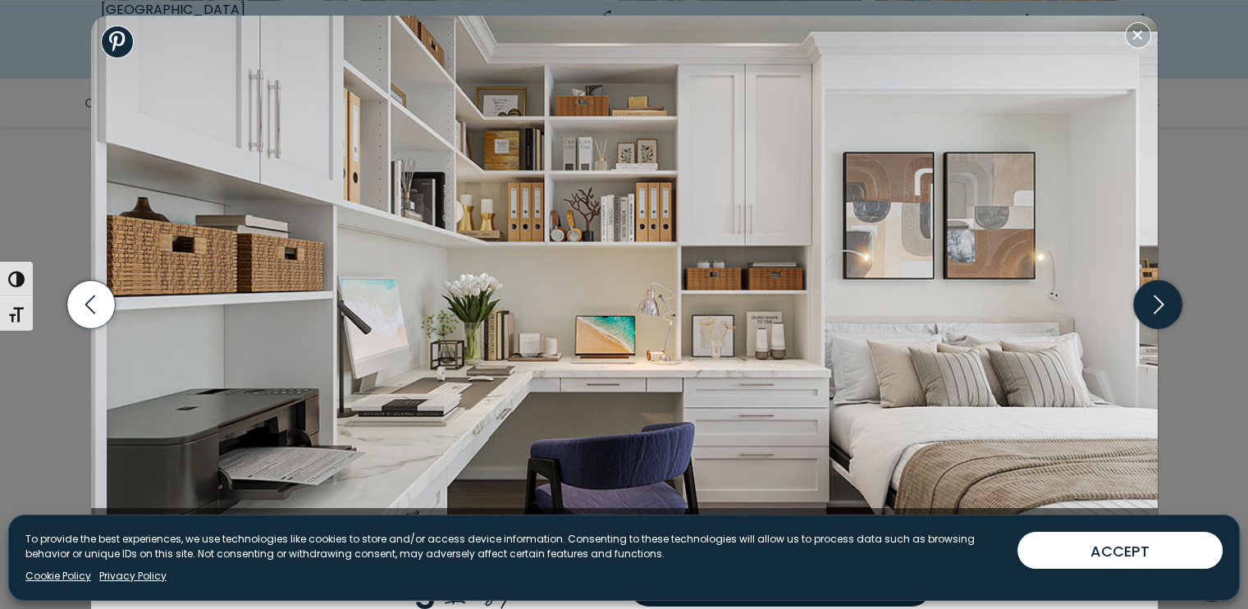
click at [1151, 297] on icon "button" at bounding box center [1157, 305] width 48 height 48
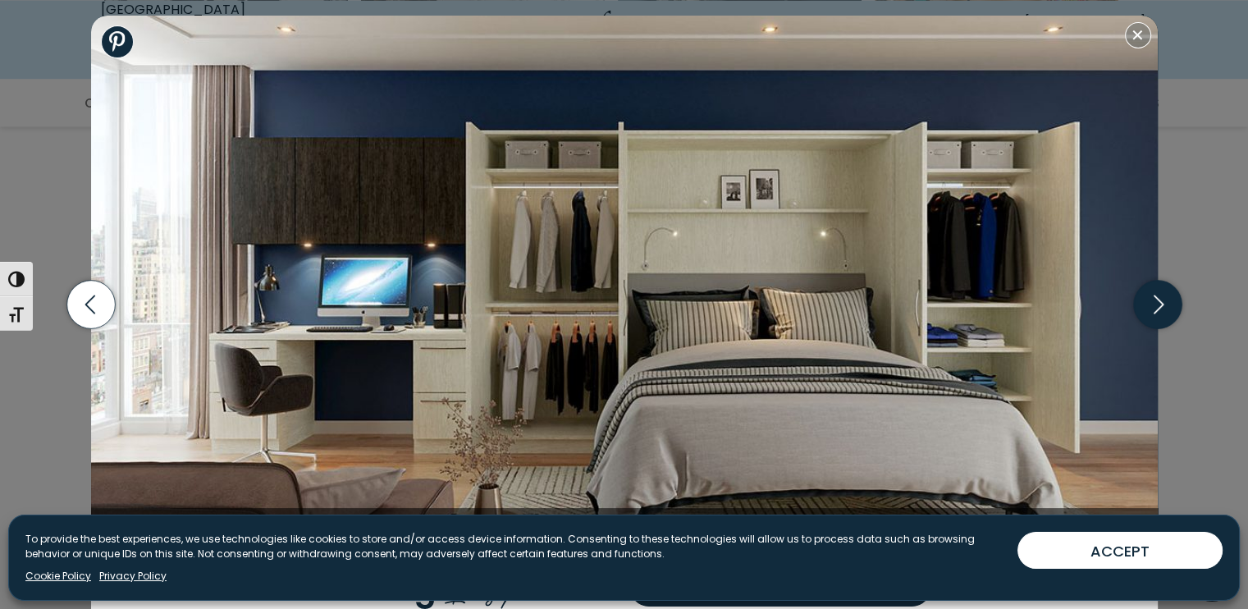
click at [1151, 297] on icon "button" at bounding box center [1157, 305] width 48 height 48
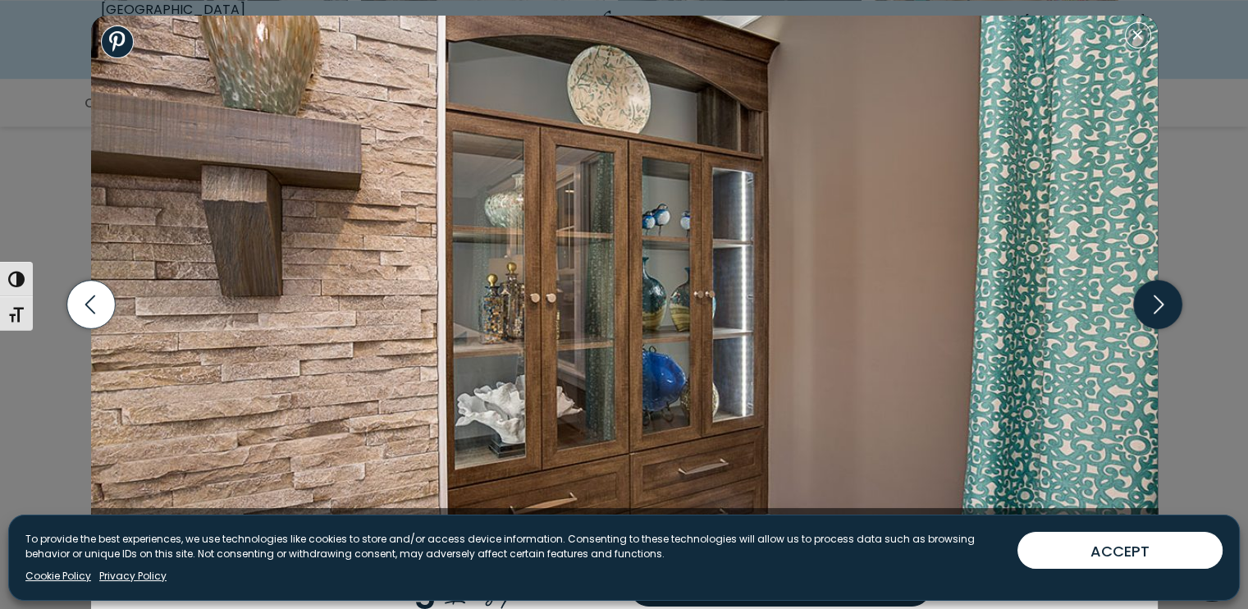
click at [1151, 297] on icon "button" at bounding box center [1157, 305] width 48 height 48
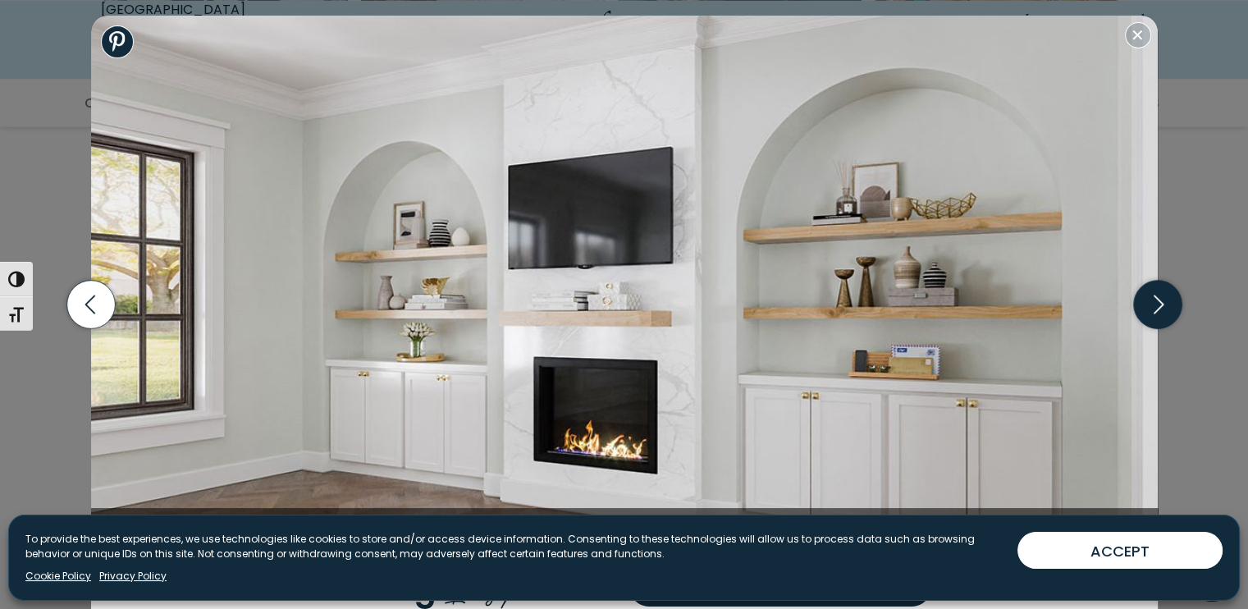
click at [1151, 298] on icon "button" at bounding box center [1157, 305] width 48 height 48
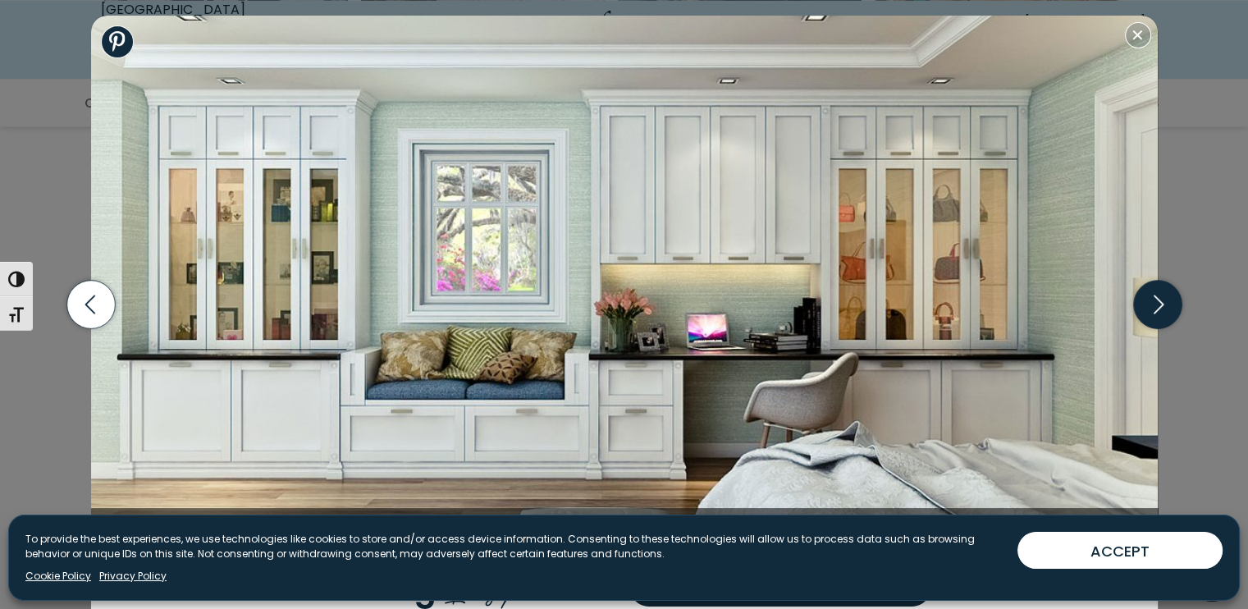
click at [1151, 298] on icon "button" at bounding box center [1157, 305] width 48 height 48
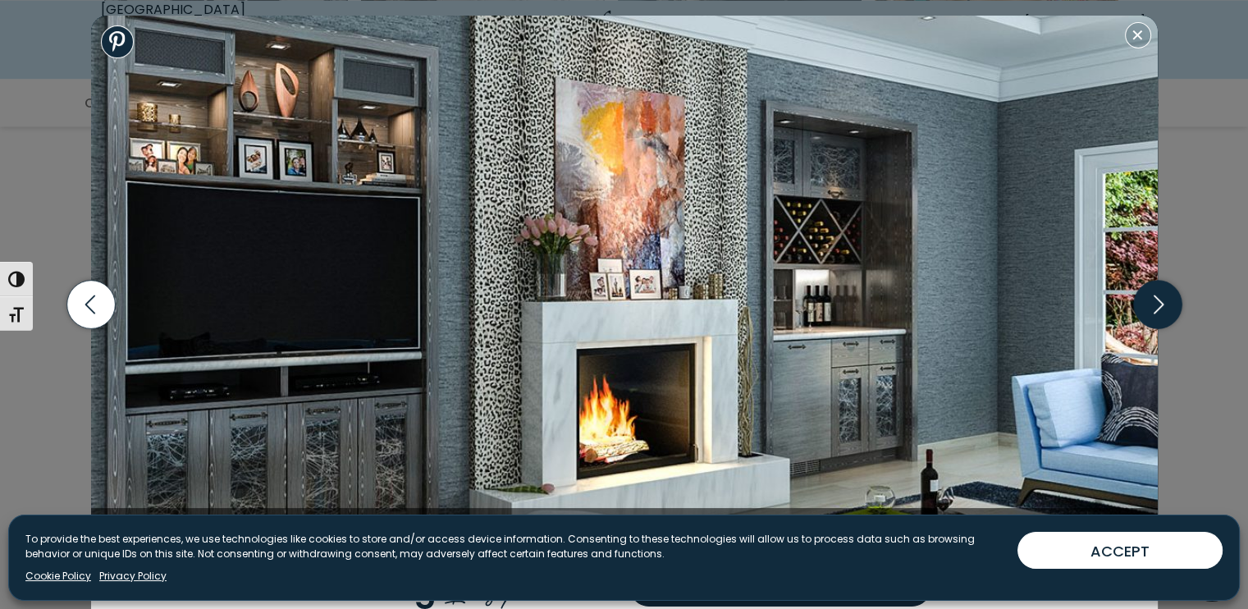
click at [1151, 298] on icon "button" at bounding box center [1157, 305] width 48 height 48
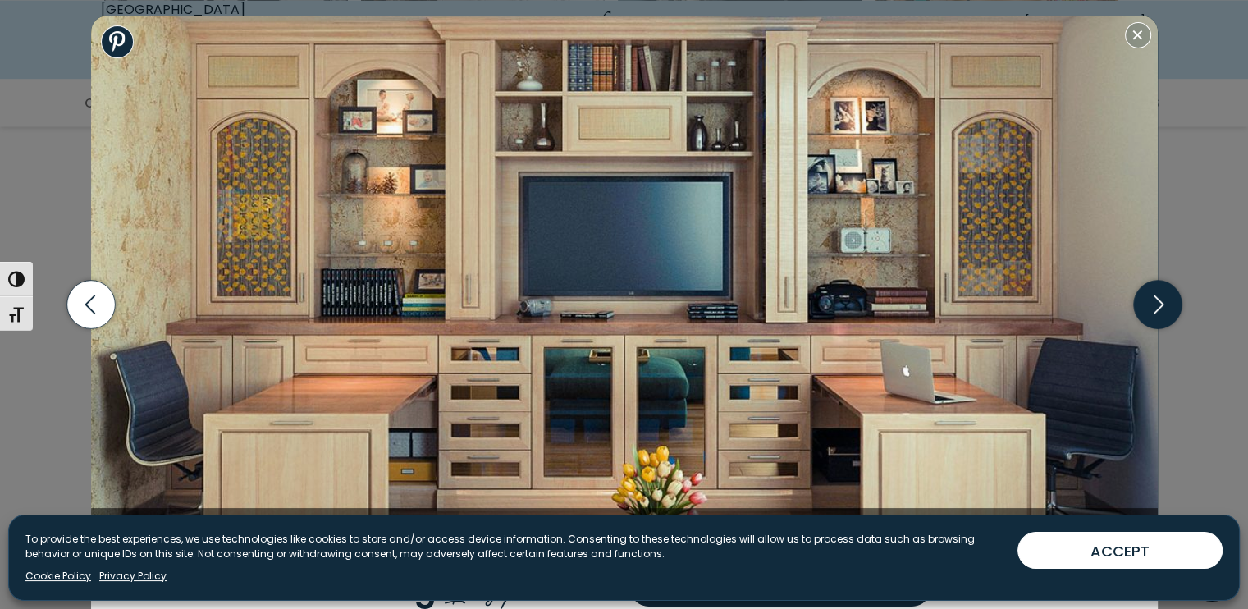
click at [1151, 298] on icon "button" at bounding box center [1157, 305] width 48 height 48
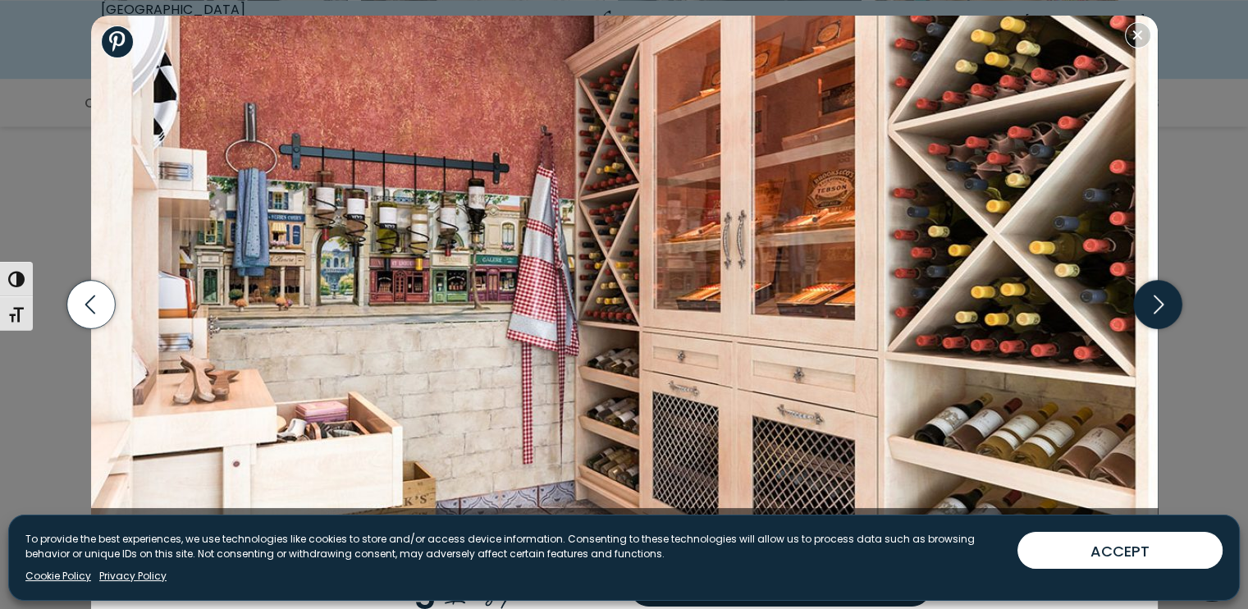
click at [1151, 298] on icon "button" at bounding box center [1157, 305] width 48 height 48
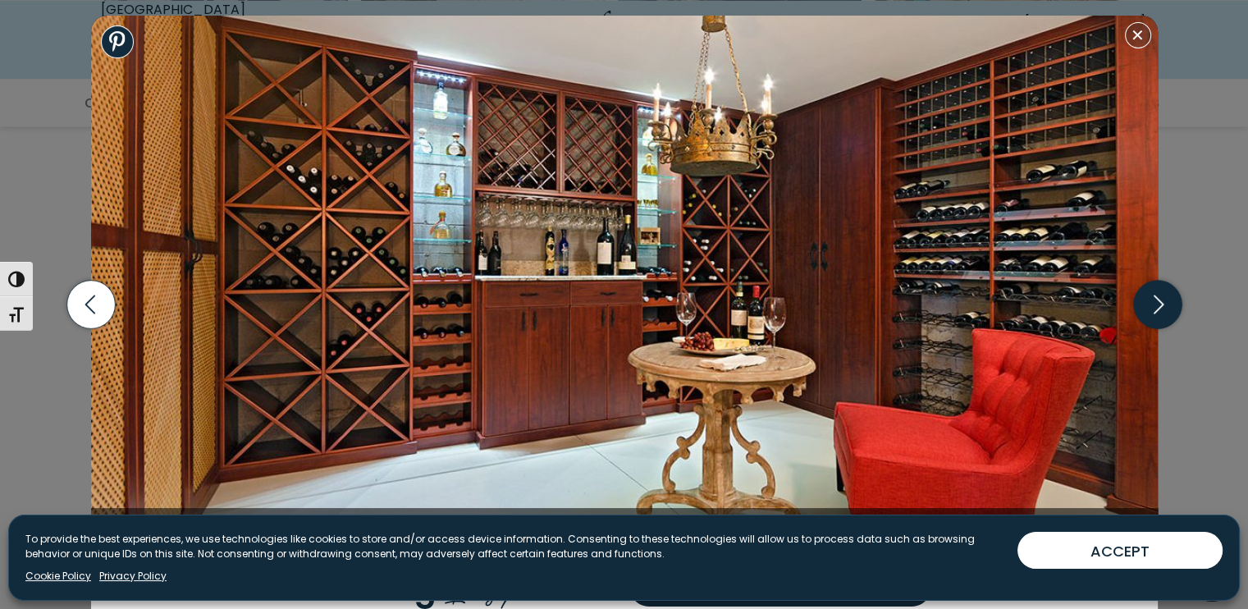
click at [1151, 298] on icon "button" at bounding box center [1157, 305] width 48 height 48
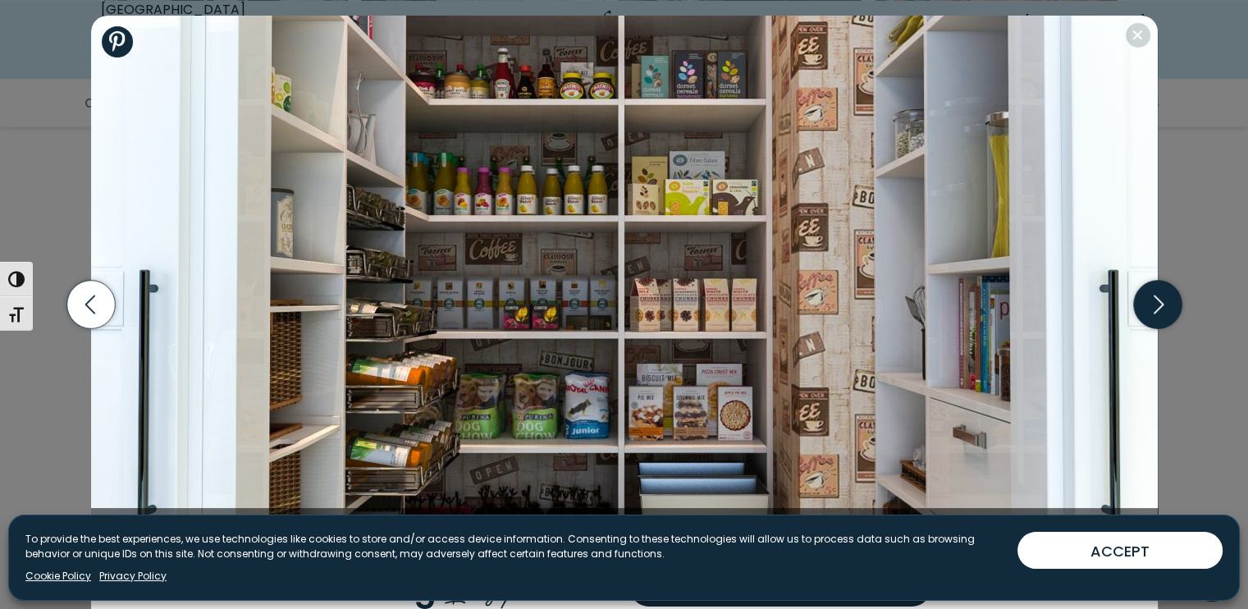
click at [1151, 298] on icon "button" at bounding box center [1157, 305] width 48 height 48
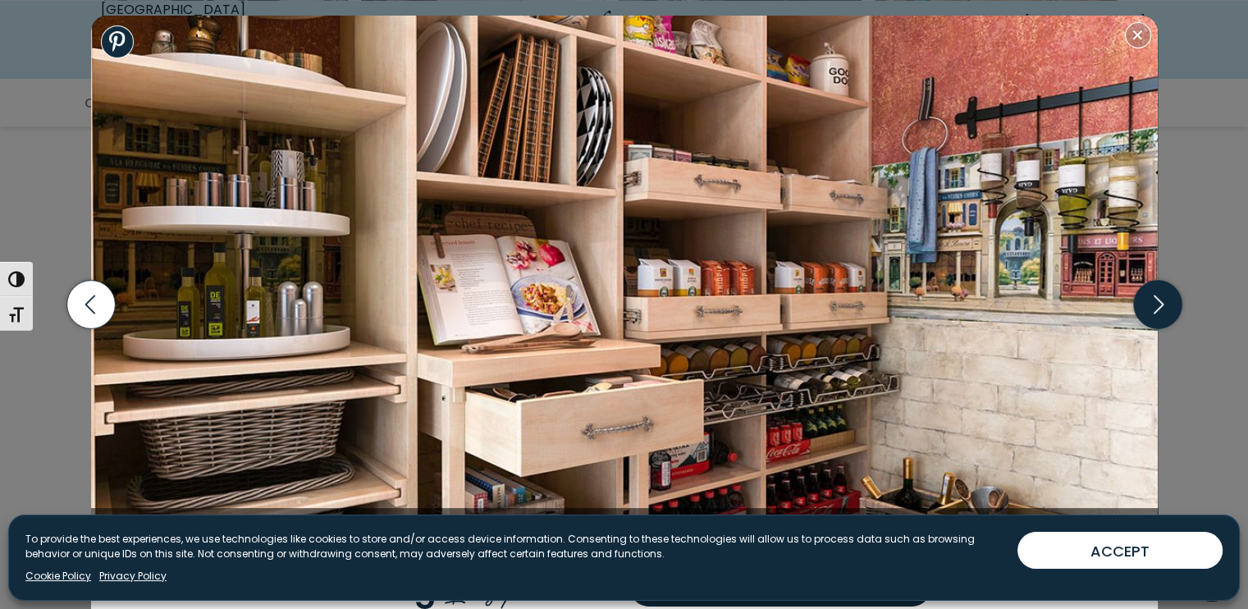
click at [1149, 299] on icon "button" at bounding box center [1157, 305] width 48 height 48
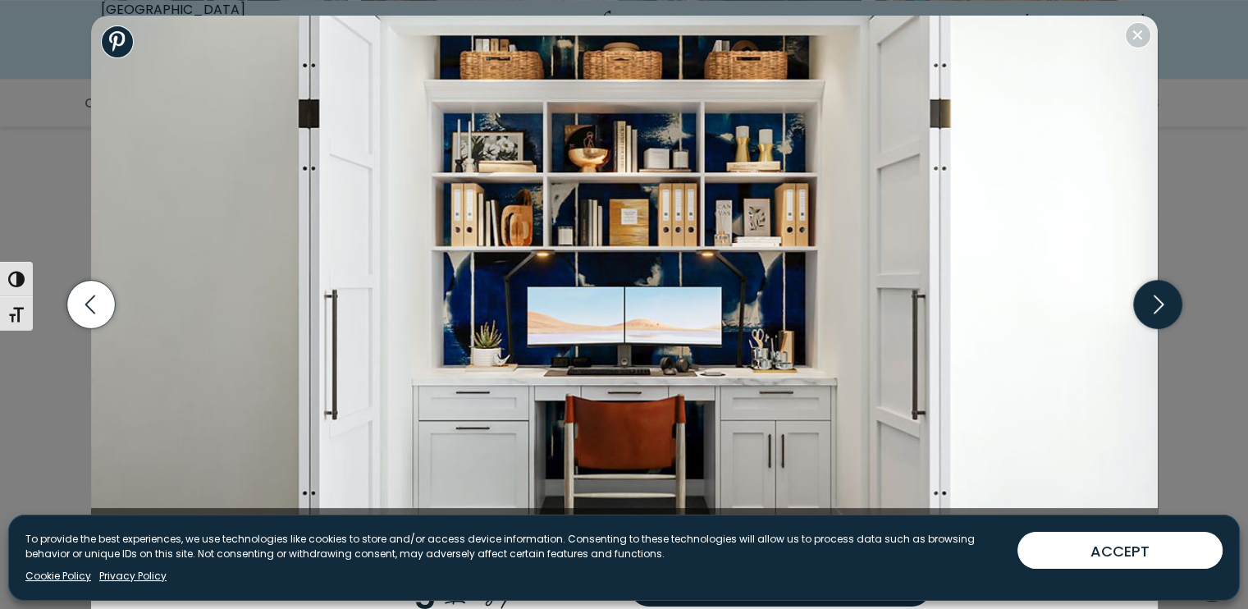
click at [1149, 300] on icon "button" at bounding box center [1157, 305] width 48 height 48
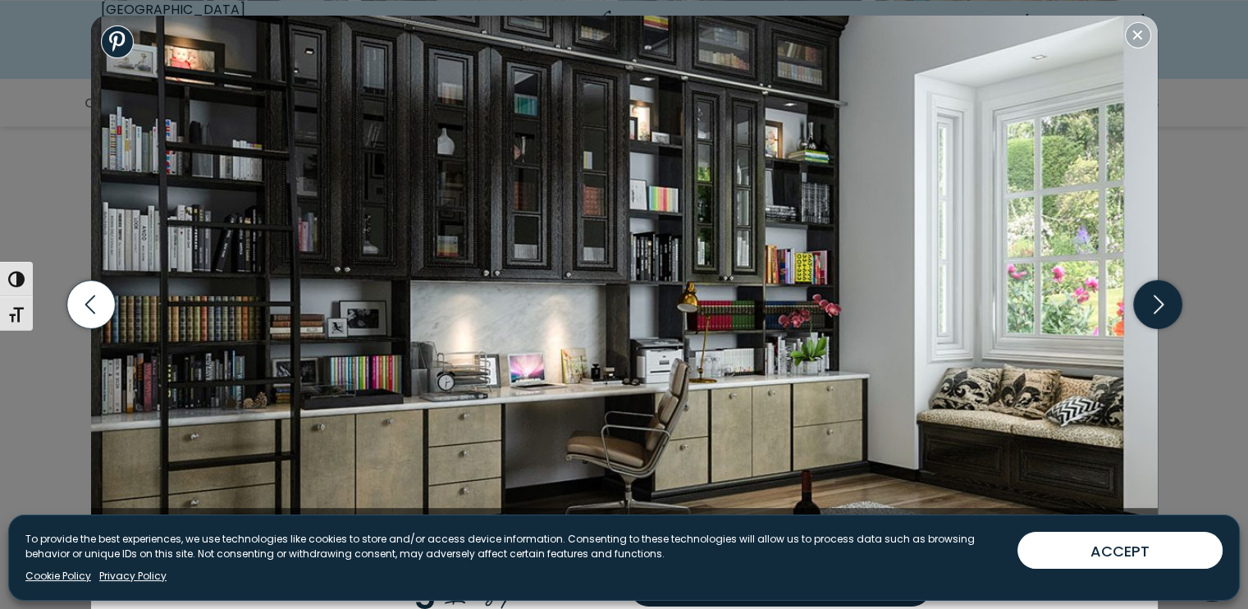
click at [1149, 300] on icon "button" at bounding box center [1157, 305] width 48 height 48
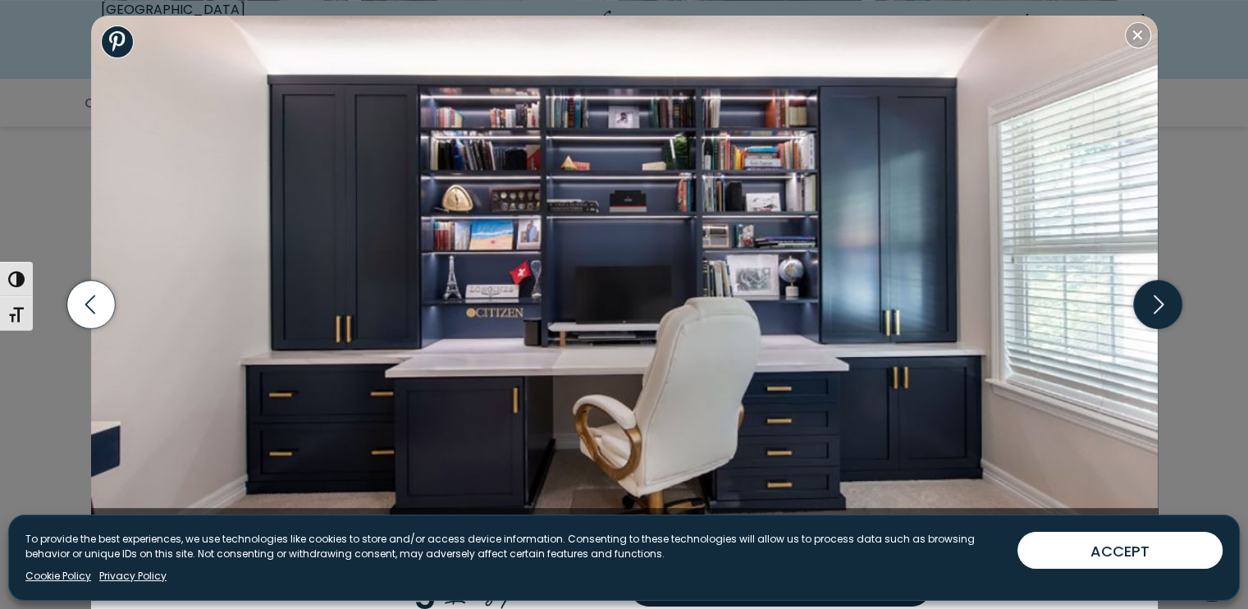
click at [1149, 301] on icon "button" at bounding box center [1157, 305] width 48 height 48
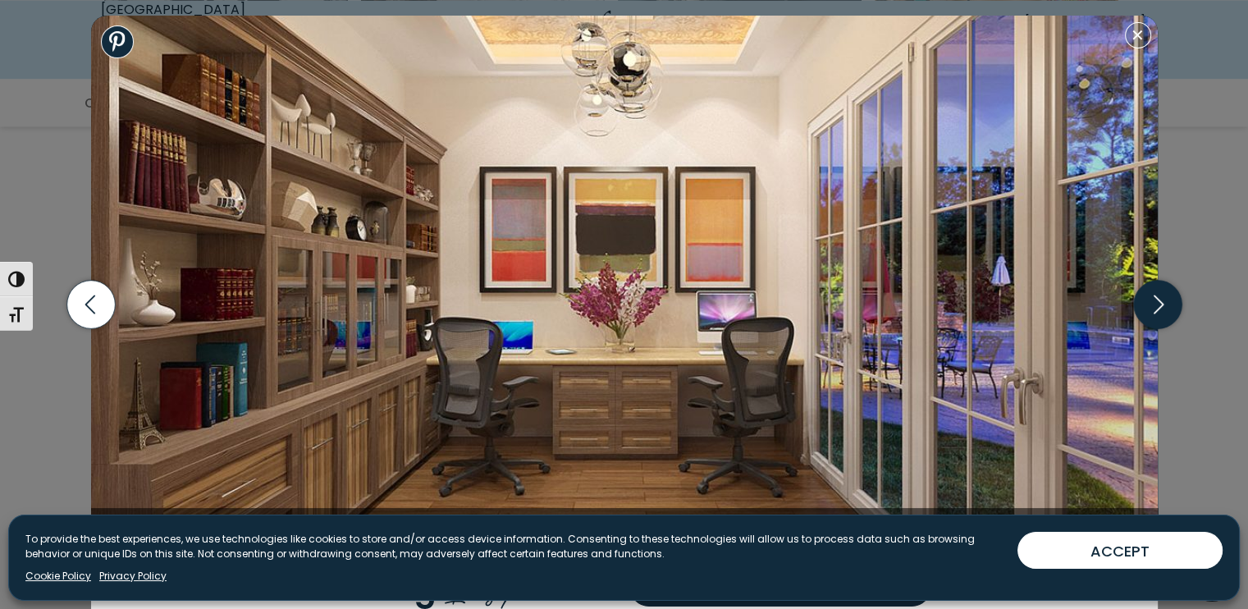
click at [1149, 301] on icon "button" at bounding box center [1157, 305] width 48 height 48
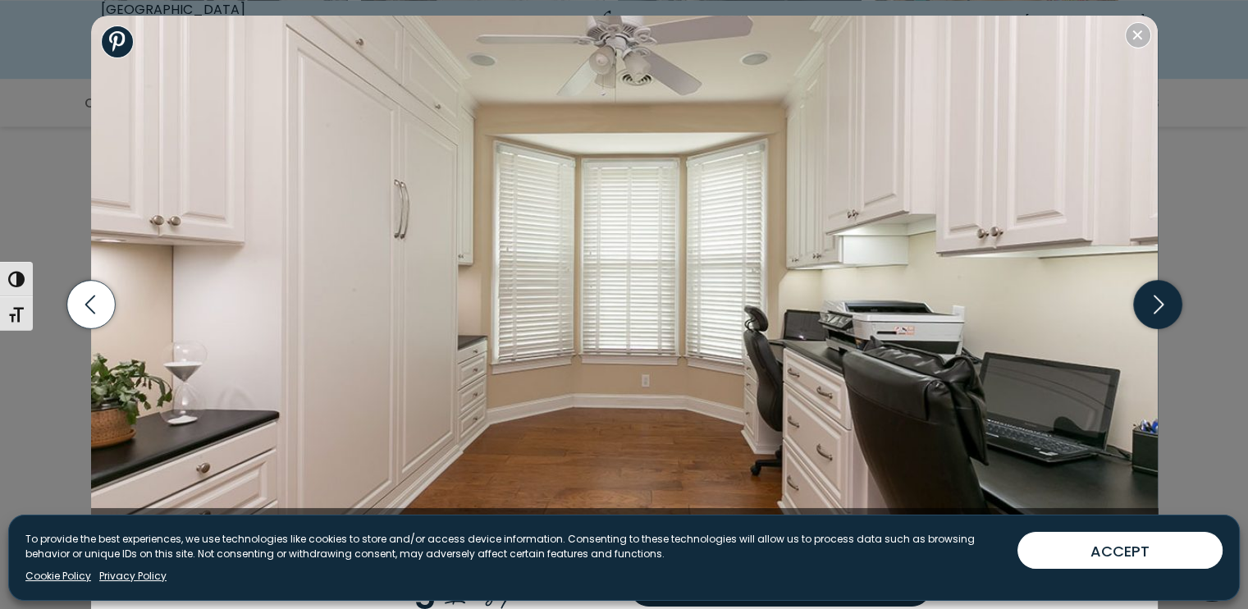
click at [1149, 301] on icon "button" at bounding box center [1157, 305] width 48 height 48
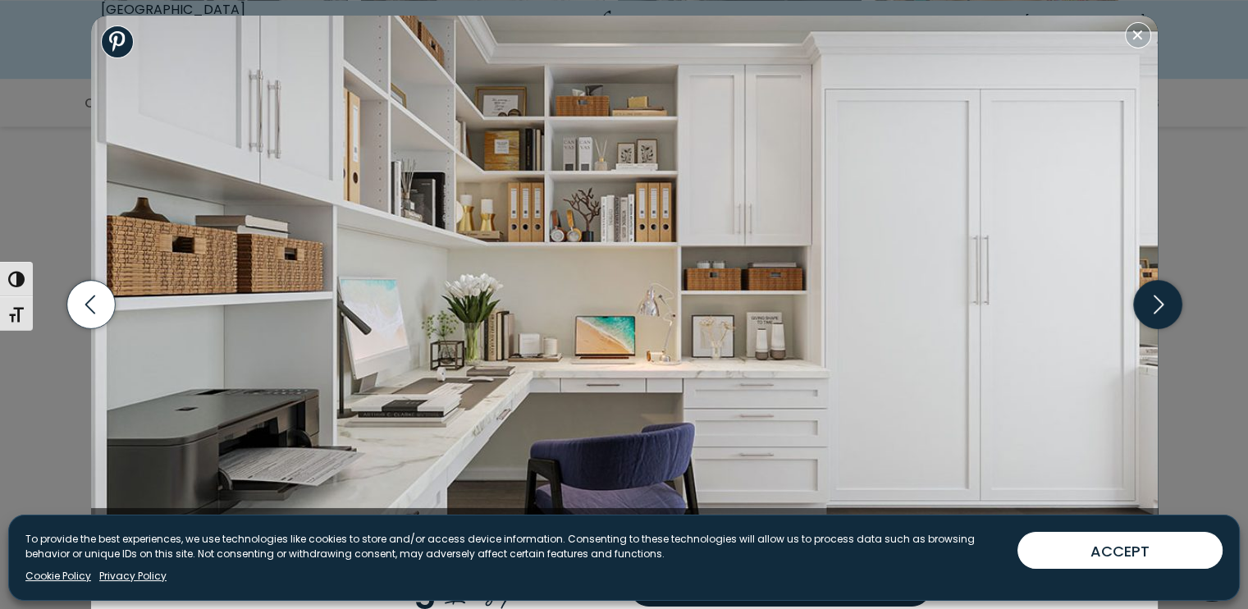
click at [1149, 301] on icon "button" at bounding box center [1157, 305] width 48 height 48
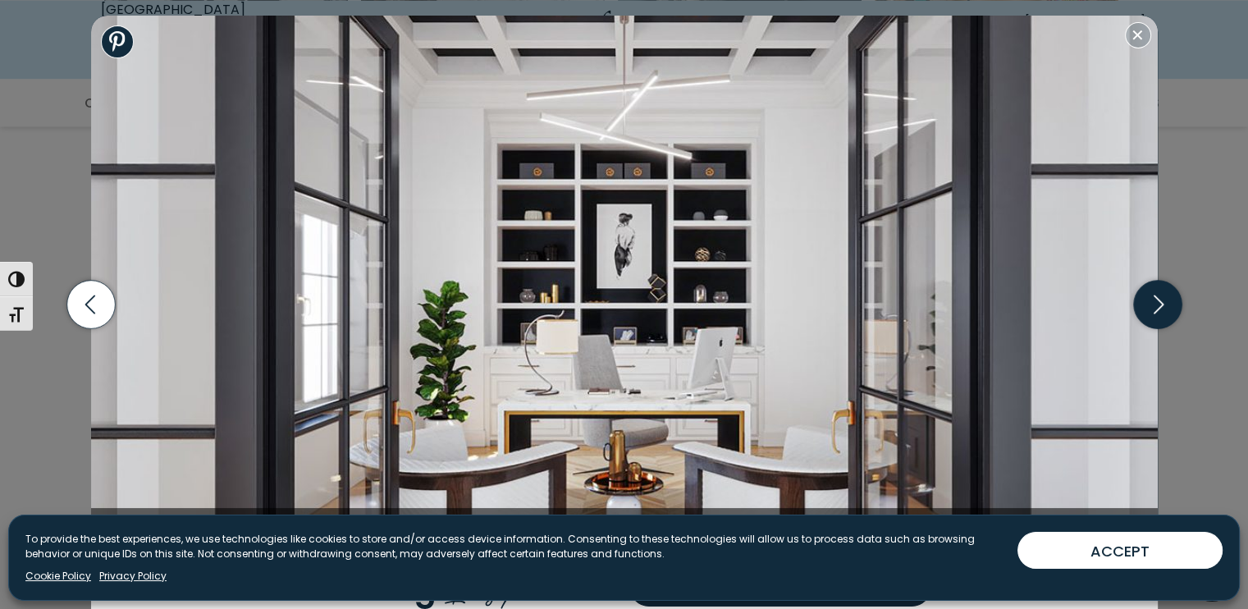
click at [1149, 301] on icon "button" at bounding box center [1157, 305] width 48 height 48
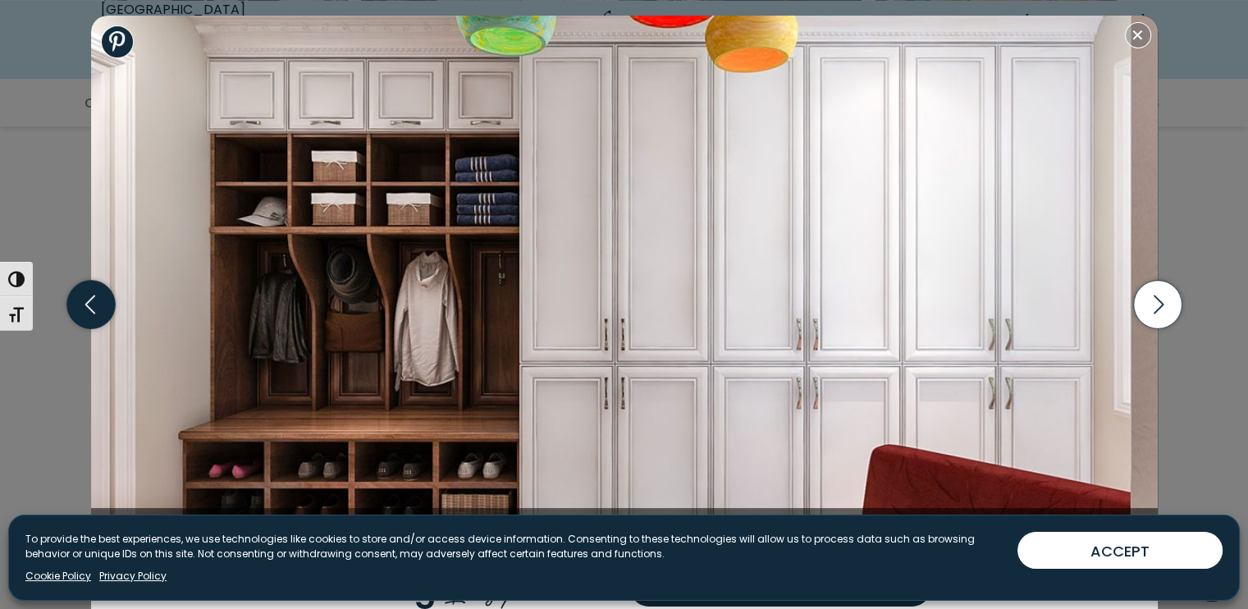
click at [84, 306] on icon "button" at bounding box center [90, 305] width 48 height 48
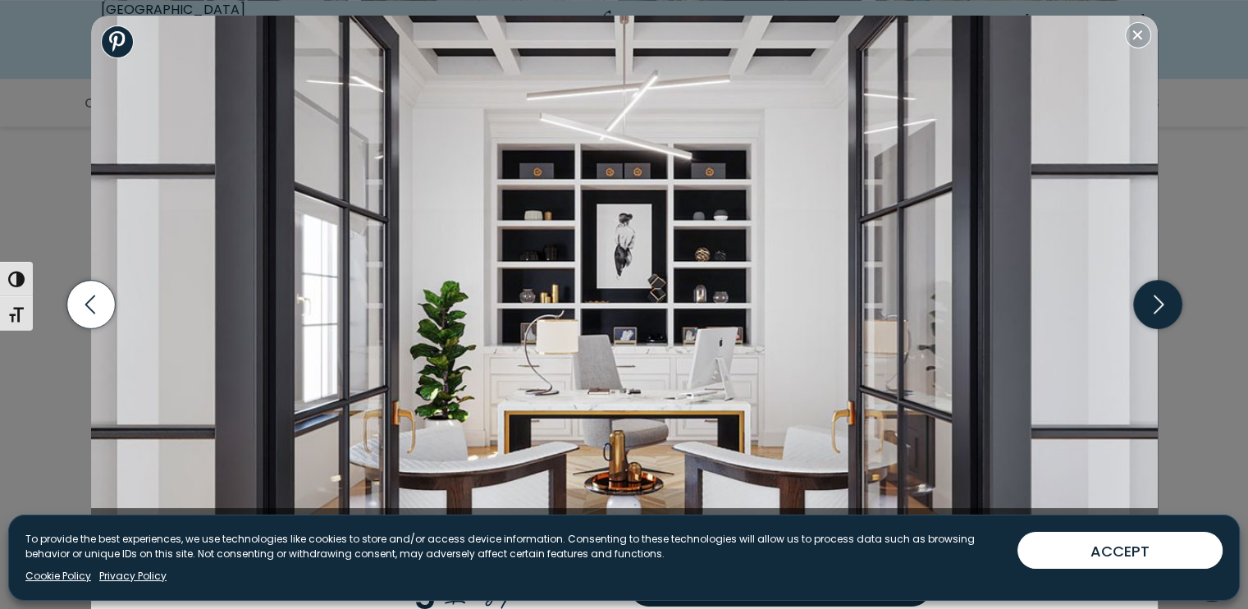
click at [1144, 305] on icon "button" at bounding box center [1157, 305] width 48 height 48
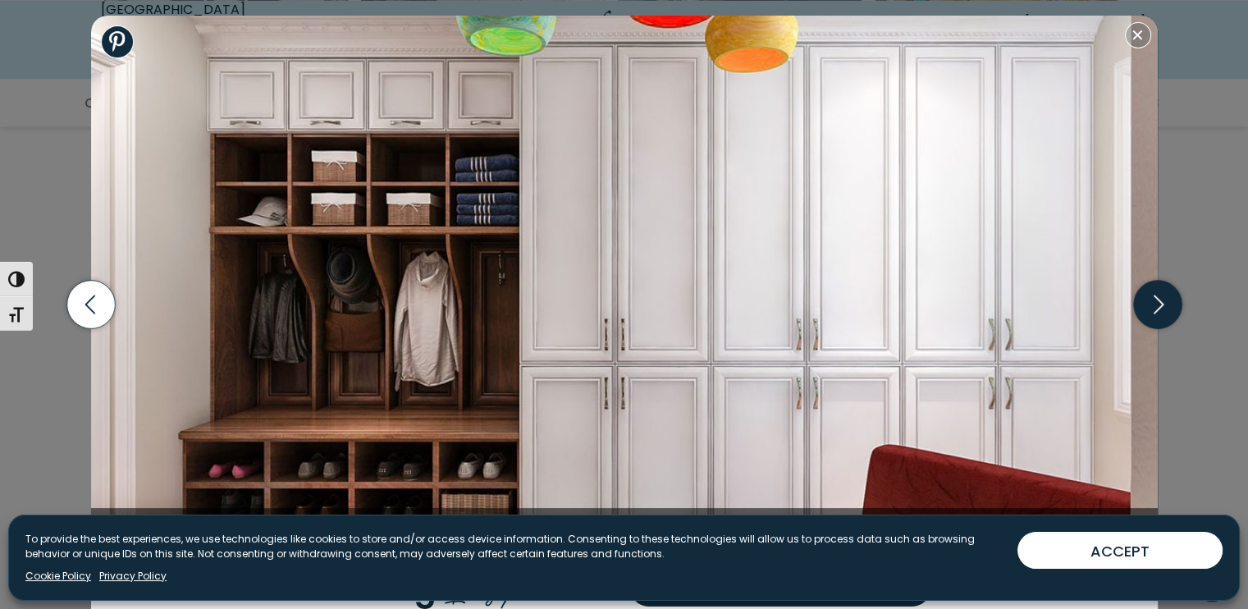
click at [1144, 305] on icon "button" at bounding box center [1157, 305] width 48 height 48
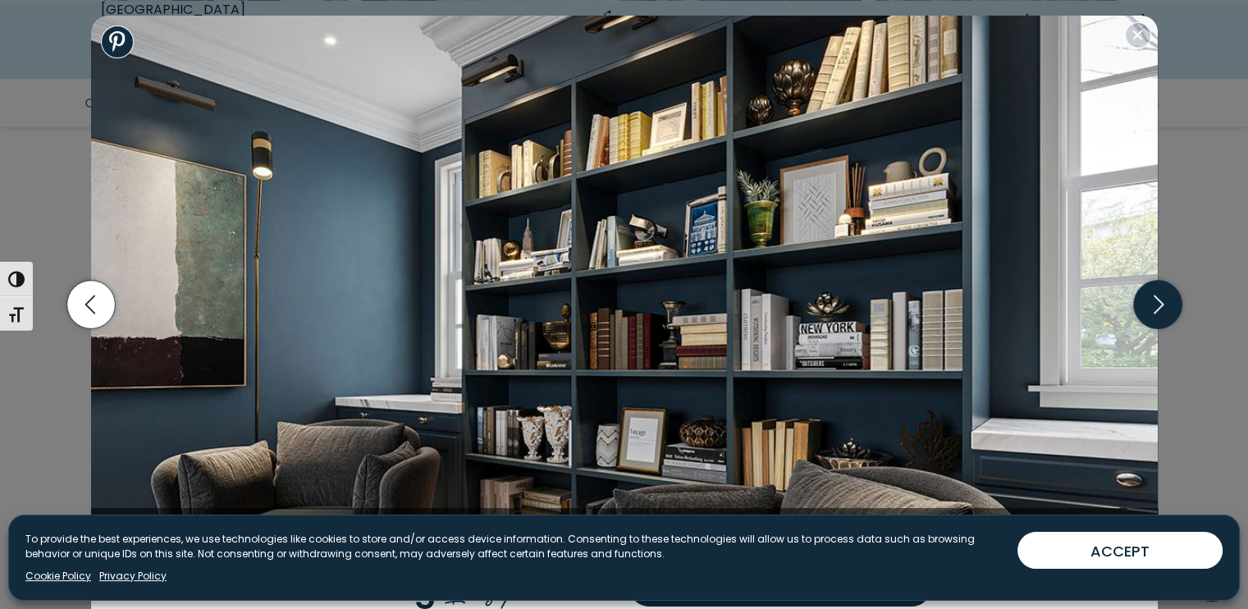
click at [1144, 305] on icon "button" at bounding box center [1157, 305] width 48 height 48
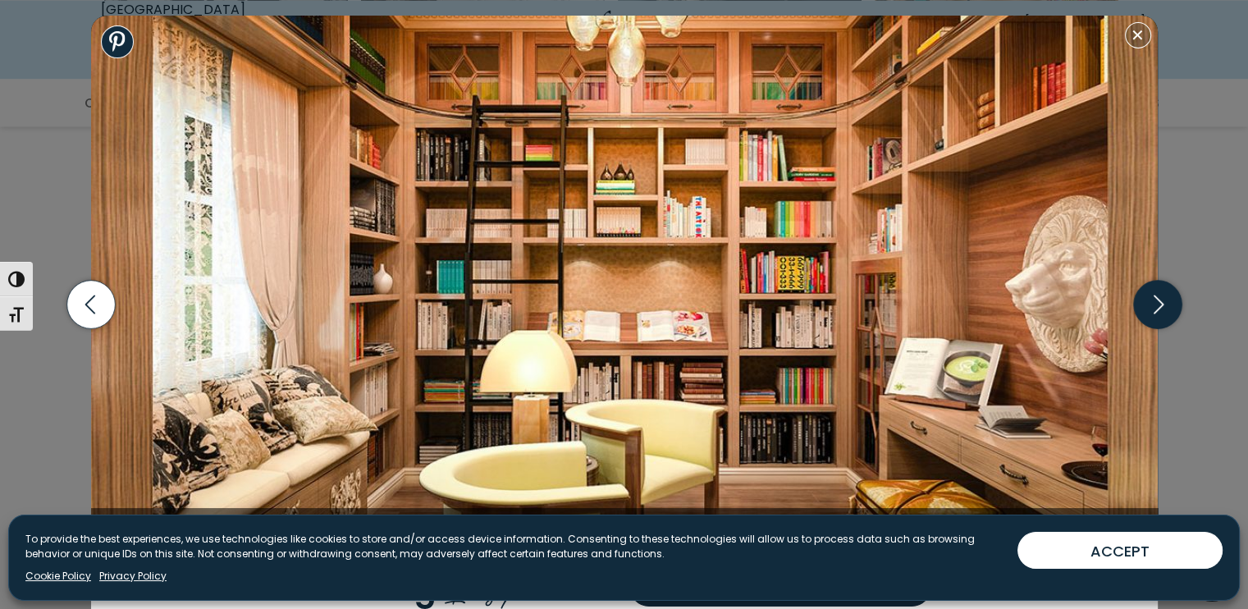
click at [1144, 305] on icon "button" at bounding box center [1157, 305] width 48 height 48
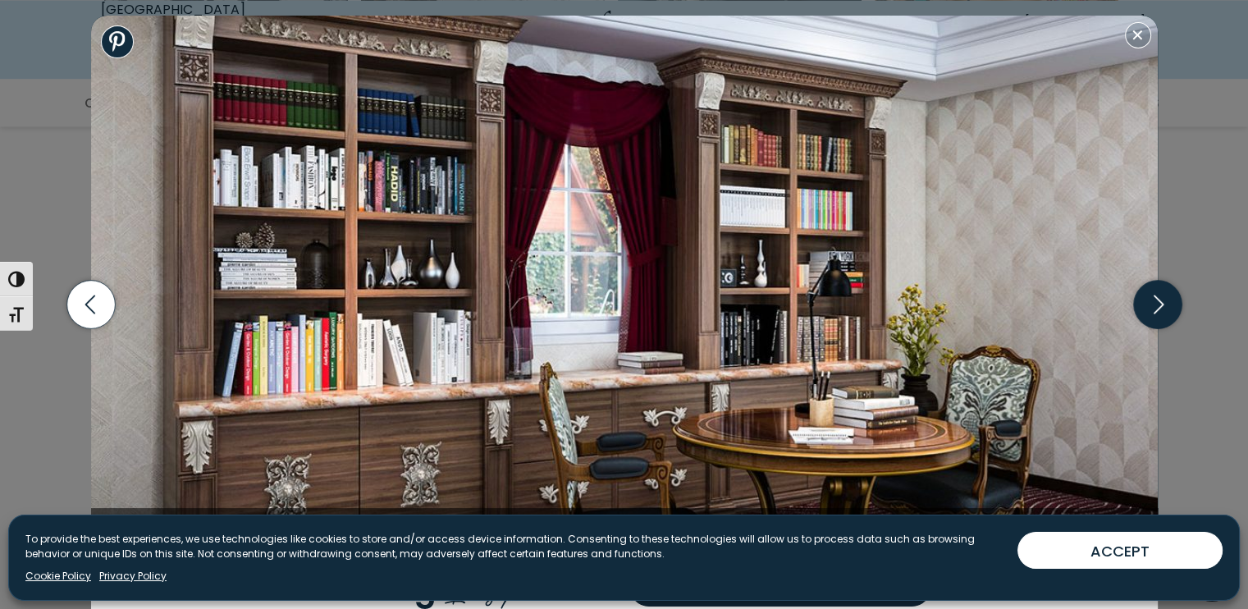
click at [1144, 305] on icon "button" at bounding box center [1157, 305] width 48 height 48
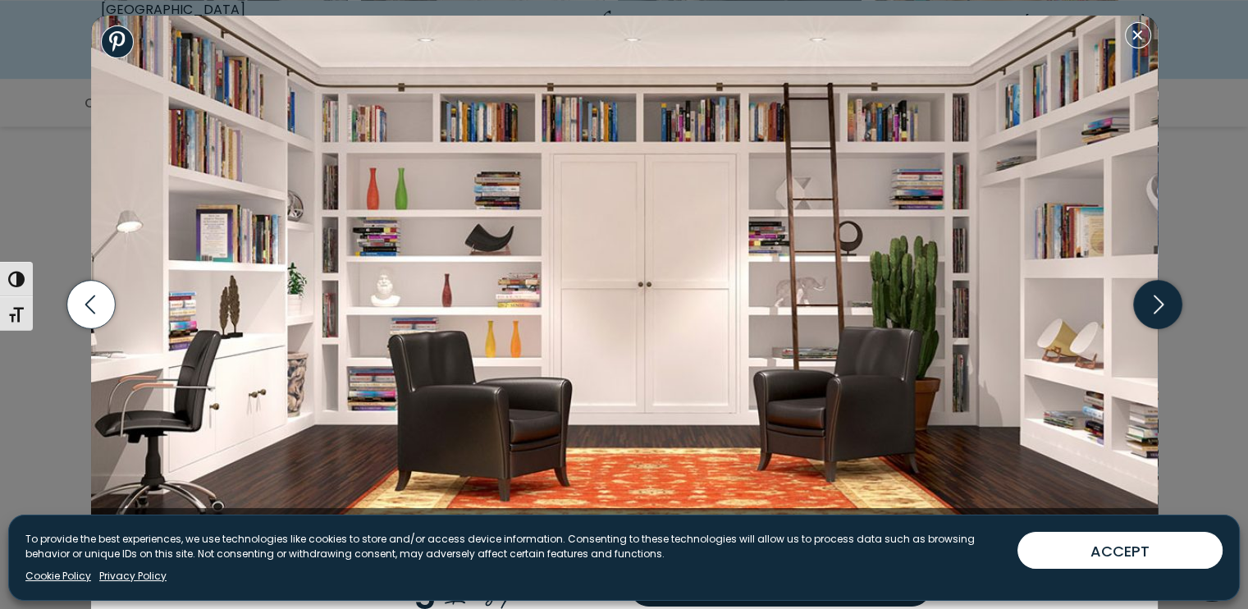
click at [1144, 305] on icon "button" at bounding box center [1157, 305] width 48 height 48
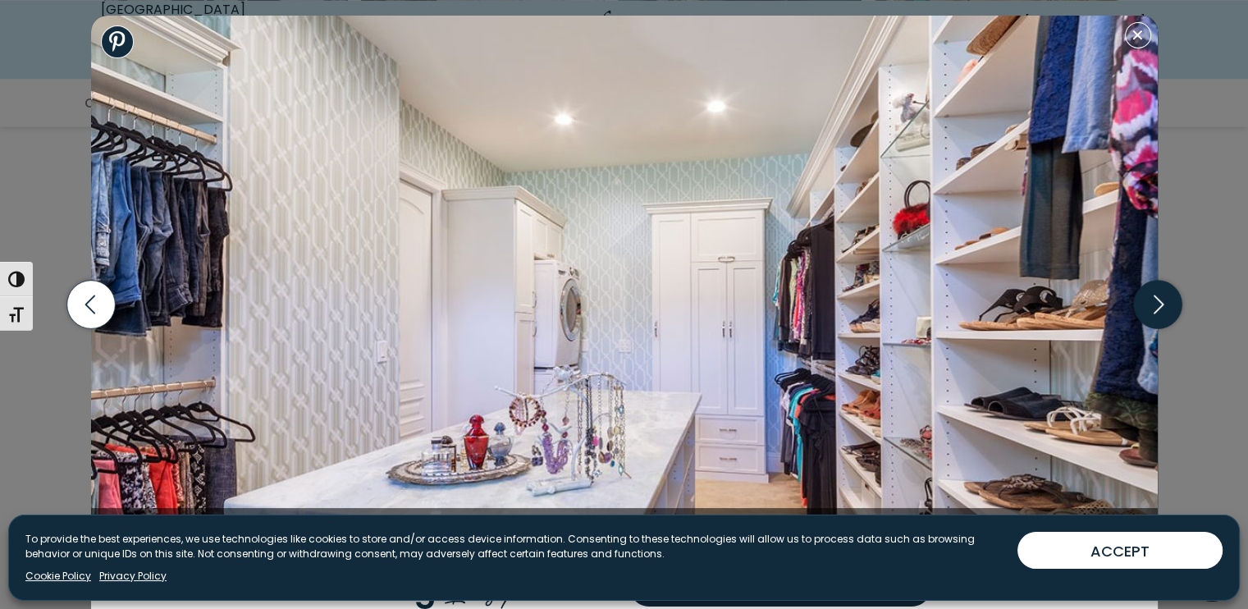
click at [1144, 305] on icon "button" at bounding box center [1157, 305] width 48 height 48
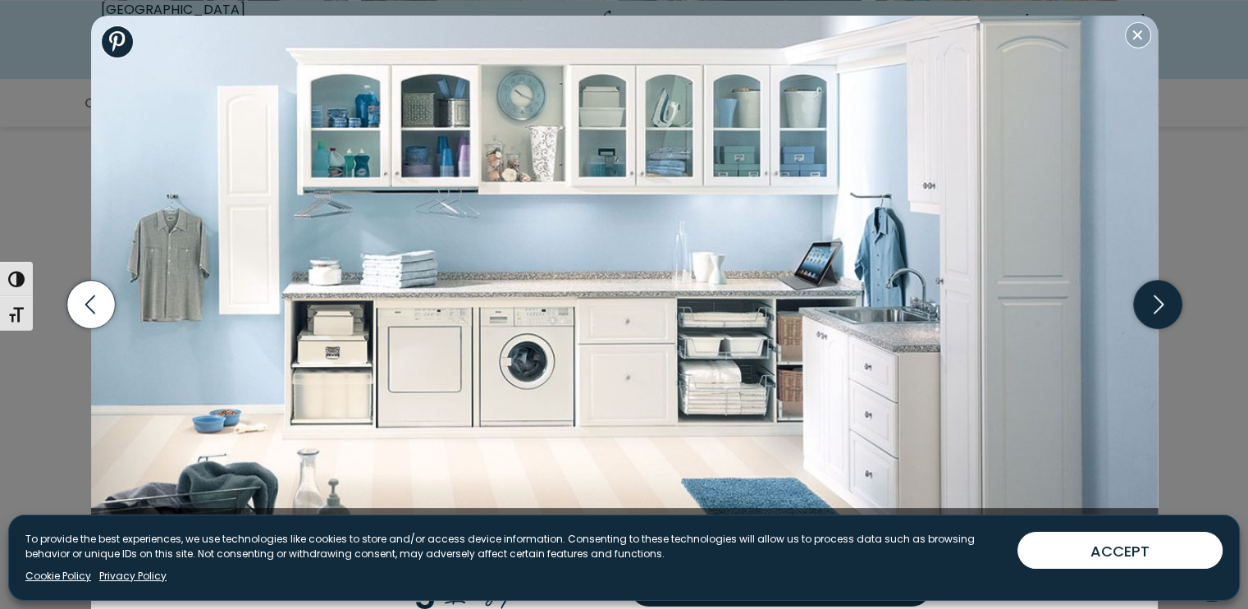
click at [1144, 305] on icon "button" at bounding box center [1157, 305] width 48 height 48
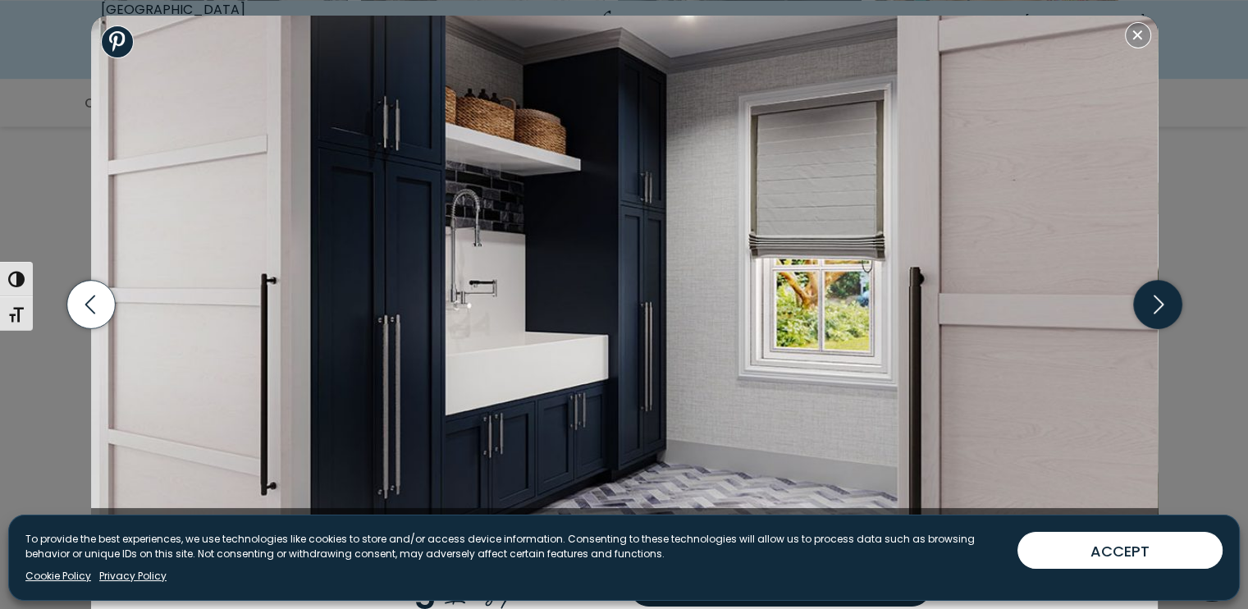
click at [1144, 305] on icon "button" at bounding box center [1157, 305] width 48 height 48
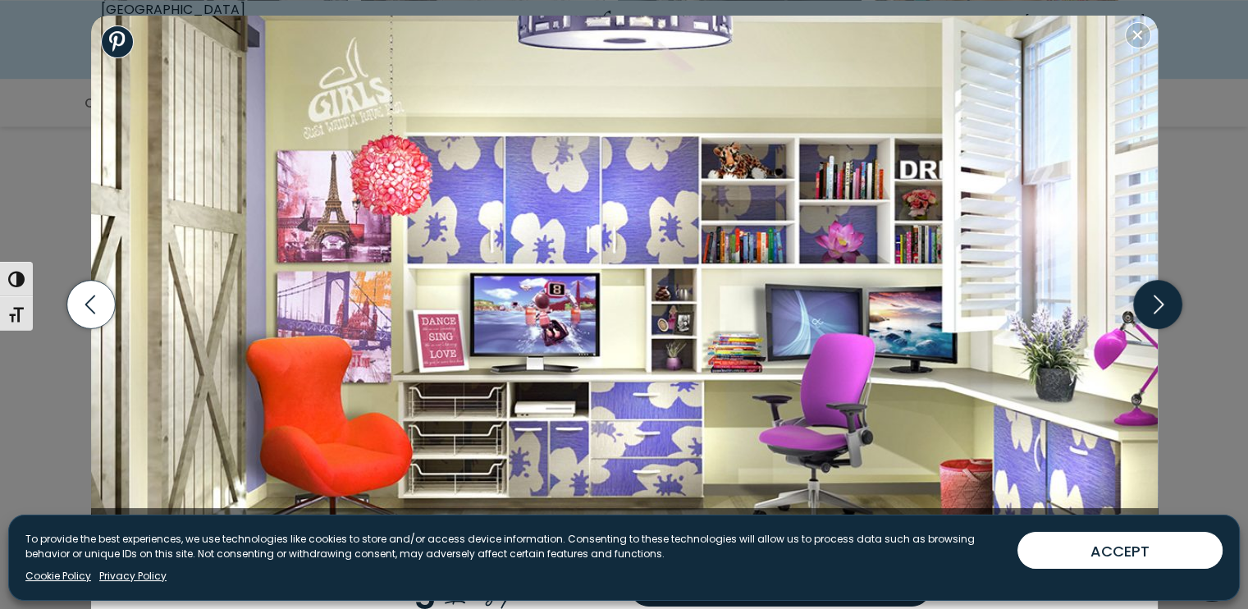
click at [1144, 305] on icon "button" at bounding box center [1157, 305] width 48 height 48
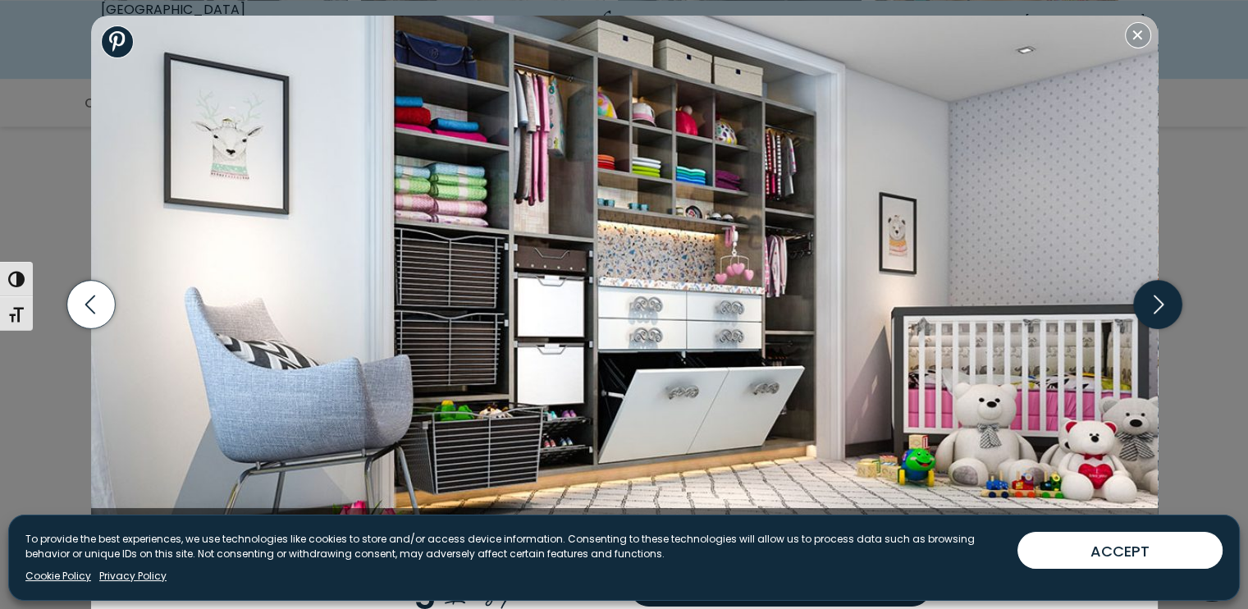
click at [1144, 305] on icon "button" at bounding box center [1157, 305] width 48 height 48
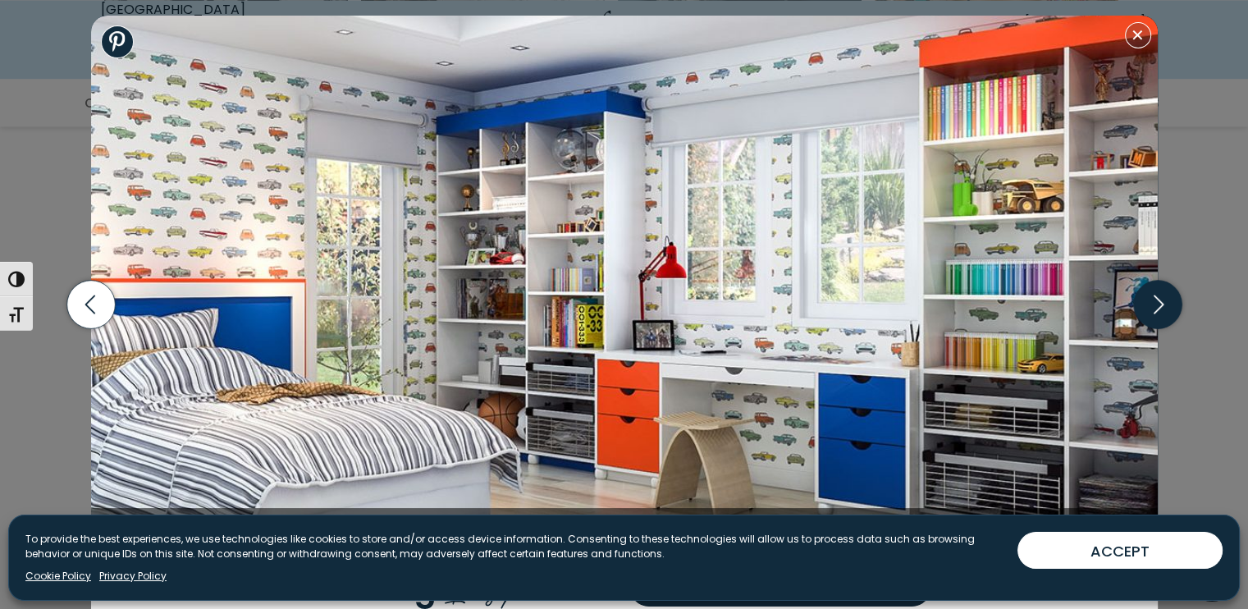
click at [1144, 305] on icon "button" at bounding box center [1157, 305] width 48 height 48
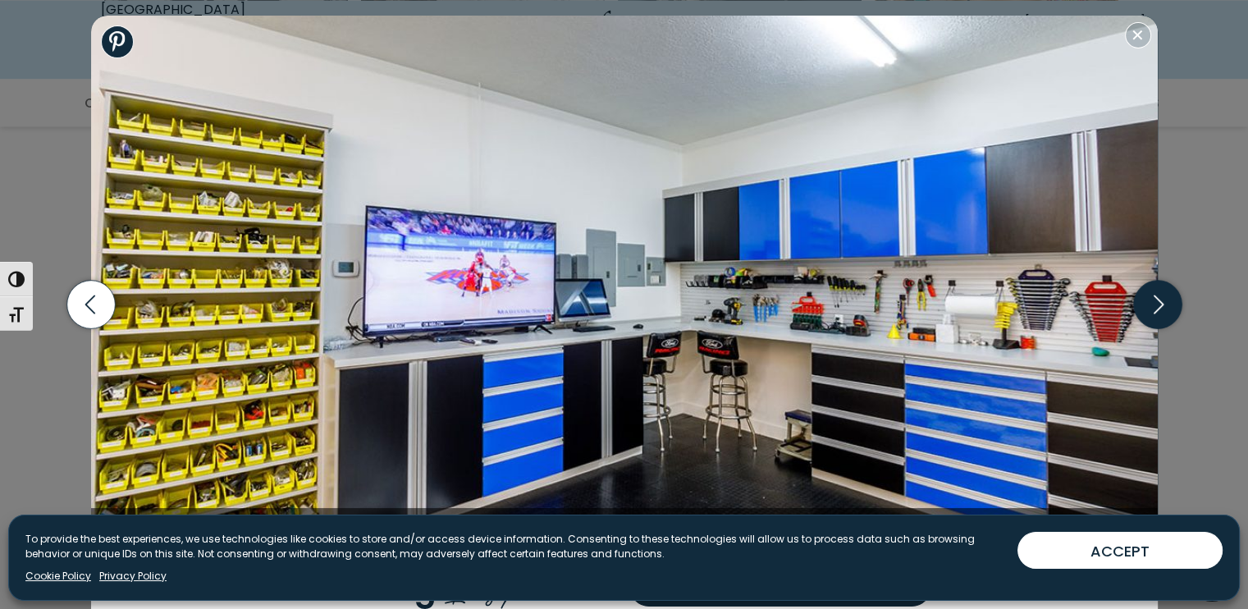
click at [1144, 305] on icon "button" at bounding box center [1157, 305] width 48 height 48
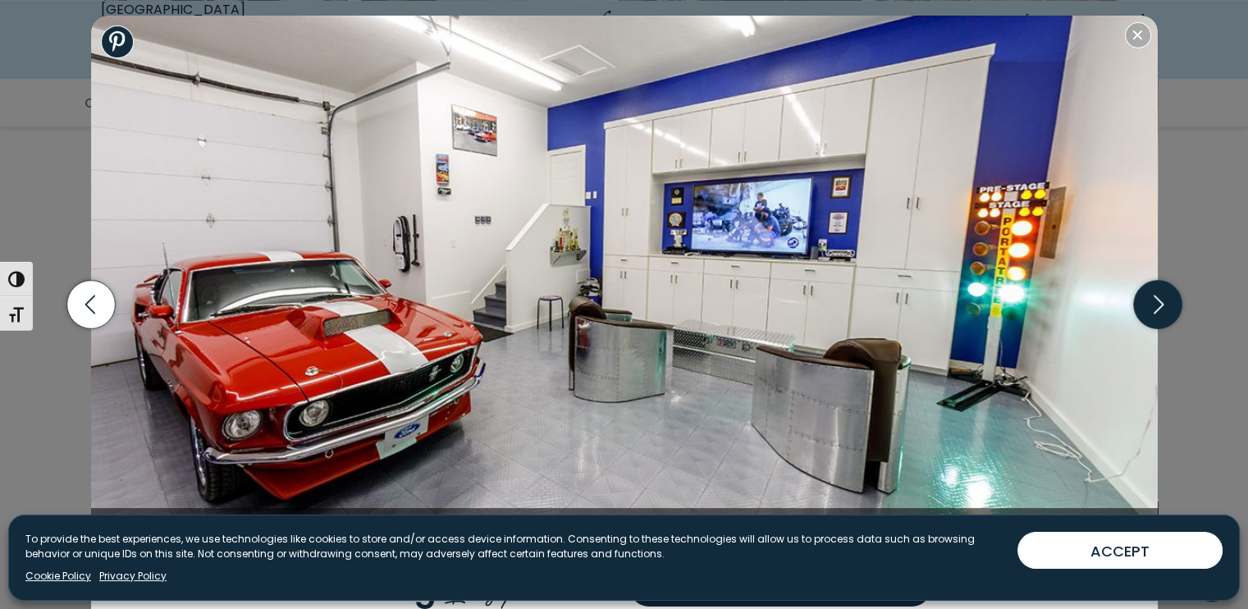
click at [1144, 305] on icon "button" at bounding box center [1157, 305] width 48 height 48
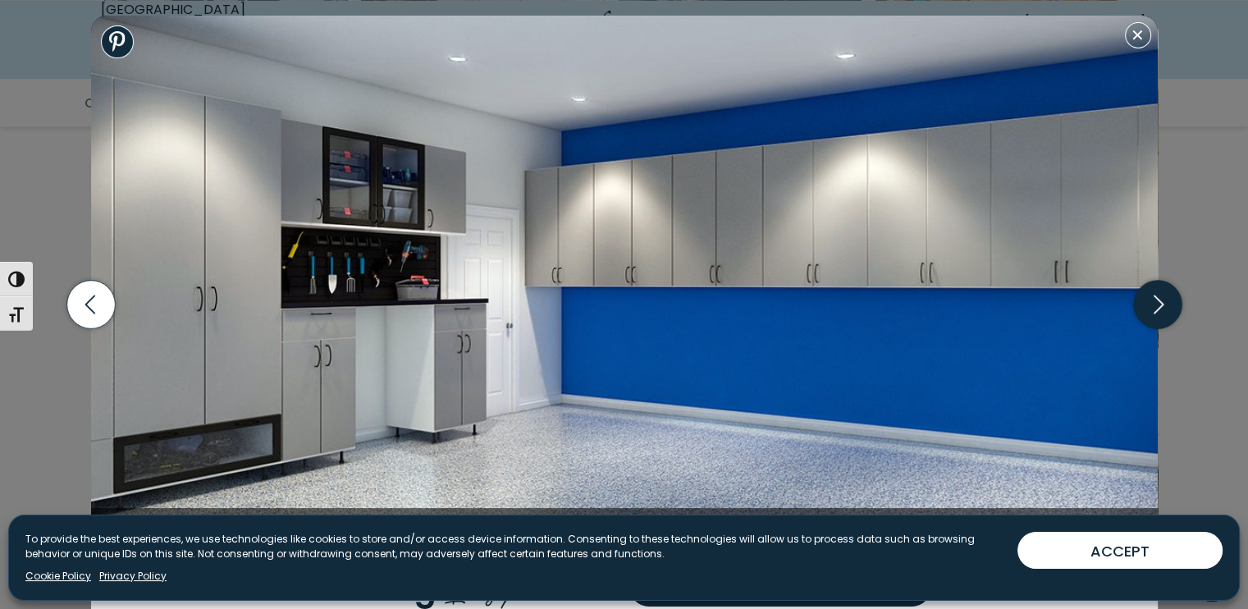
click at [1144, 305] on icon "button" at bounding box center [1157, 305] width 48 height 48
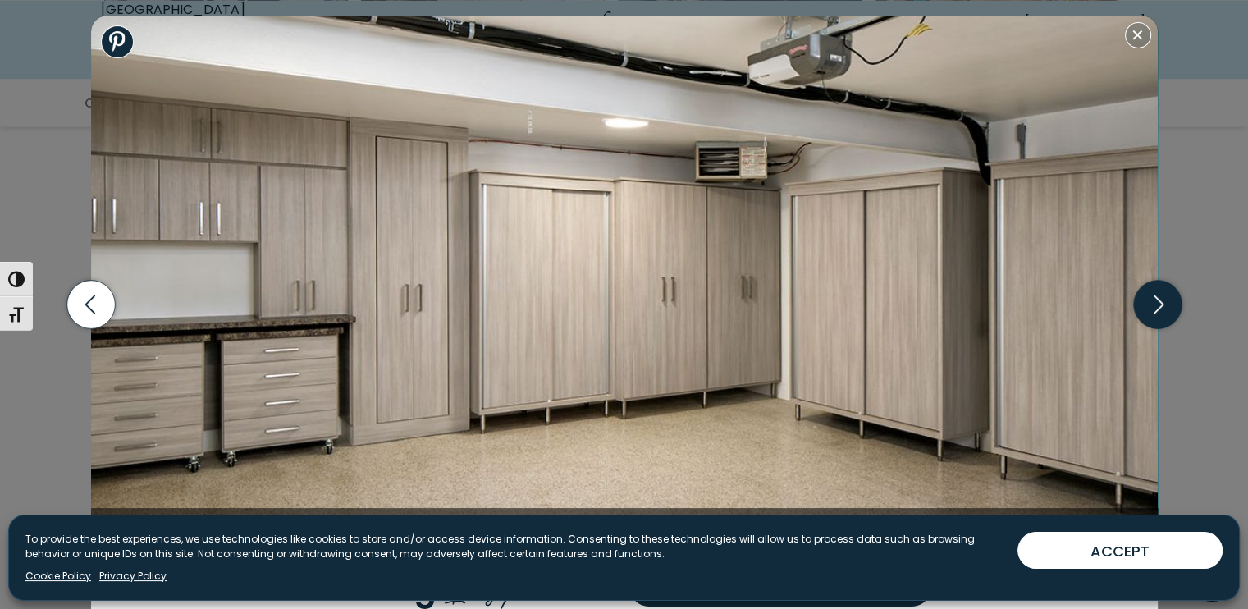
click at [1144, 305] on icon "button" at bounding box center [1157, 305] width 48 height 48
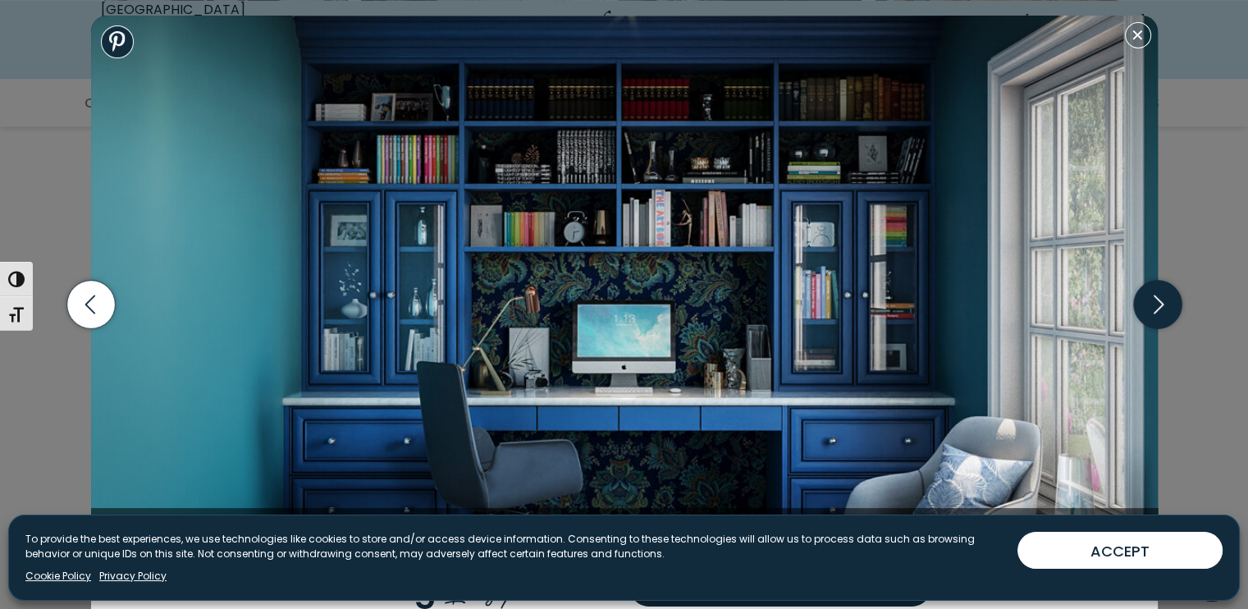
click at [1144, 305] on icon "button" at bounding box center [1157, 305] width 48 height 48
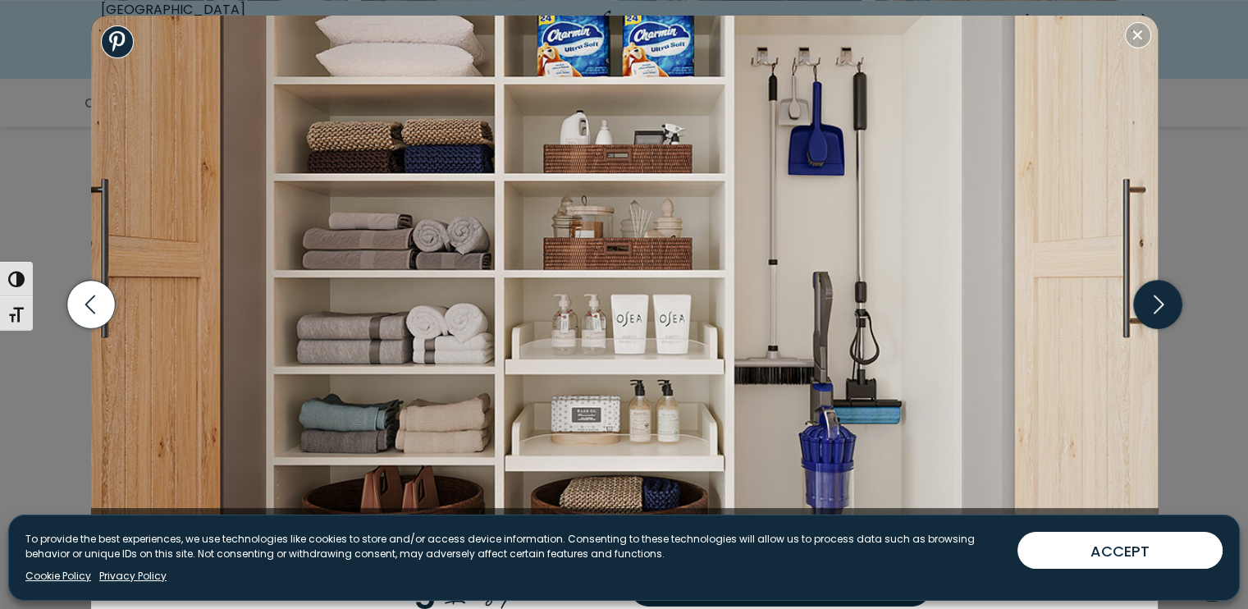
click at [1144, 305] on icon "button" at bounding box center [1157, 305] width 48 height 48
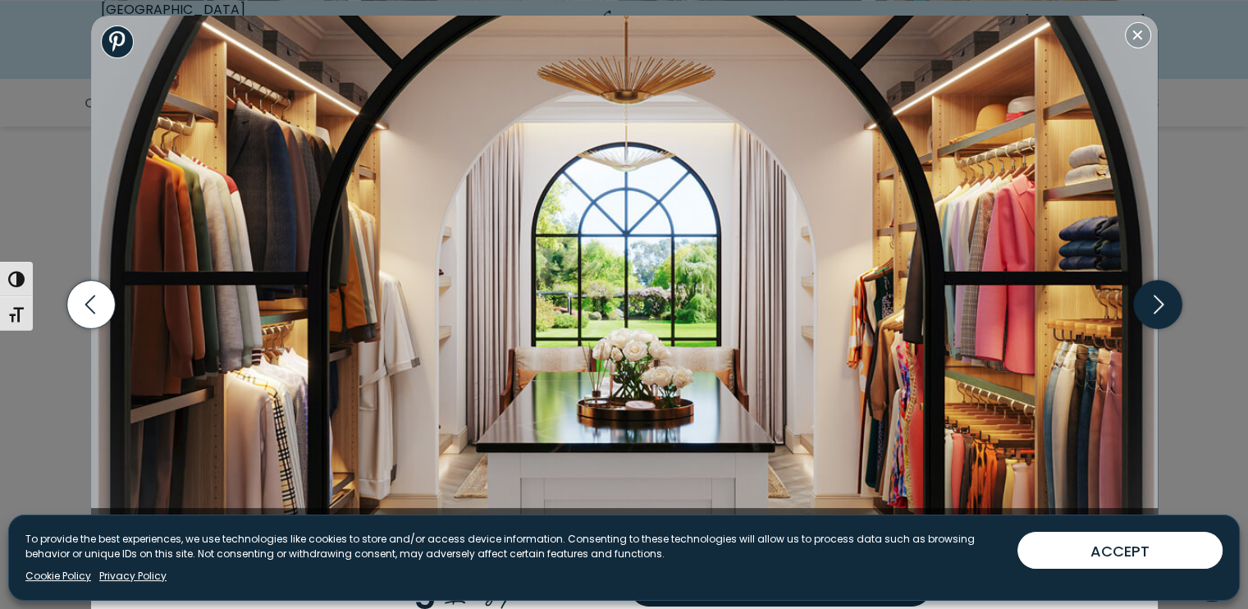
click at [1144, 305] on icon "button" at bounding box center [1157, 305] width 48 height 48
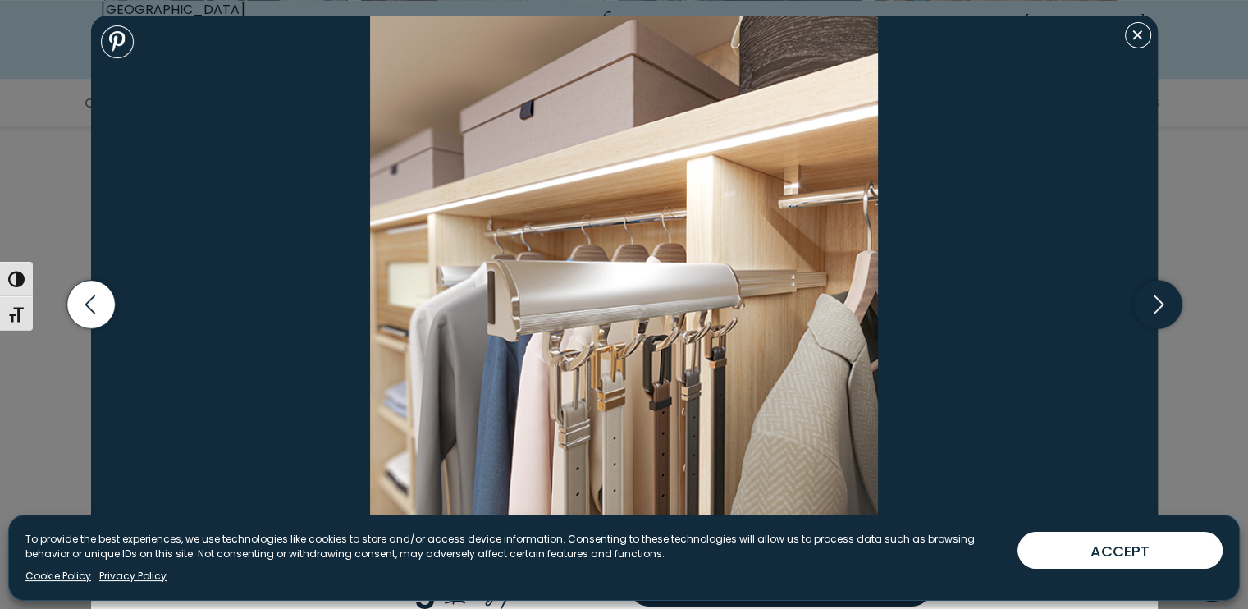
click at [1144, 305] on icon "button" at bounding box center [1157, 305] width 48 height 48
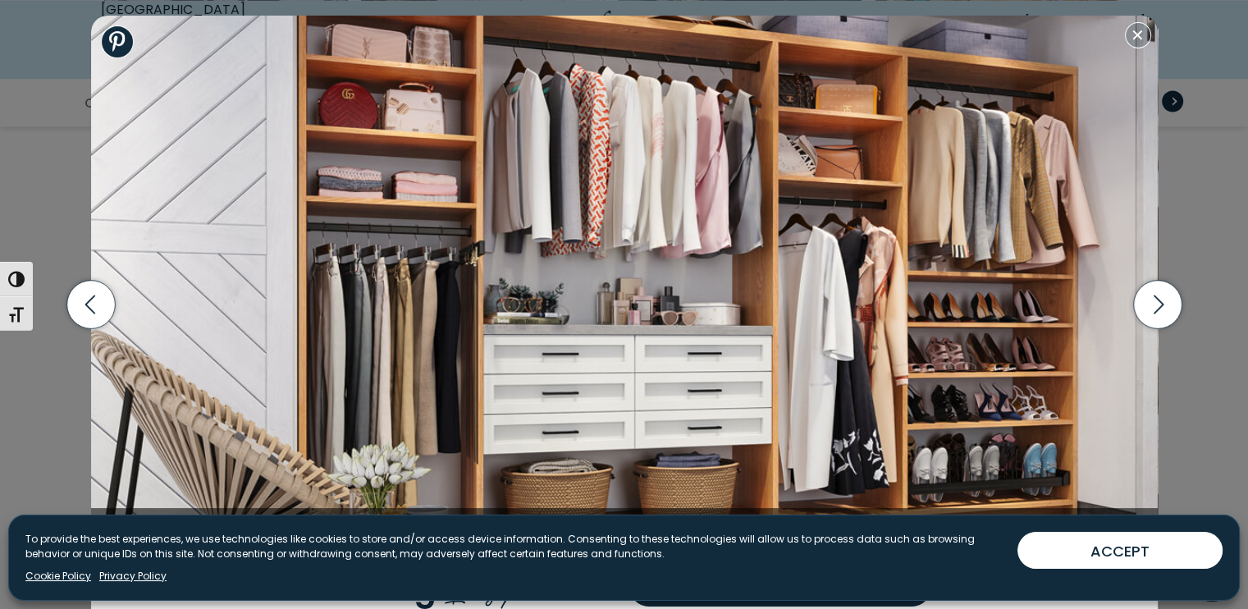
drag, startPoint x: 1136, startPoint y: 43, endPoint x: 1082, endPoint y: 87, distance: 68.8
click at [1136, 43] on button "Close modal" at bounding box center [1138, 35] width 26 height 26
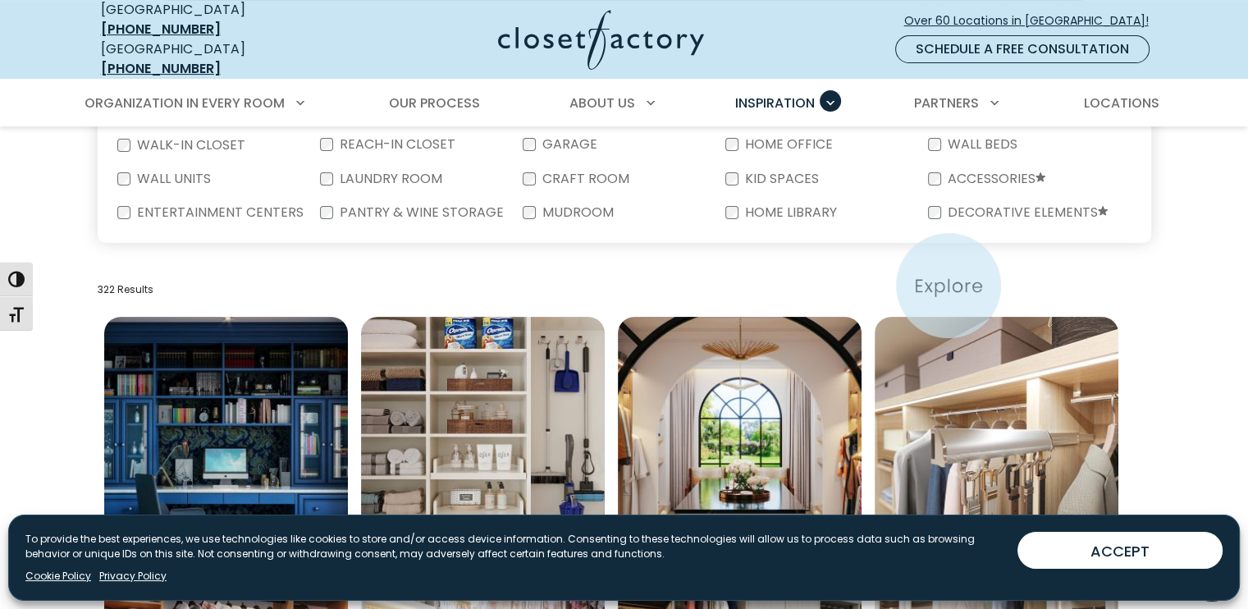
scroll to position [410, 0]
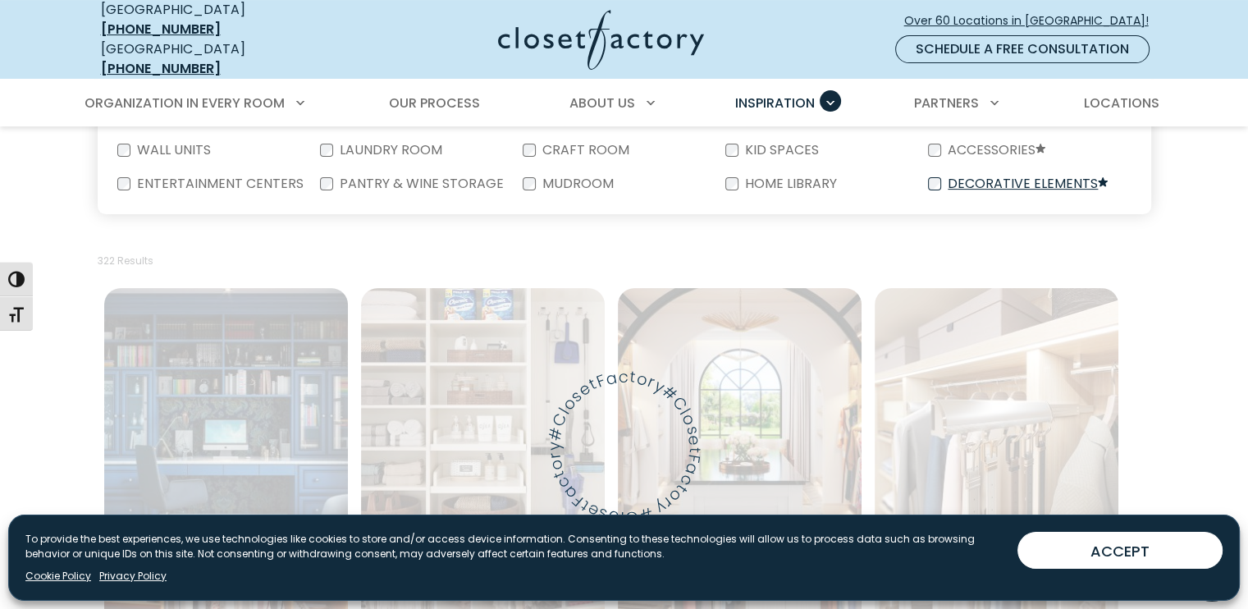
click at [989, 180] on div "Decorative Elements" at bounding box center [1029, 184] width 203 height 34
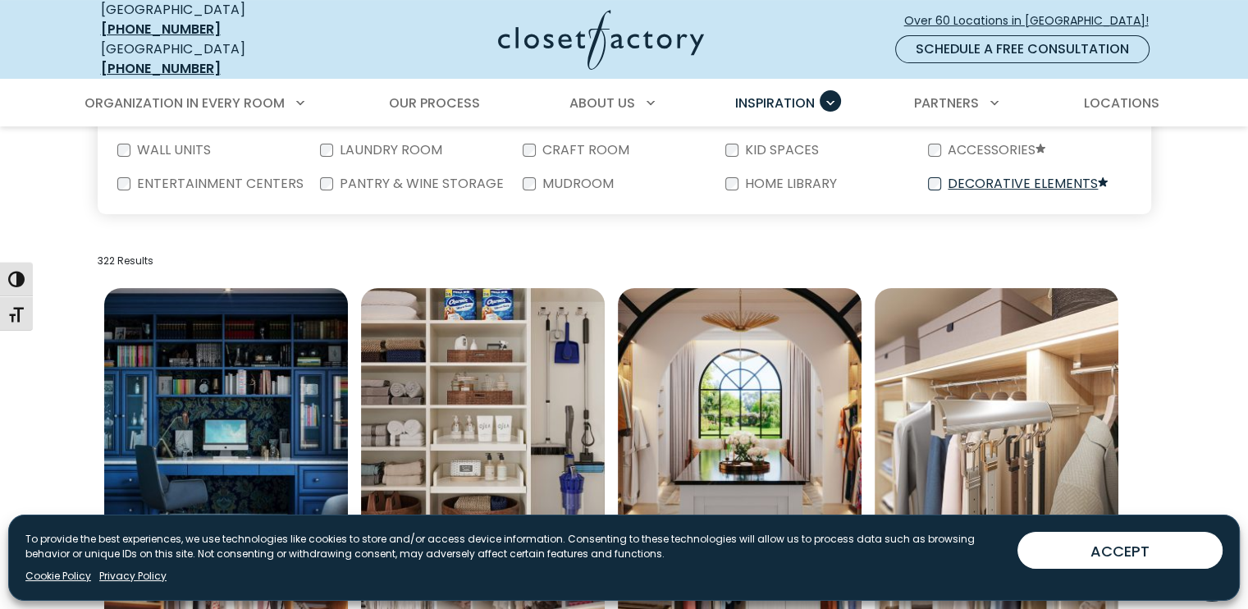
click at [990, 177] on label "Decorative Elements" at bounding box center [1026, 184] width 170 height 14
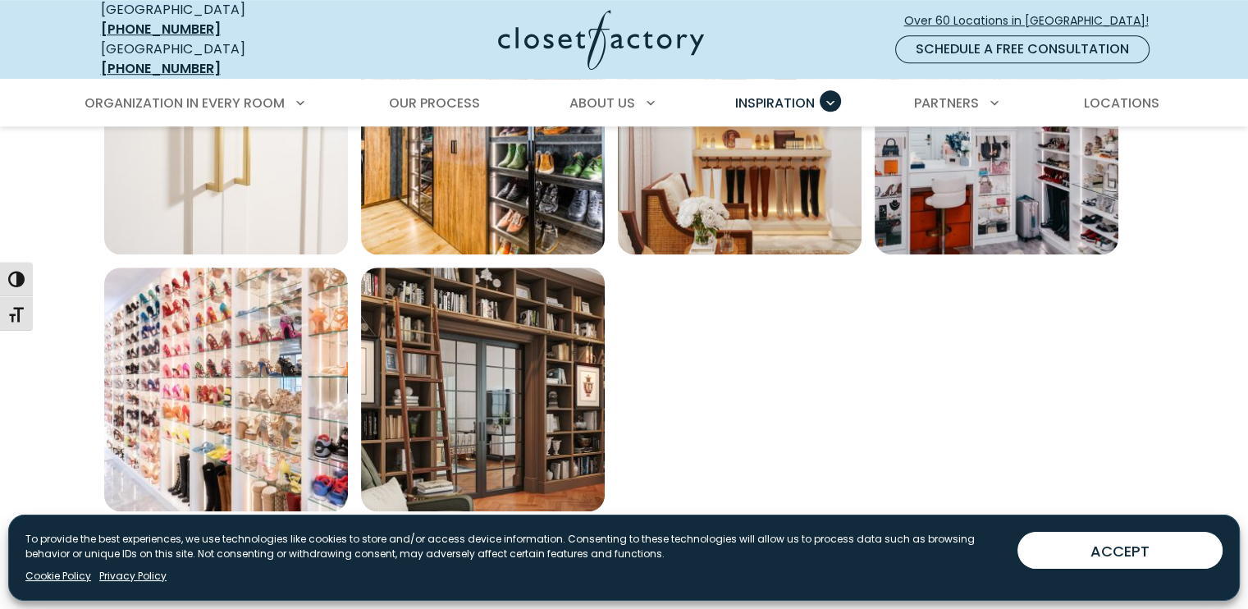
scroll to position [1231, 0]
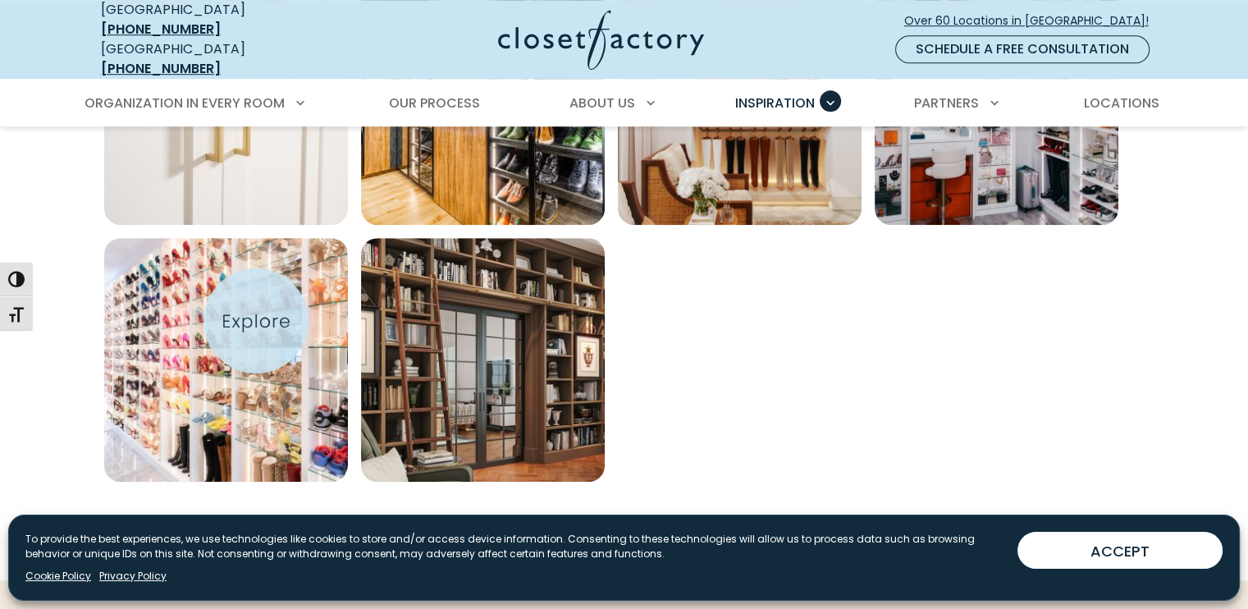
click at [254, 321] on img "Open inspiration gallery to preview enlarged image" at bounding box center [226, 360] width 244 height 244
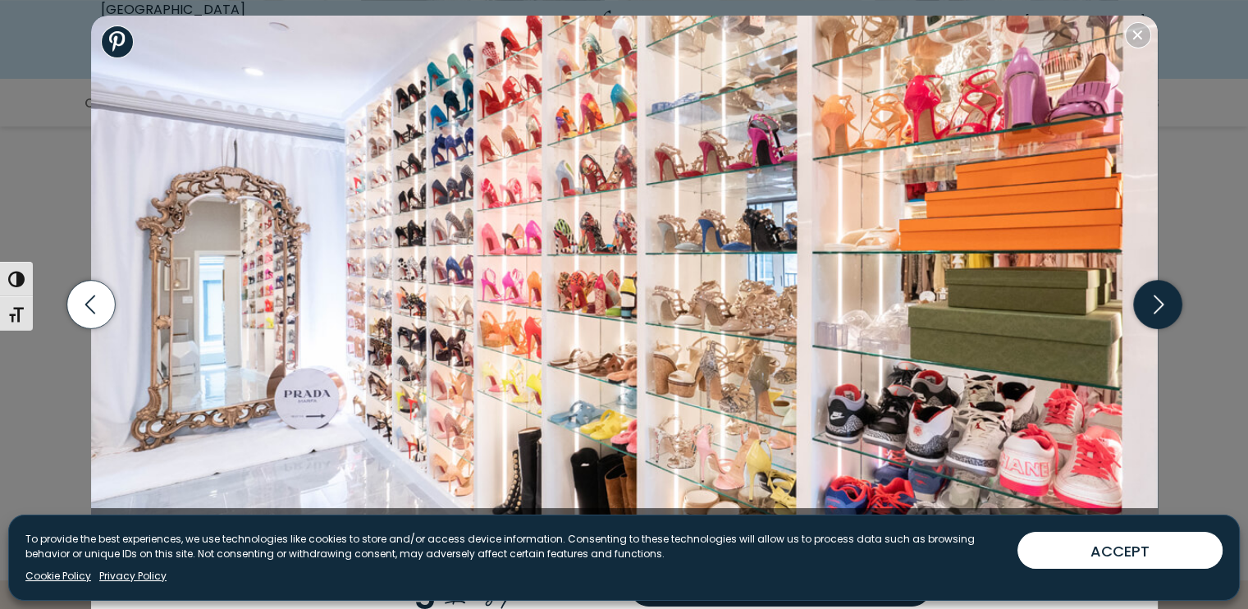
click at [1159, 324] on icon "button" at bounding box center [1157, 305] width 48 height 48
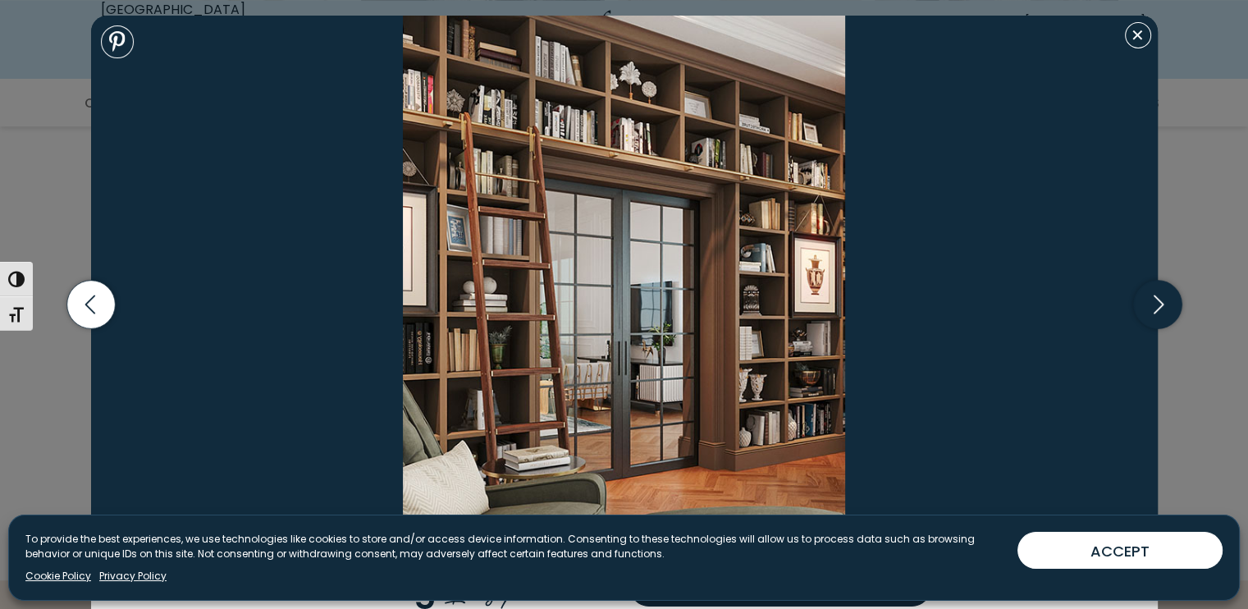
click at [1159, 324] on icon "button" at bounding box center [1157, 305] width 48 height 48
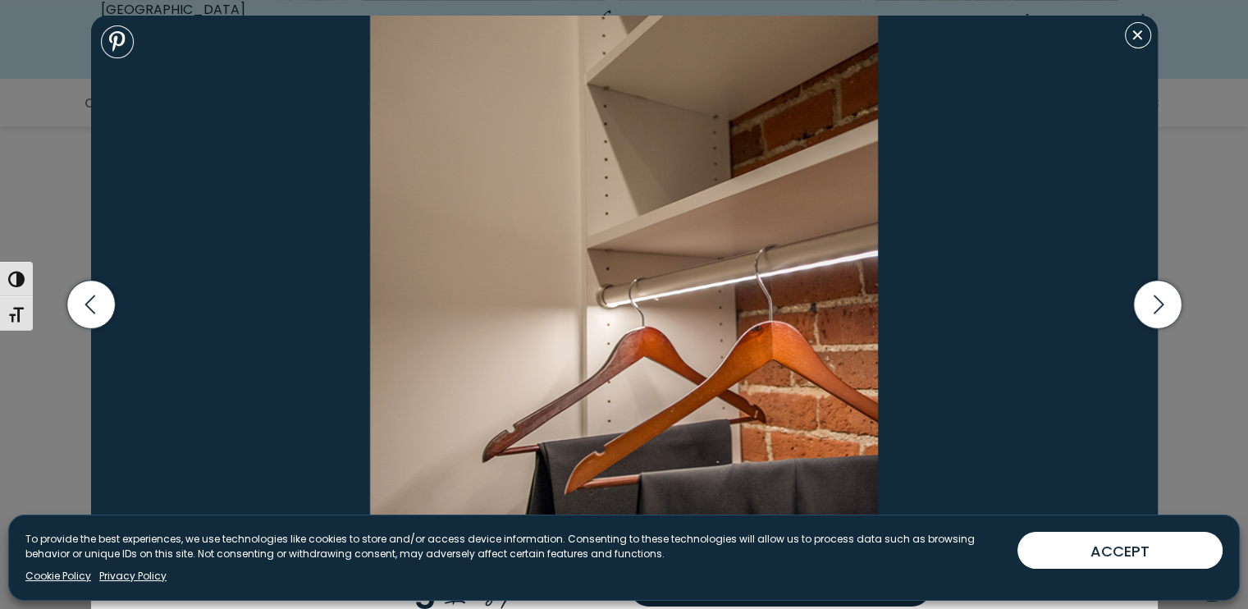
scroll to position [1149, 0]
click at [1142, 43] on button "Close modal" at bounding box center [1138, 35] width 26 height 26
